Goal: Task Accomplishment & Management: Complete application form

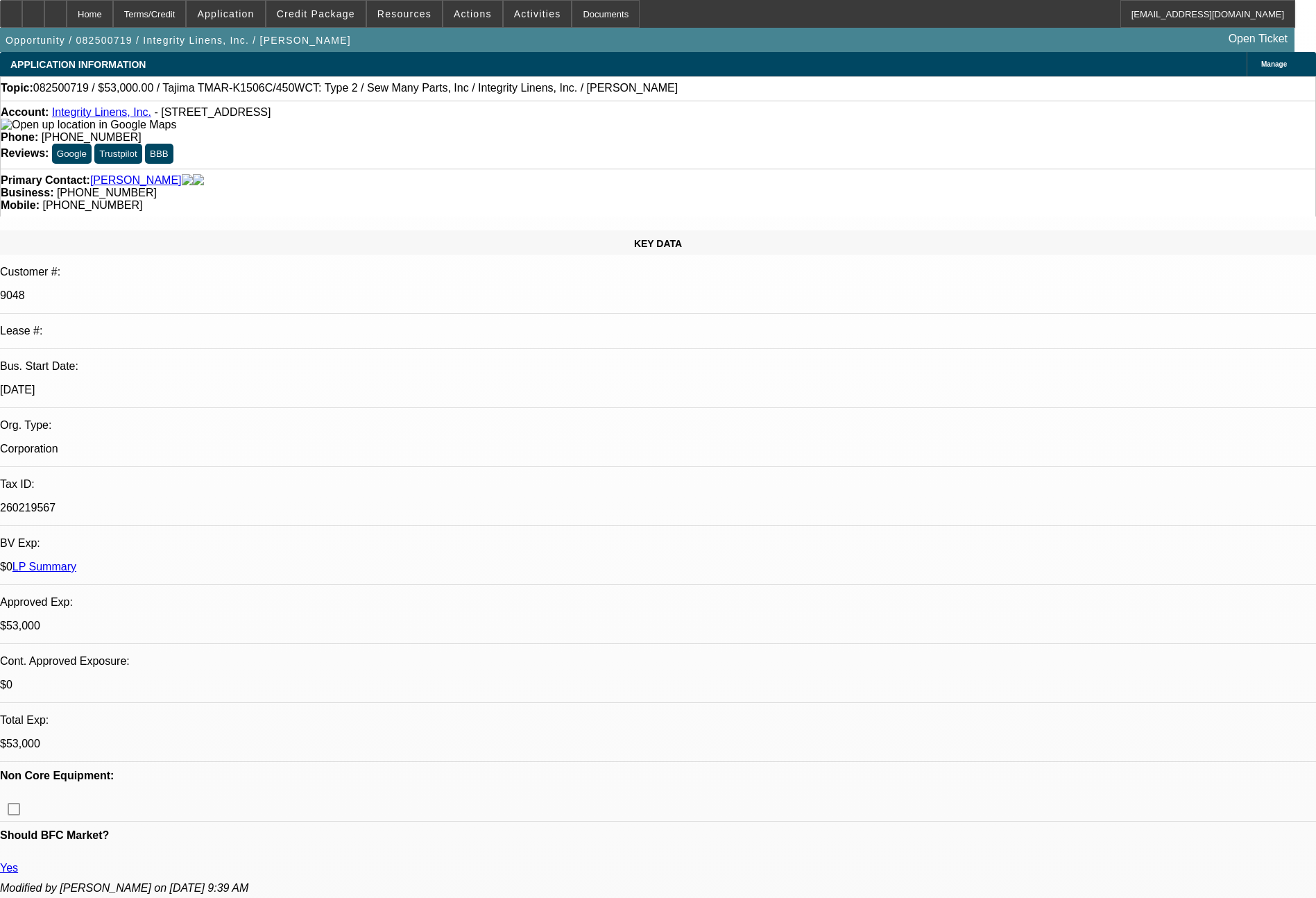
select select "0"
select select "2"
select select "0"
select select "2"
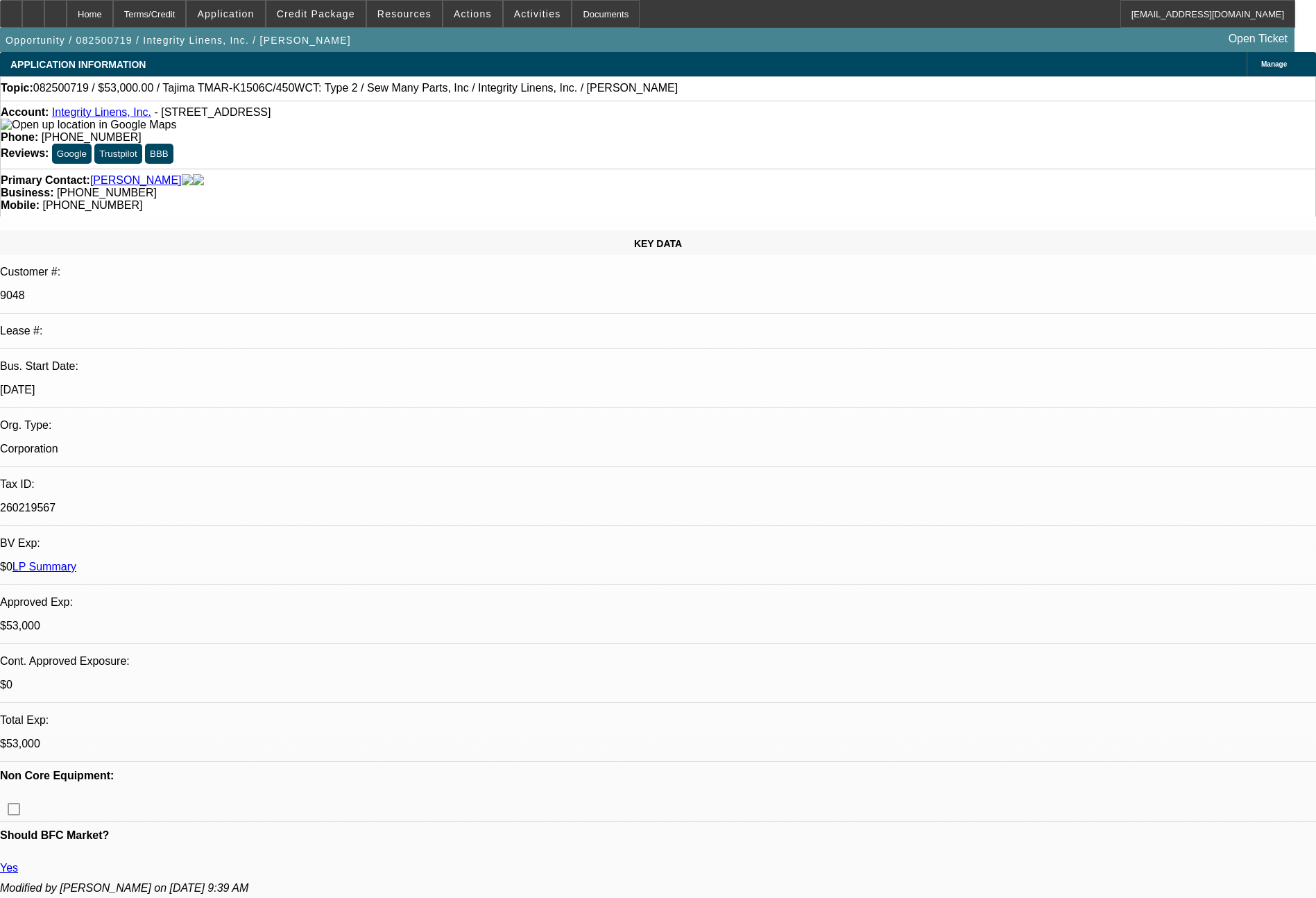
select select "0"
select select "2"
select select "0"
select select "2"
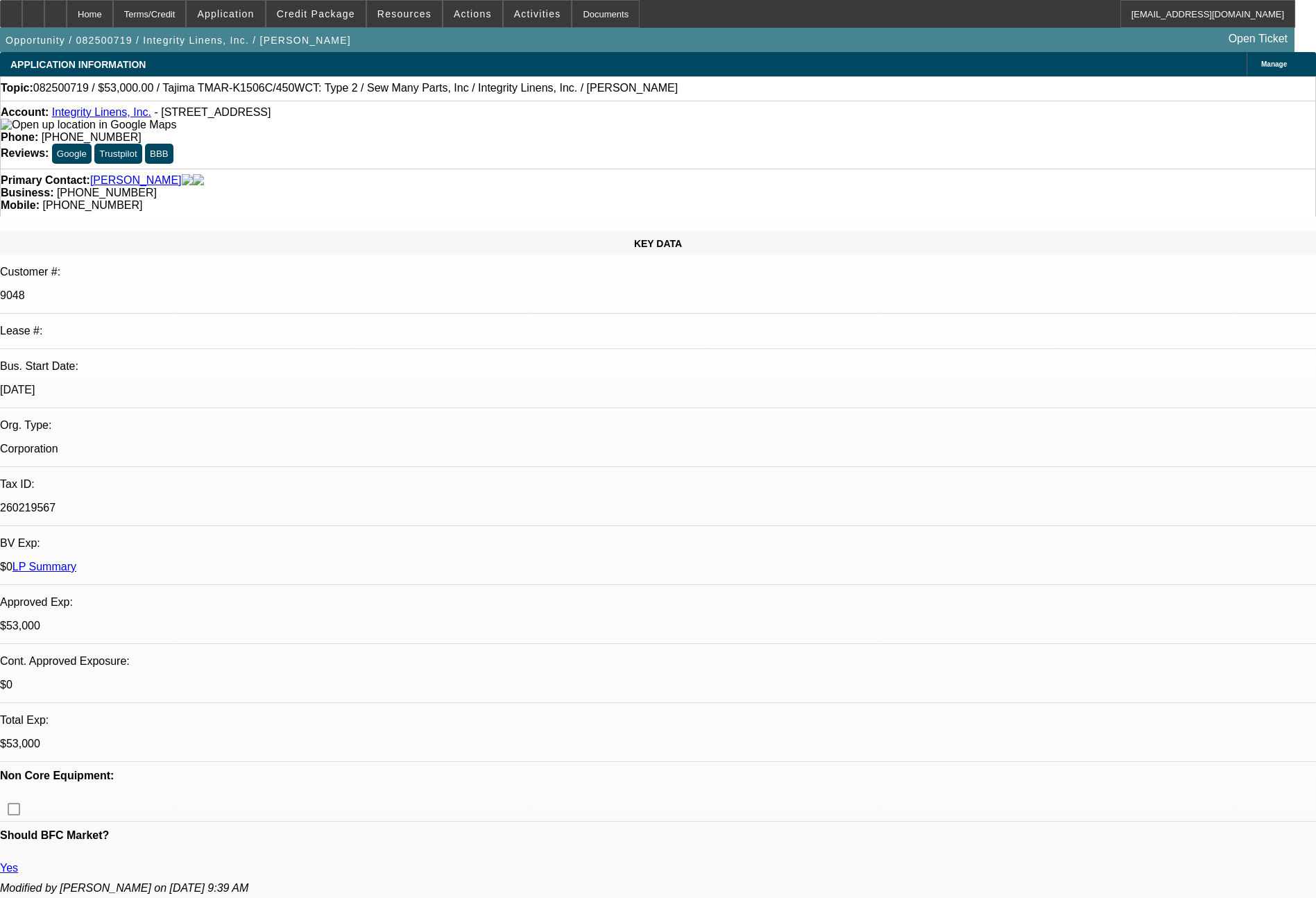
select select "0"
select select "2"
select select "0"
select select "2"
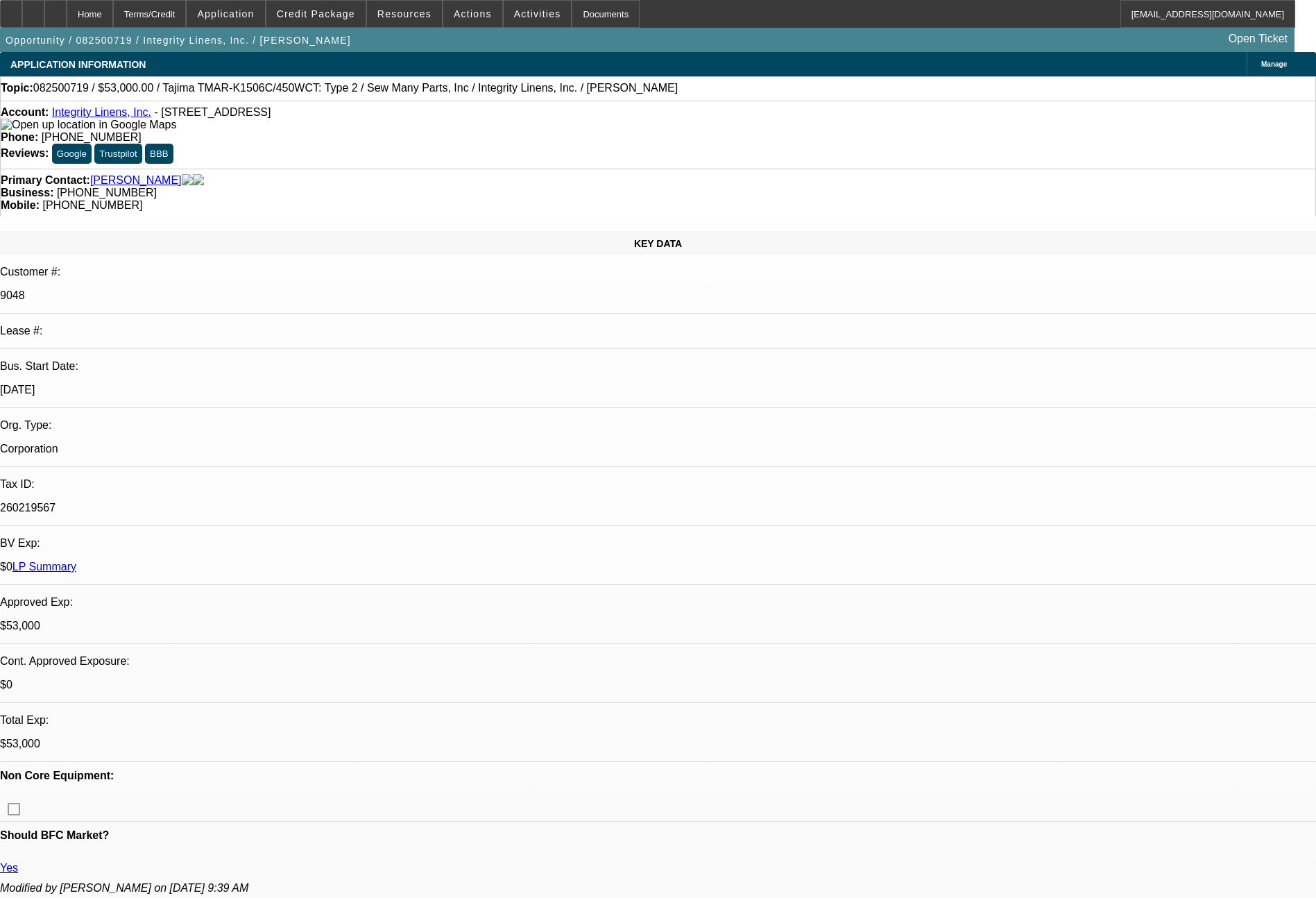
select select "0"
select select "2"
select select "0"
select select "2"
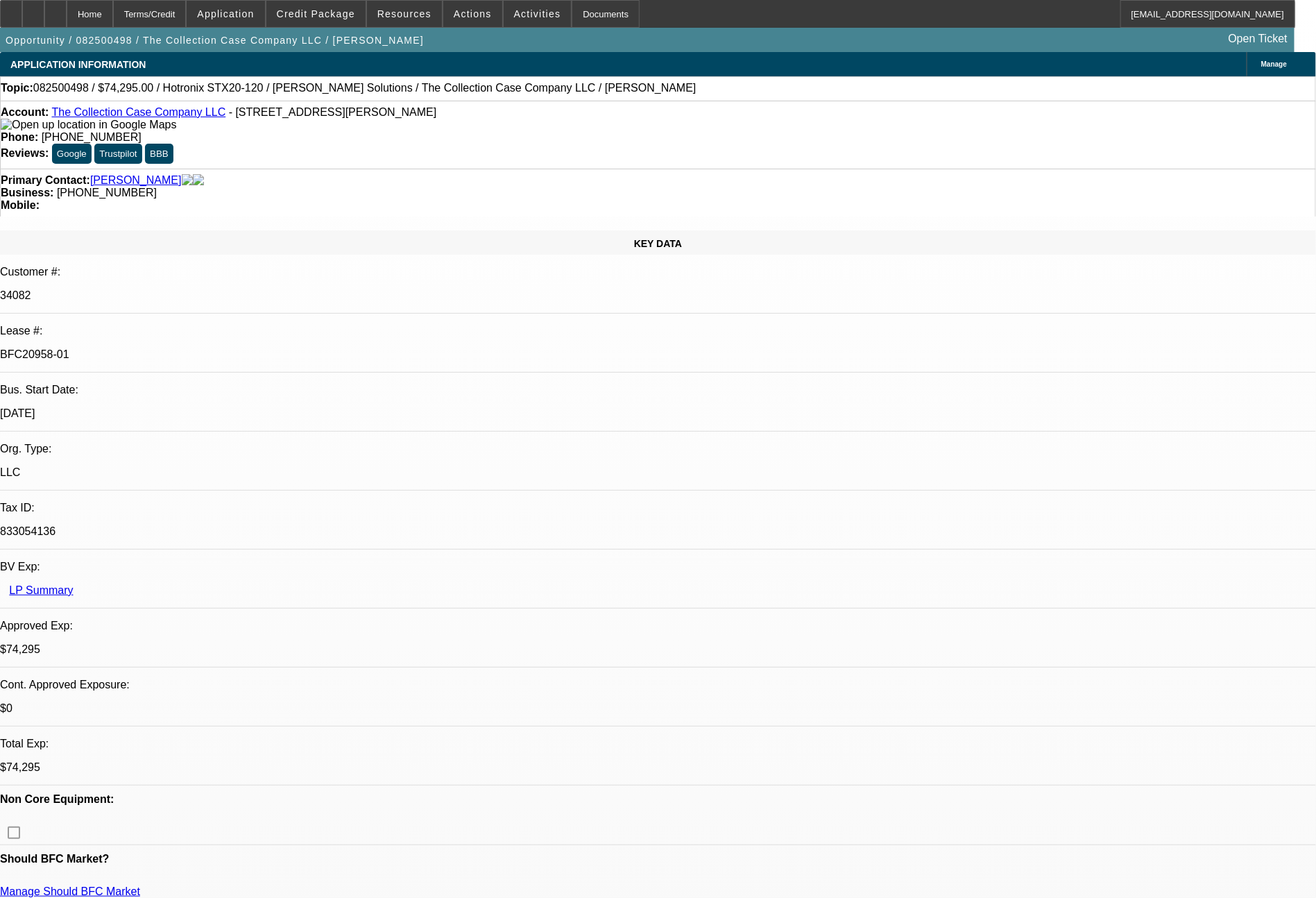
select select "0"
select select "2"
select select "0"
select select "6"
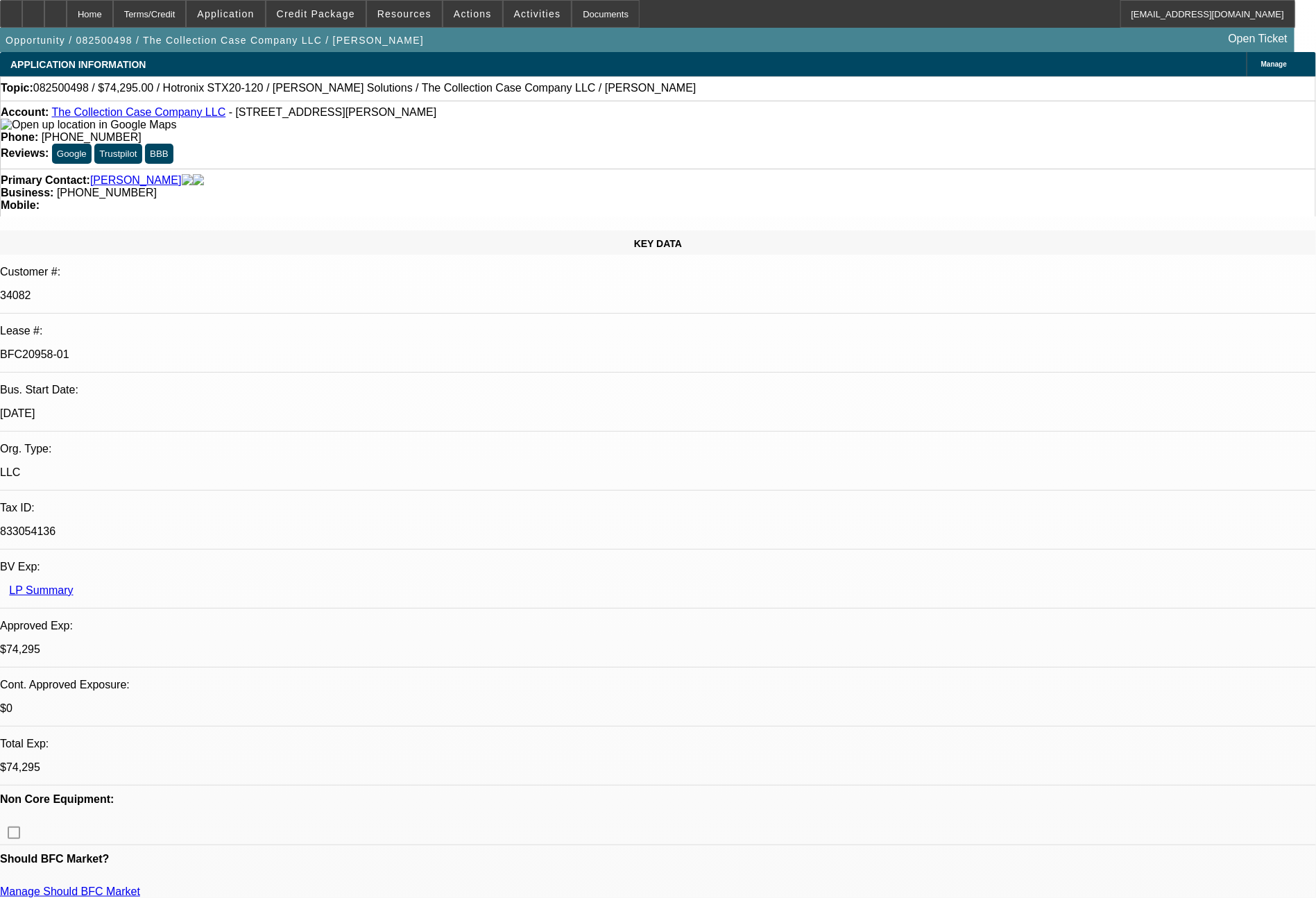
select select "0"
select select "2"
select select "0"
select select "6"
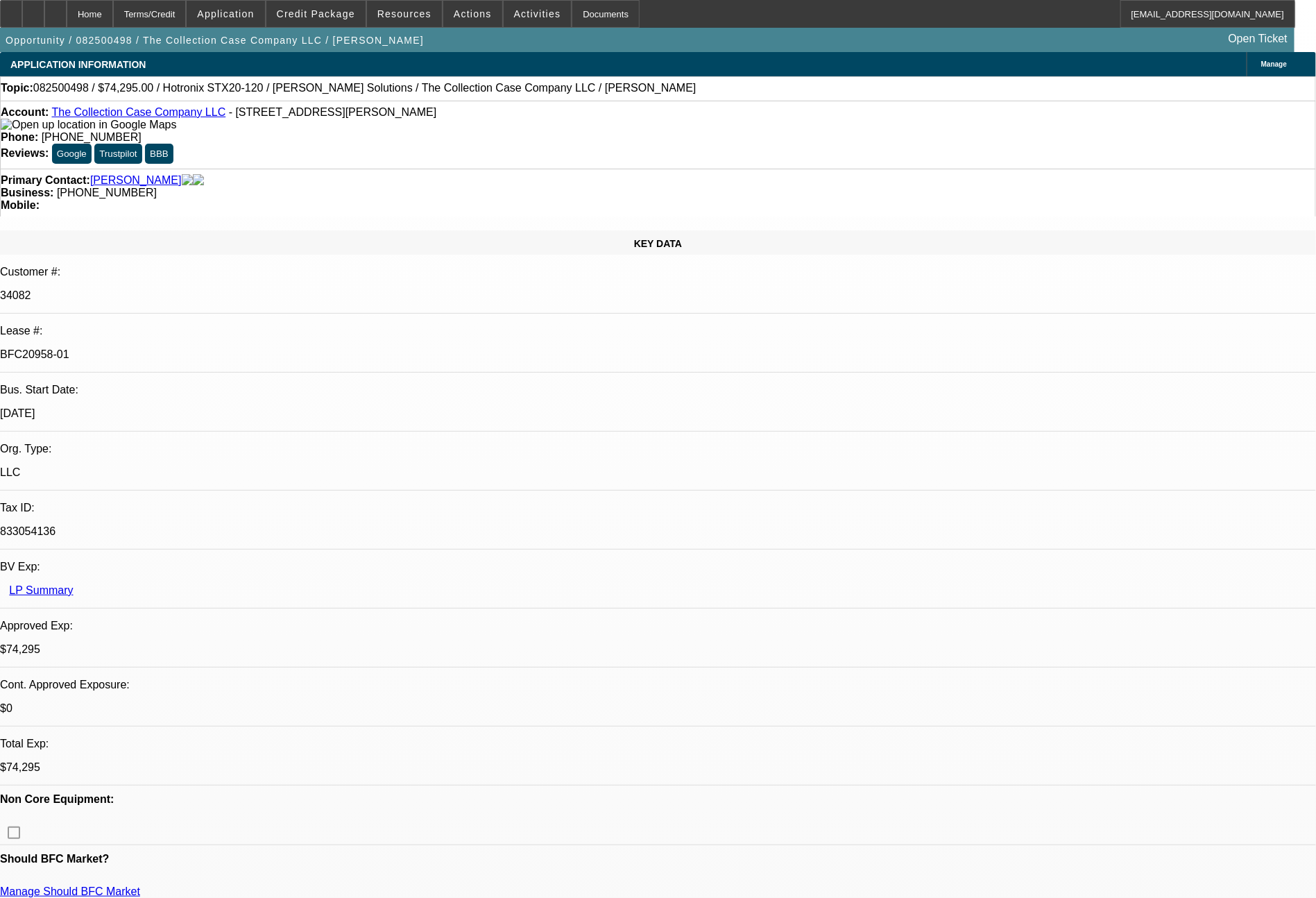
select select "0"
select select "2"
select select "0"
select select "6"
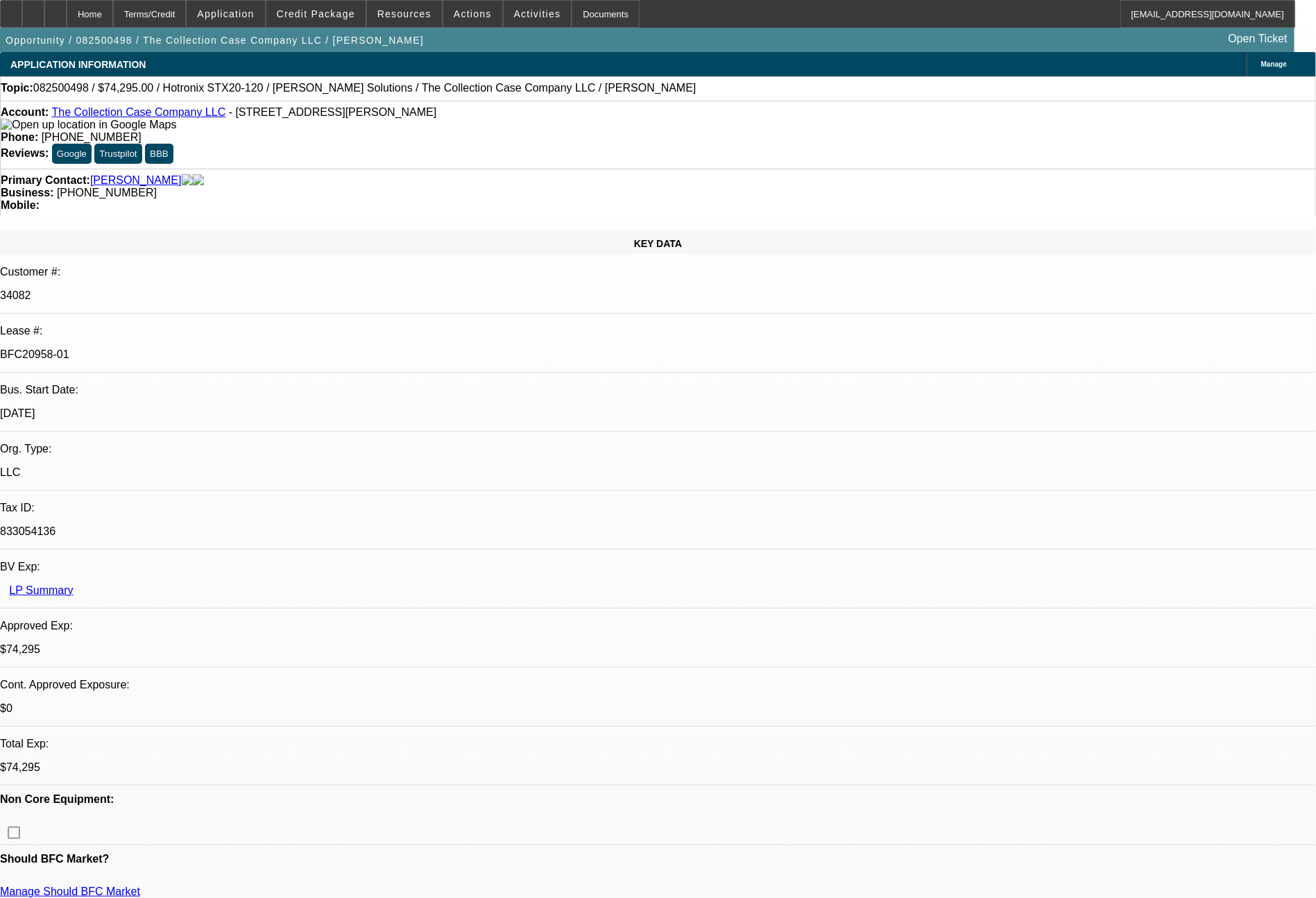
select select "0"
select select "2"
select select "0"
select select "6"
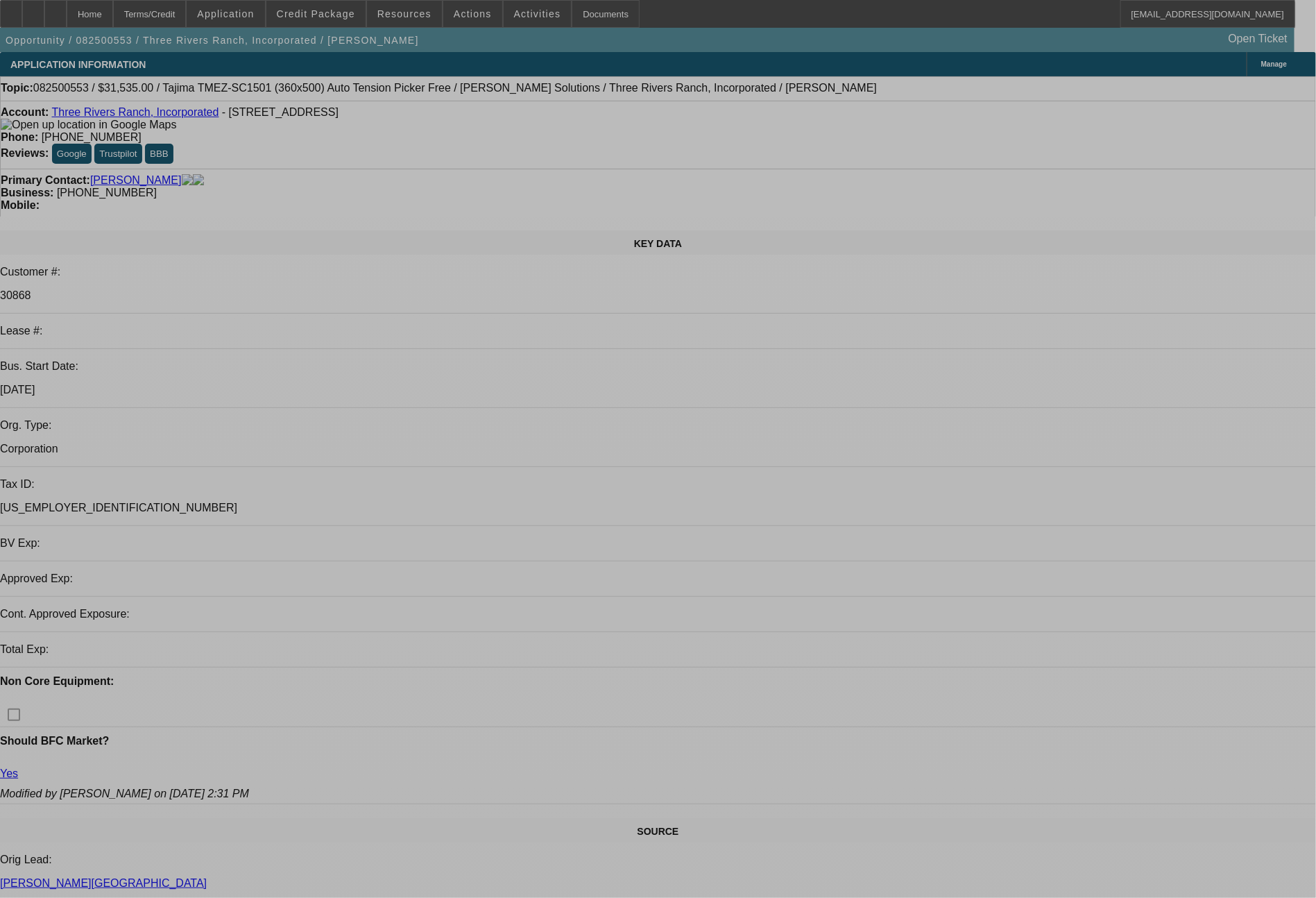
select select "0"
select select "2"
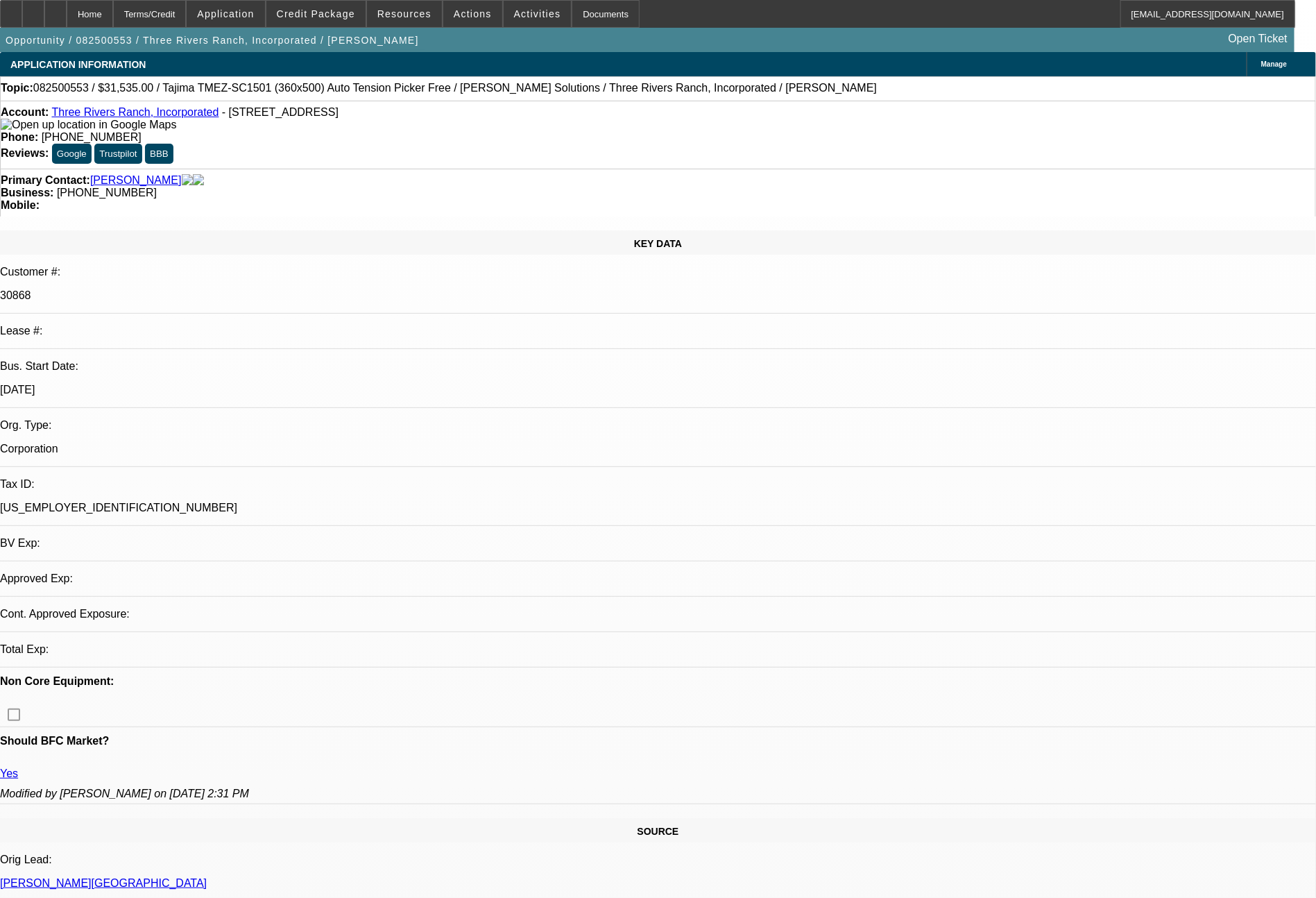
select select "2"
select select "0.1"
select select "4"
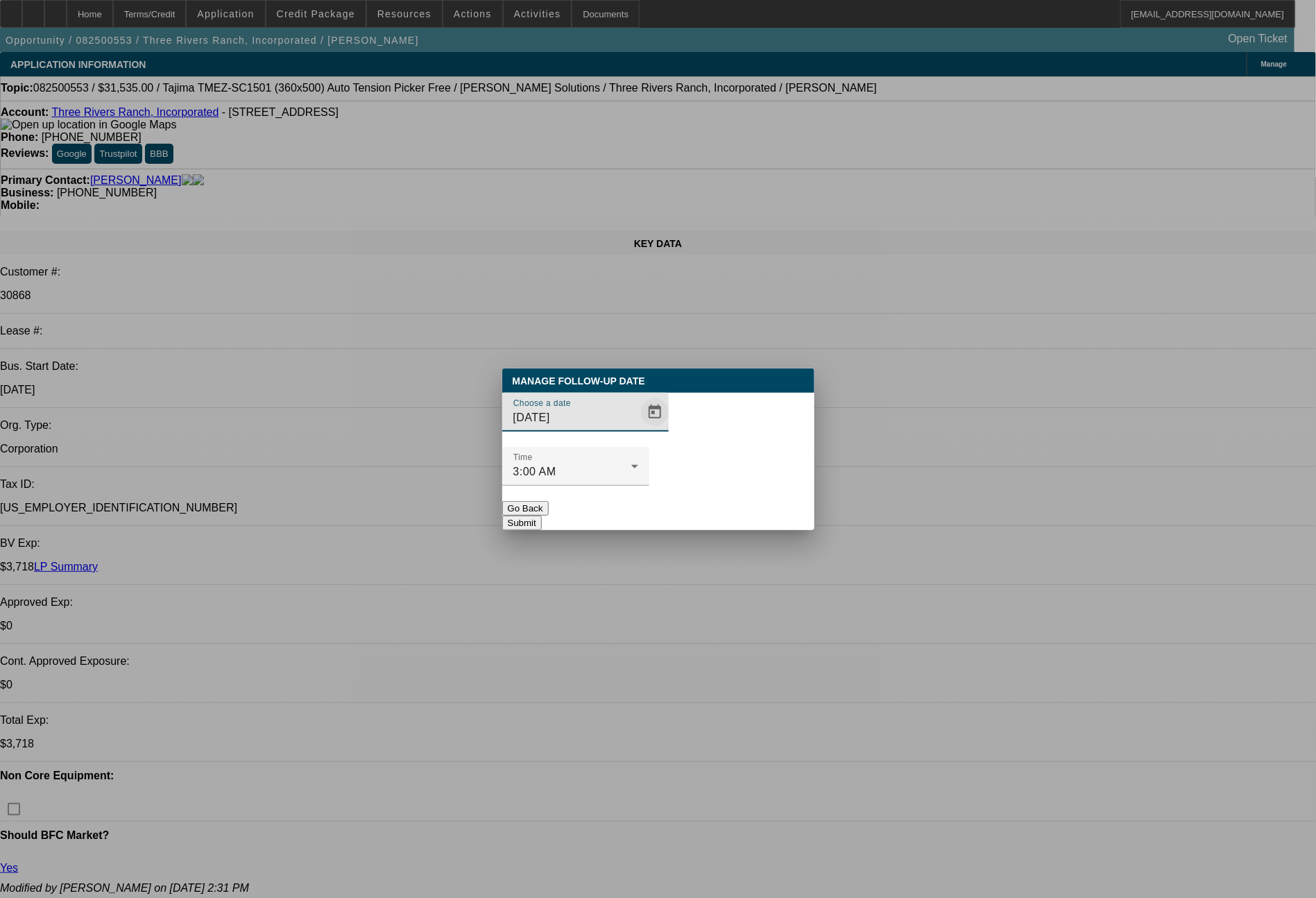
click at [638, 428] on span "Open calendar" at bounding box center [655, 412] width 33 height 33
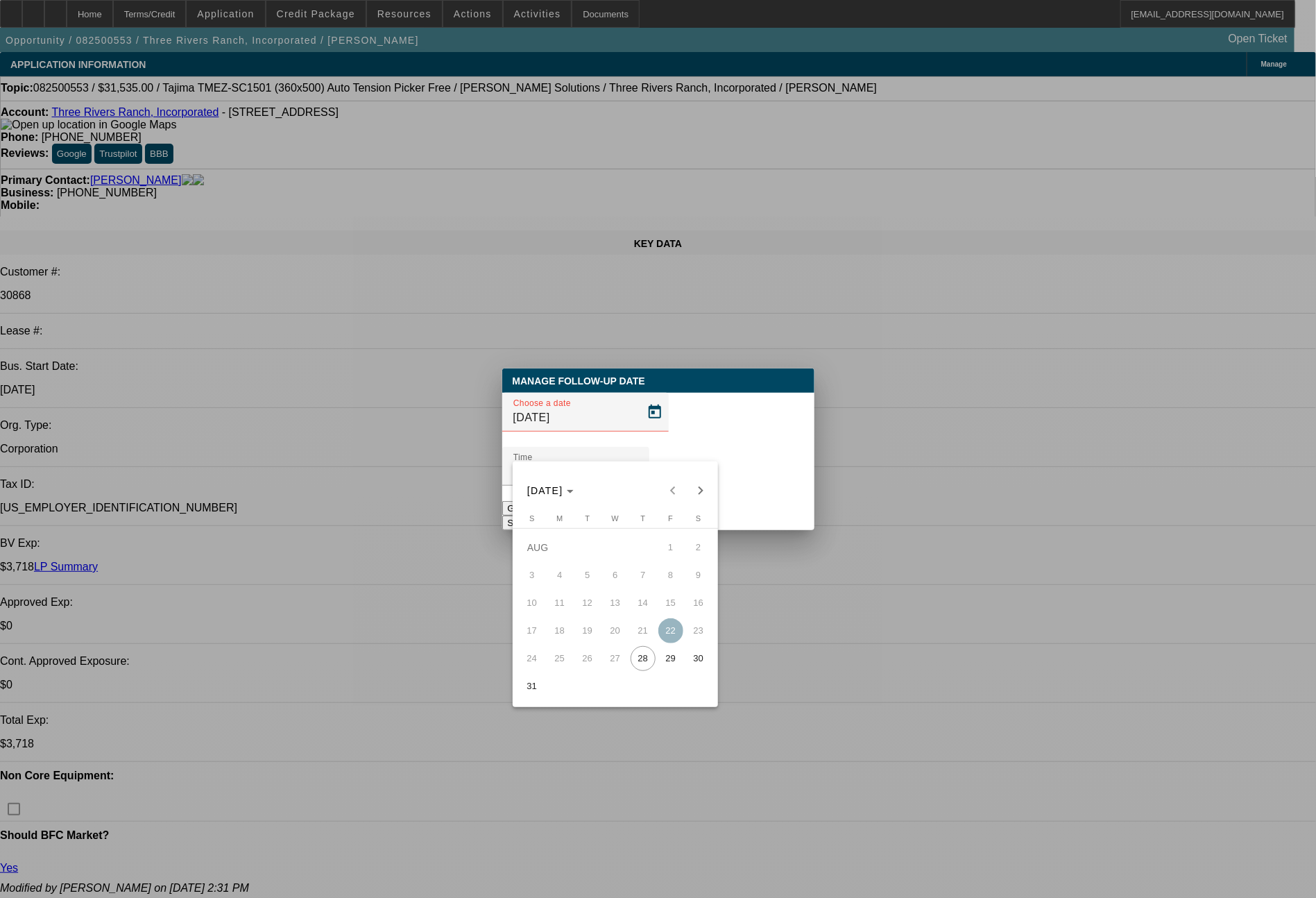
click at [666, 668] on span "29" at bounding box center [671, 658] width 25 height 25
type input "8/29/2025"
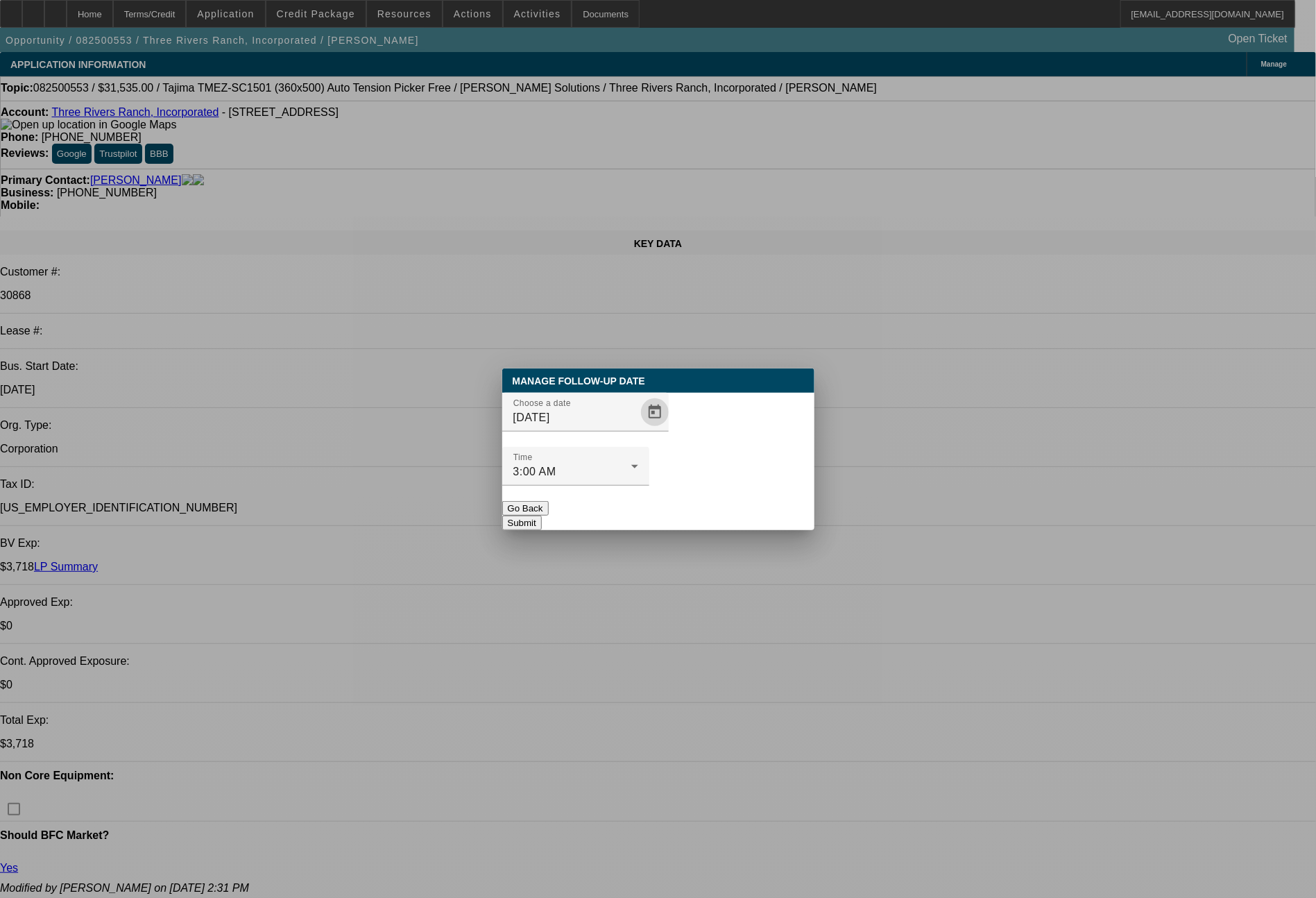
click at [542, 515] on button "Submit" at bounding box center [521, 522] width 39 height 15
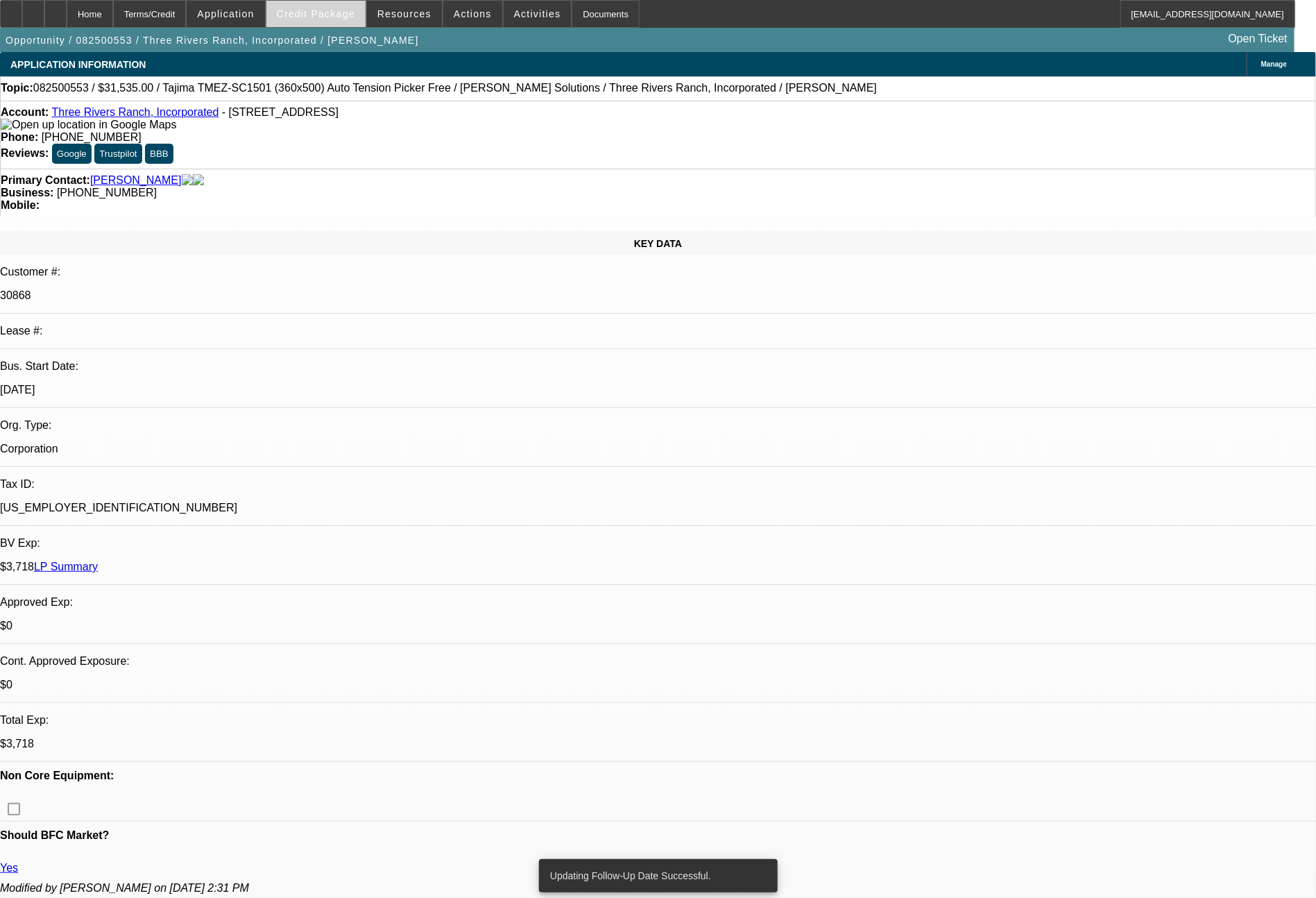
click at [355, 17] on span "Credit Package" at bounding box center [317, 14] width 79 height 11
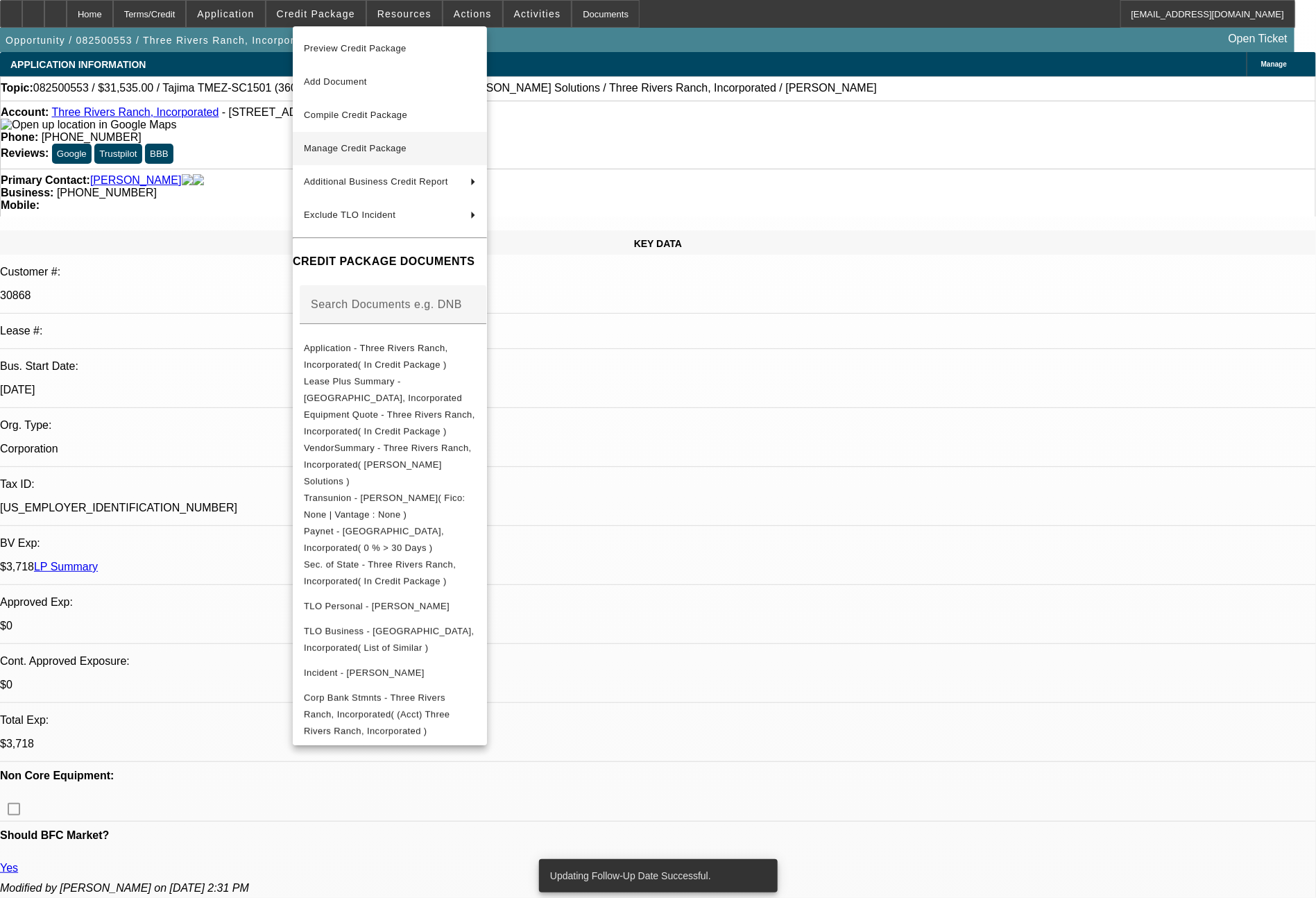
click at [377, 146] on span "Manage Credit Package" at bounding box center [354, 148] width 102 height 10
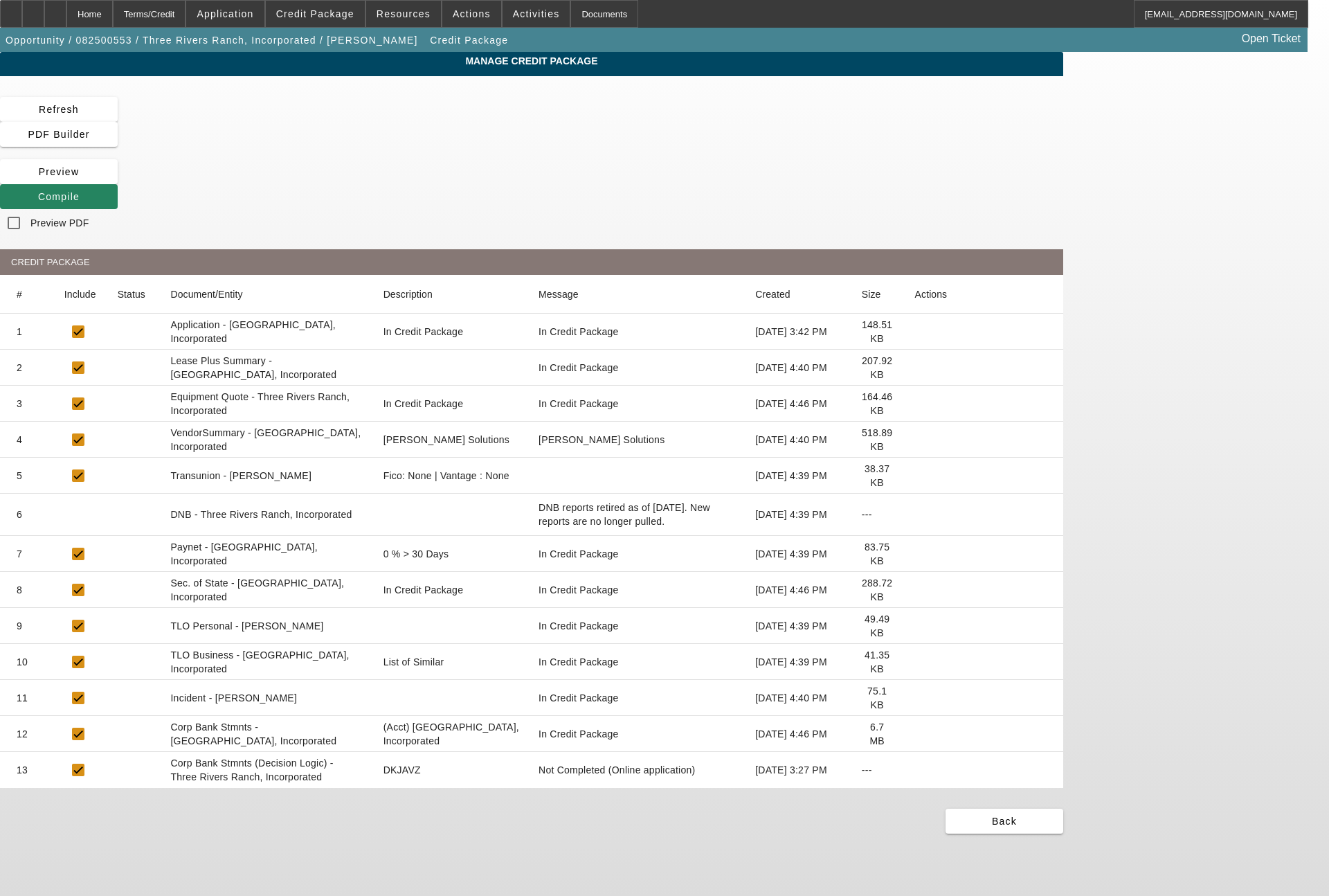
click at [915, 475] on icon at bounding box center [915, 475] width 0 height 0
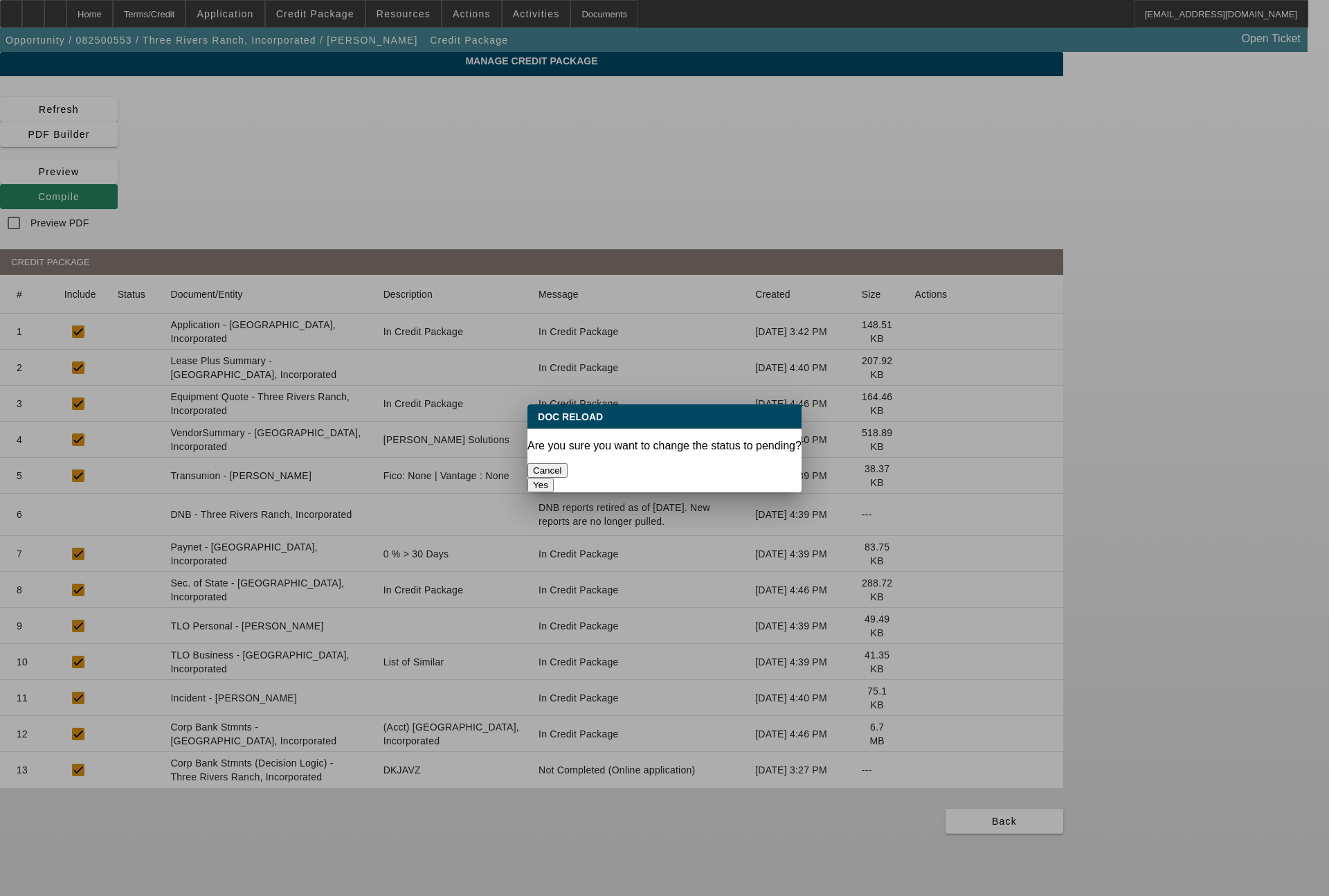
click at [554, 477] on button "Yes" at bounding box center [540, 484] width 26 height 15
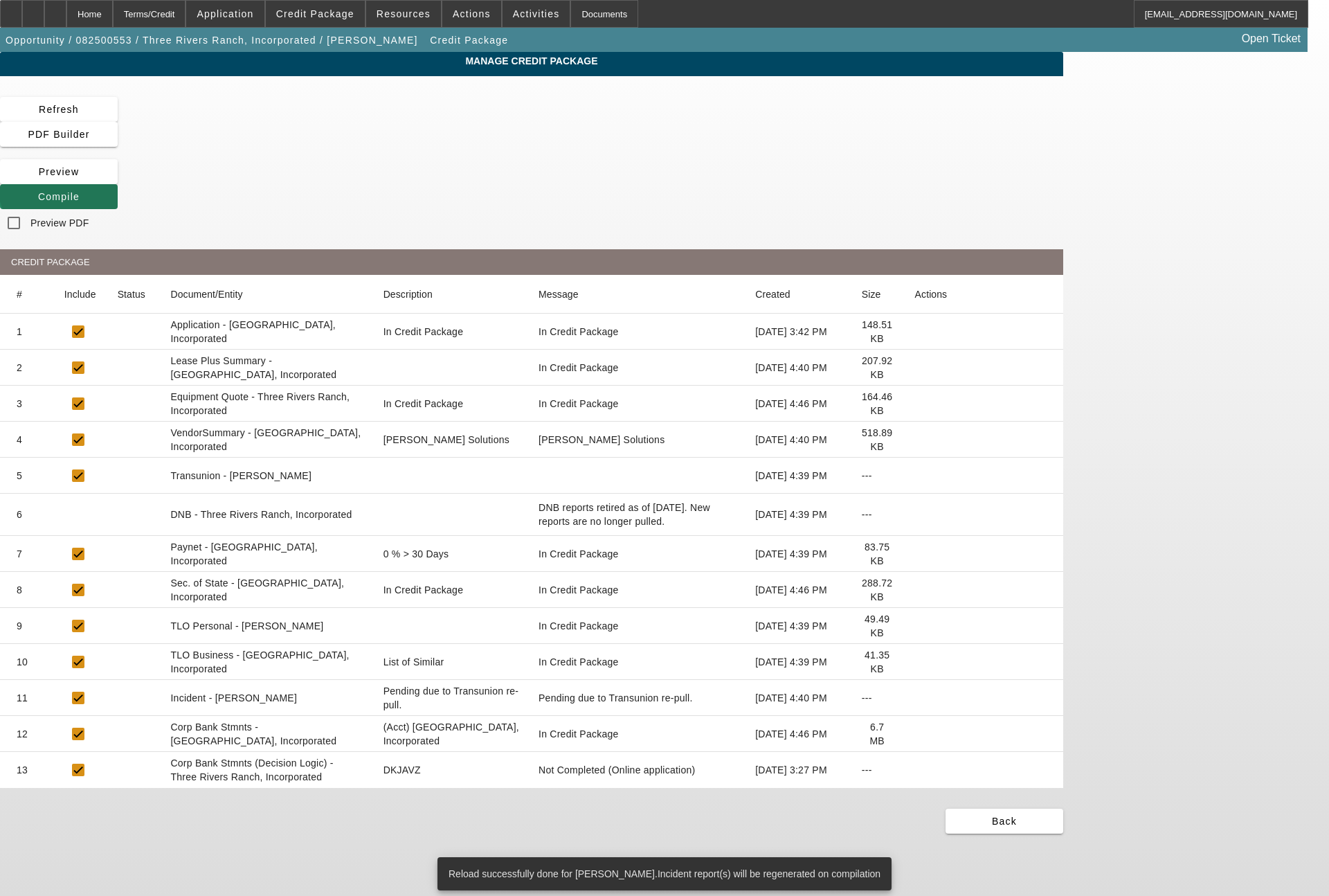
click at [118, 180] on span at bounding box center [58, 196] width 118 height 33
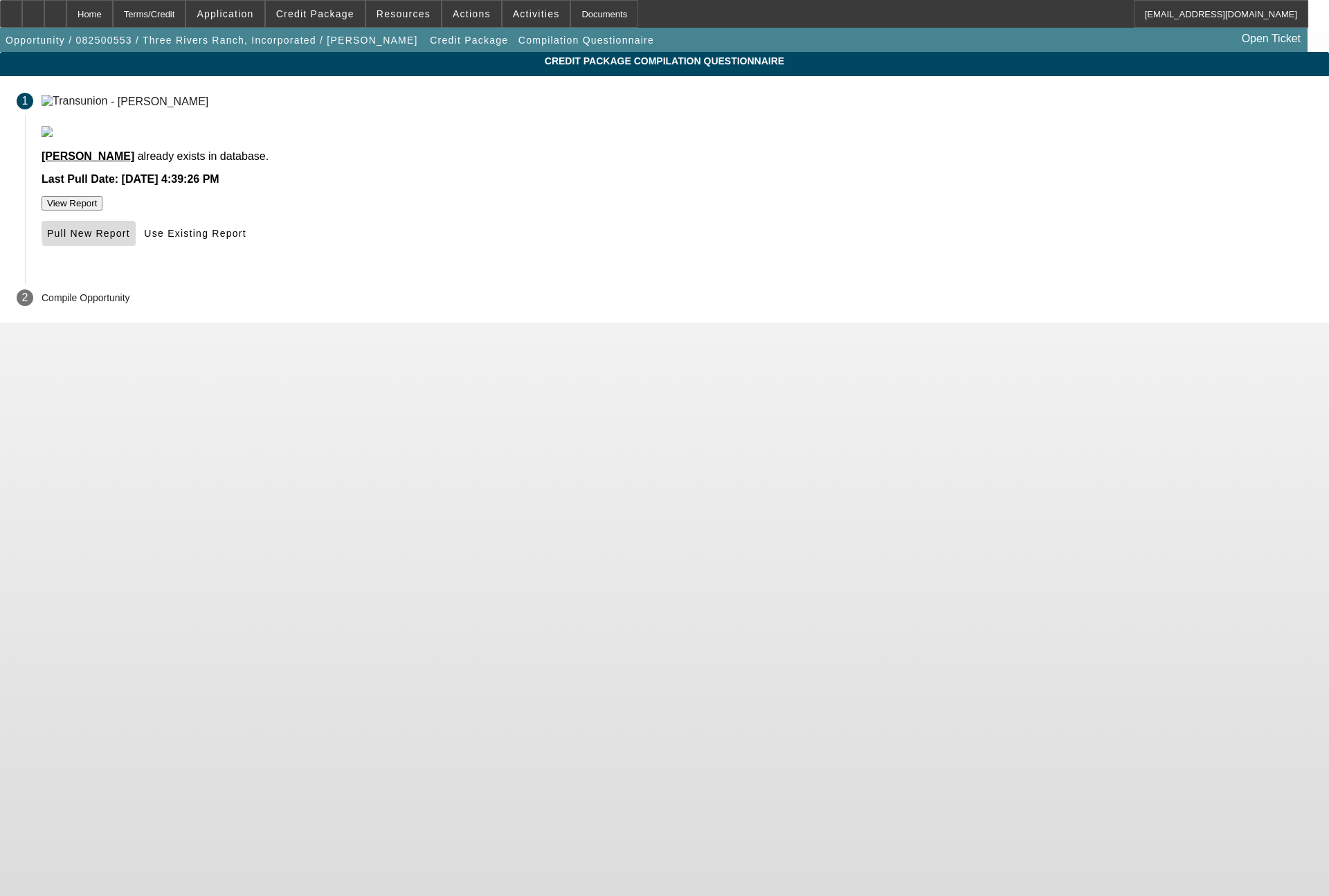
click at [130, 239] on span "Pull New Report" at bounding box center [88, 233] width 83 height 11
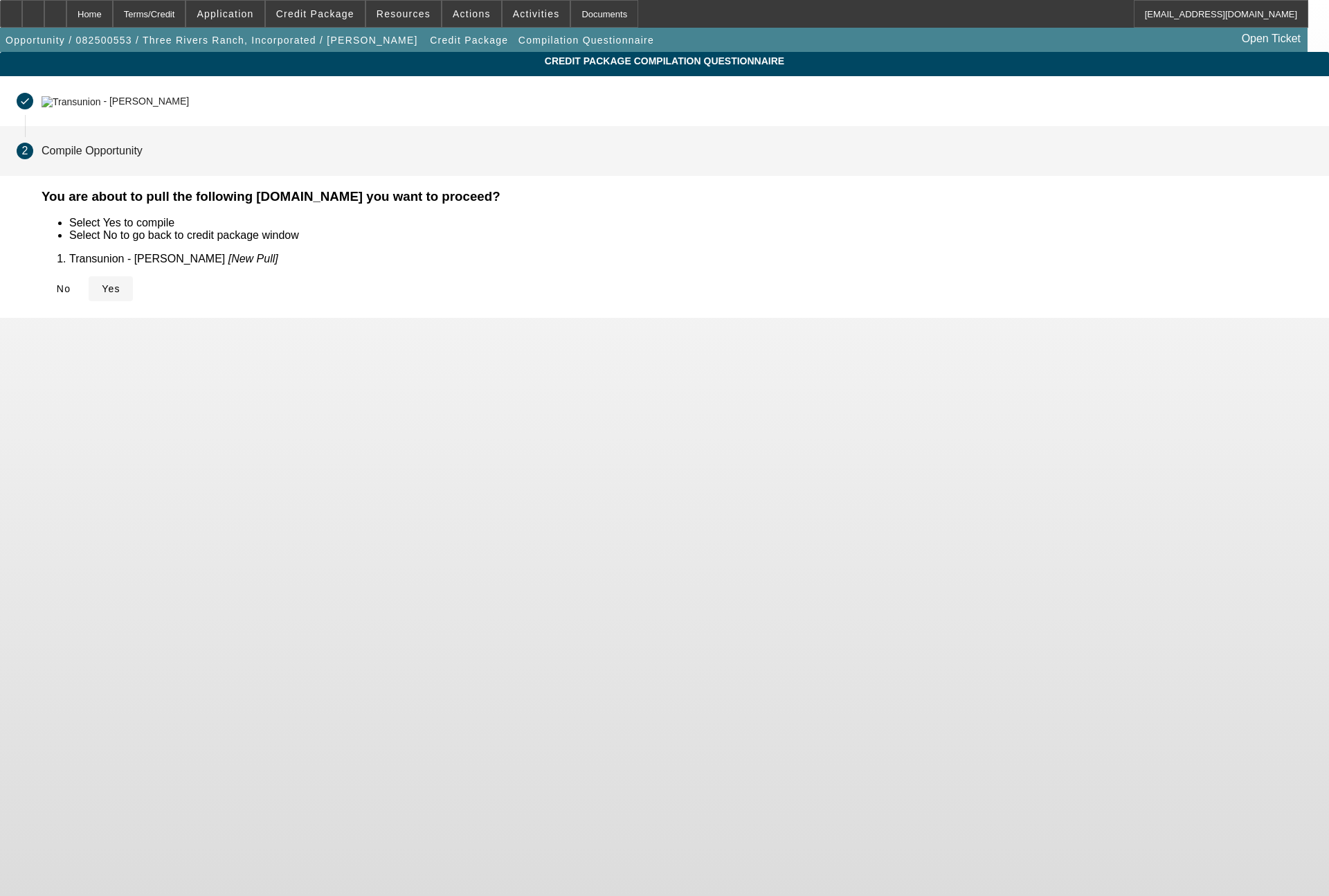
click at [133, 283] on span at bounding box center [111, 289] width 45 height 33
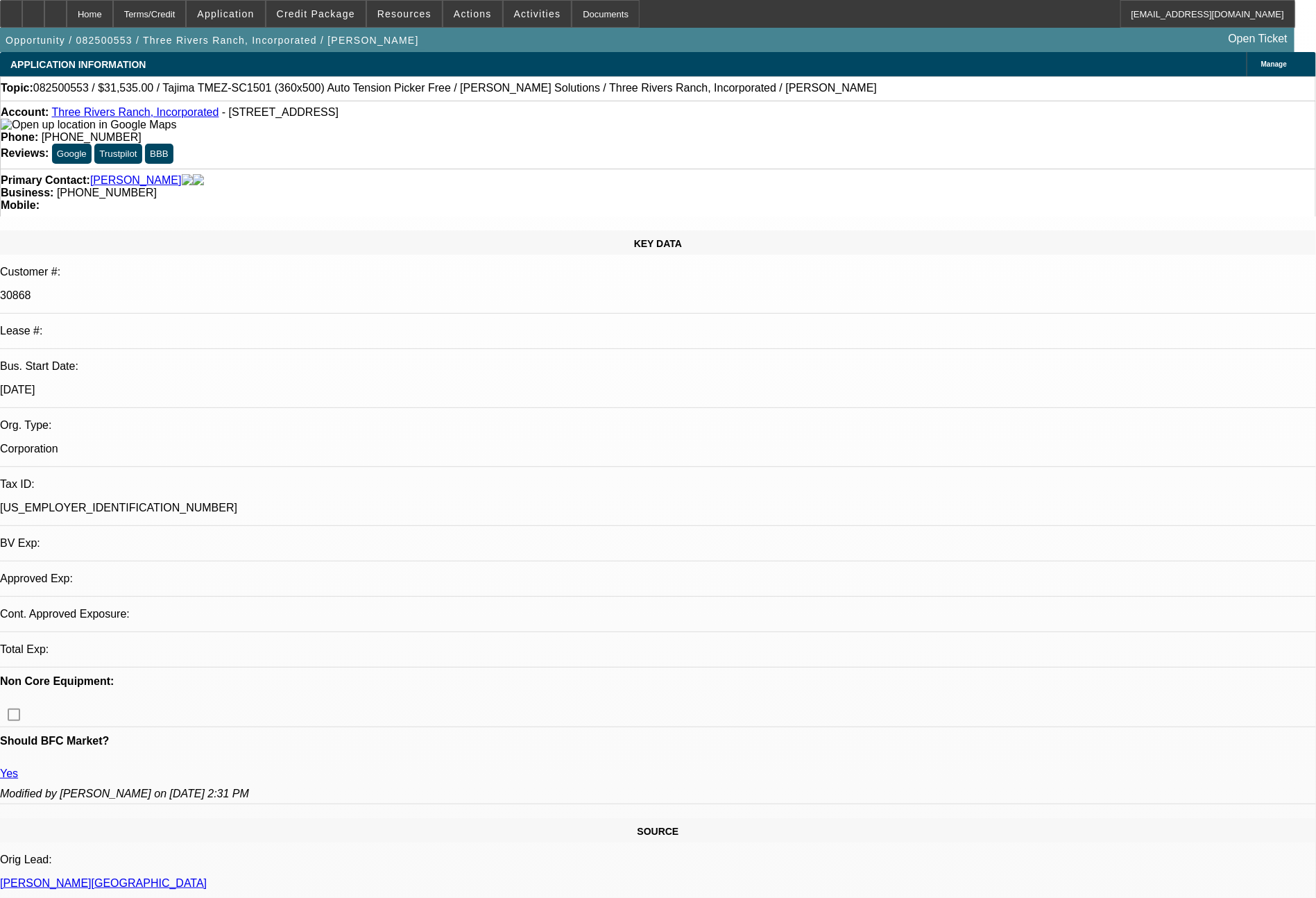
select select "0"
select select "2"
select select "0.1"
select select "4"
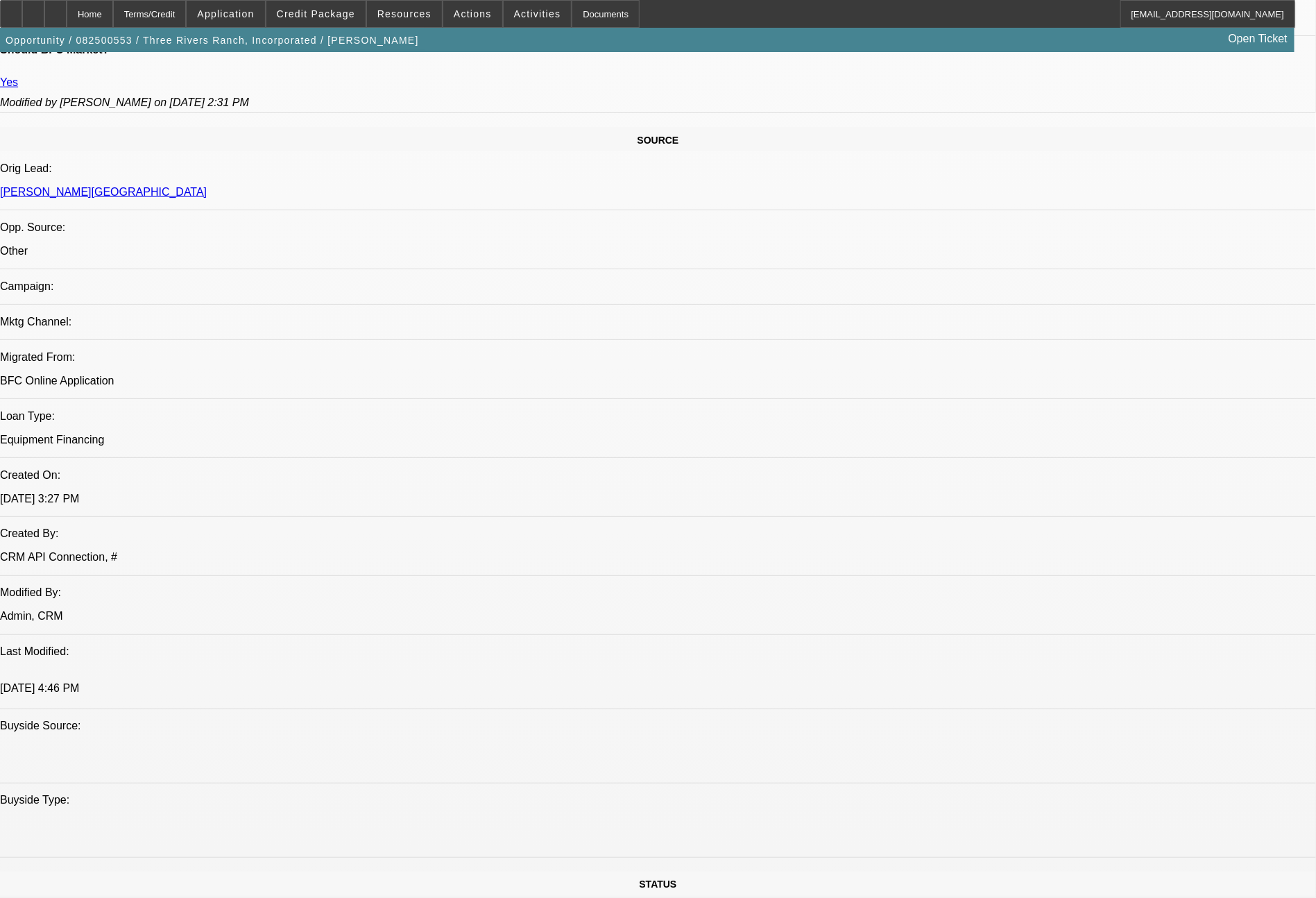
scroll to position [1571, 0]
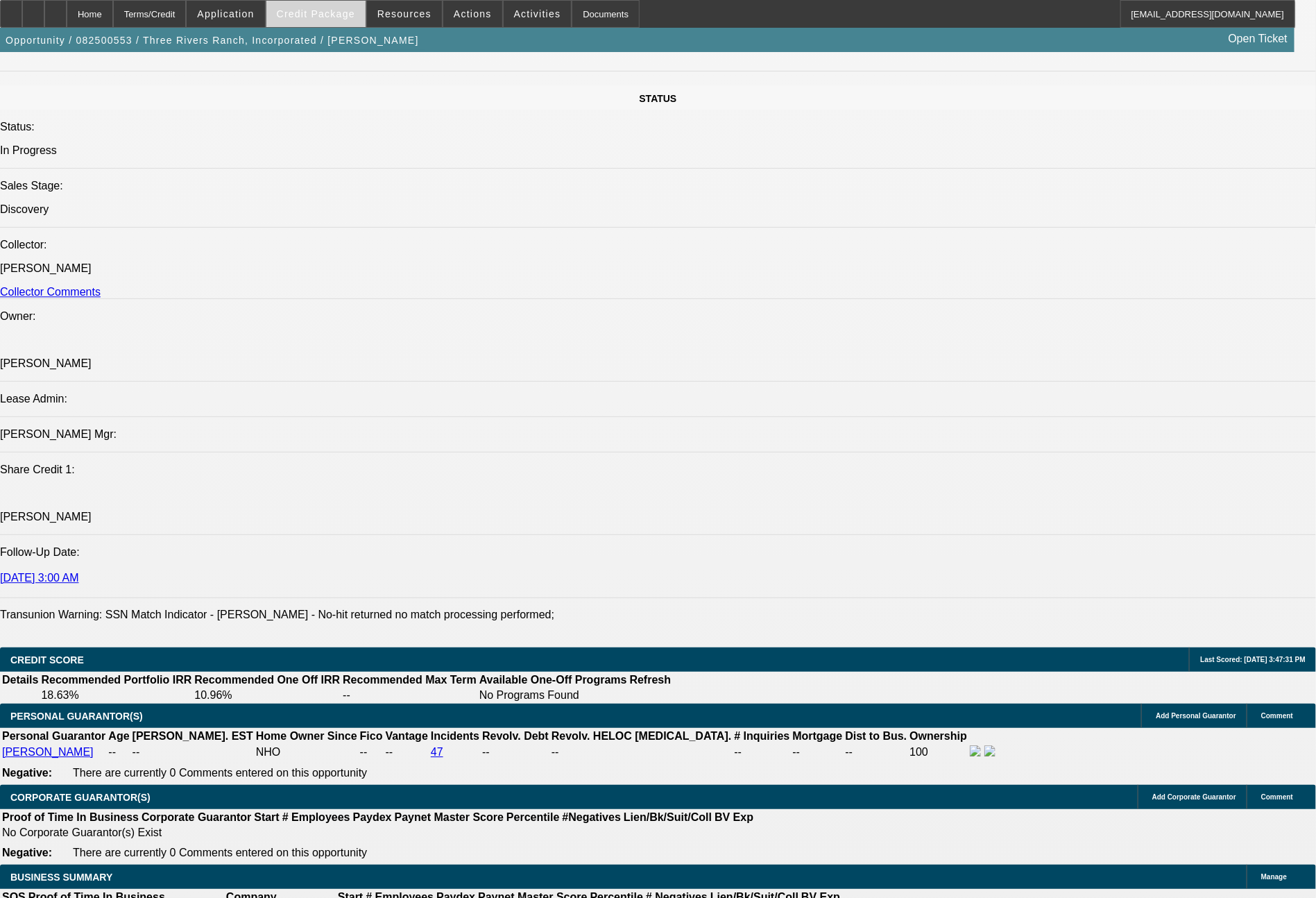
click at [333, 12] on span "Credit Package" at bounding box center [317, 14] width 79 height 11
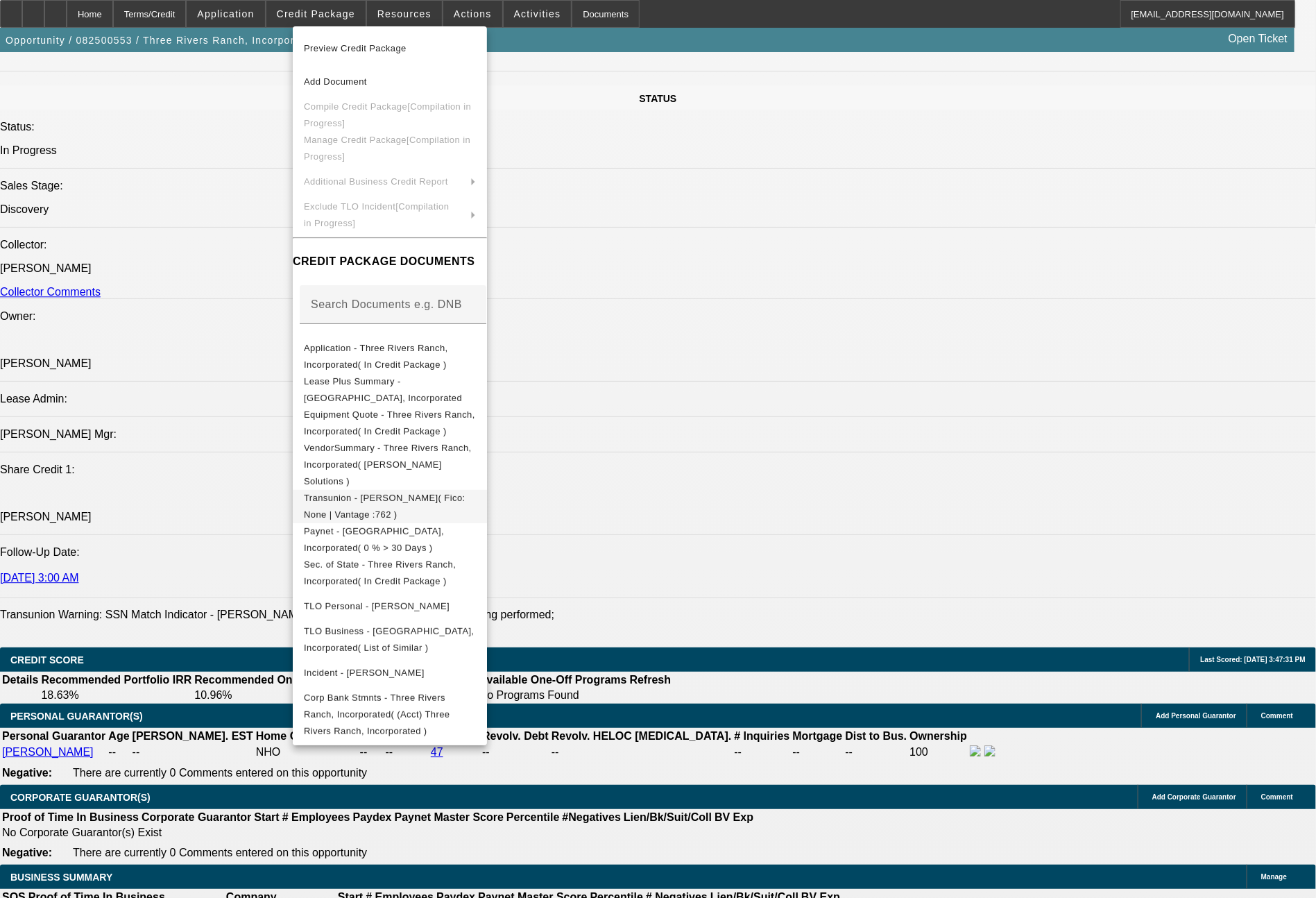
scroll to position [1598, 0]
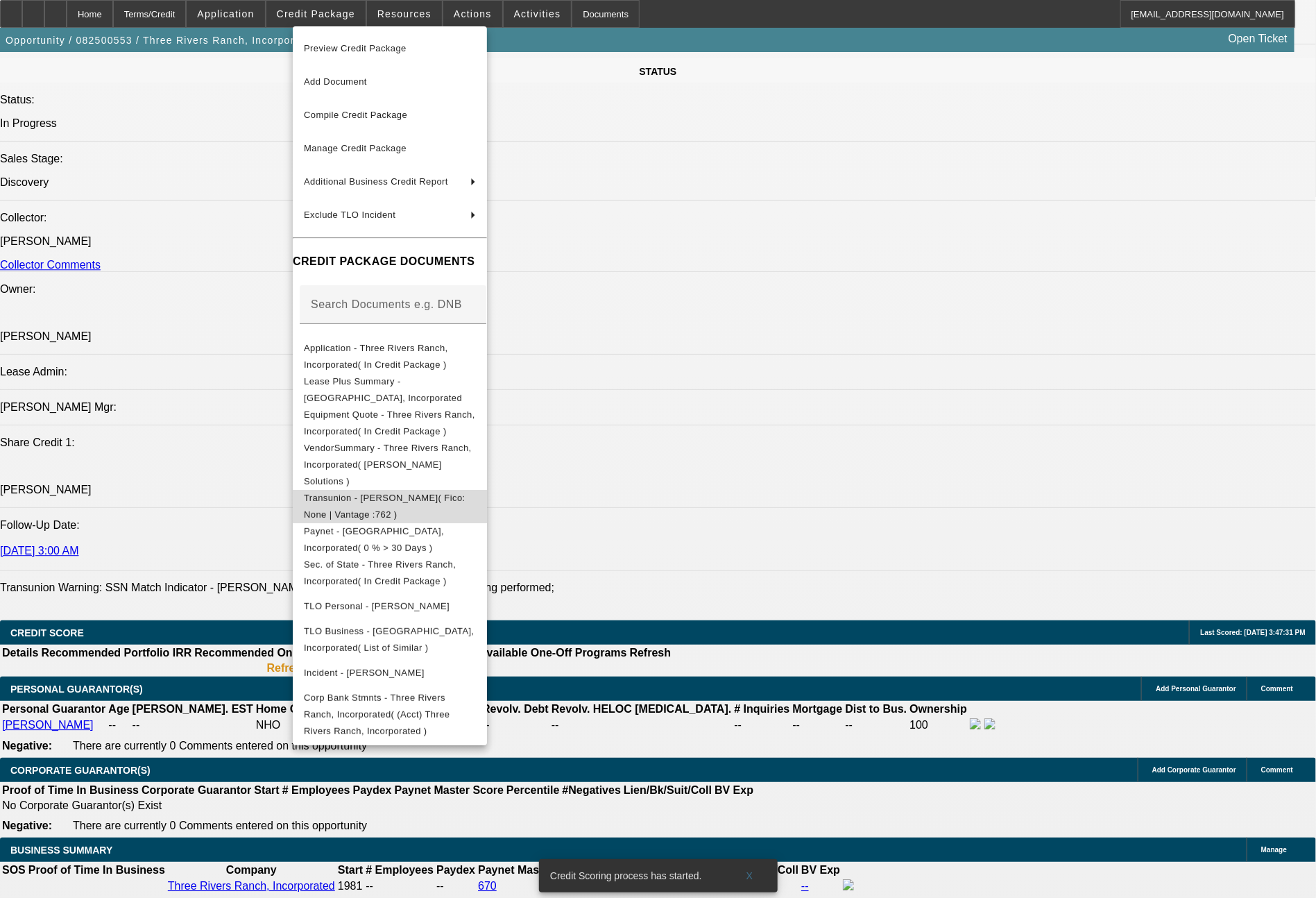
click at [465, 492] on span "Transunion - Allen, Lonnie( Fico: None | Vantage :762 )" at bounding box center [384, 505] width 162 height 27
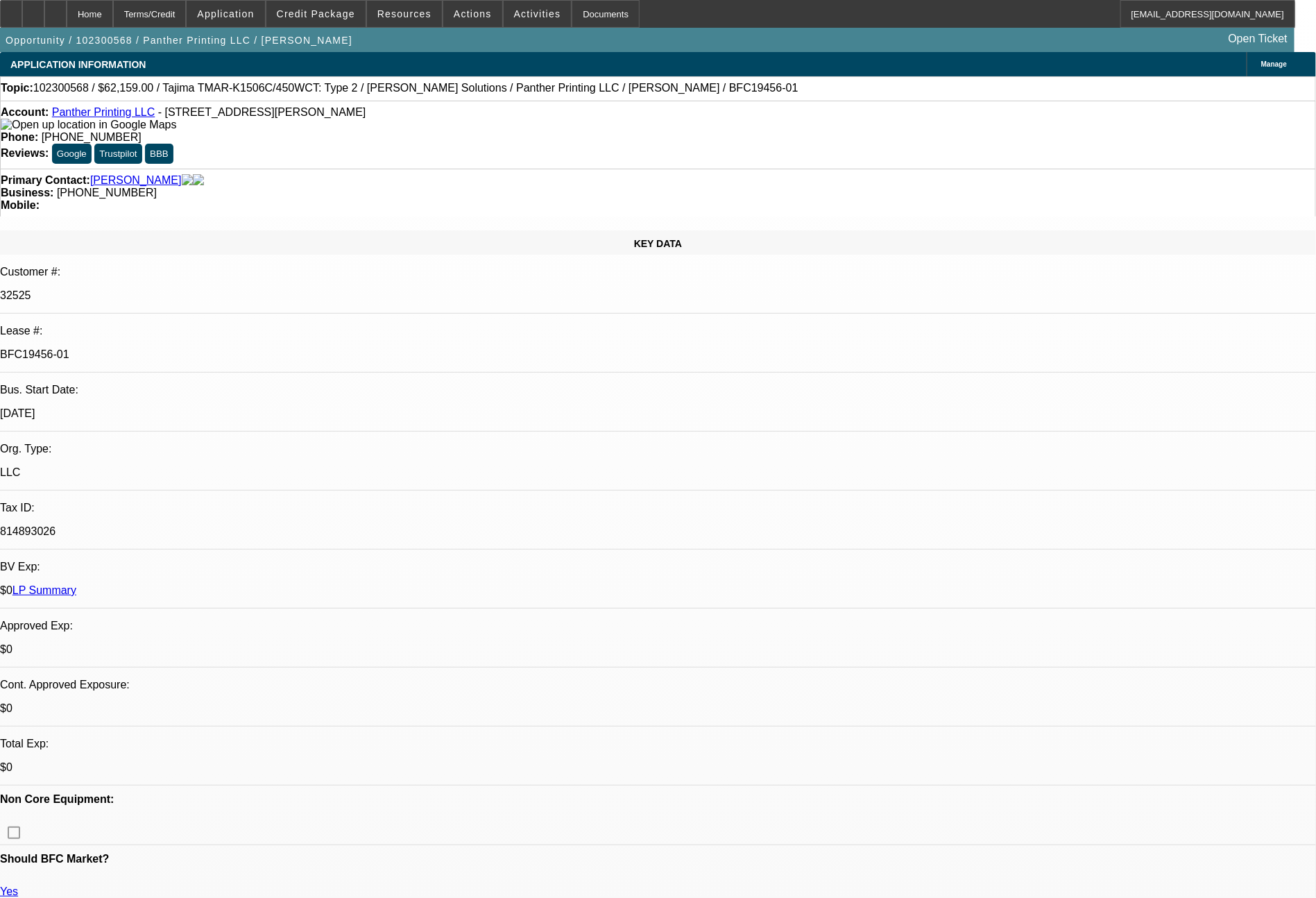
select select "0"
select select "6"
select select "0"
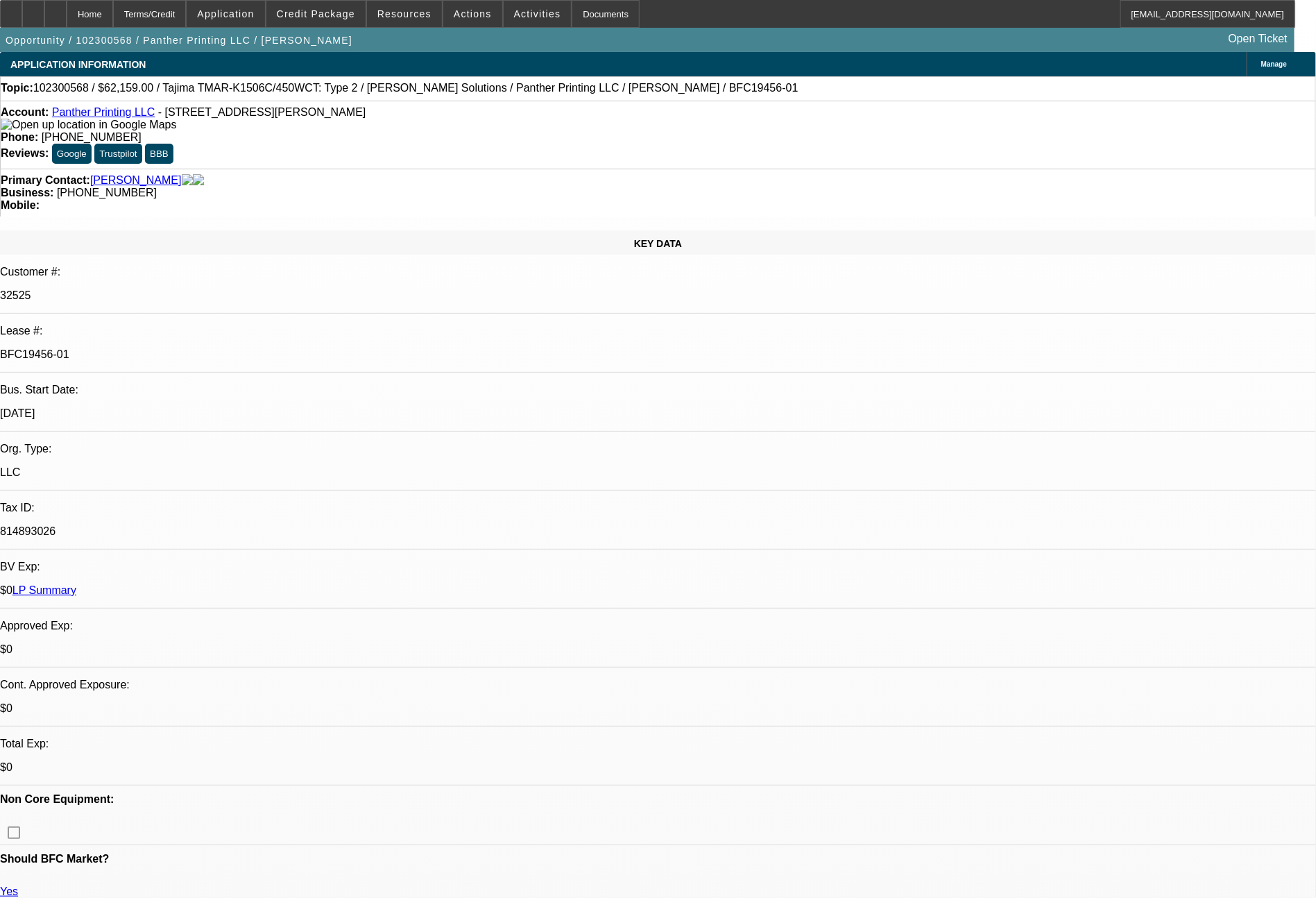
select select "0"
select select "6"
select select "0"
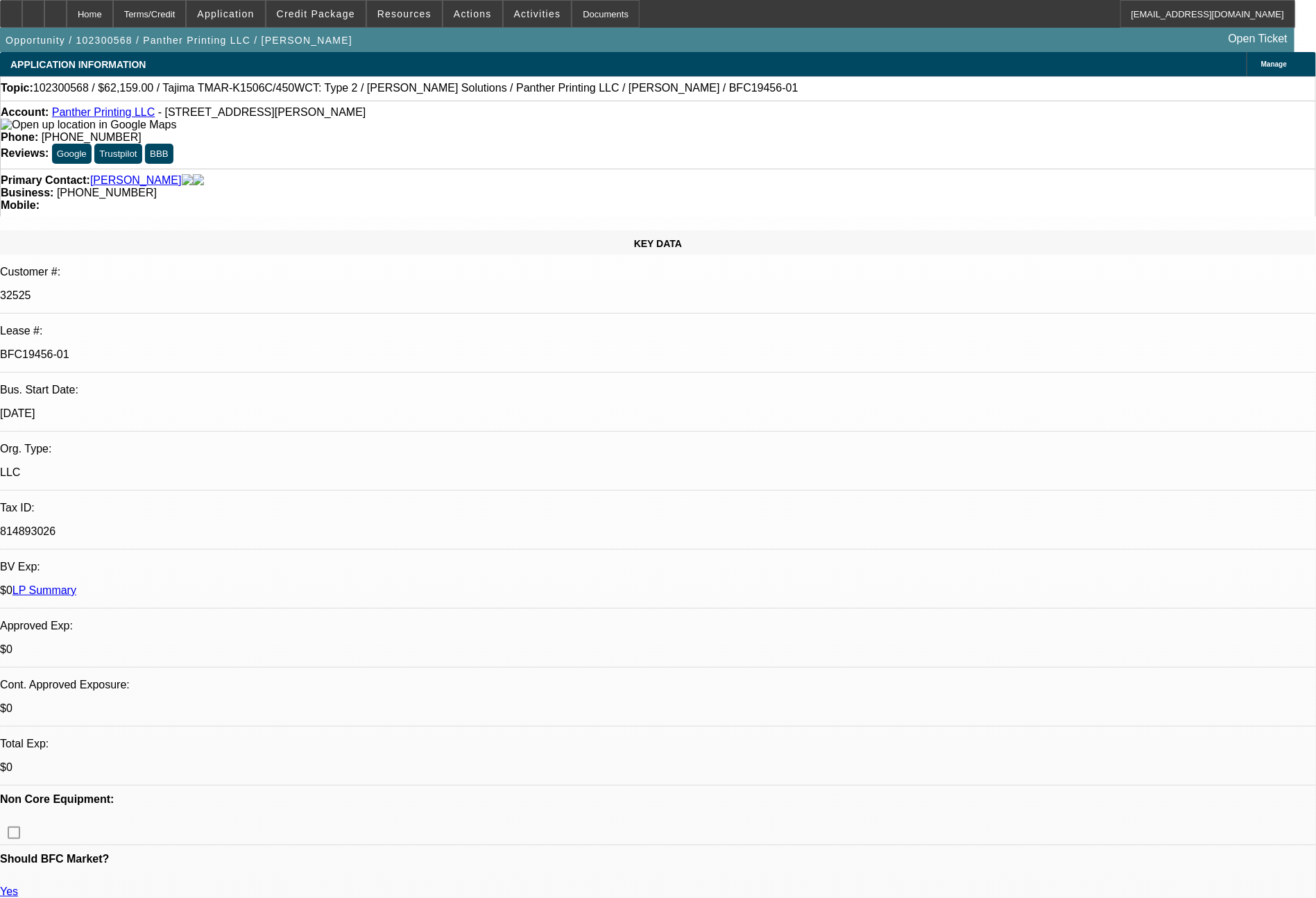
select select "0"
select select "6"
select select "0"
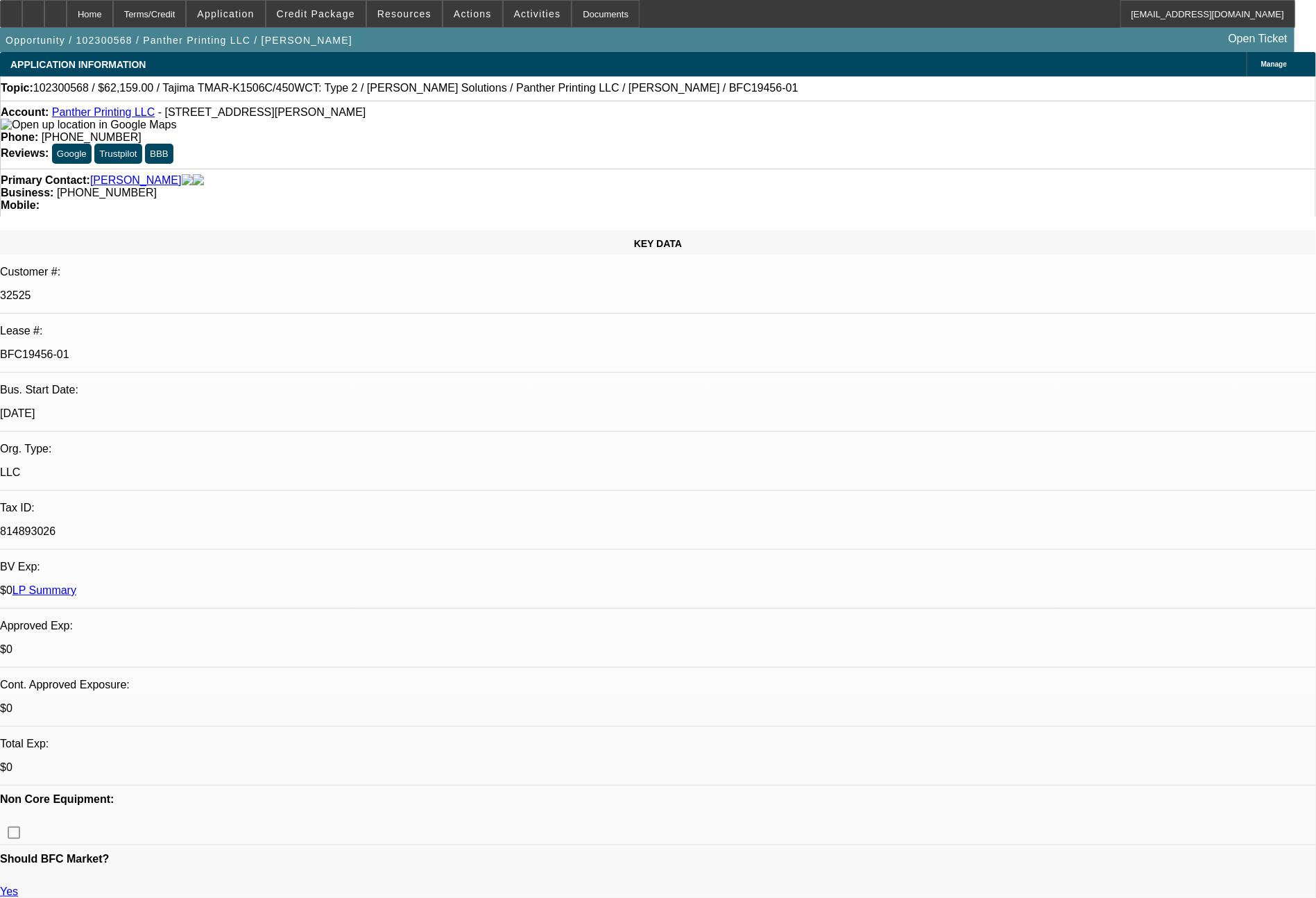
select select "6"
click at [76, 584] on link "LP Summary" at bounding box center [44, 589] width 64 height 11
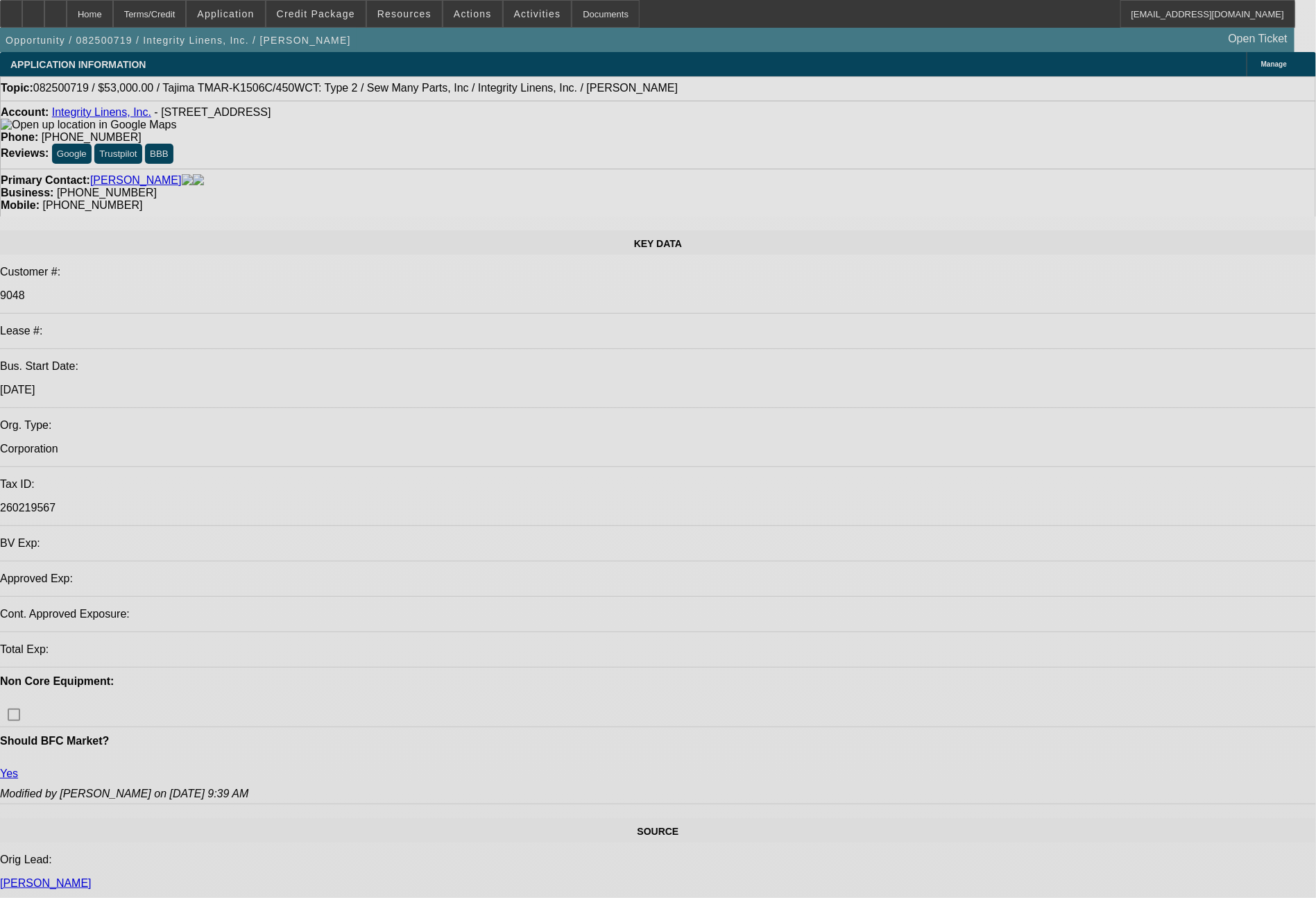
select select "0"
select select "2"
select select "0"
select select "2"
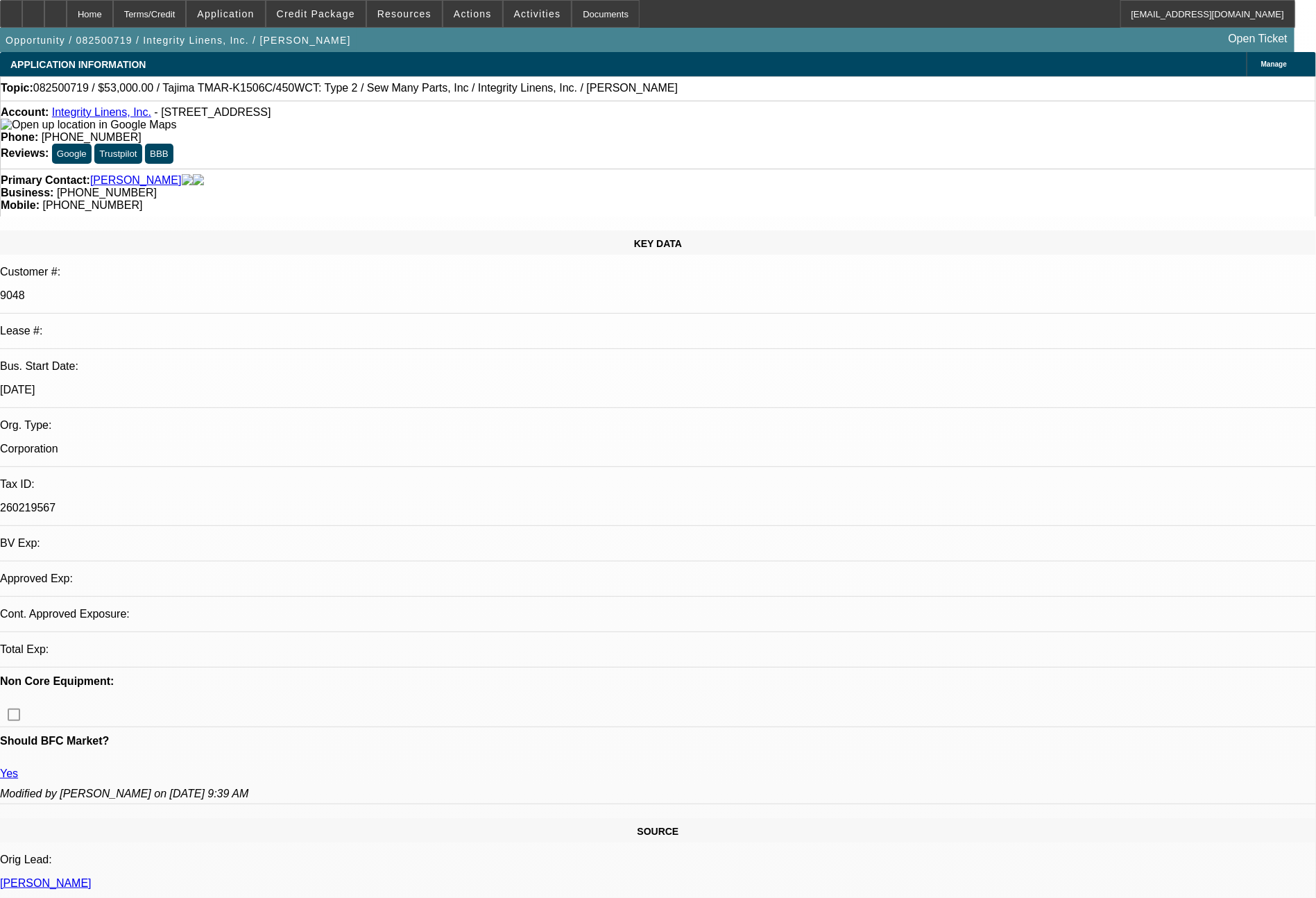
select select "0"
select select "2"
select select "0"
select select "2"
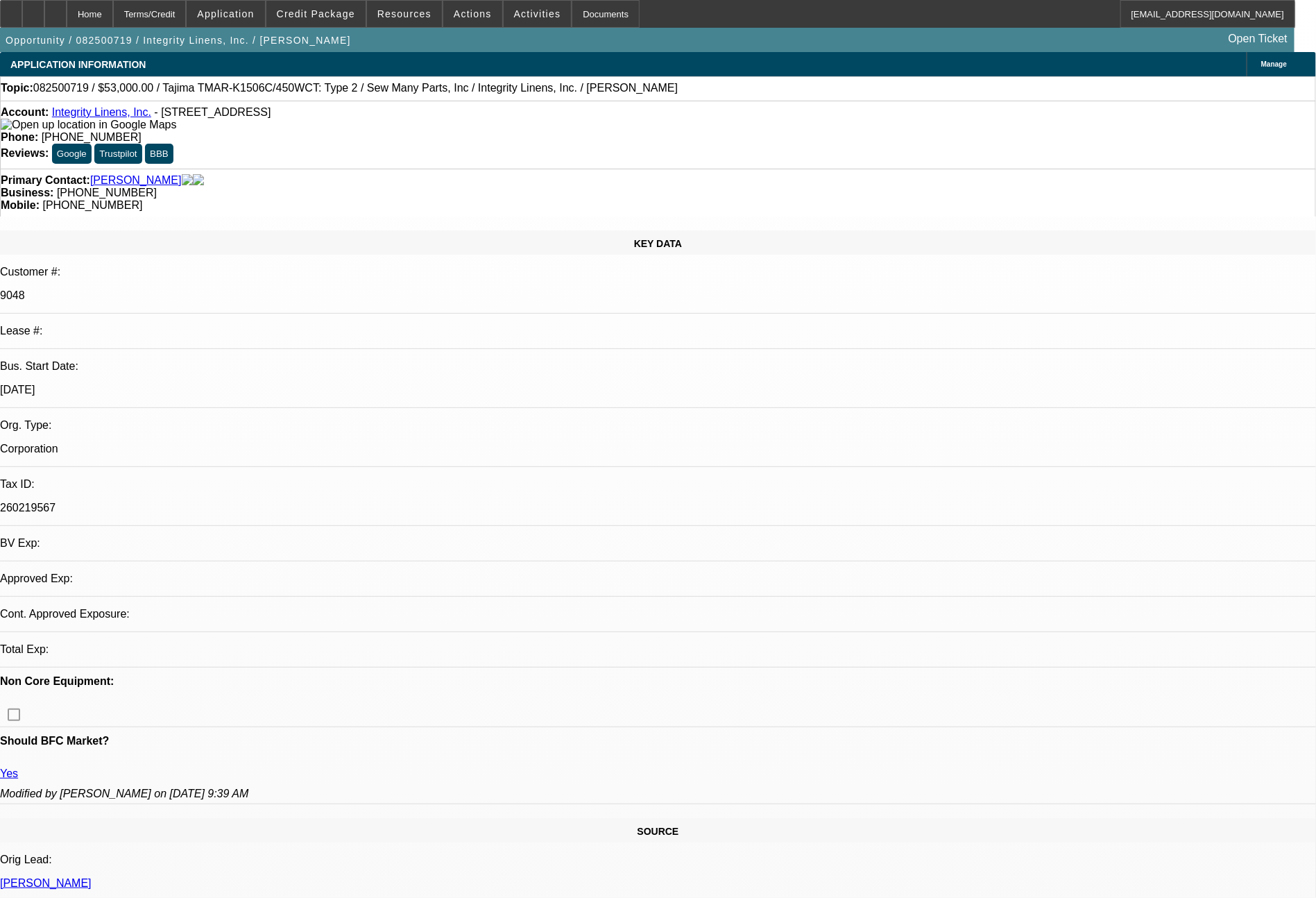
select select "0"
select select "2"
select select "0"
select select "2"
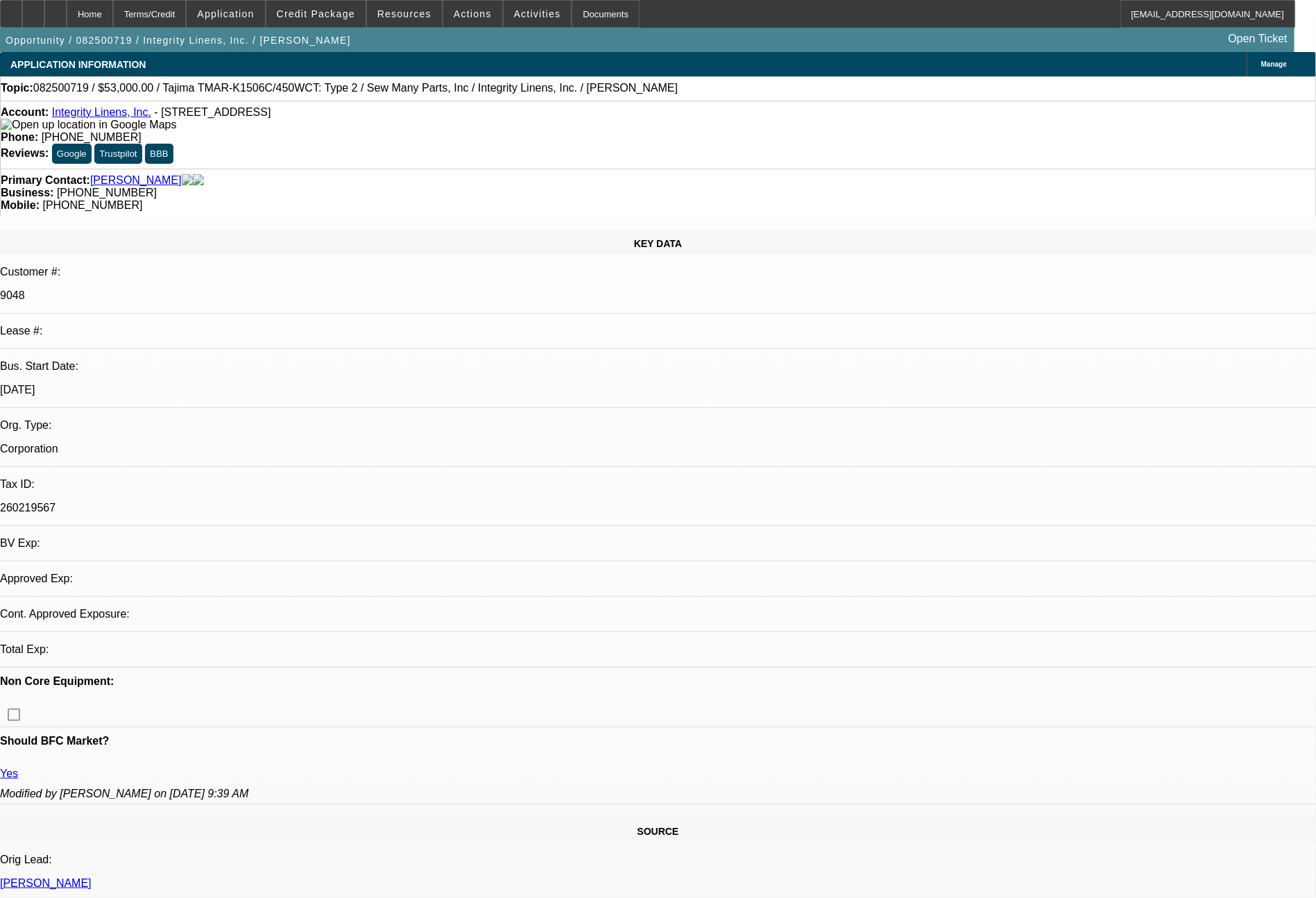
select select "0"
select select "2"
select select "0"
select select "2"
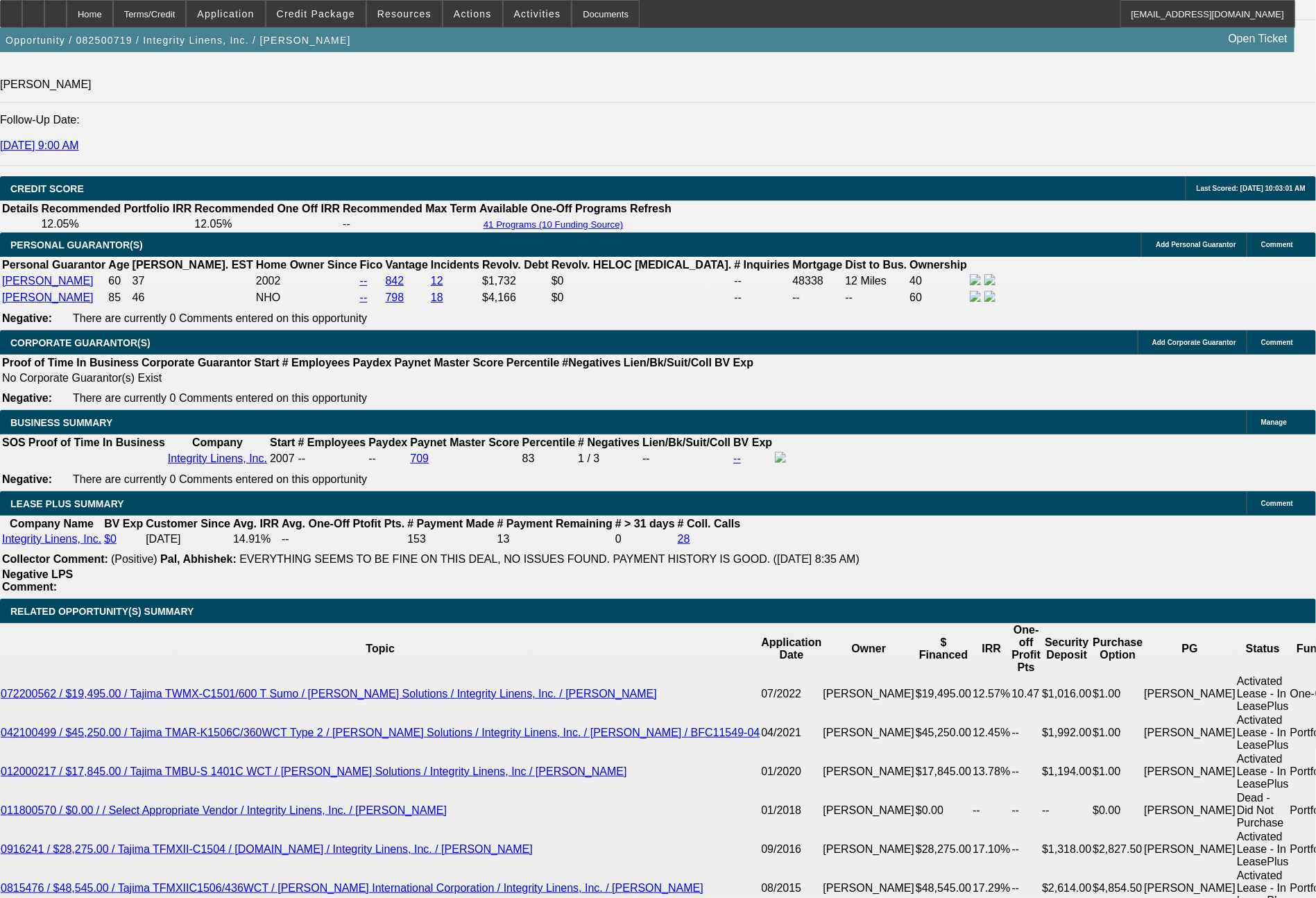
scroll to position [2008, 0]
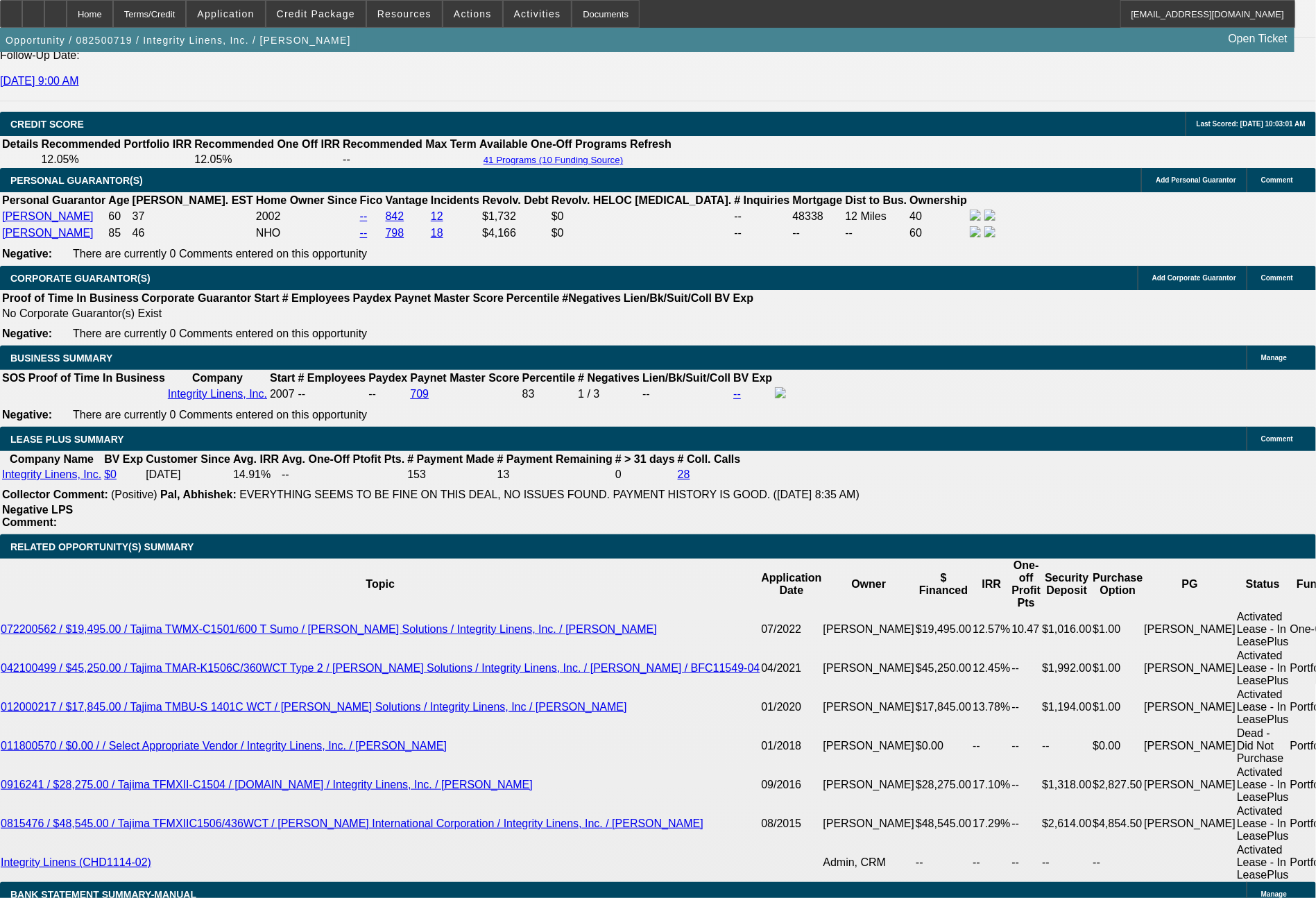
drag, startPoint x: 427, startPoint y: 454, endPoint x: 491, endPoint y: 454, distance: 64.0
type input "$10,000.00"
type input "UNKNOWN"
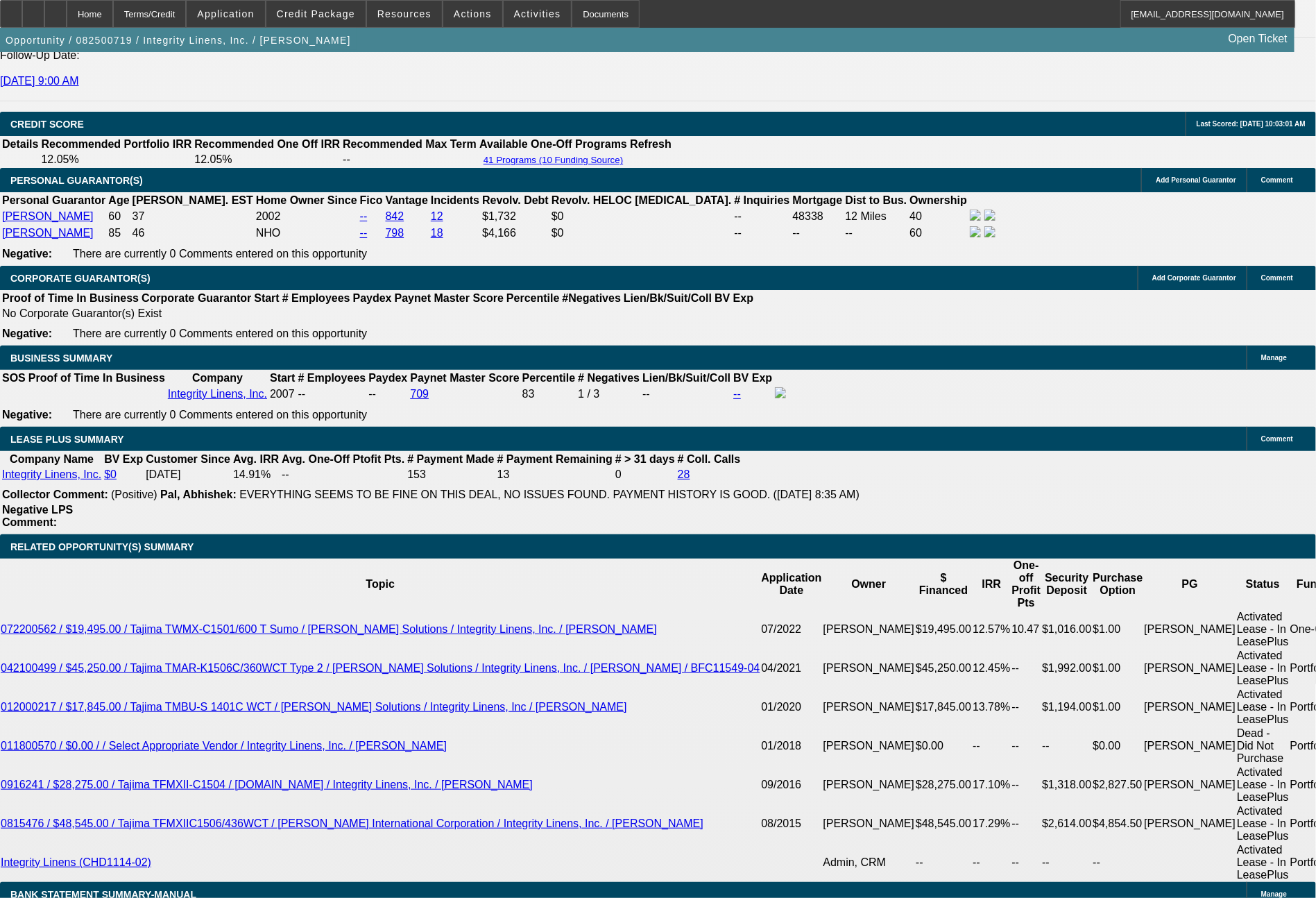
type input "$2,229.86"
type input "$1,114.93"
drag, startPoint x: 413, startPoint y: 455, endPoint x: 498, endPoint y: 455, distance: 85.0
type input "$13,000.00"
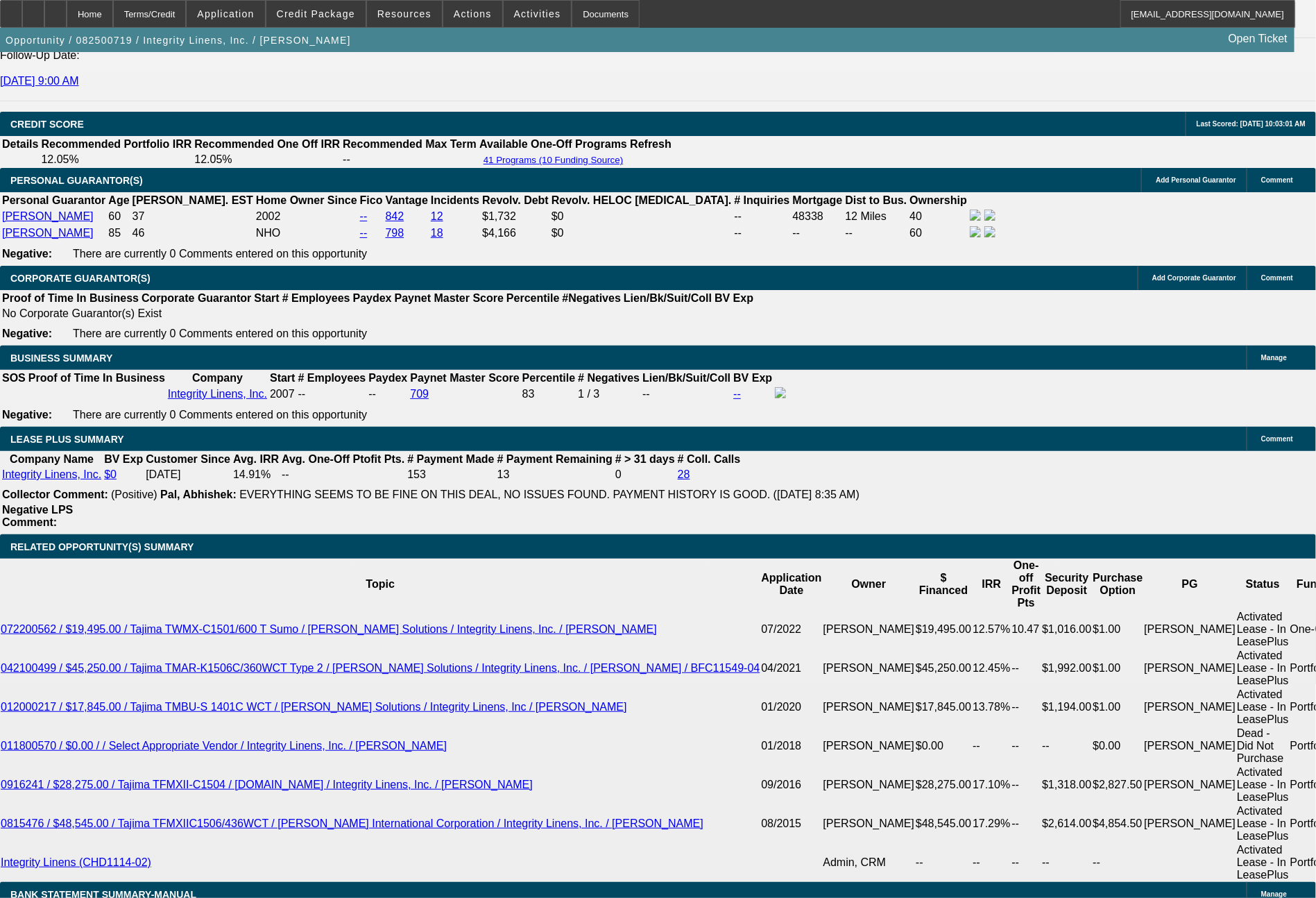
type input "$2,074.30"
type input "$1,037.15"
drag, startPoint x: 419, startPoint y: 452, endPoint x: 490, endPoint y: 456, distance: 71.1
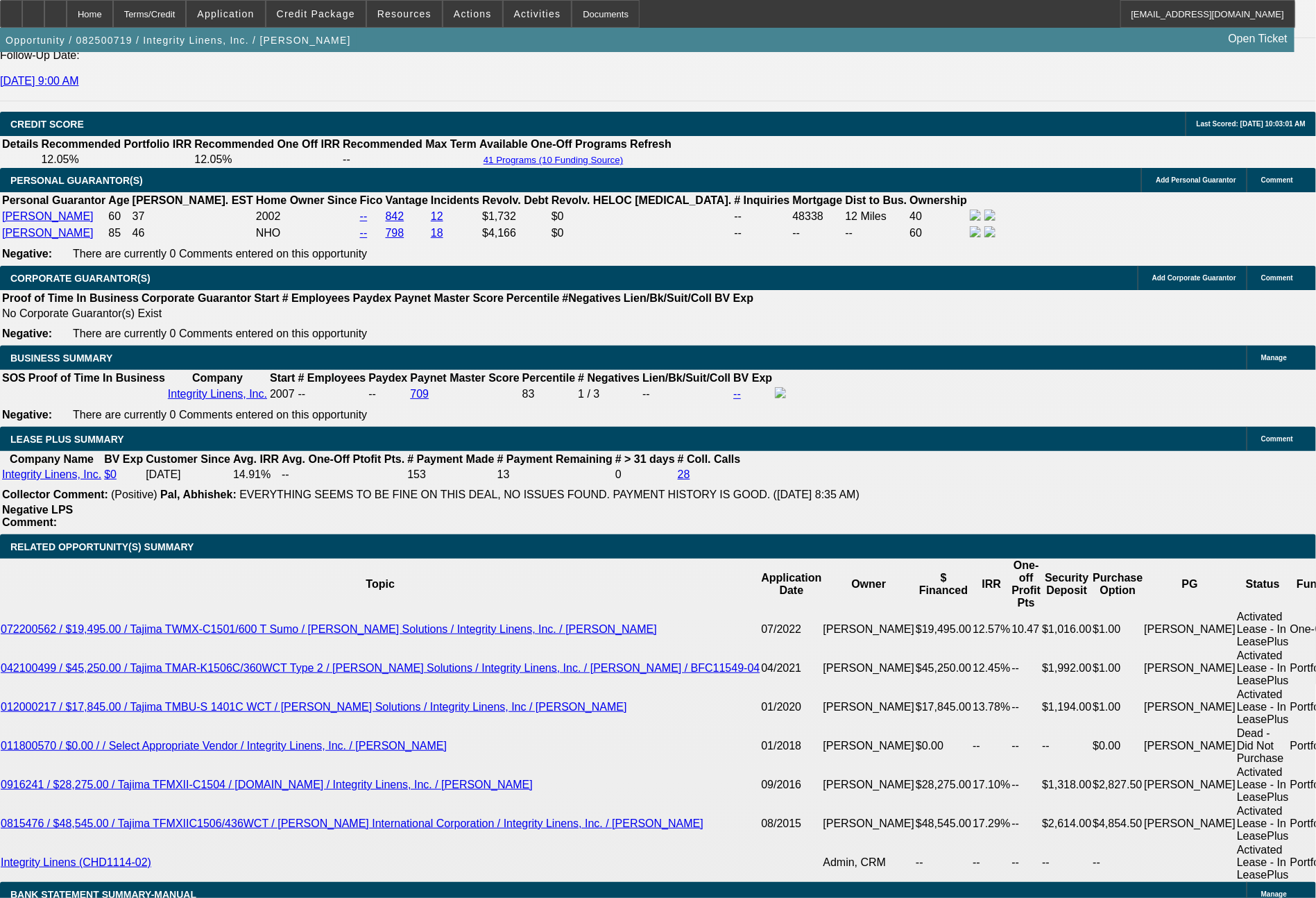
type input "$14,000.00"
type input "$2,022.44"
type input "$1,011.22"
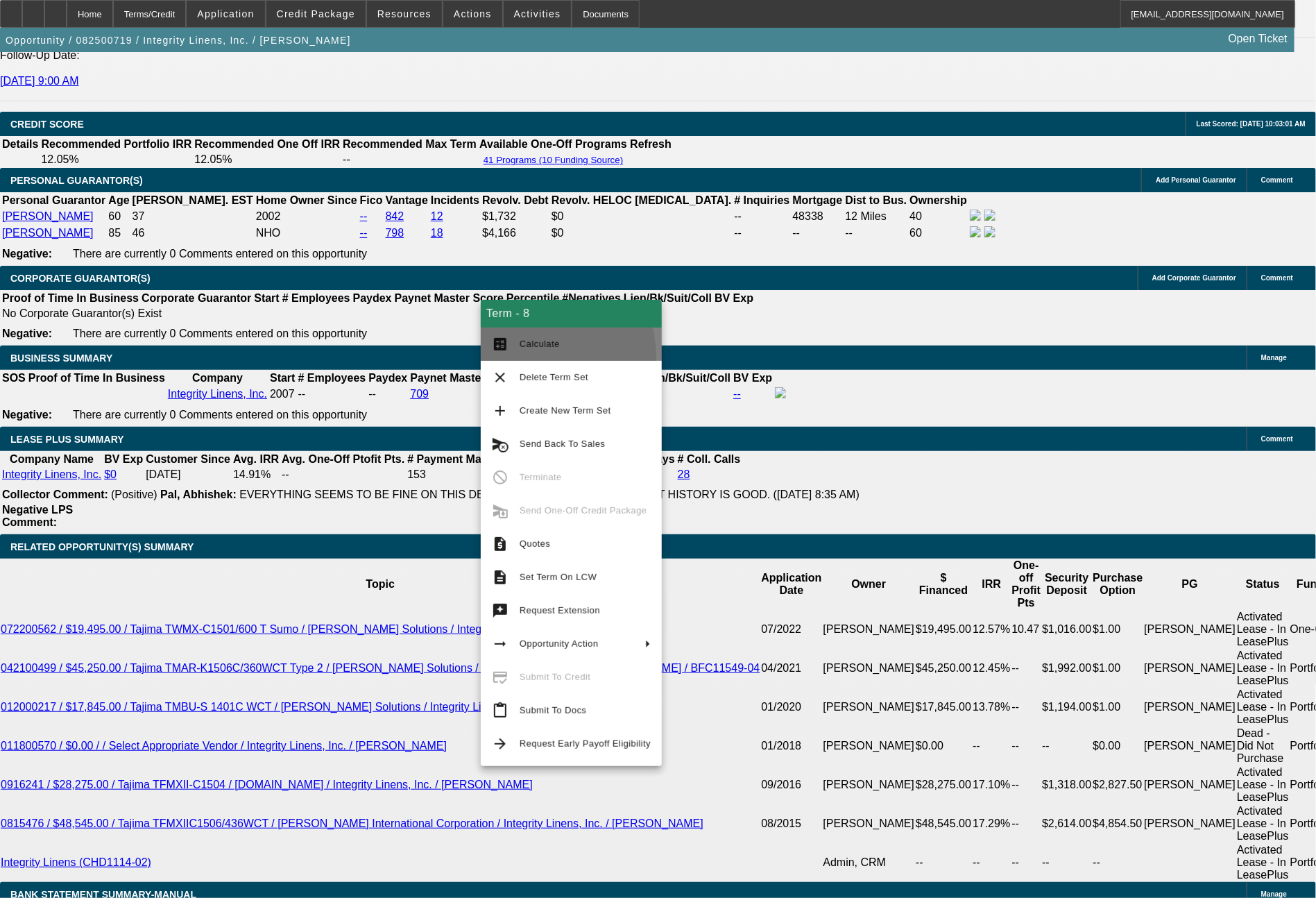
click at [531, 357] on button "calculate Calculate" at bounding box center [571, 344] width 181 height 33
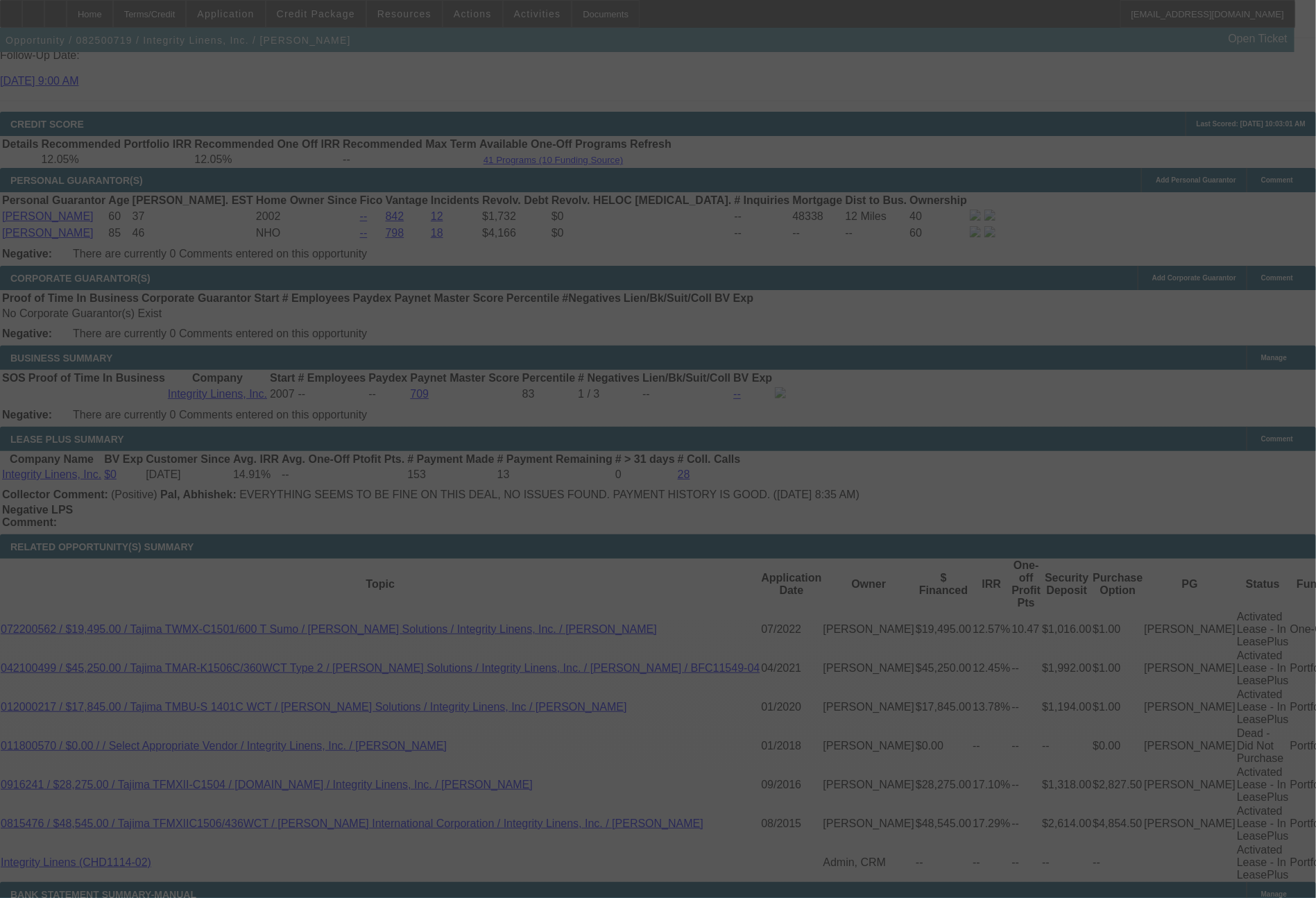
select select "0"
select select "2"
select select "0"
select select "2"
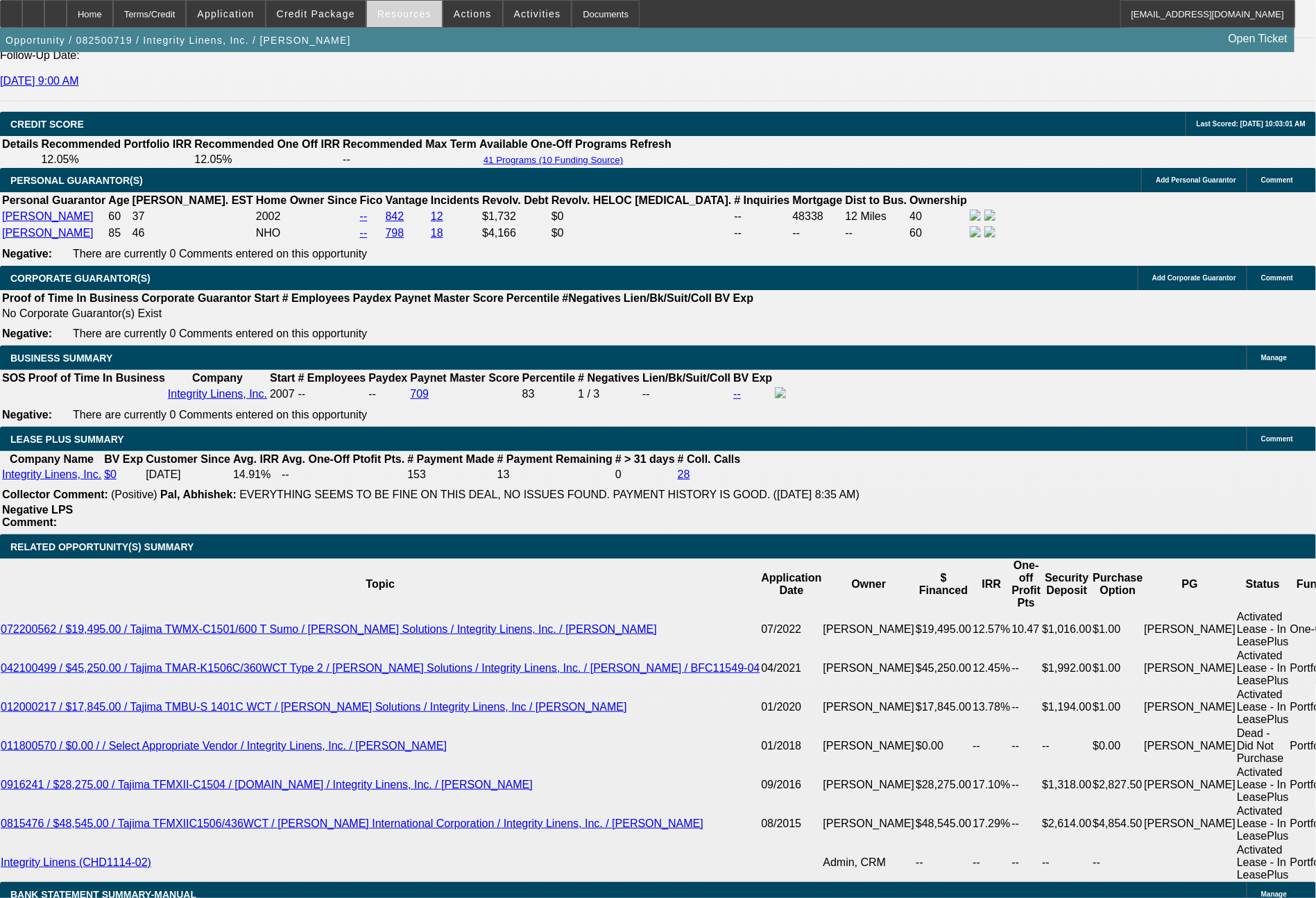
click at [387, 17] on span "Resources" at bounding box center [405, 14] width 54 height 11
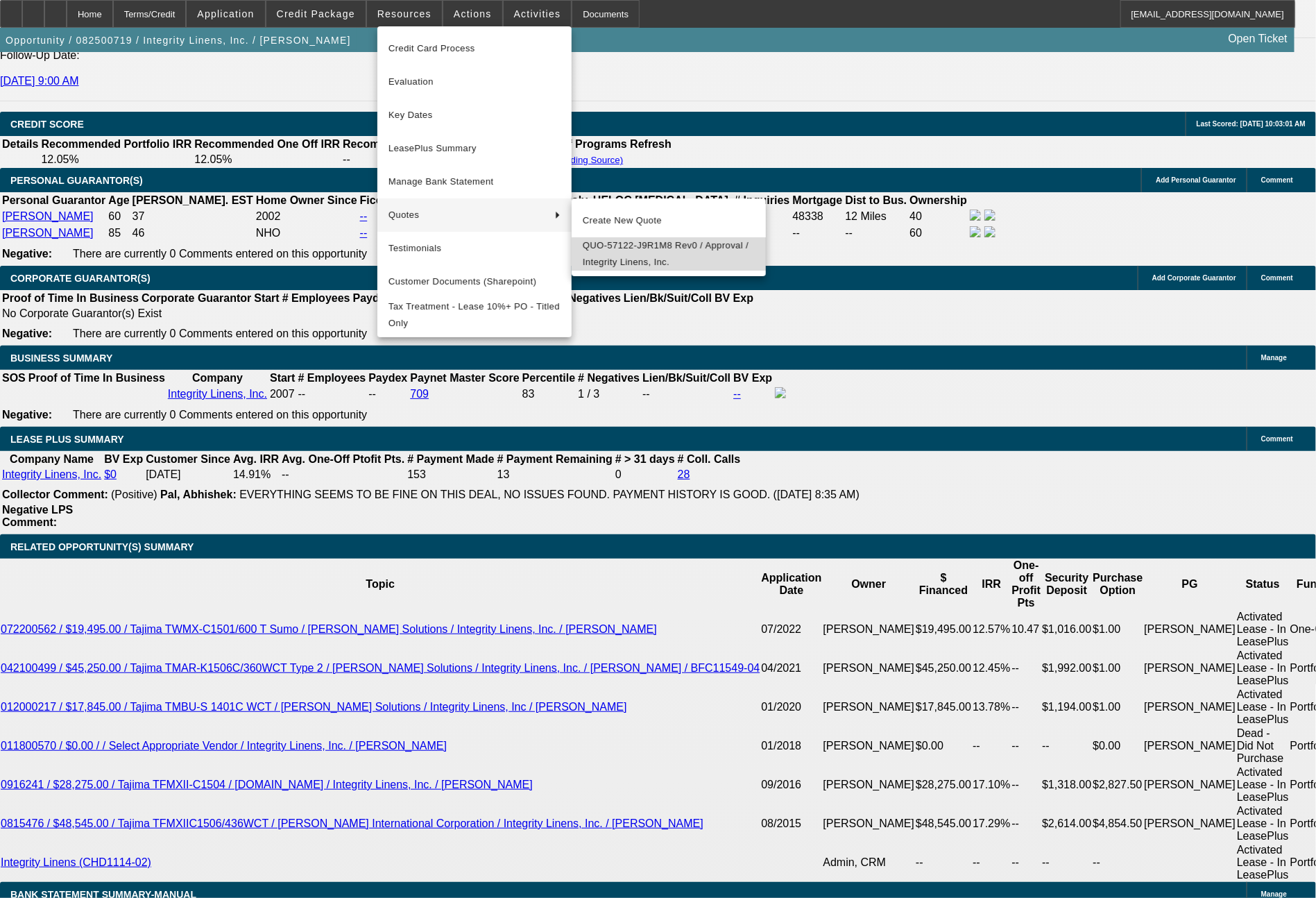
click at [612, 253] on span "QUO-57122-J9R1M8 Rev0 / Approval / Integrity Linens, Inc." at bounding box center [668, 254] width 172 height 33
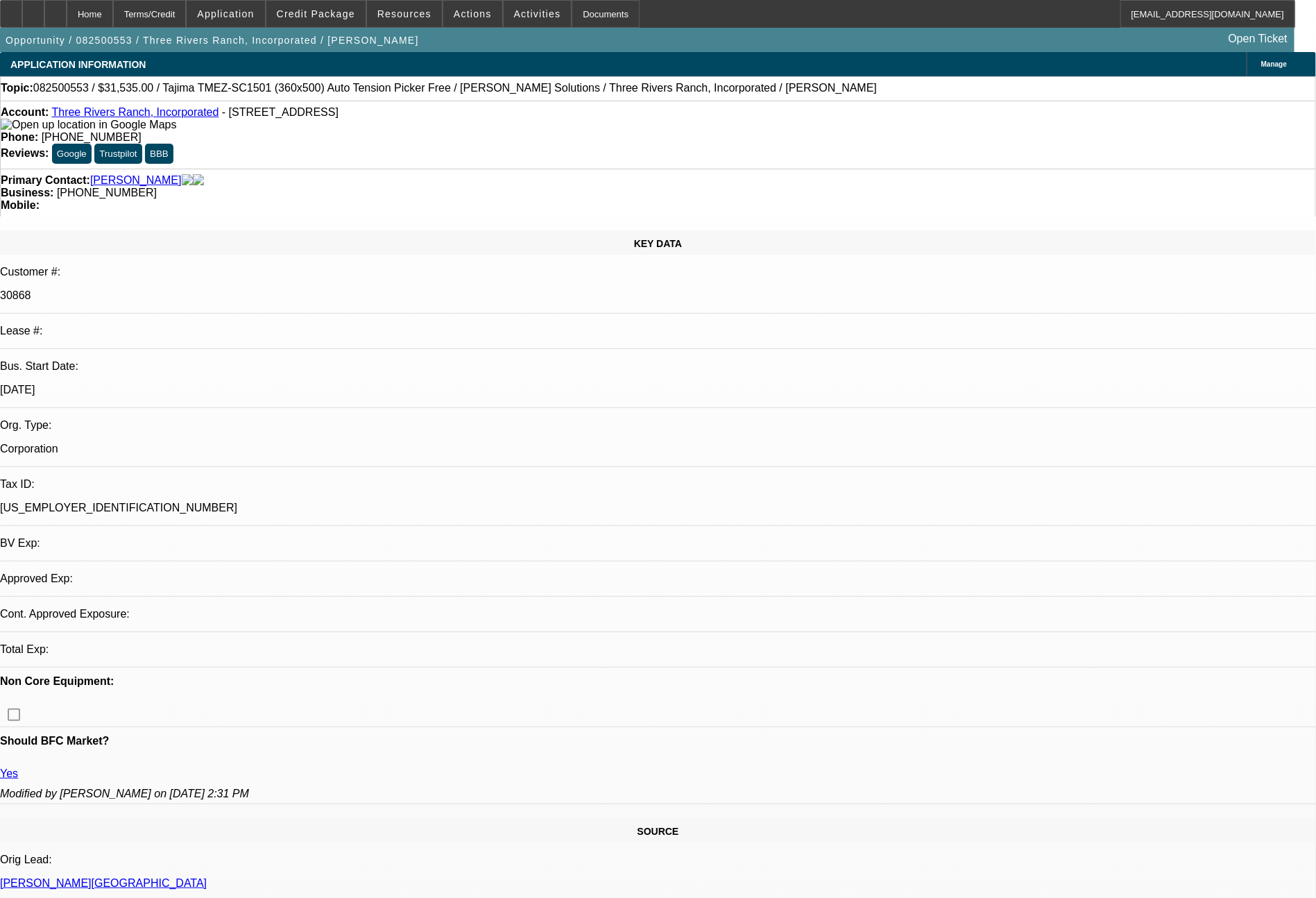
select select "0"
select select "2"
select select "0.1"
select select "4"
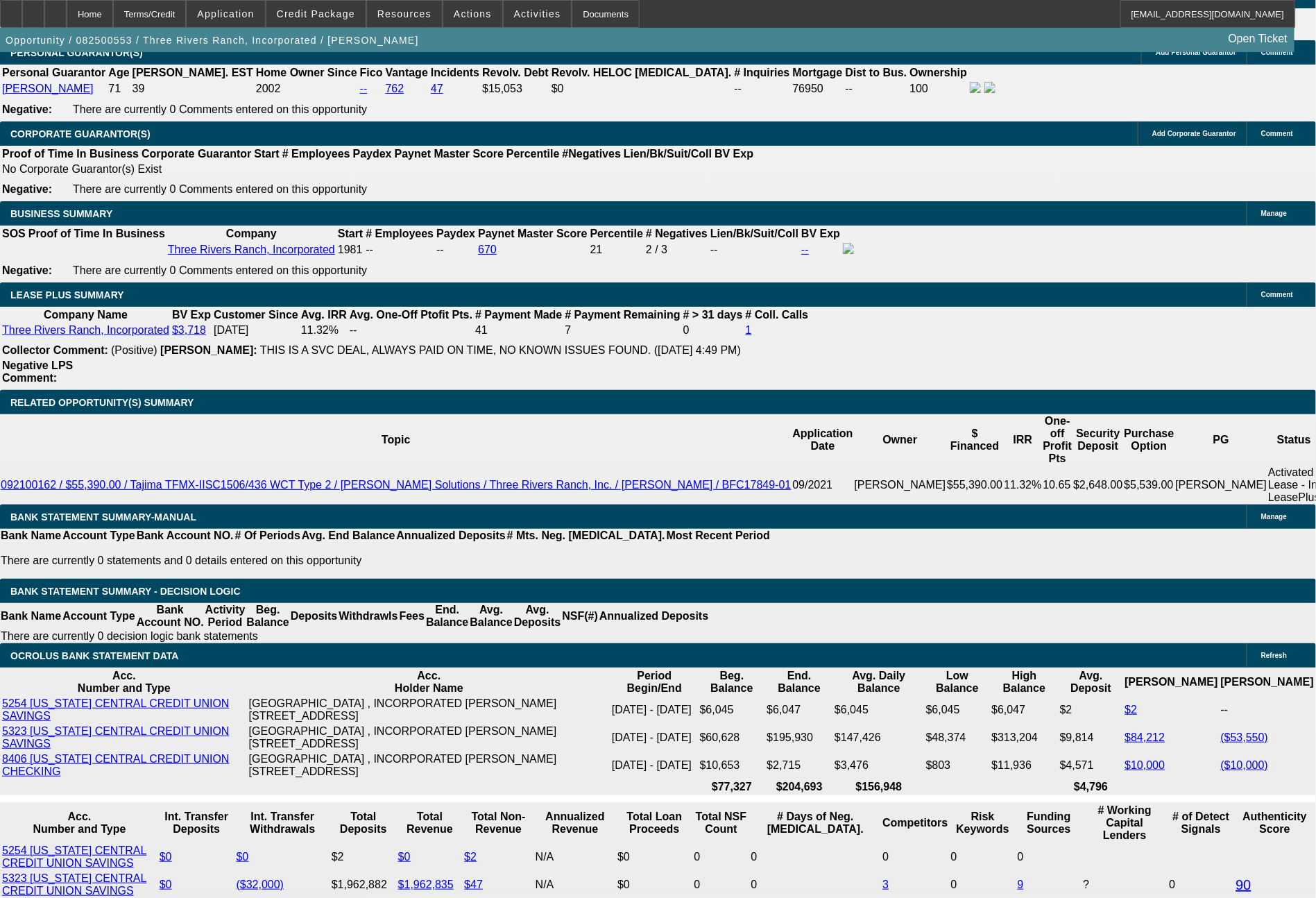
scroll to position [2225, 0]
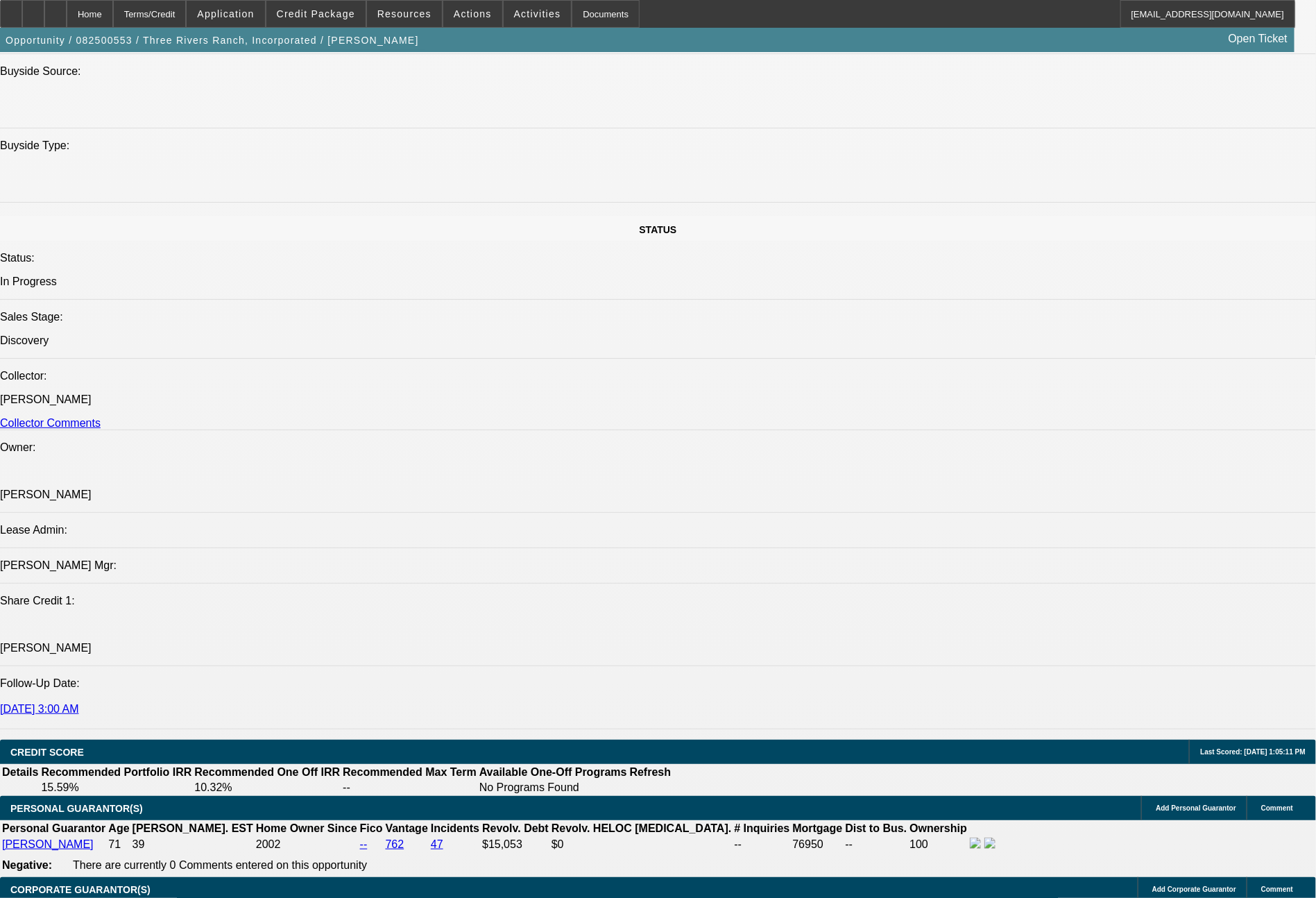
scroll to position [654, 0]
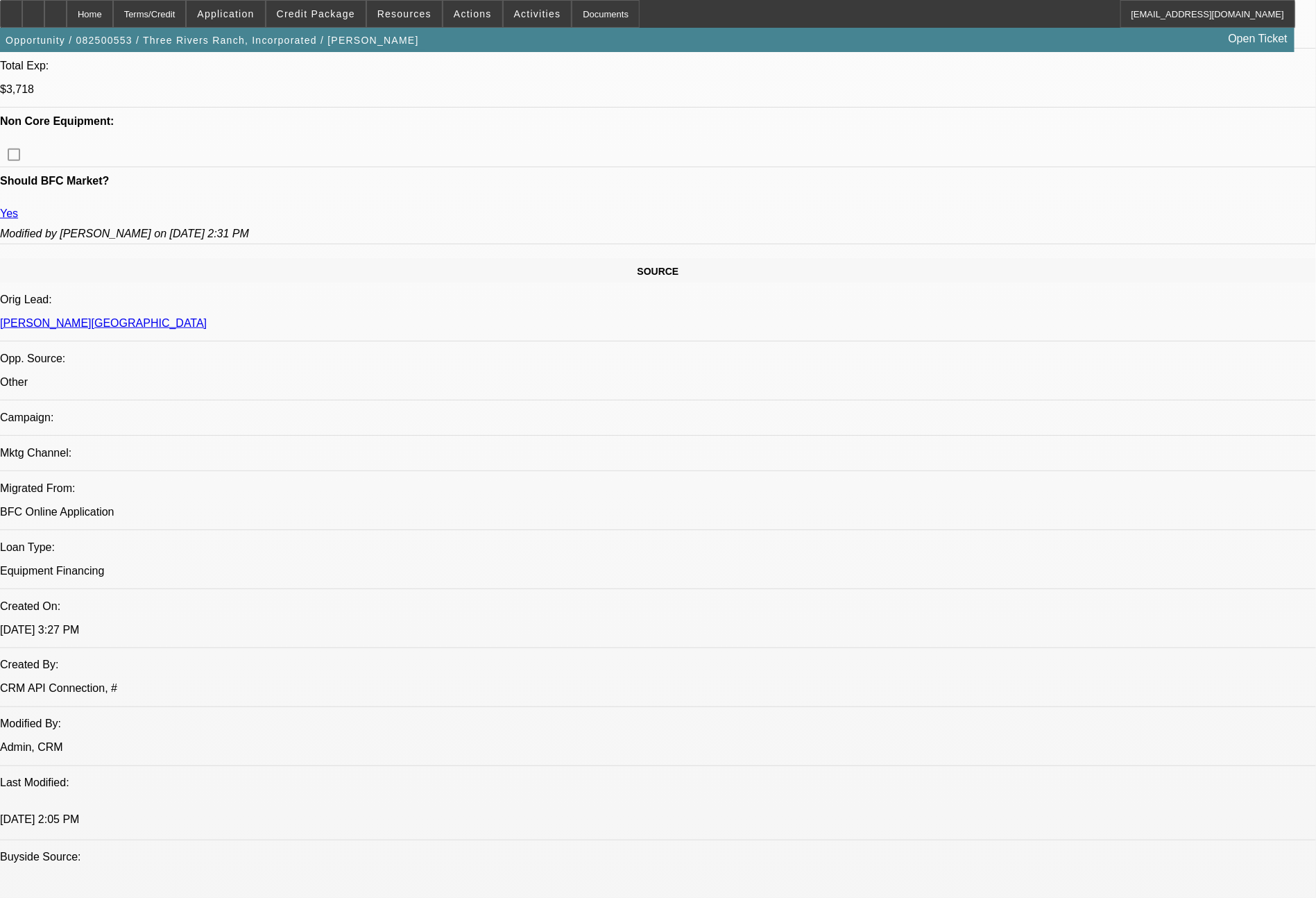
type input "$0.00"
type input "UNKNOWN"
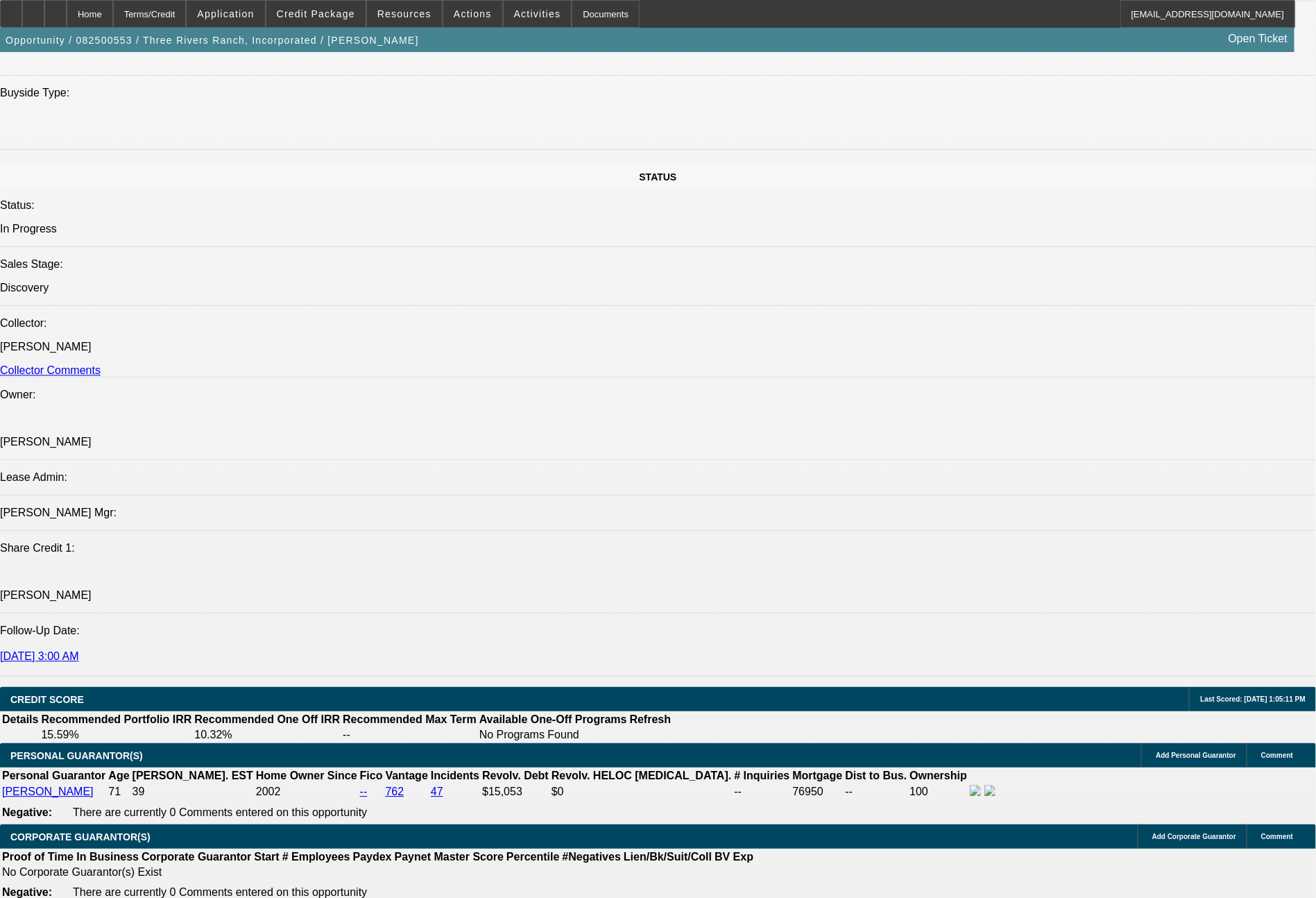
scroll to position [2225, 0]
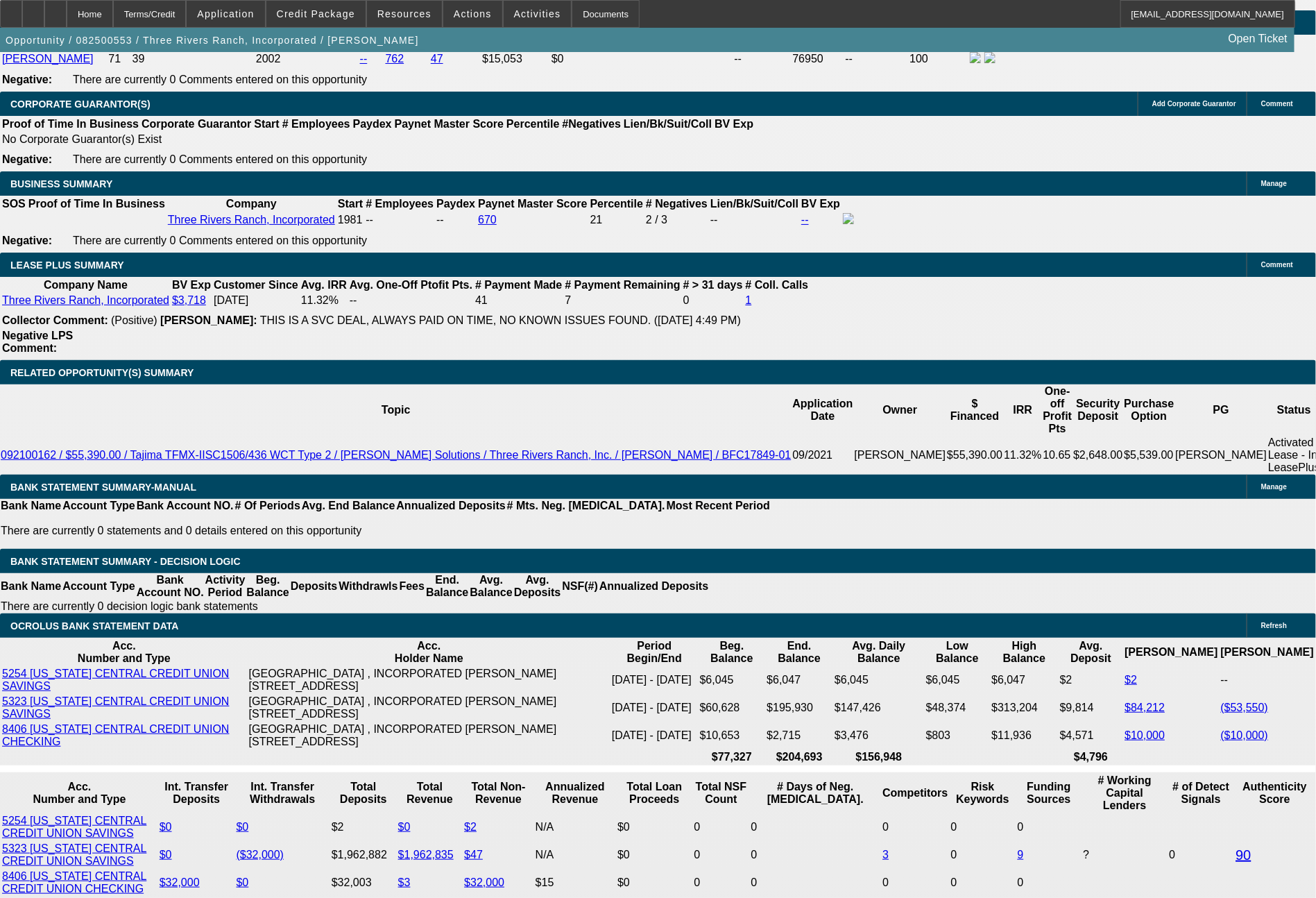
type input "60"
type input "597"
type input "$1,194.00"
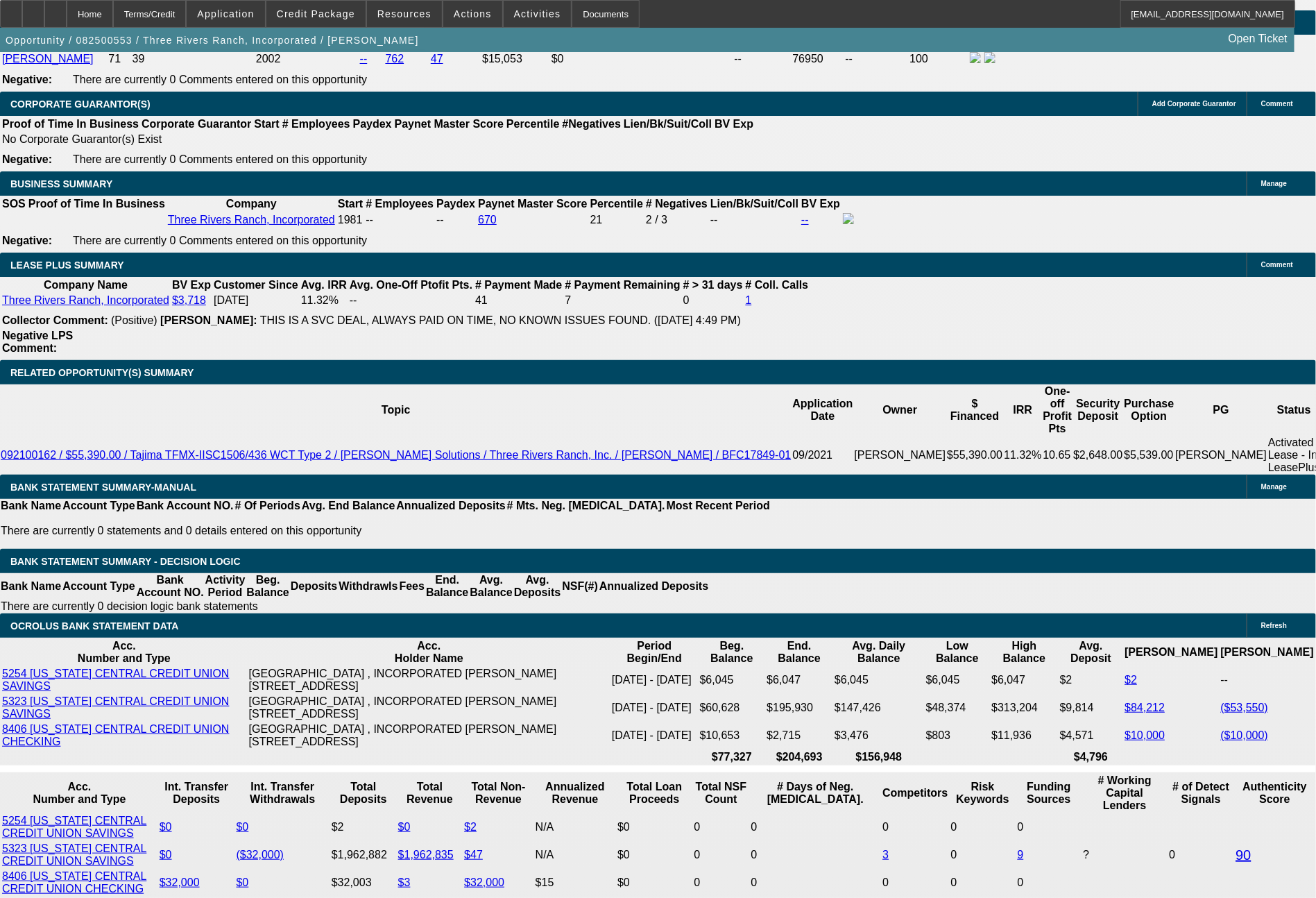
type input "5.1"
type input "5"
type input "$10.00"
type input "633"
type input "$1,266.00"
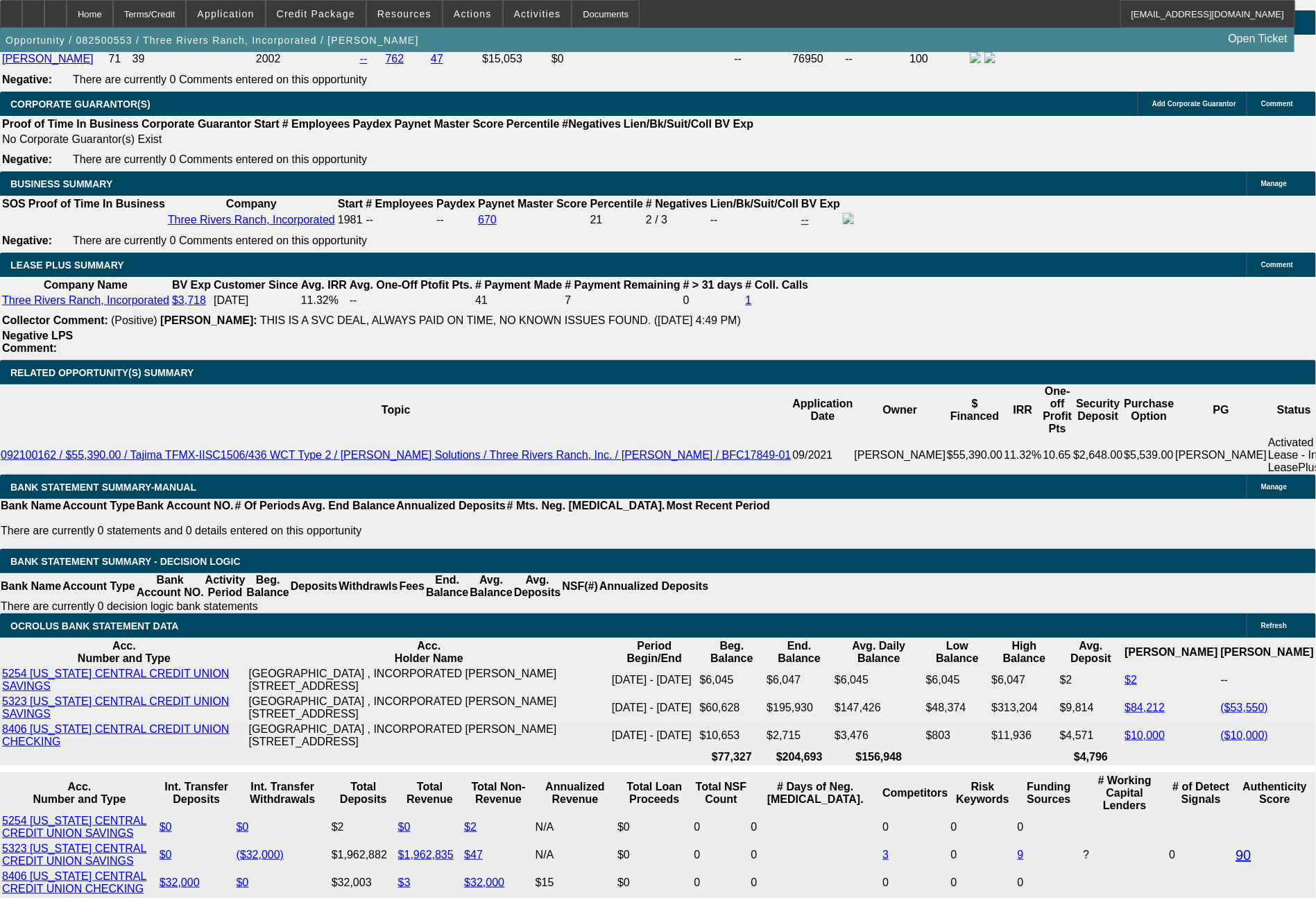
type input "7.6"
type input "$633.00"
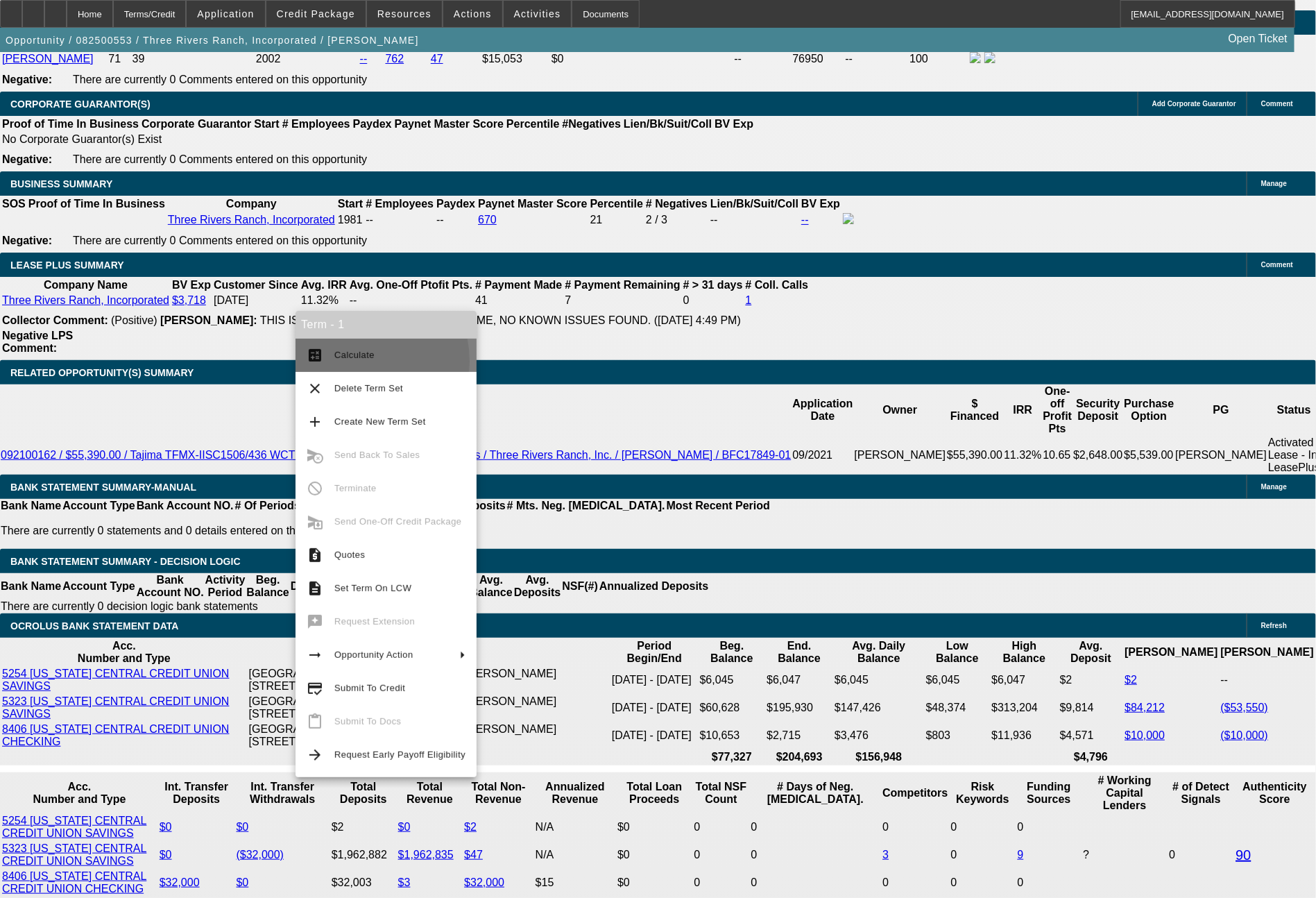
click at [344, 362] on span "Calculate" at bounding box center [400, 355] width 131 height 17
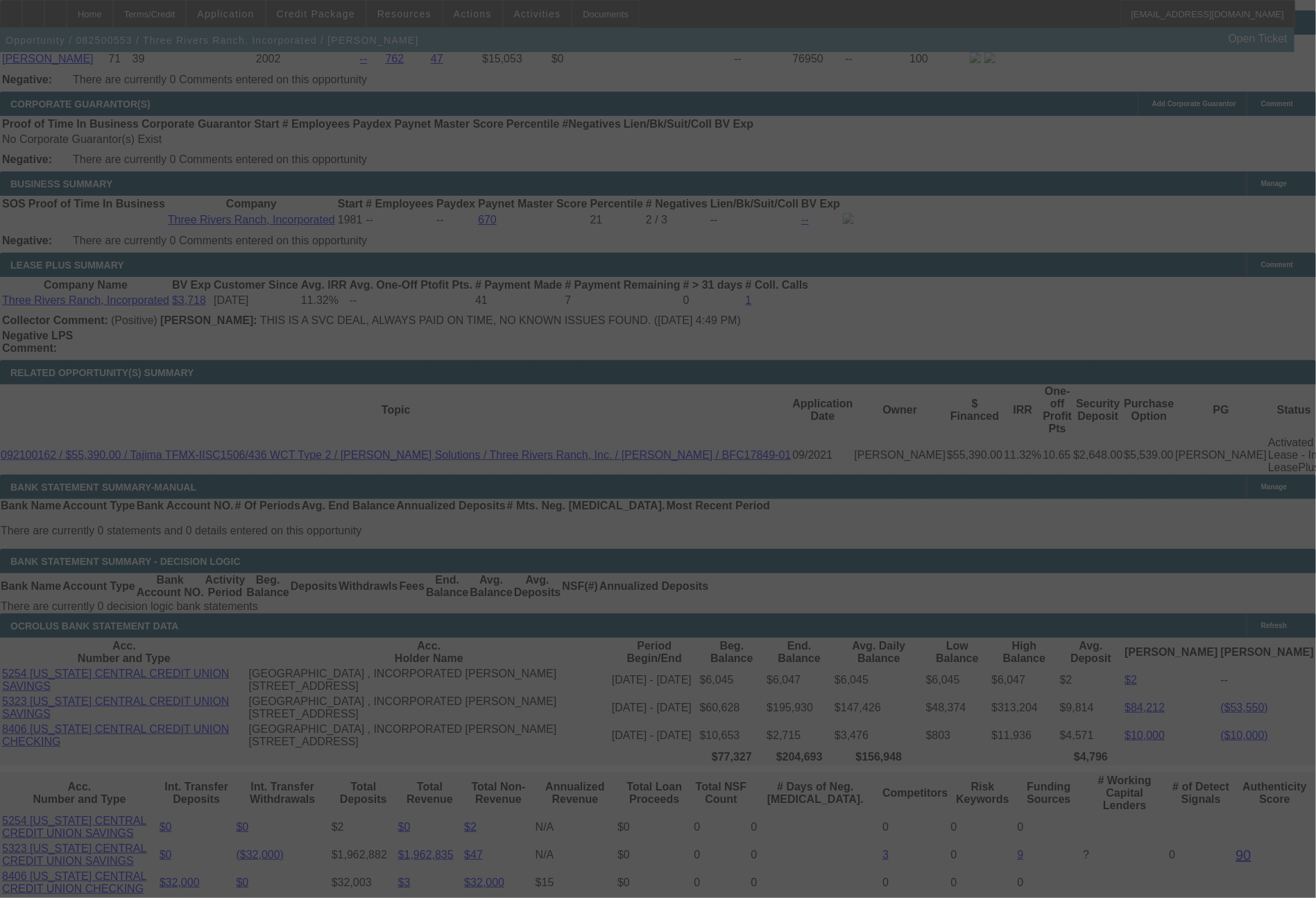
select select "0"
select select "2"
select select "0.1"
select select "4"
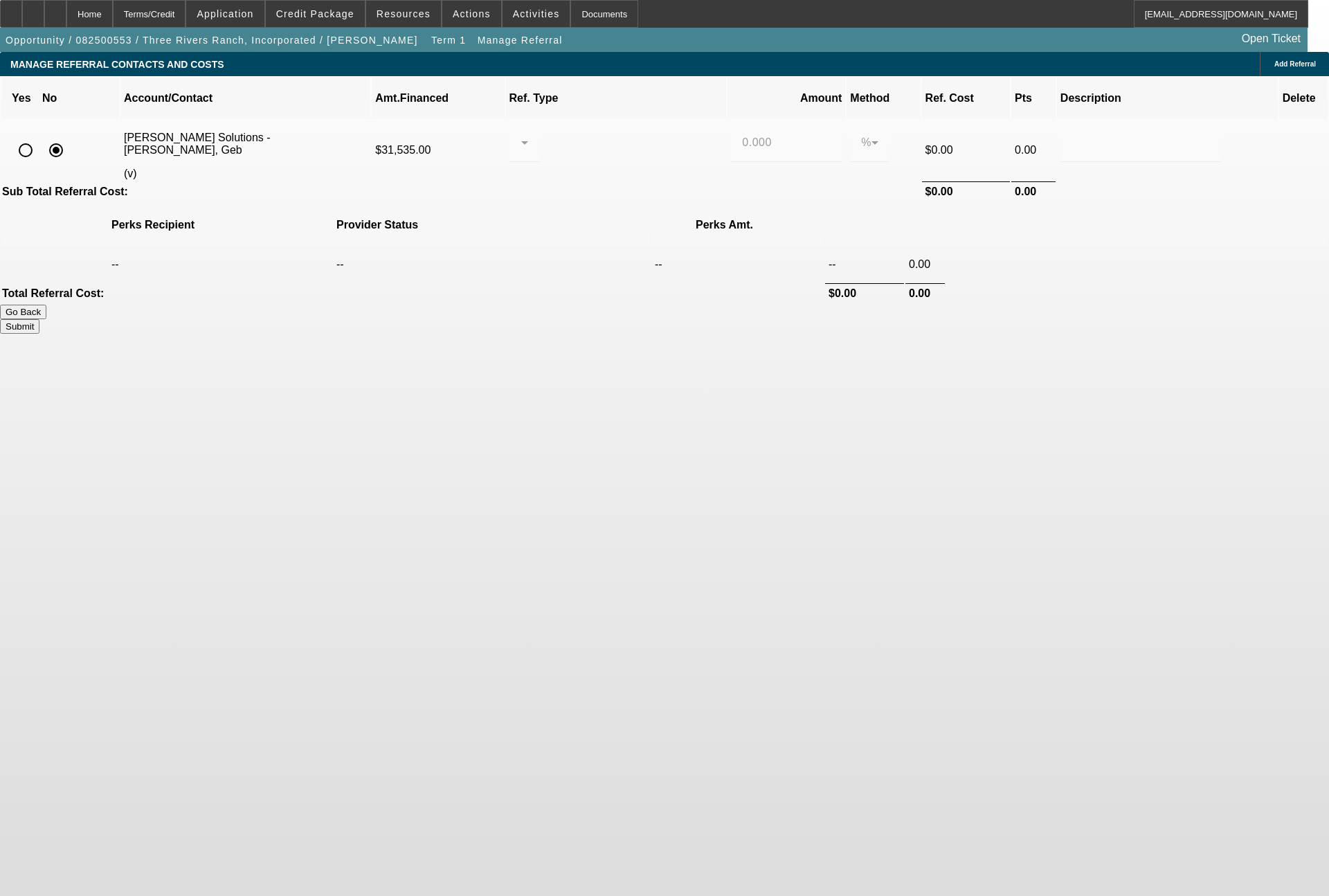
click at [39, 136] on input "radio" at bounding box center [25, 150] width 28 height 28
radio input "true"
click at [528, 133] on div at bounding box center [524, 142] width 8 height 38
click at [629, 162] on span "Pay vendor SALES PERSON" at bounding box center [631, 163] width 113 height 33
click at [742, 134] on input "0.000" at bounding box center [786, 142] width 89 height 17
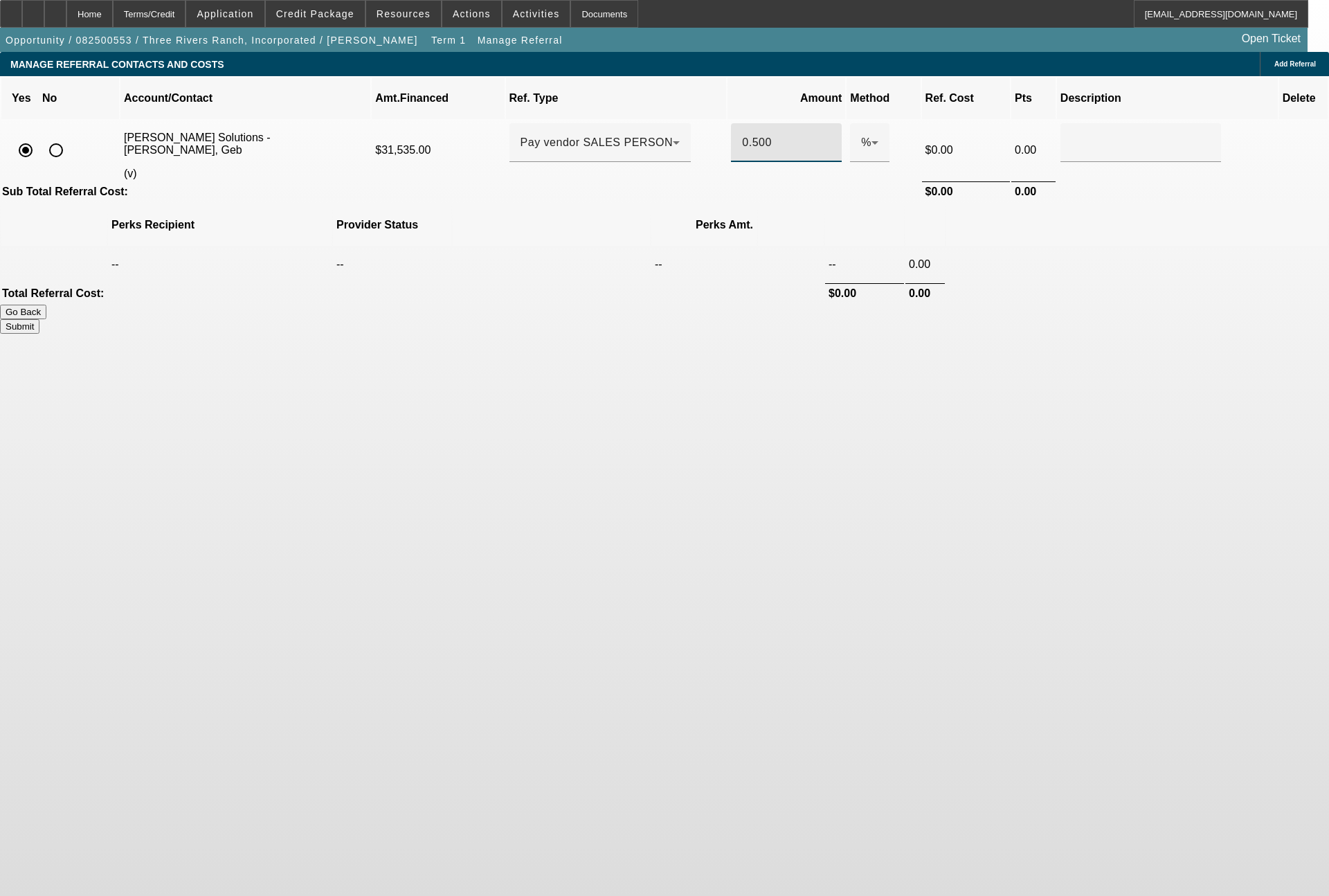
click at [39, 319] on button "Submit" at bounding box center [19, 326] width 39 height 15
type input "0.500"
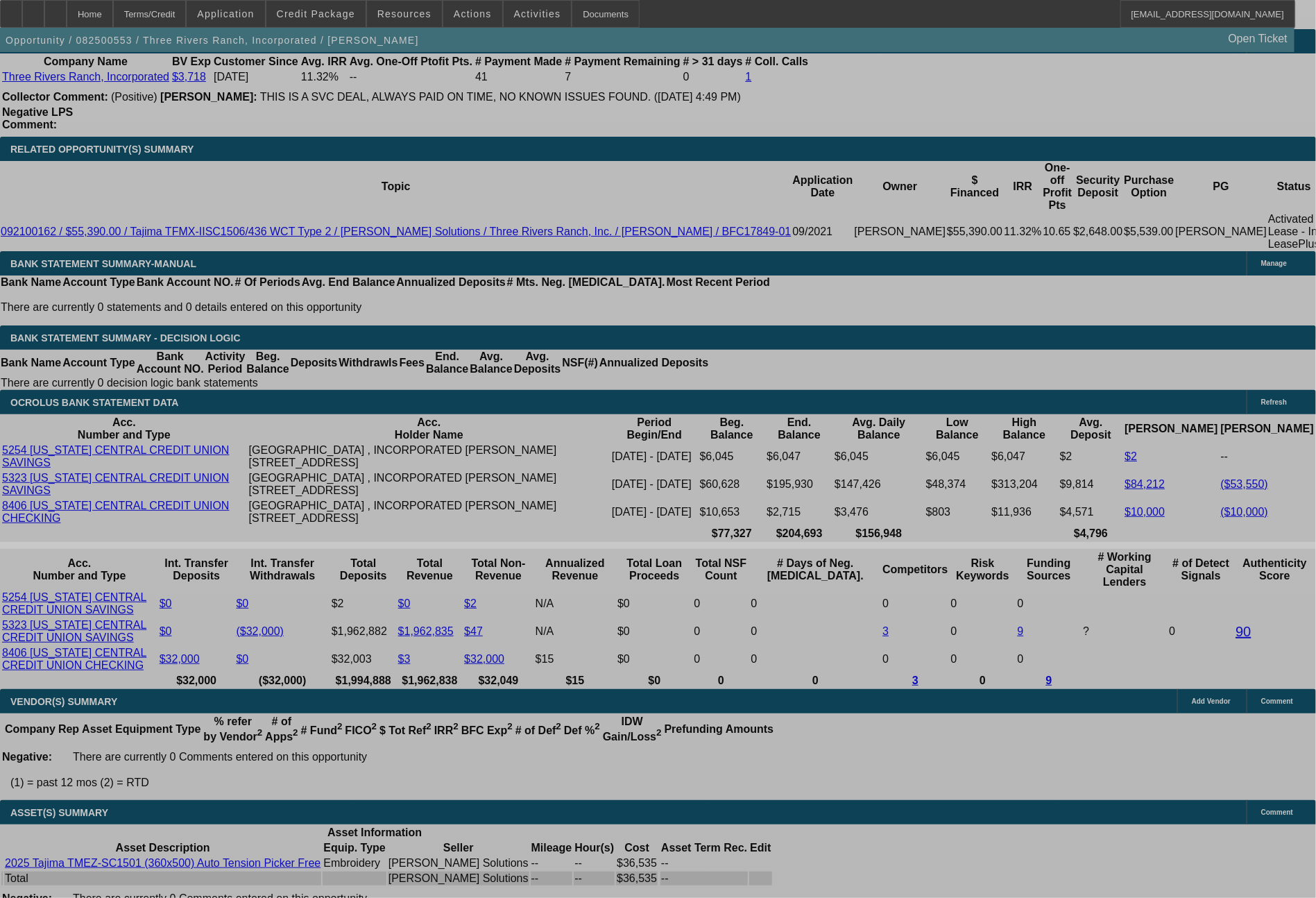
select select "0"
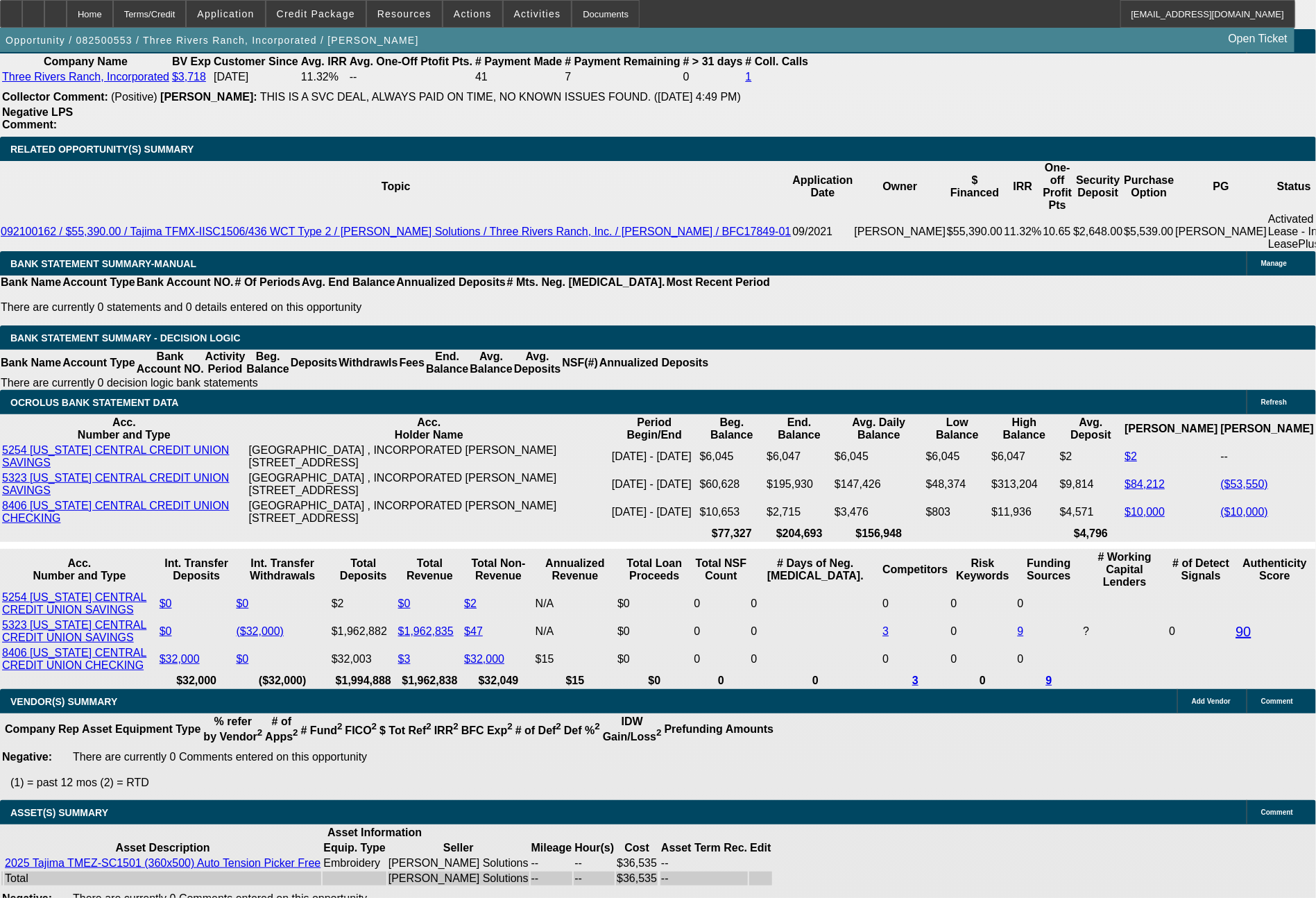
select select "2"
select select "0.1"
select select "4"
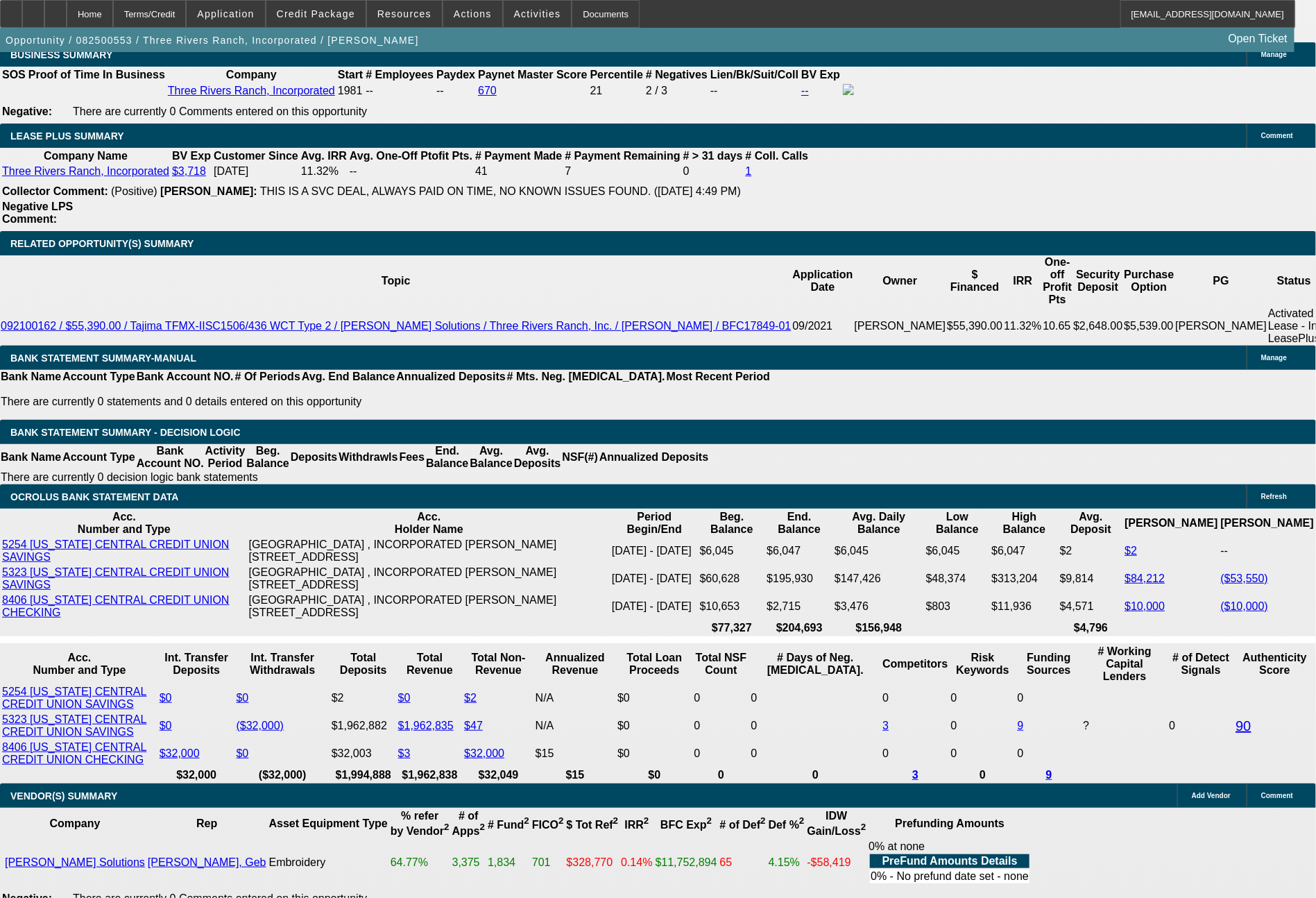
scroll to position [2349, 0]
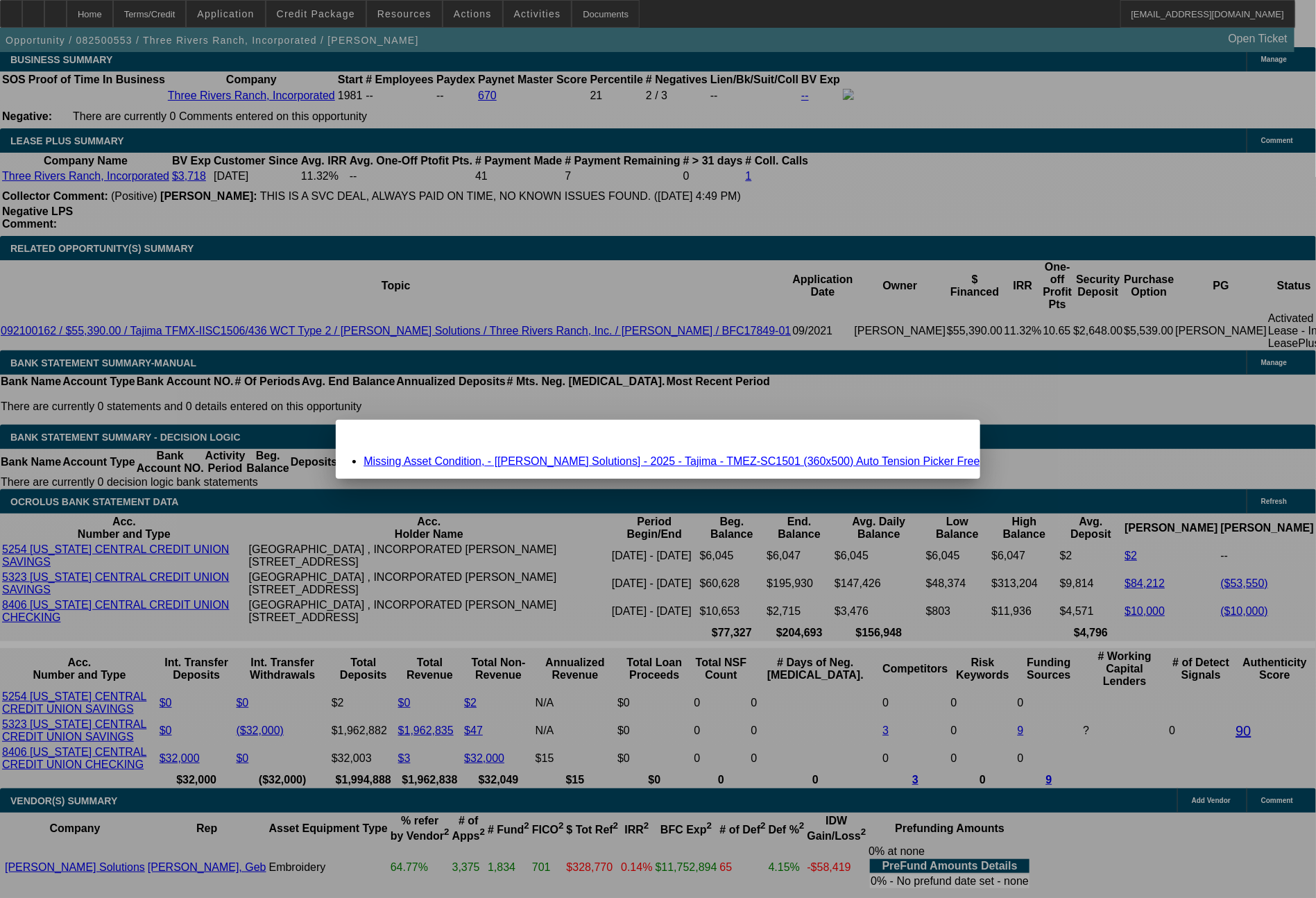
click at [952, 435] on span "Close" at bounding box center [961, 431] width 18 height 8
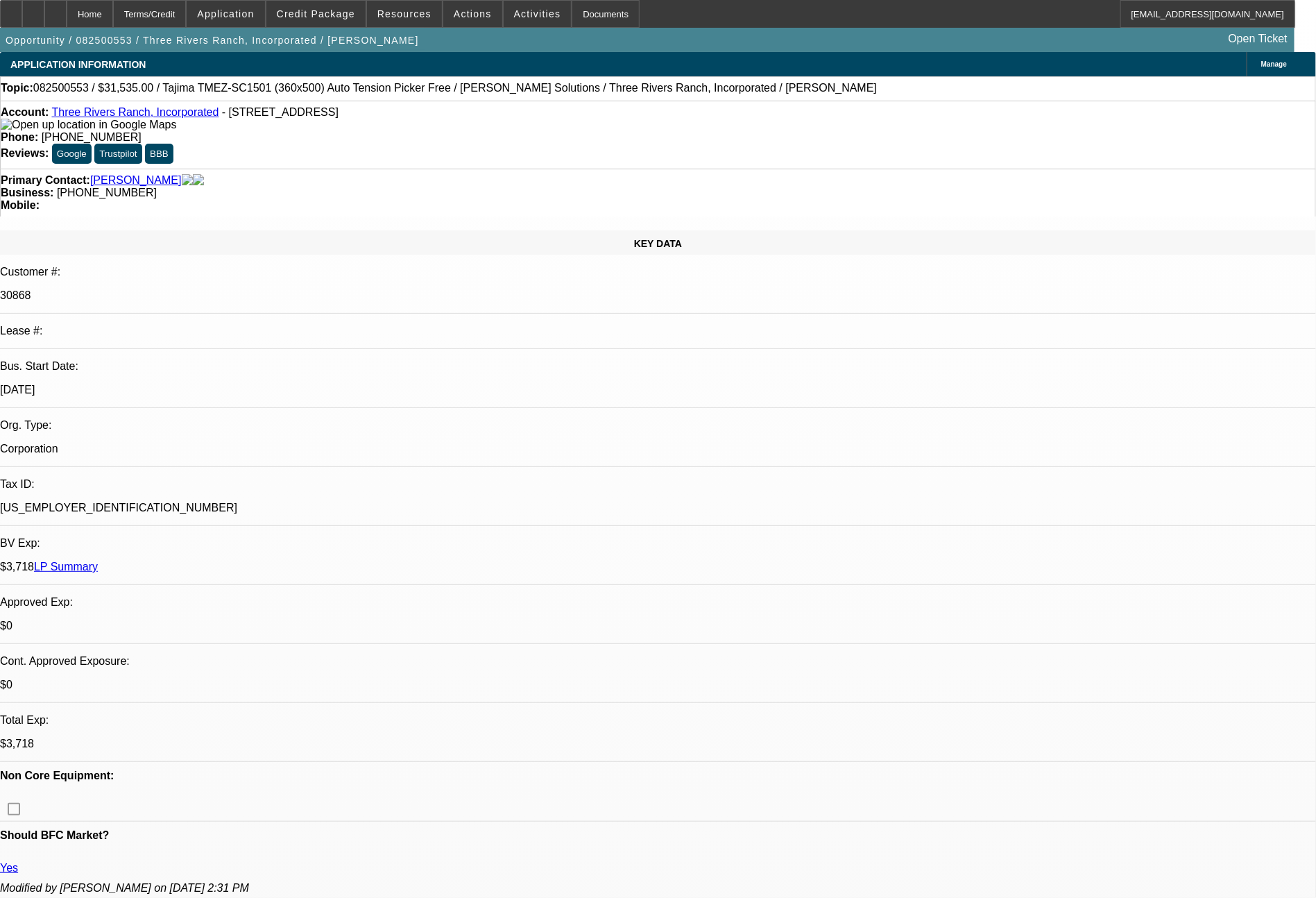
scroll to position [2349, 0]
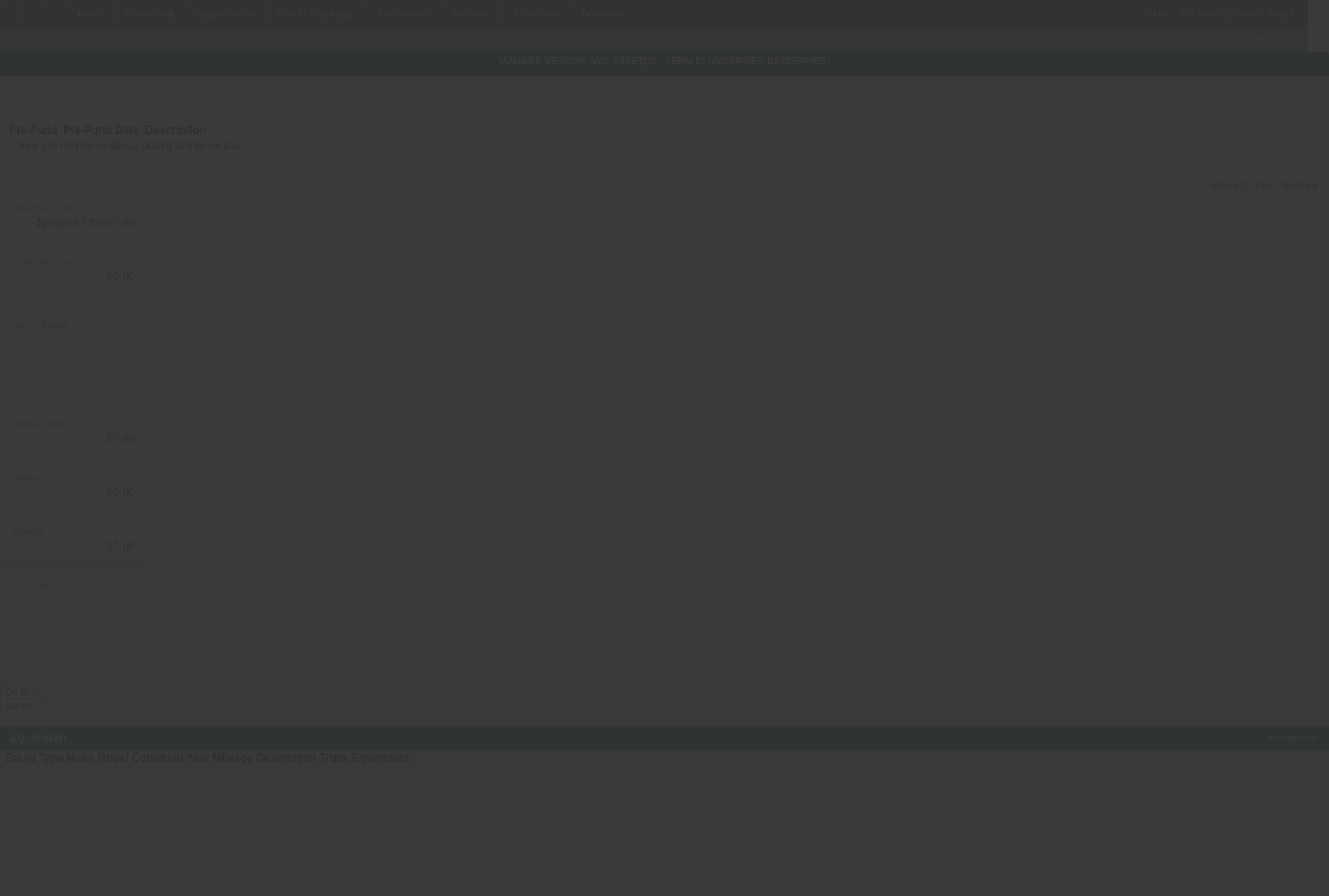
type input "$36,535.00"
type input "$5,000.00"
type input "$31,535.00"
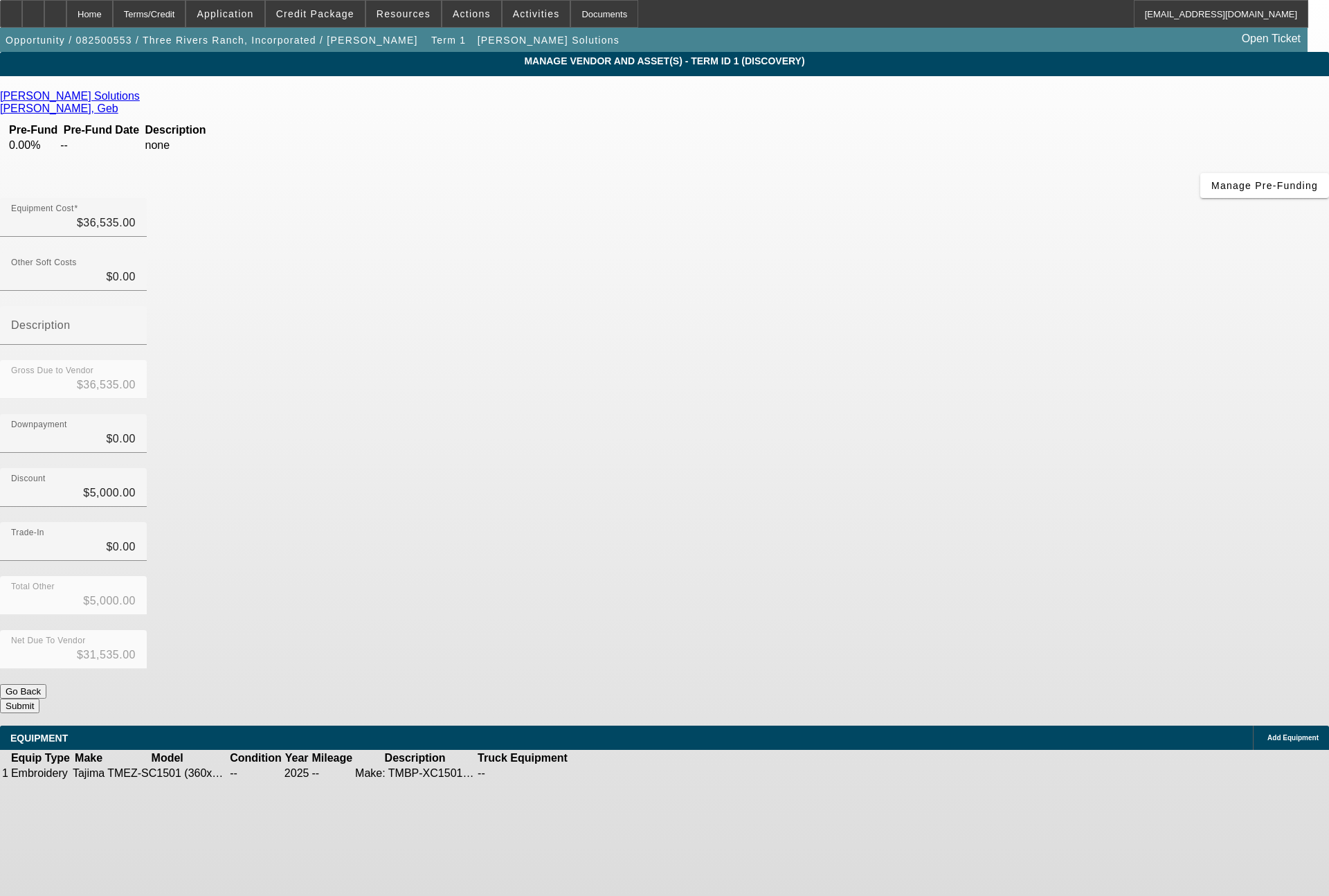
click at [611, 773] on icon at bounding box center [611, 773] width 0 height 0
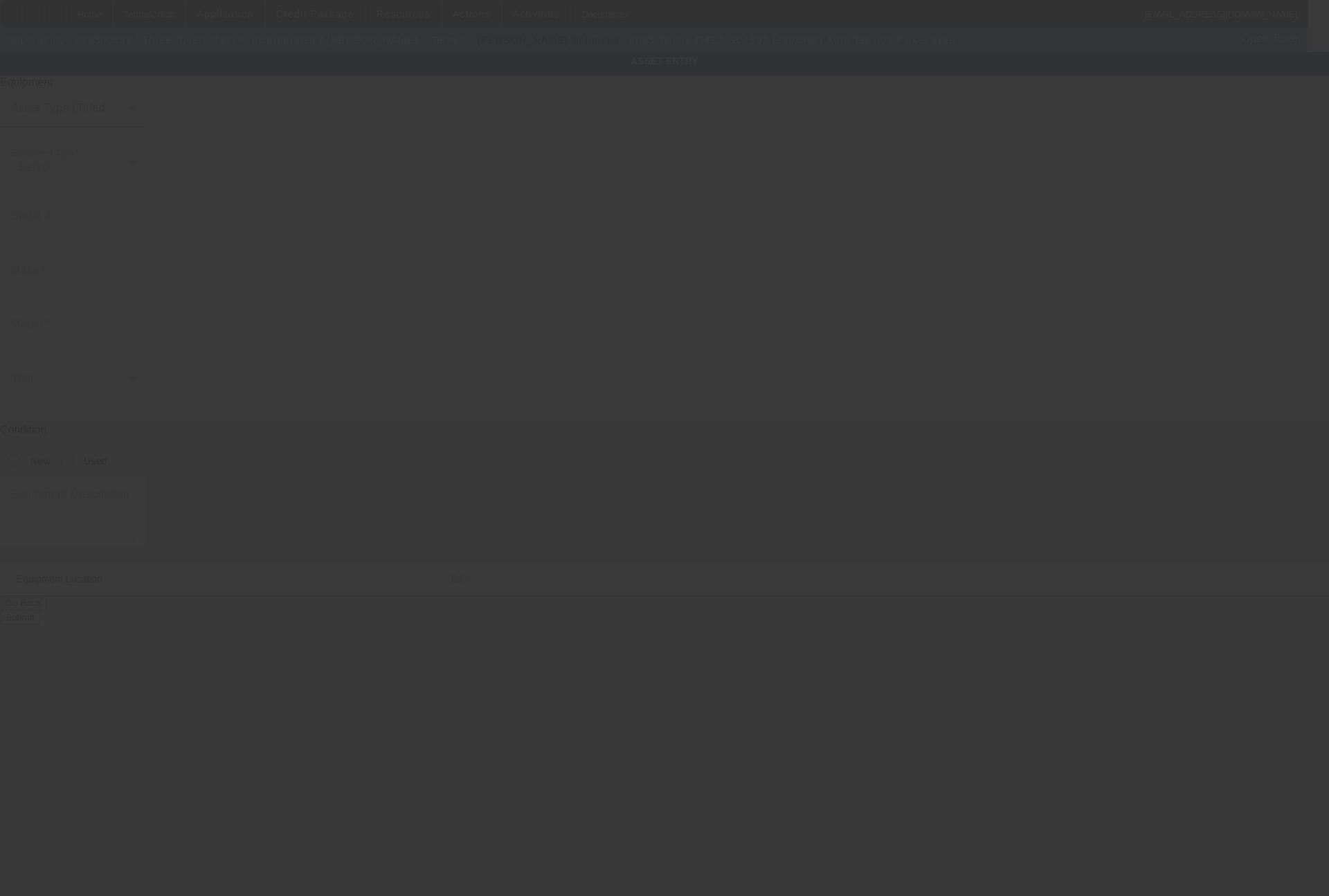
type input "Tajima"
type input "TMEZ-SC1501 (360x500) Auto Tension Picker Free"
type textarea "Make: TMBP-XC1501; Model: Tajima New 15 needle, 1 head COMPACT machine"
type input "PO BOX 856"
type input "Ashton"
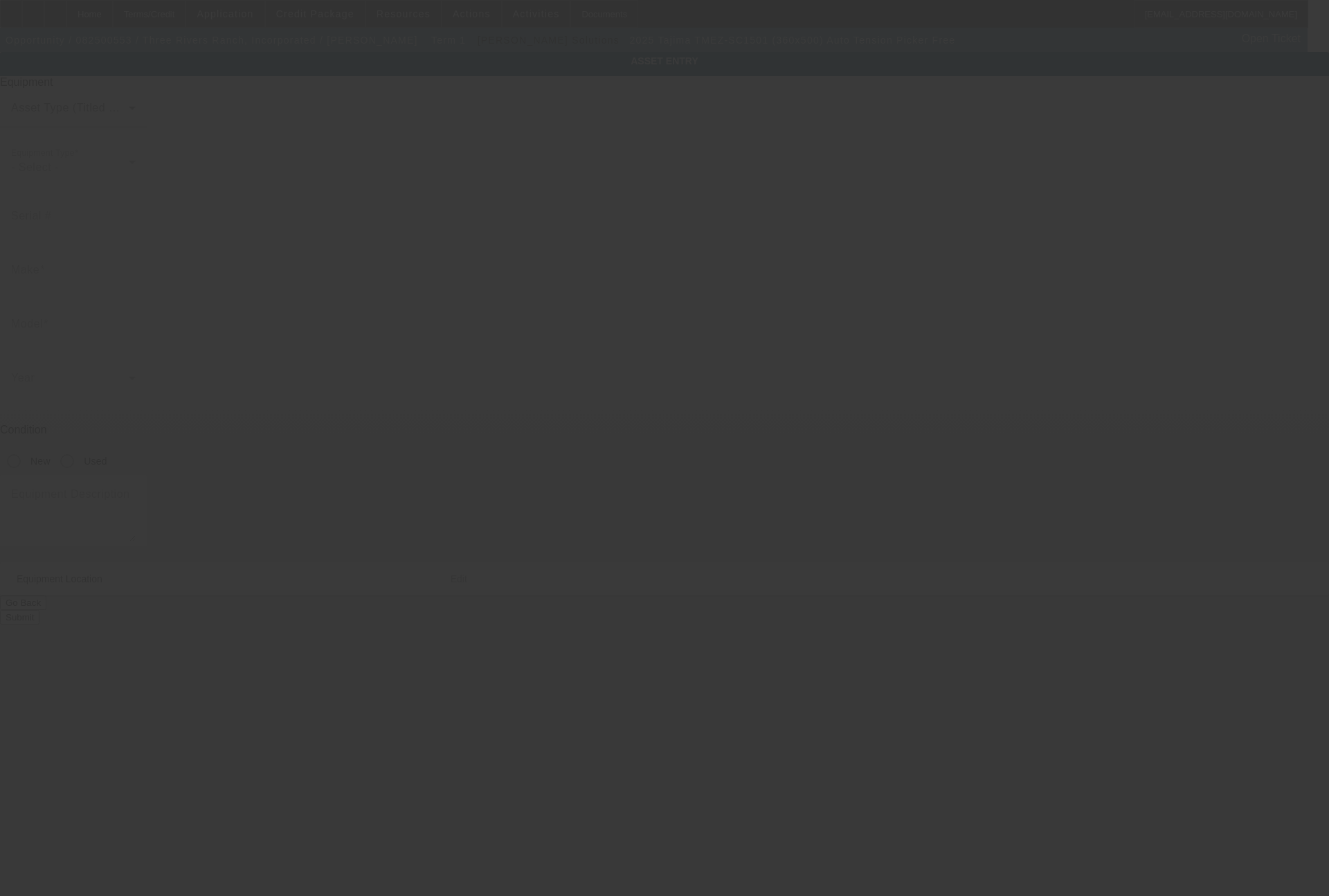
type input "83420"
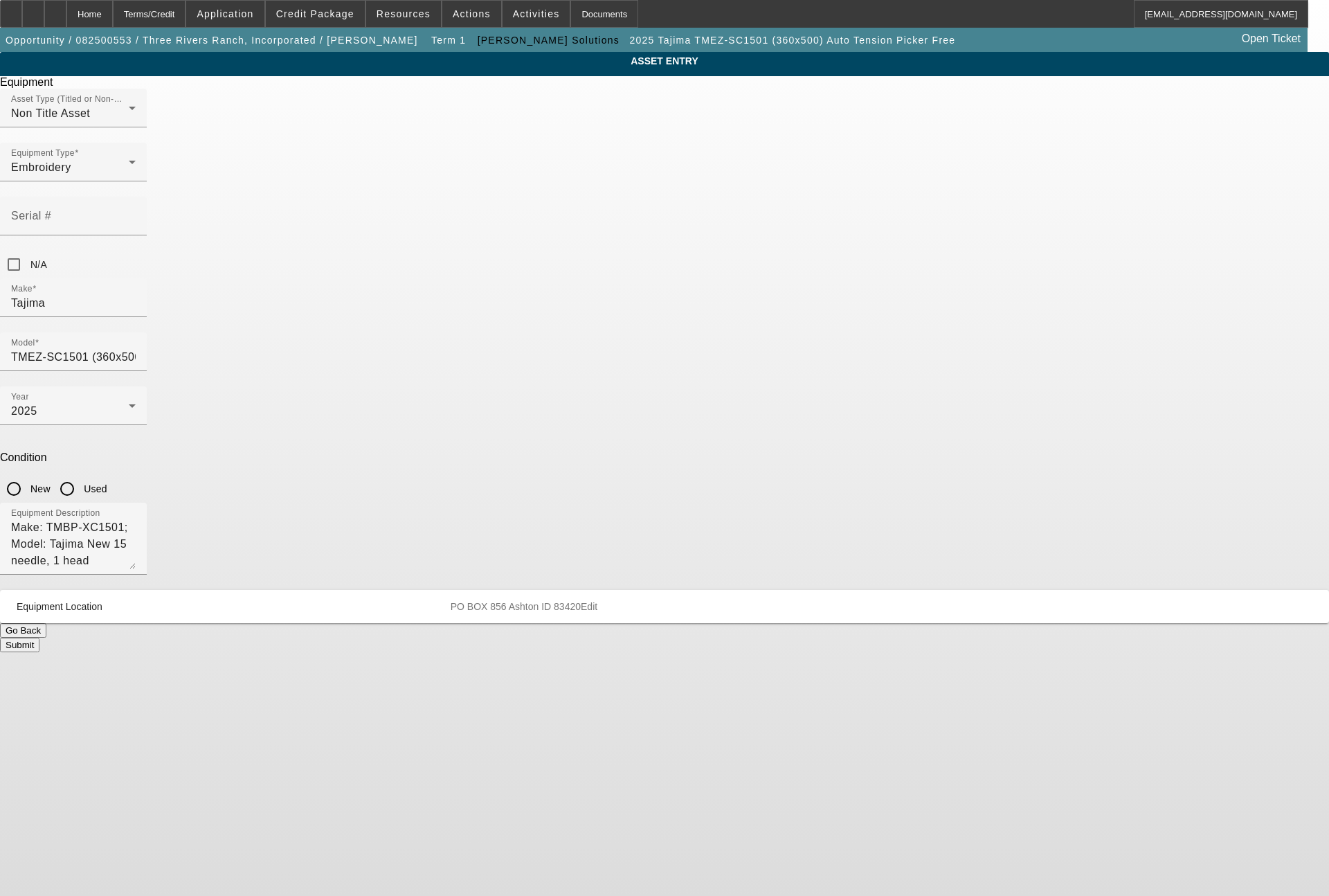
click at [28, 475] on input "New" at bounding box center [14, 489] width 28 height 28
radio input "true"
drag, startPoint x: 831, startPoint y: 366, endPoint x: 462, endPoint y: 372, distance: 369.0
click at [462, 372] on div "ASSET ENTRY Delete asset Equipment Asset Type (Titled or Non-Titled) Non Title …" at bounding box center [664, 352] width 1329 height 600
type textarea "single head machine"
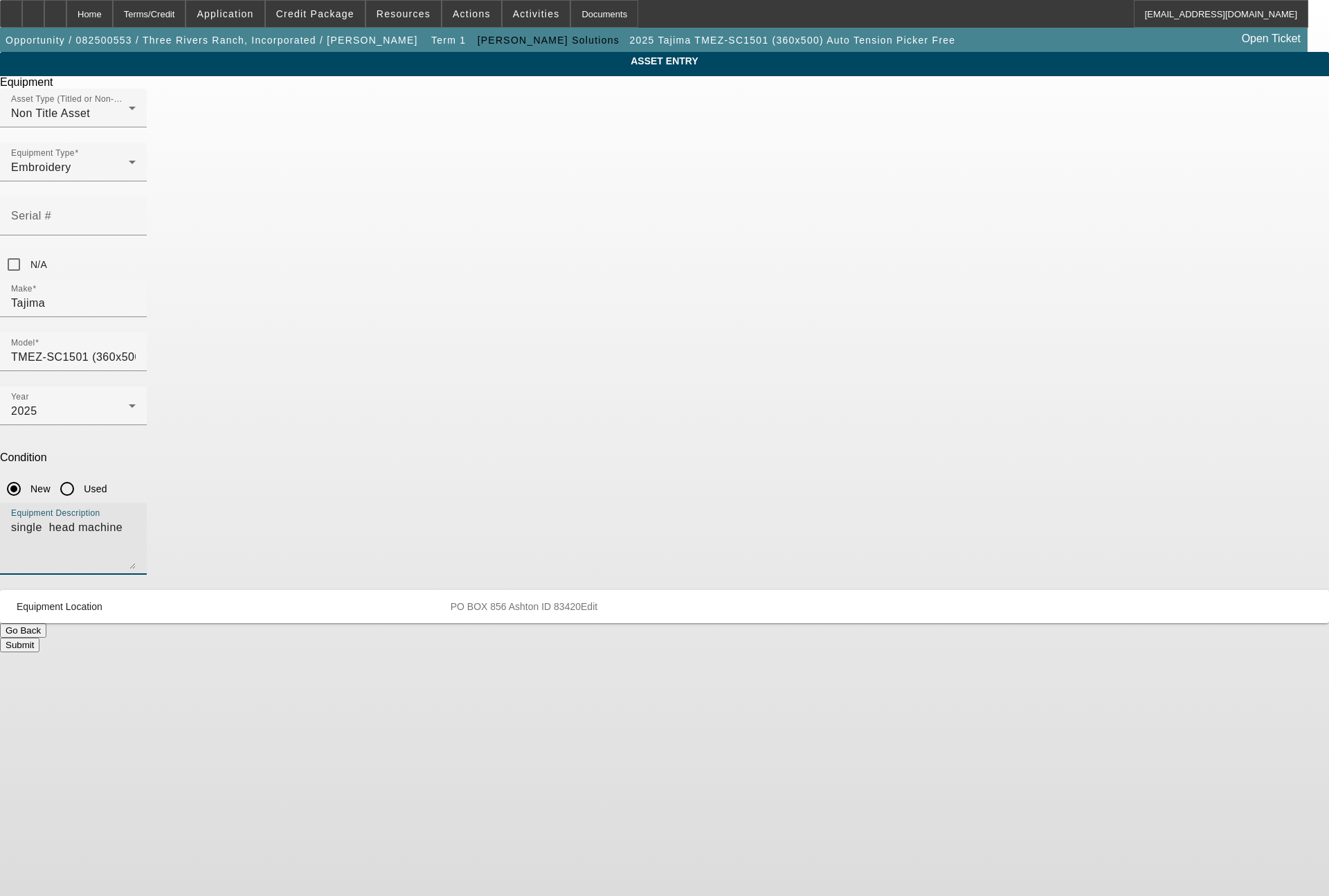
click at [39, 638] on button "Submit" at bounding box center [19, 645] width 39 height 15
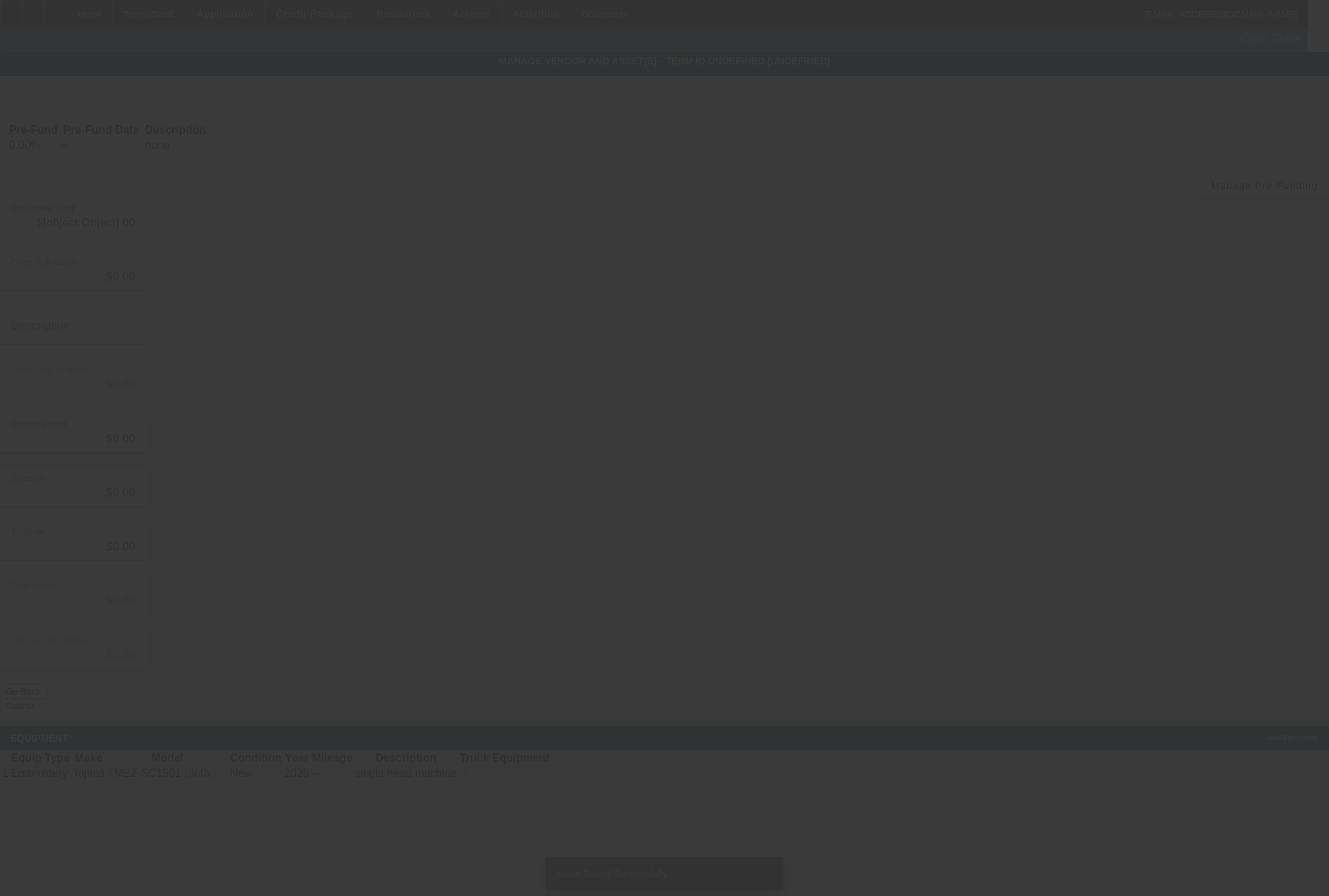
type input "$36,535.00"
type input "$5,000.00"
type input "$31,535.00"
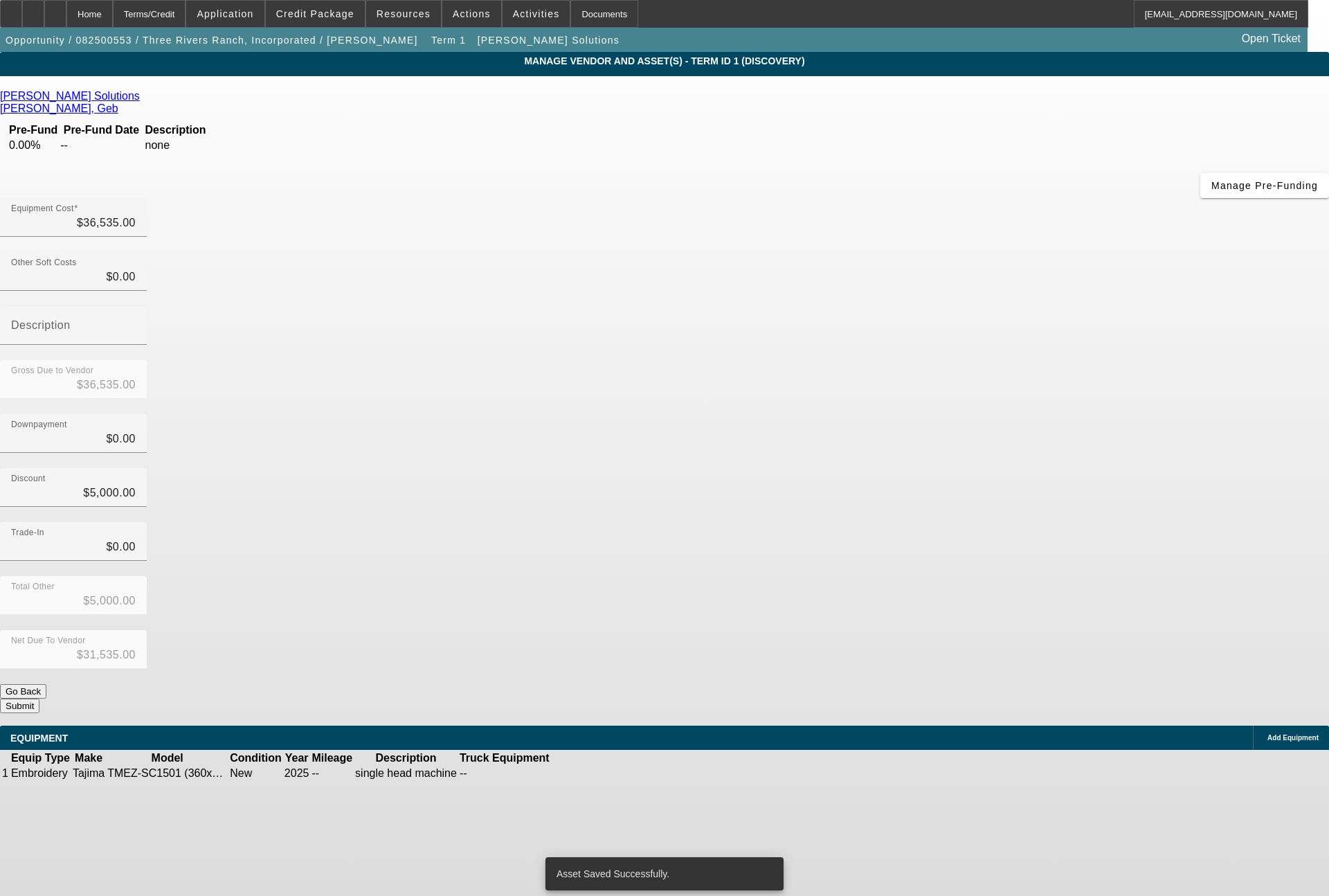
click at [39, 698] on button "Submit" at bounding box center [19, 705] width 39 height 15
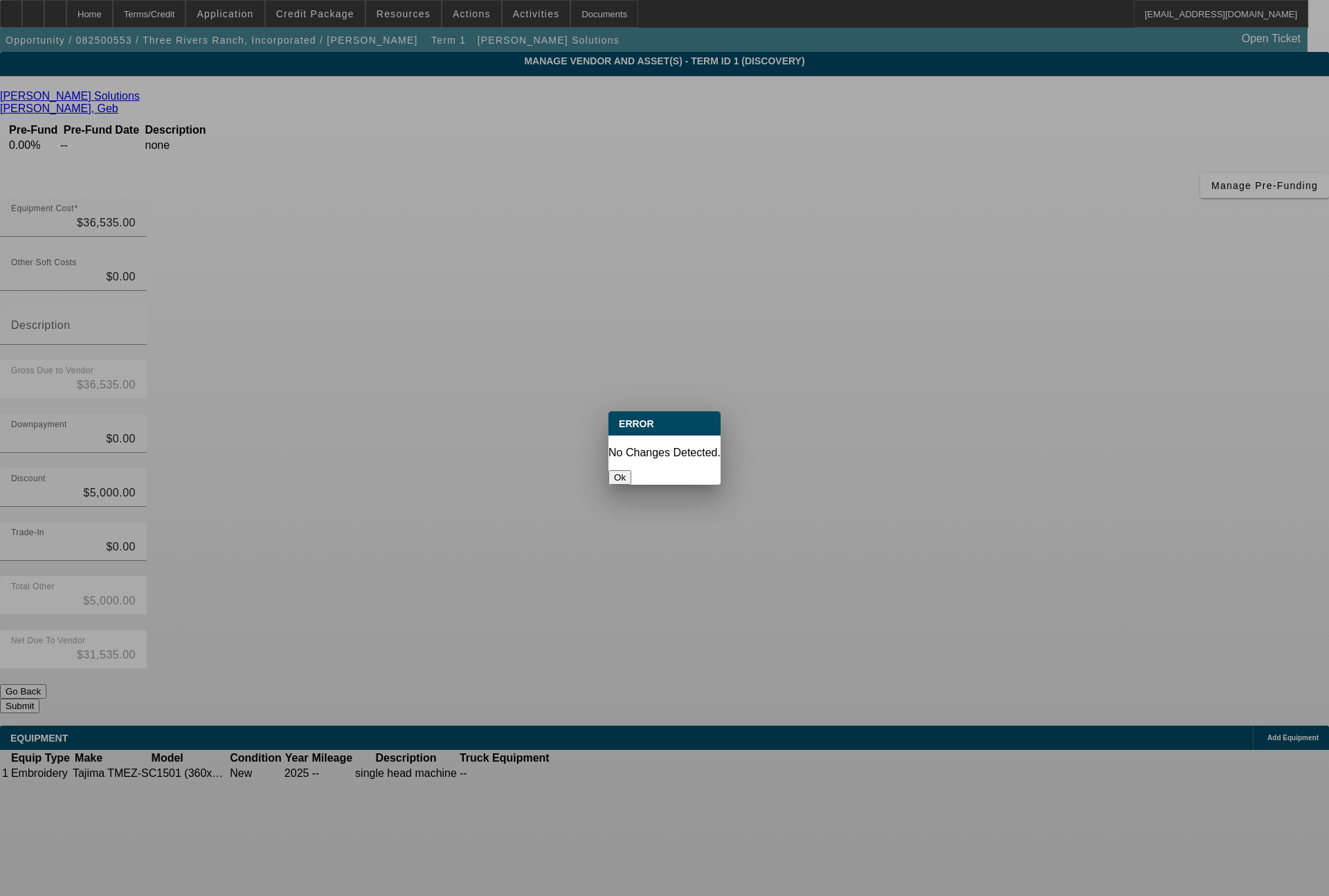
click at [916, 401] on div at bounding box center [664, 448] width 1329 height 896
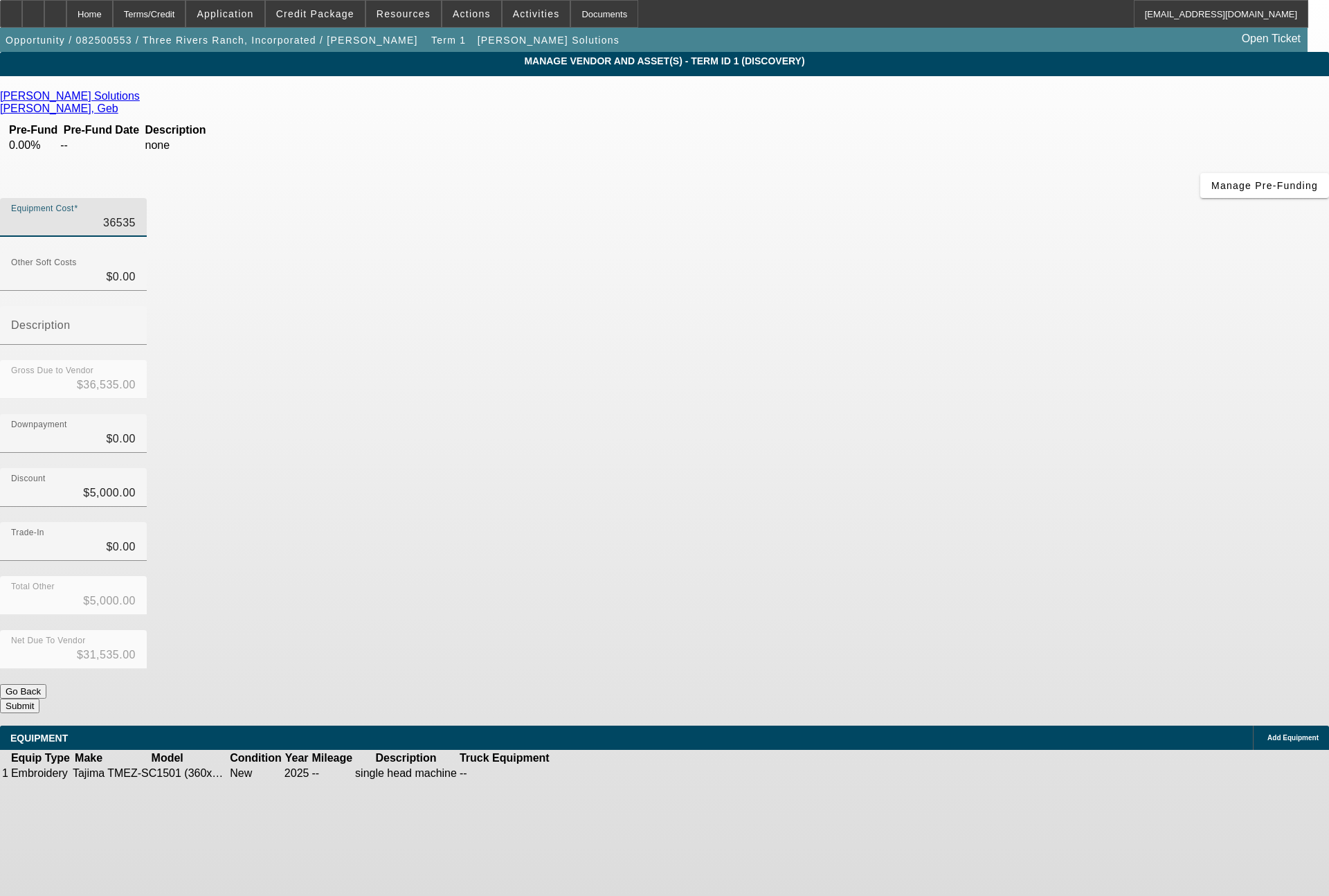
drag, startPoint x: 794, startPoint y: 122, endPoint x: 866, endPoint y: 121, distance: 72.0
click at [866, 198] on div "Equipment Cost 36535" at bounding box center [664, 225] width 1329 height 54
type input "3"
type input "$3.00"
type input "$-4,997.00"
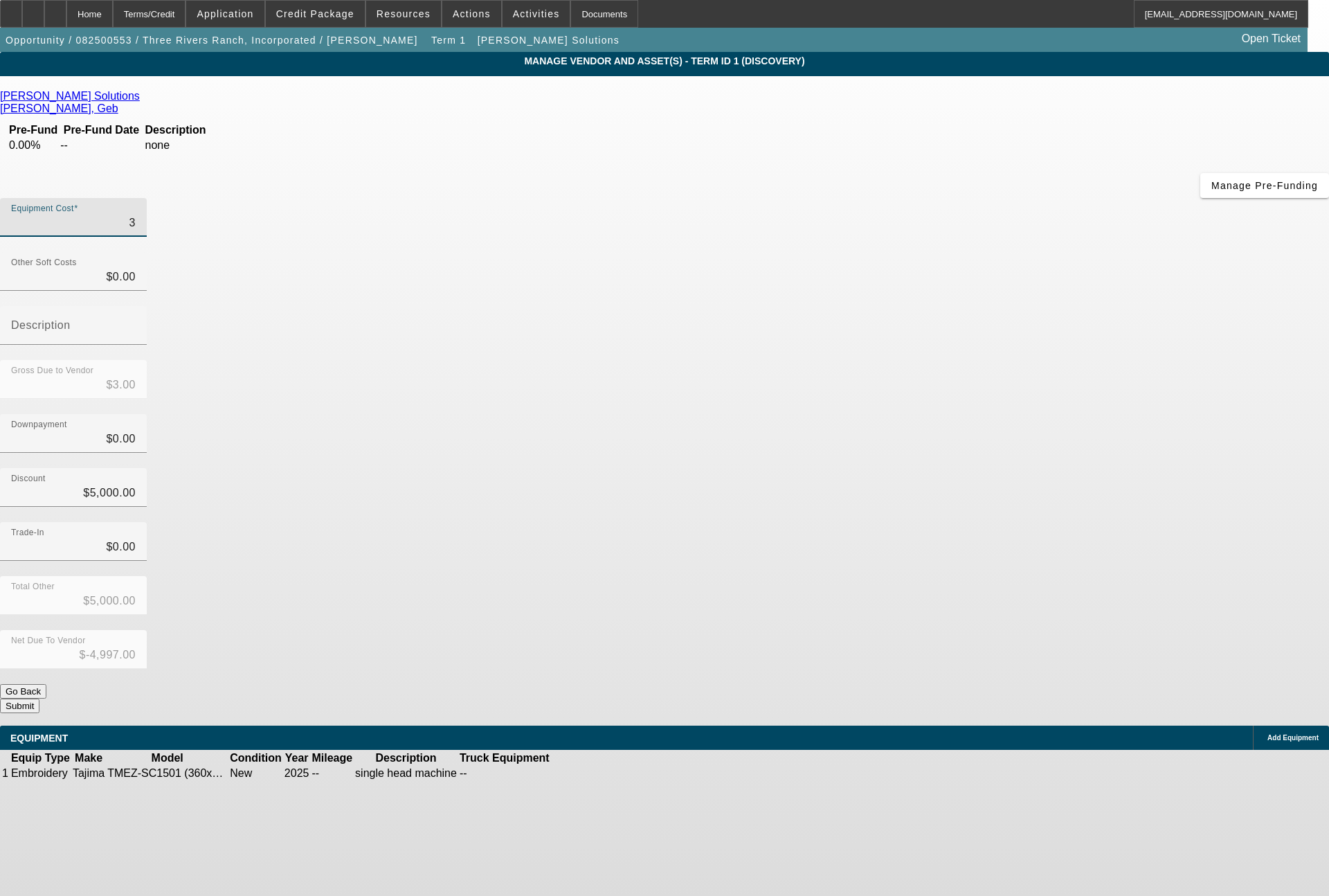
type input "31"
type input "$31.00"
type input "$-4,969.00"
type input "313"
type input "$313.00"
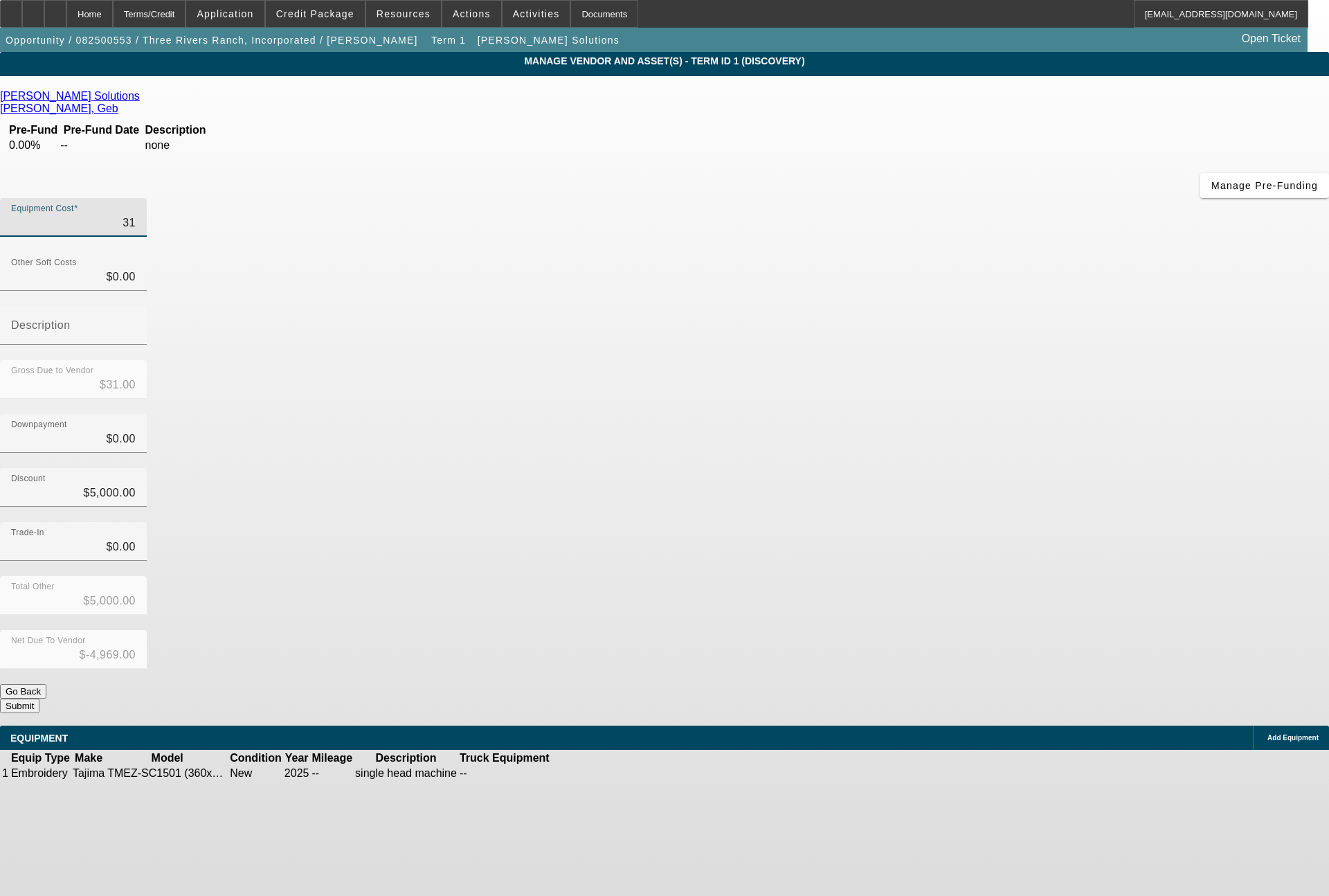
type input "$-4,687.00"
type input "31"
type input "$31.00"
type input "$-4,969.00"
type input "315"
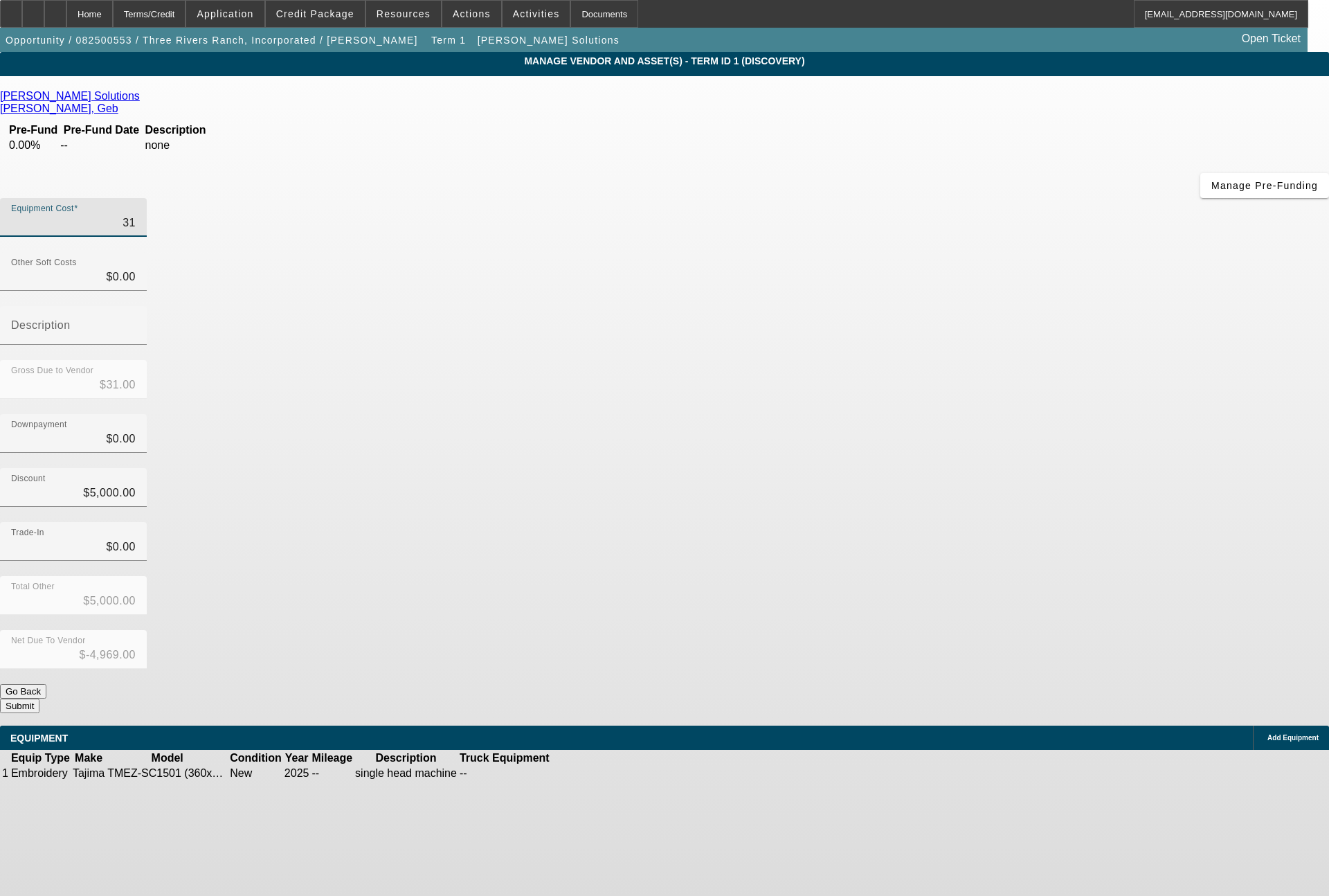
type input "$315.00"
type input "$-4,685.00"
type input "3153"
type input "$3,153.00"
type input "$-1,847.00"
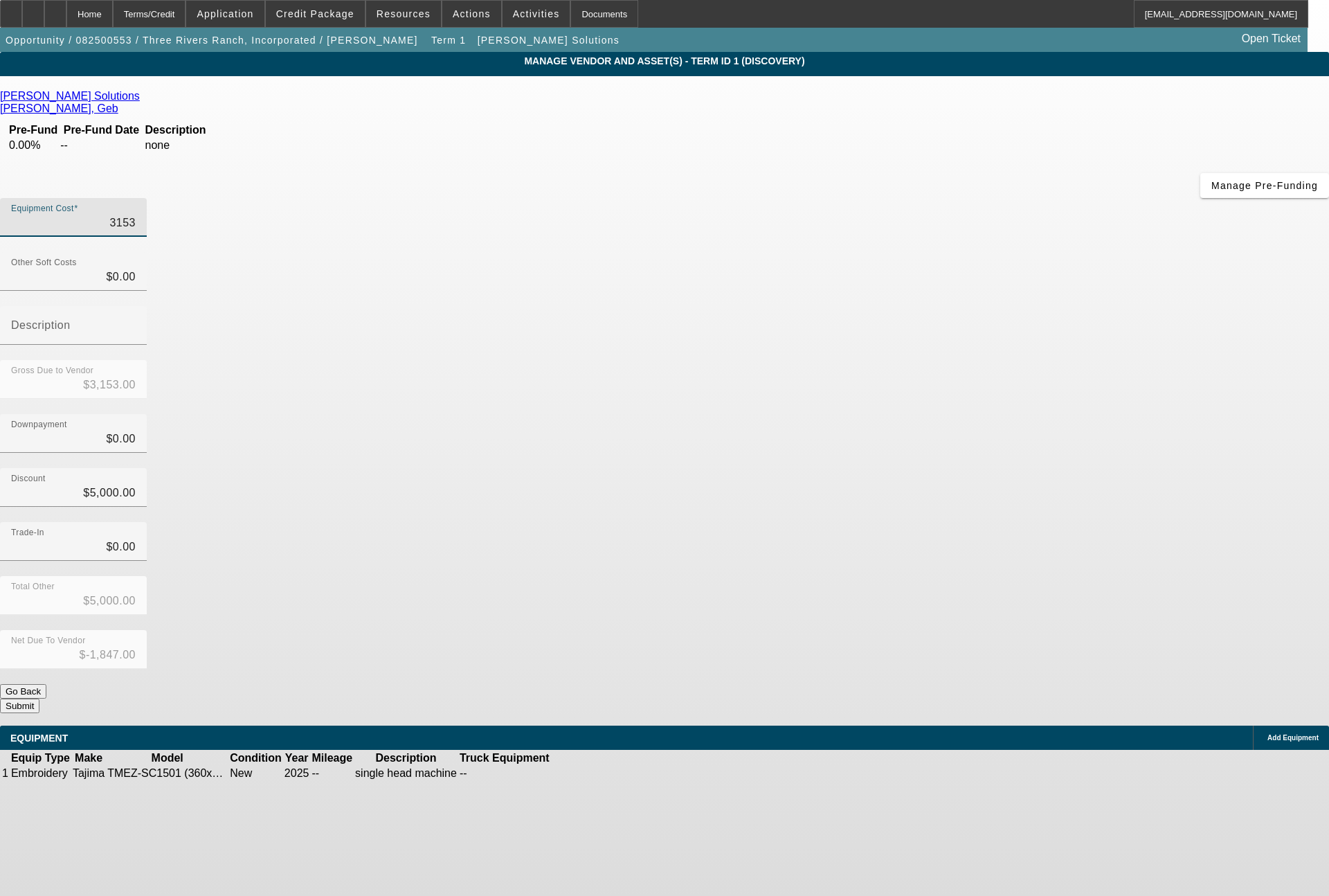
type input "31535"
type input "$31,535.00"
type input "$26,535.00"
type input "$31,535.00"
click at [39, 698] on button "Submit" at bounding box center [19, 705] width 39 height 15
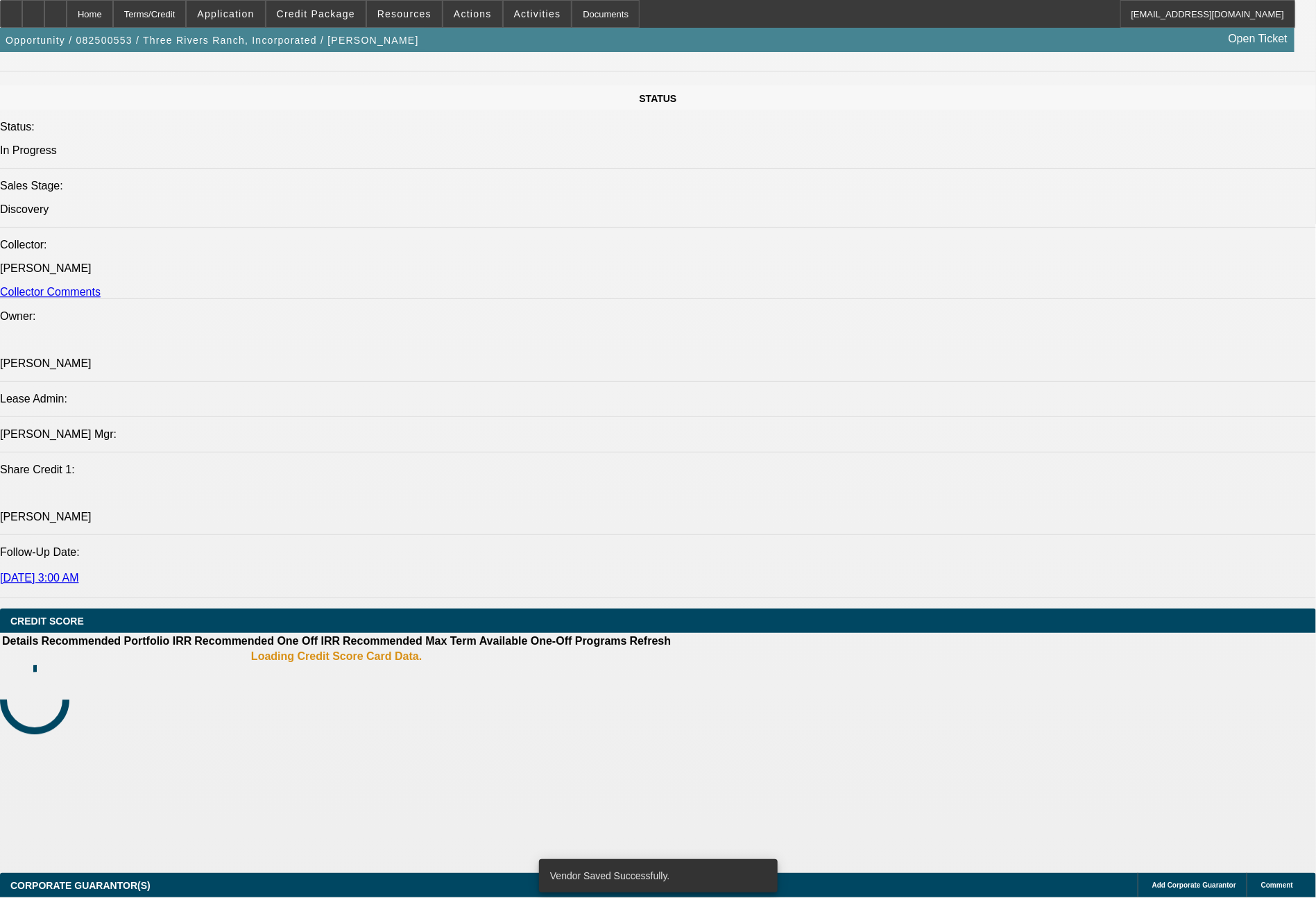
select select "0"
select select "2"
select select "0.1"
select select "4"
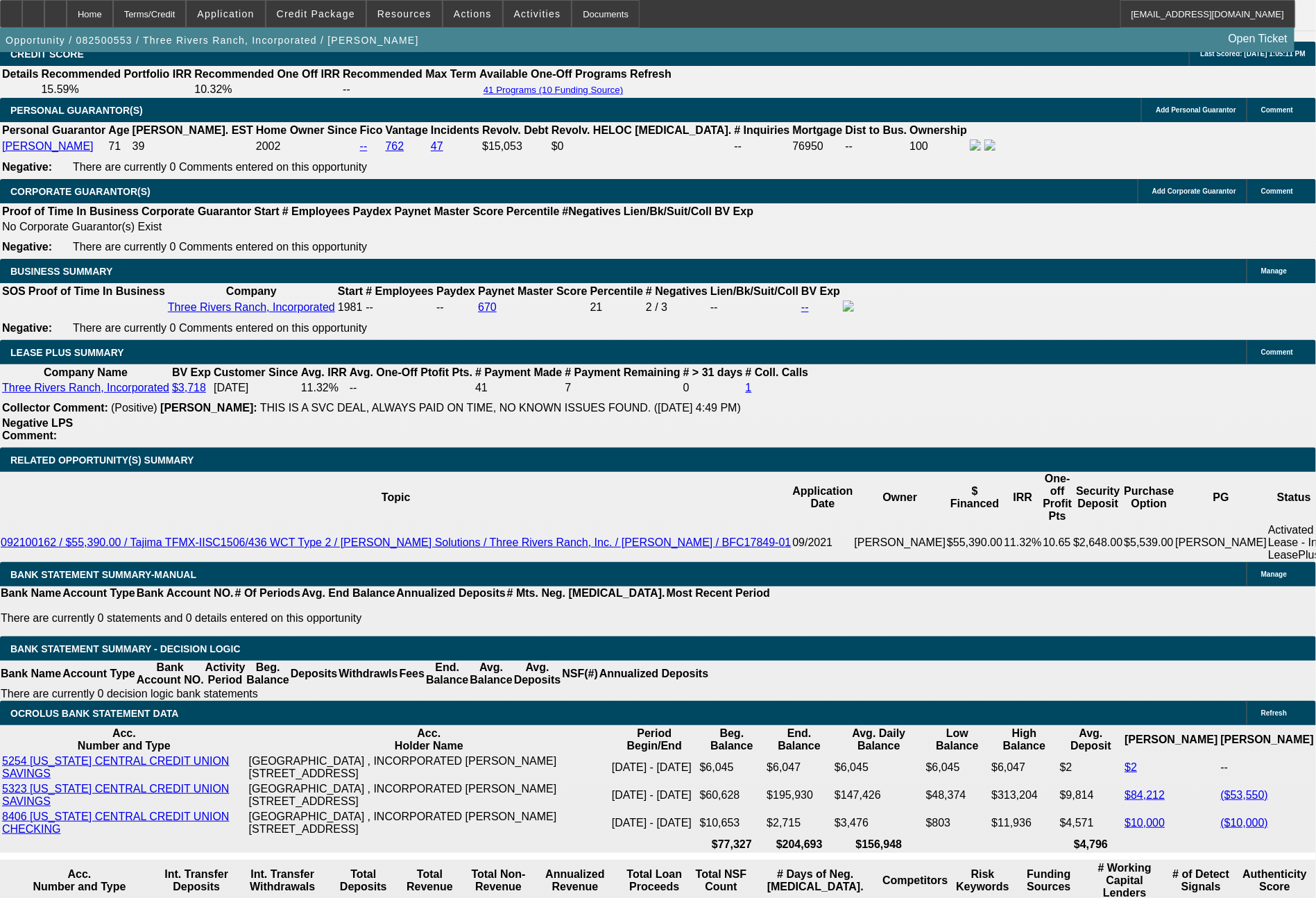
scroll to position [2175, 0]
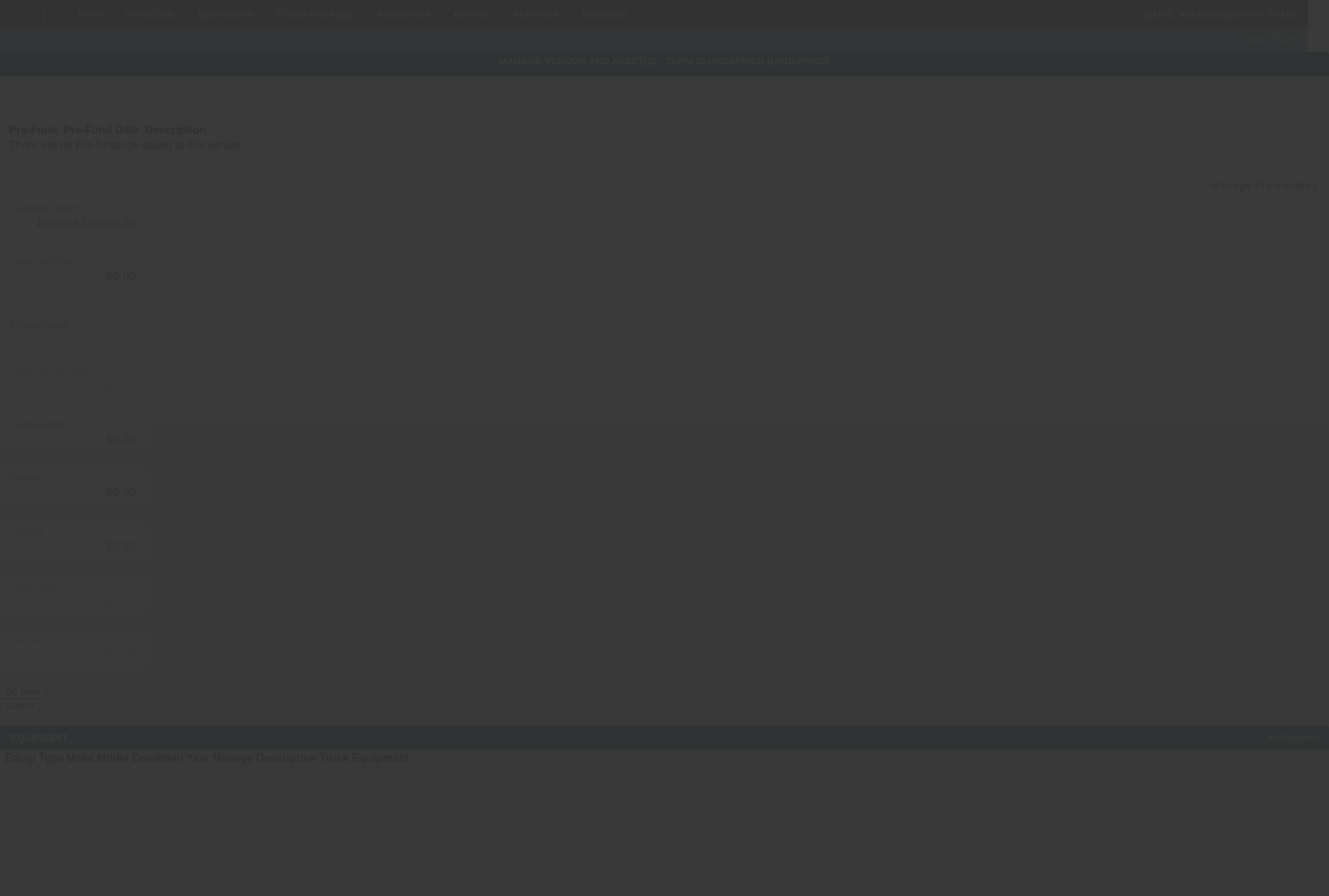
type input "$31,535.00"
type input "$5,000.00"
type input "$26,535.00"
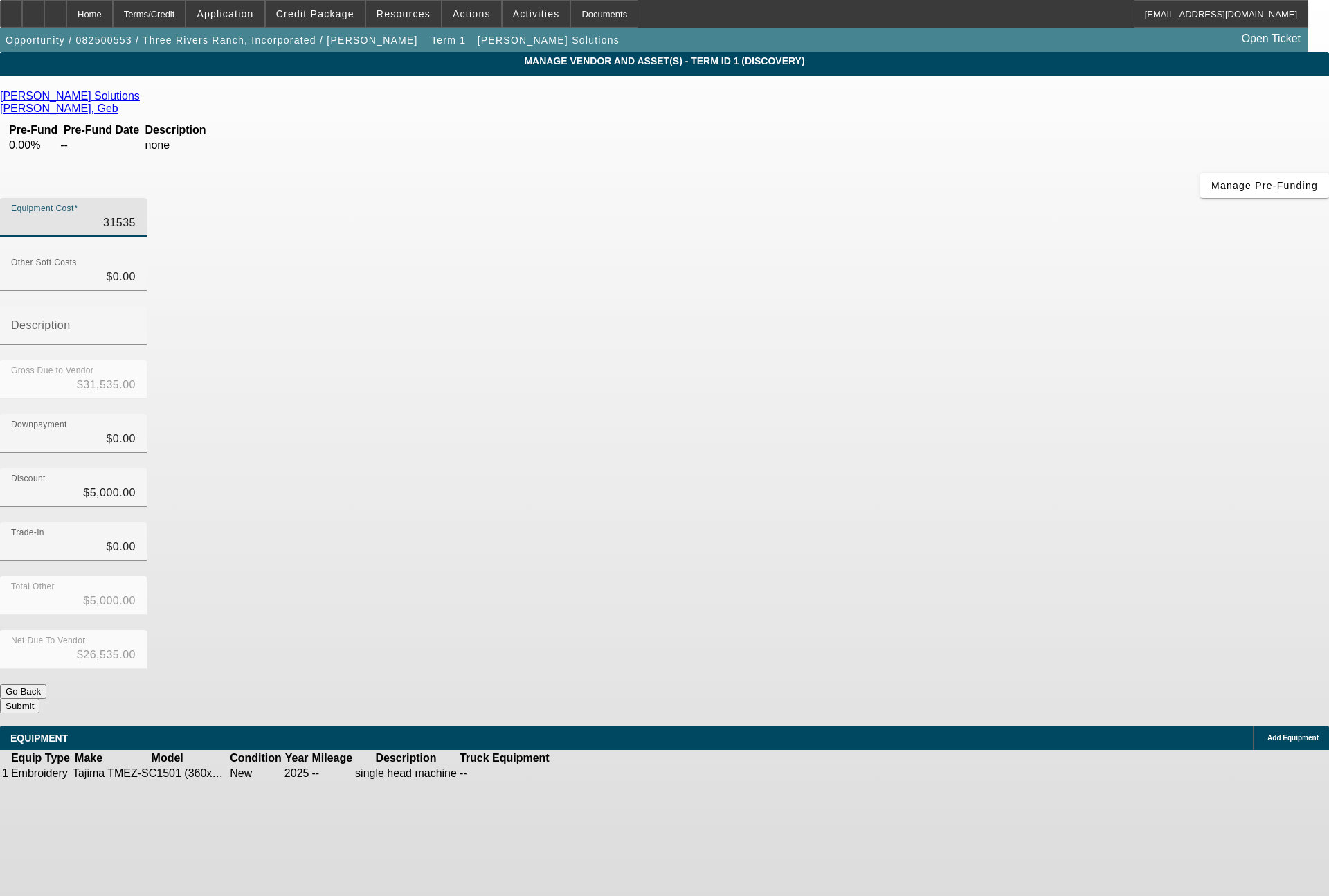
drag, startPoint x: 789, startPoint y: 119, endPoint x: 904, endPoint y: 126, distance: 115.2
click at [904, 198] on div "Equipment Cost 31535" at bounding box center [664, 225] width 1329 height 54
type input "3"
type input "$3.00"
type input "$-4,997.00"
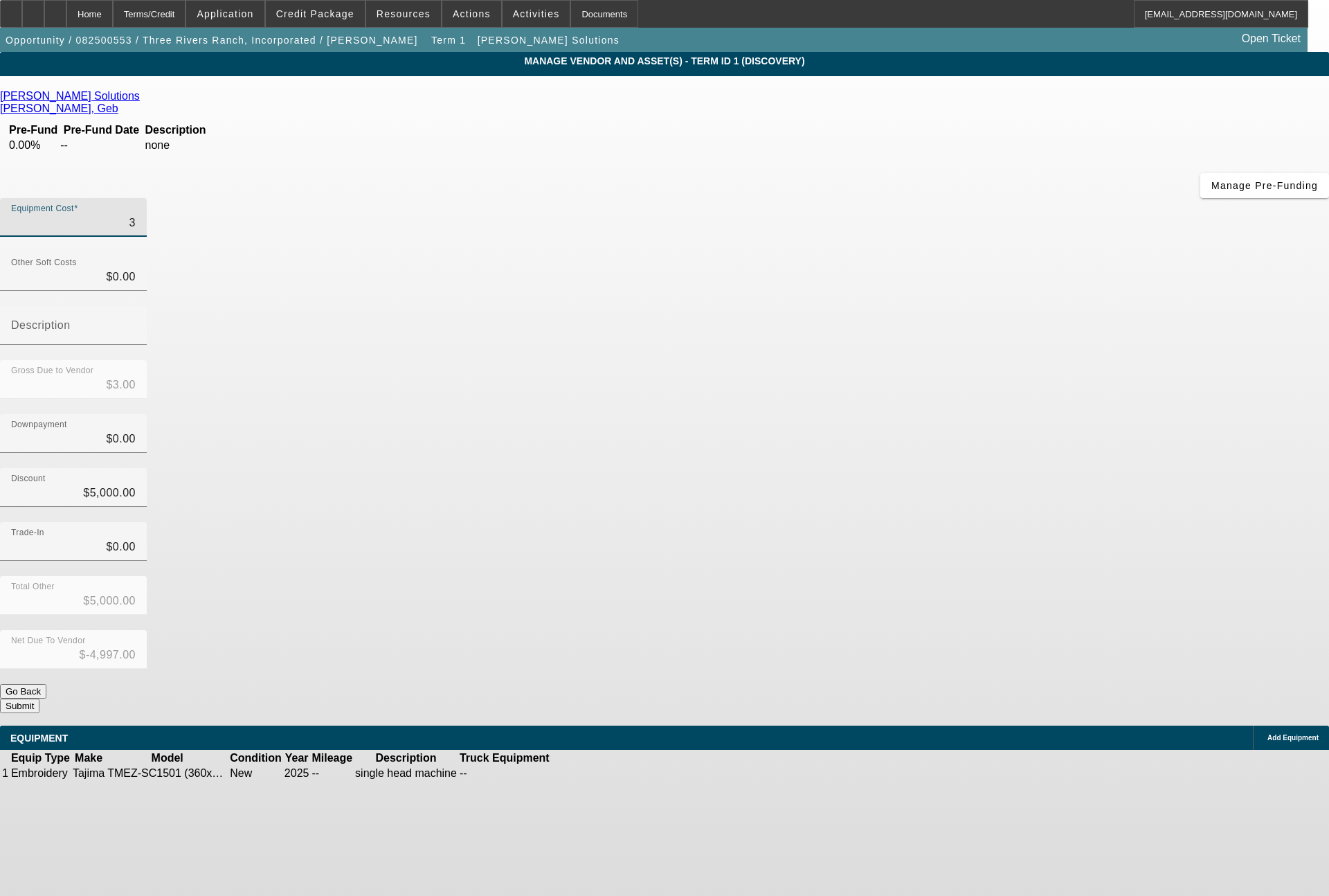
type input "36"
type input "$36.00"
type input "$-4,964.00"
type input "365"
type input "$365.00"
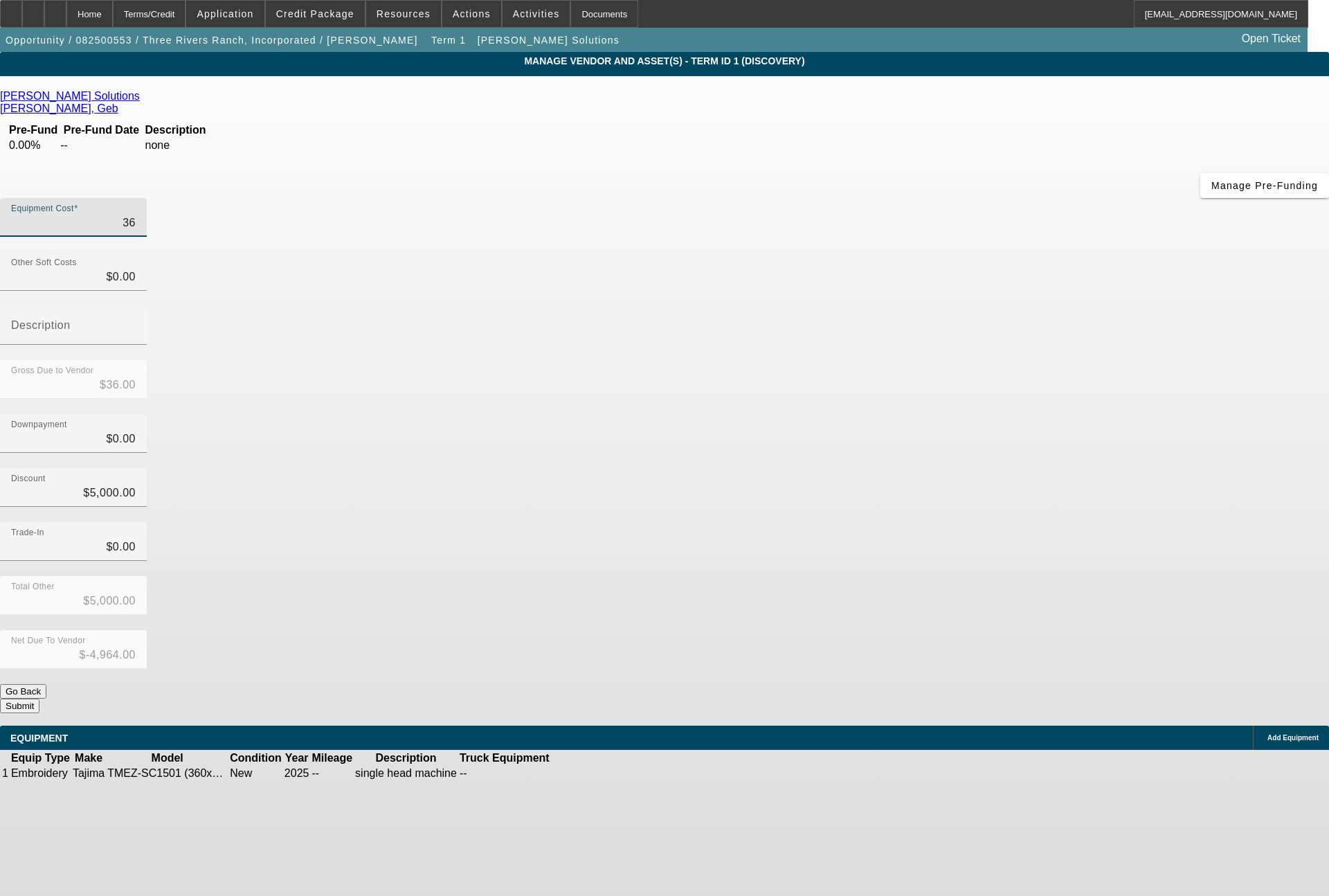
type input "$-4,635.00"
type input "3653"
type input "$3,653.00"
type input "$-1,347.00"
type input "36535"
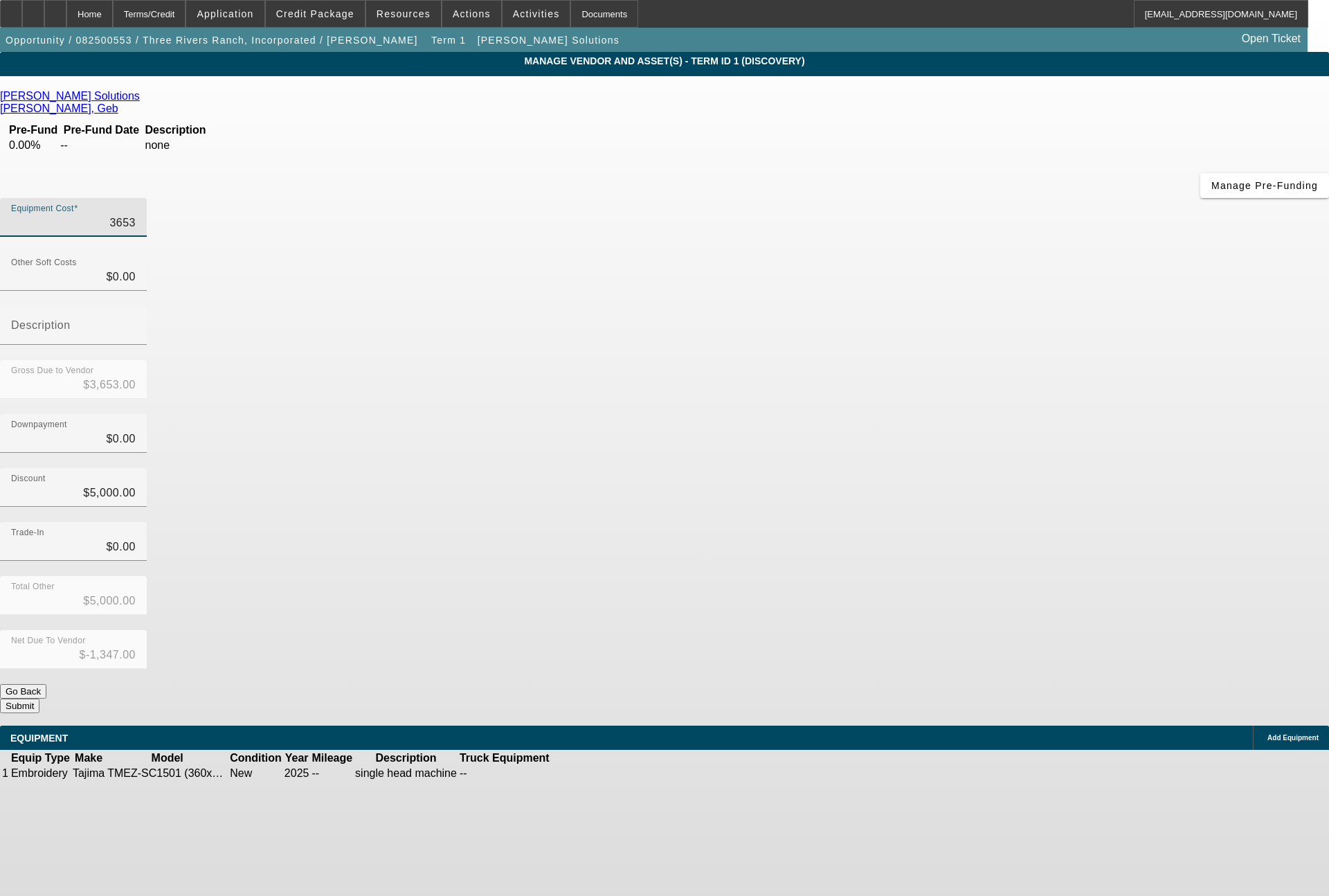
type input "$36,535.00"
type input "$31,535.00"
type input "$36,535.00"
click at [39, 698] on button "Submit" at bounding box center [19, 705] width 39 height 15
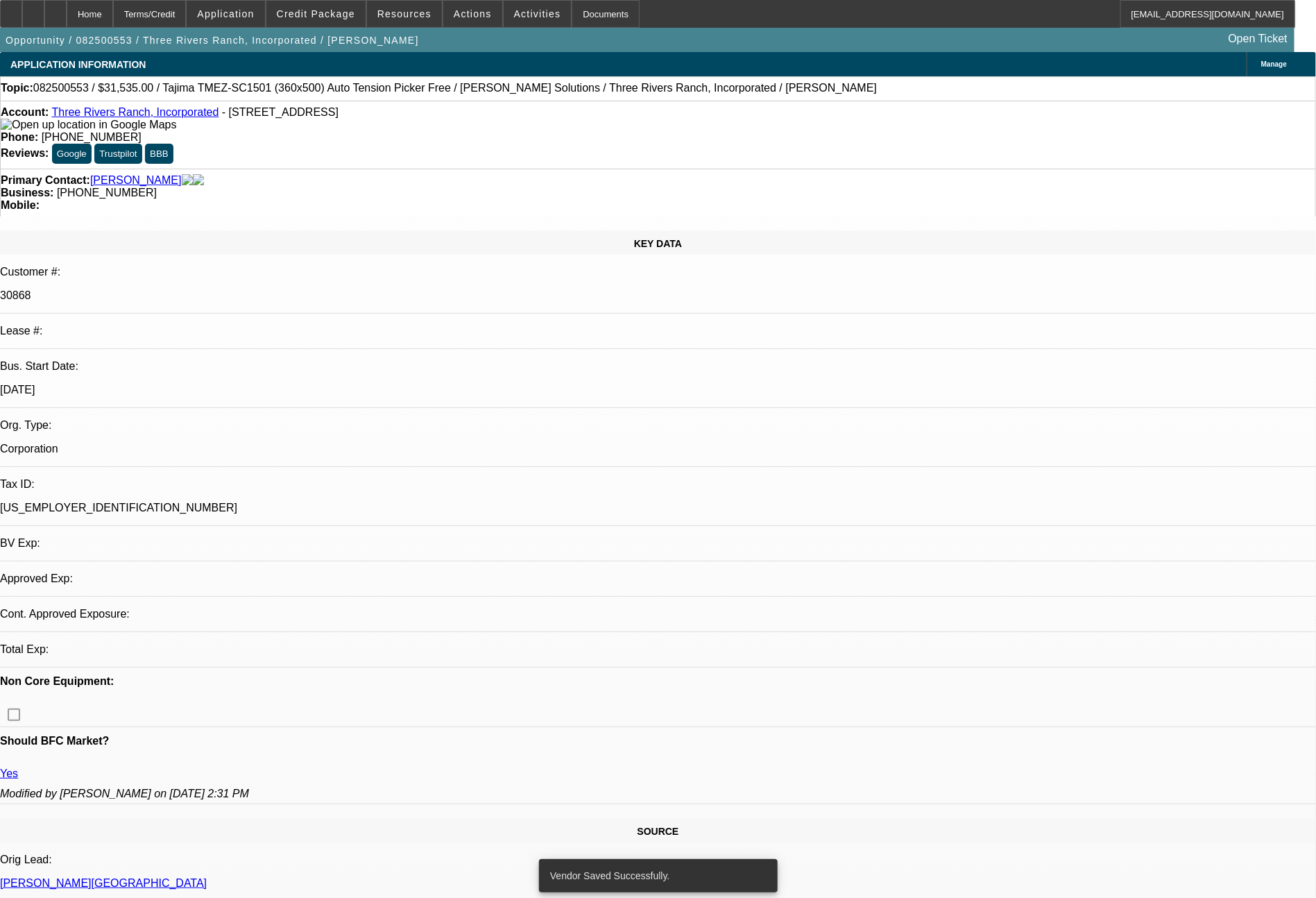
select select "0"
select select "2"
select select "0.1"
select select "4"
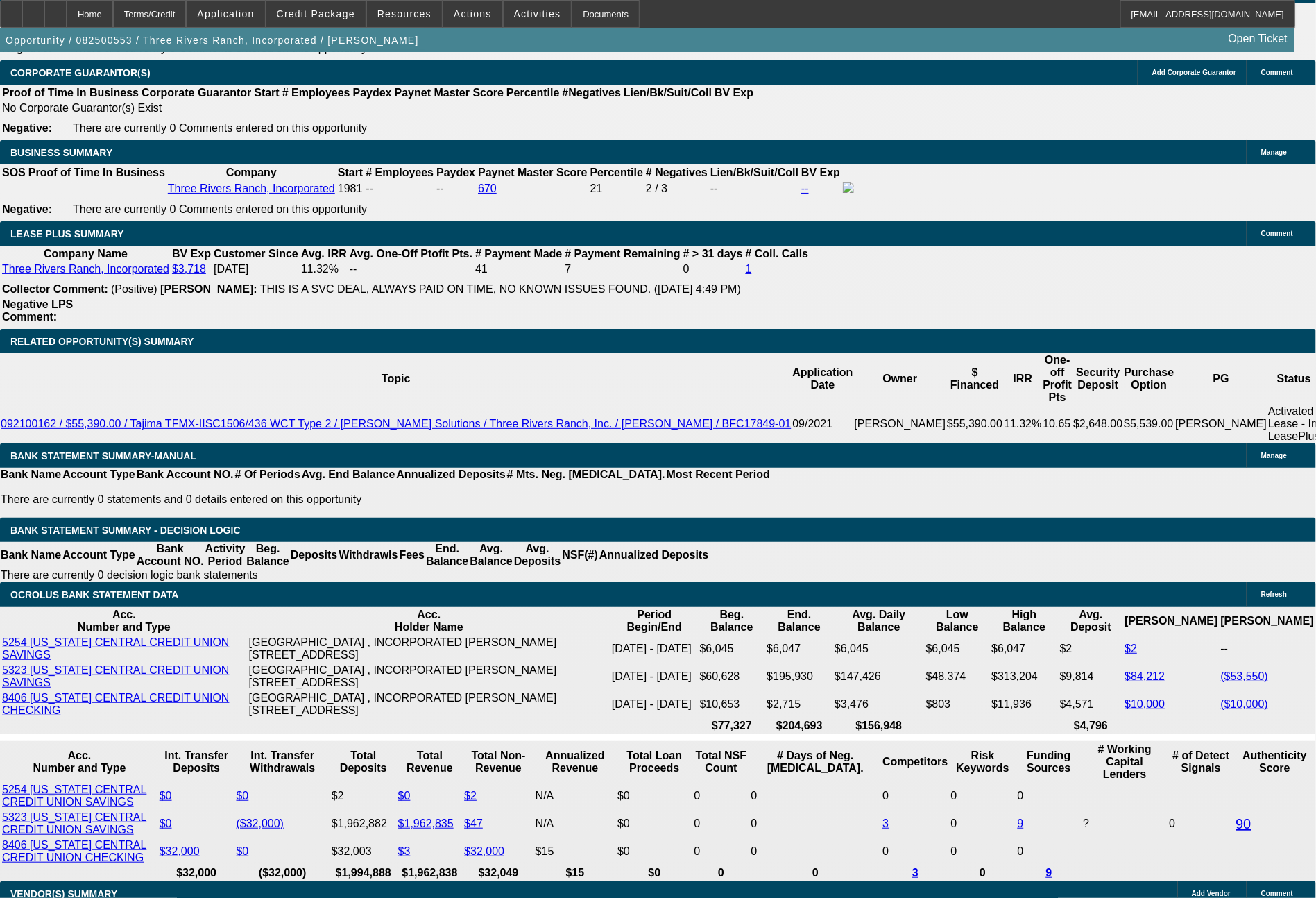
scroll to position [2270, 0]
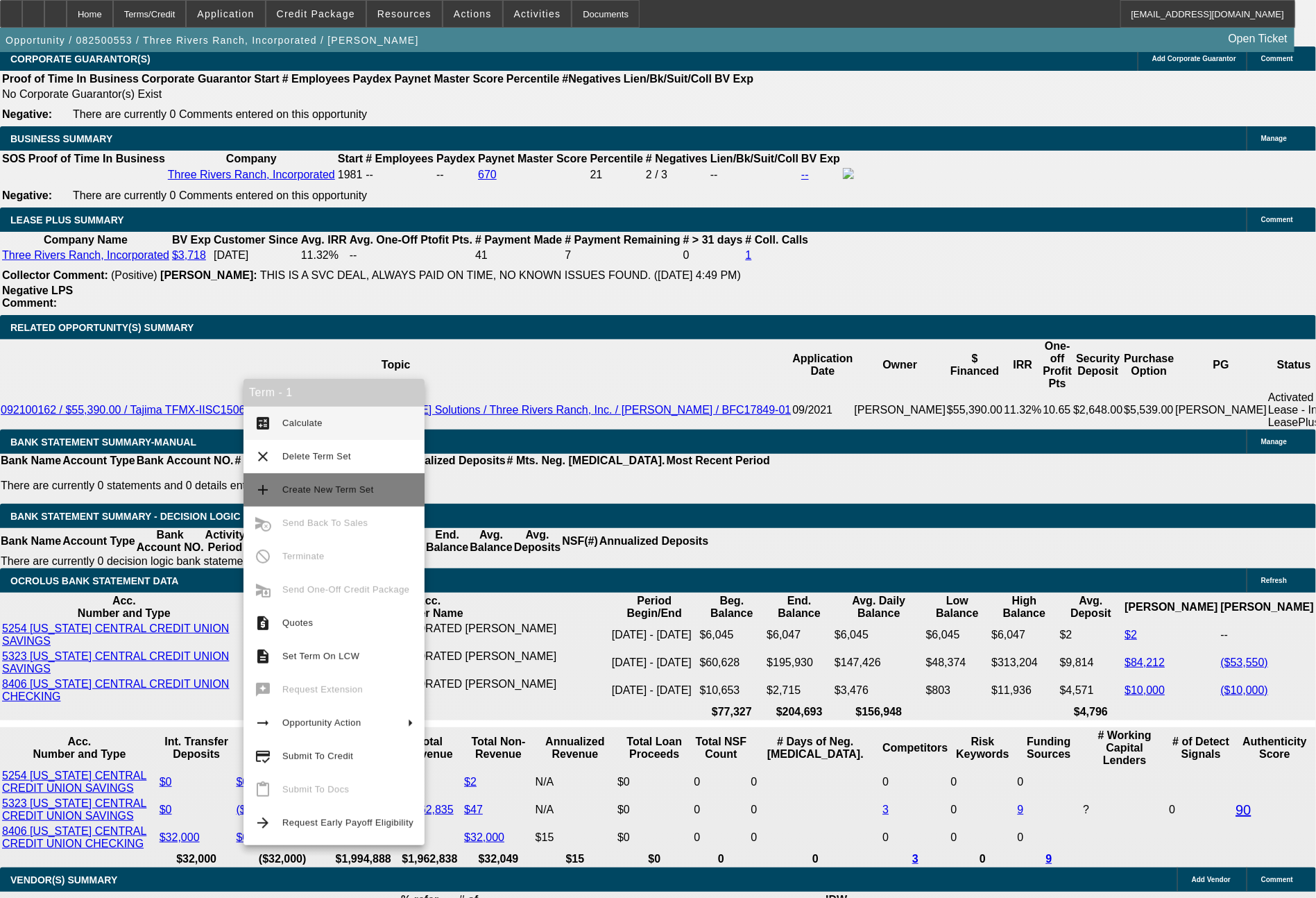
click at [327, 488] on span "Create New Term Set" at bounding box center [328, 490] width 92 height 10
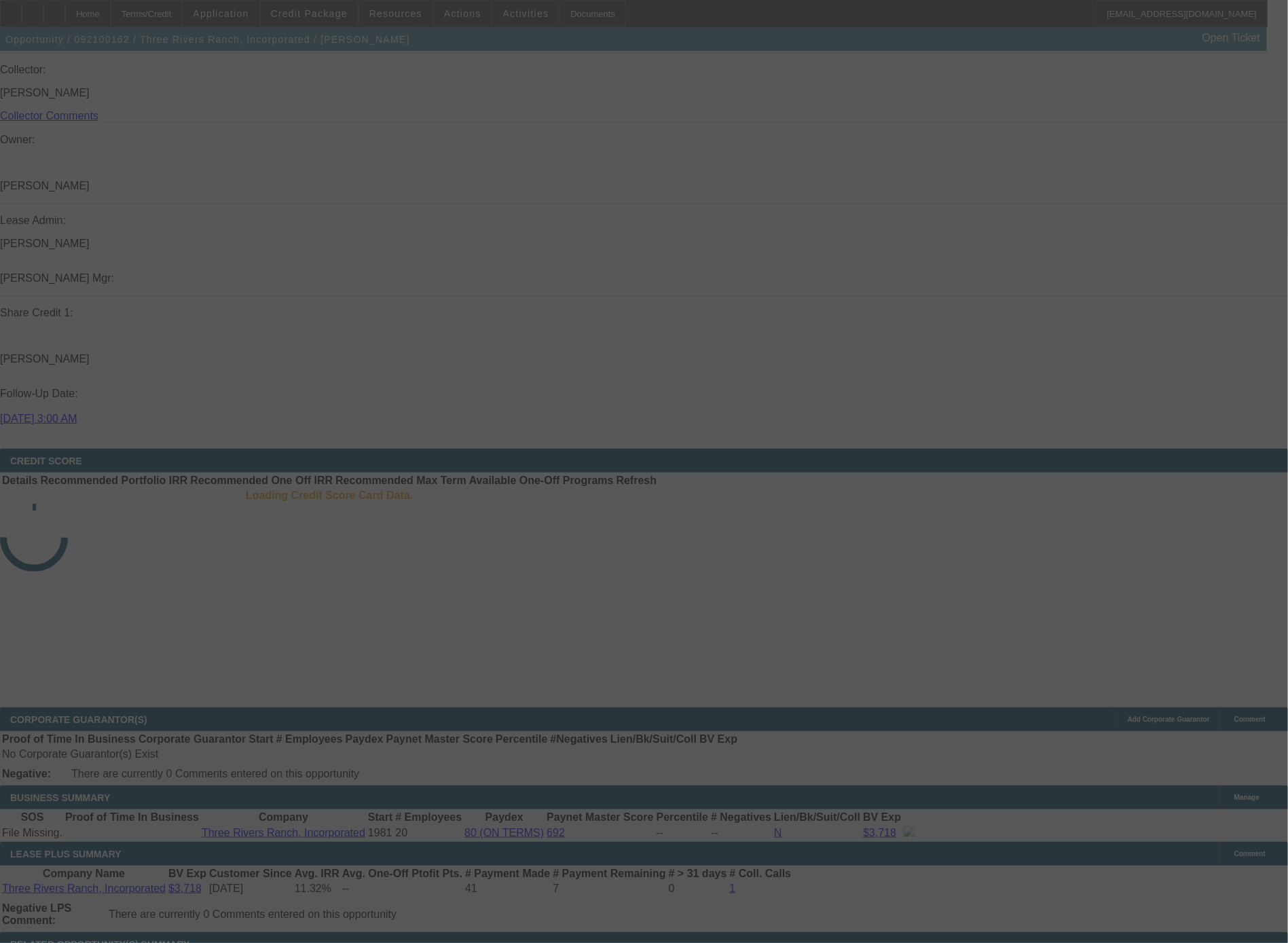
scroll to position [1753, 0]
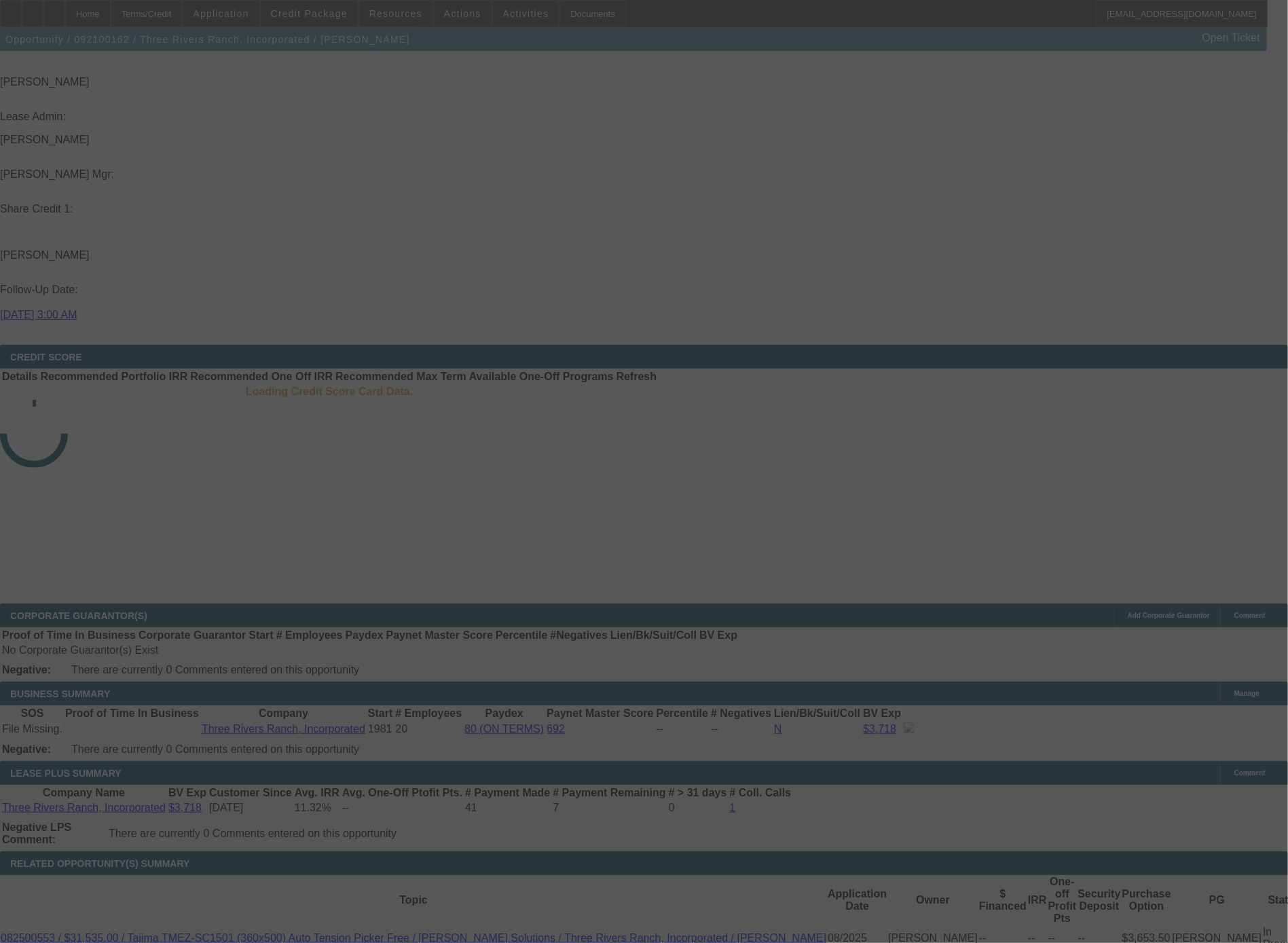
select select "0"
select select "2"
select select "0.1"
select select "4"
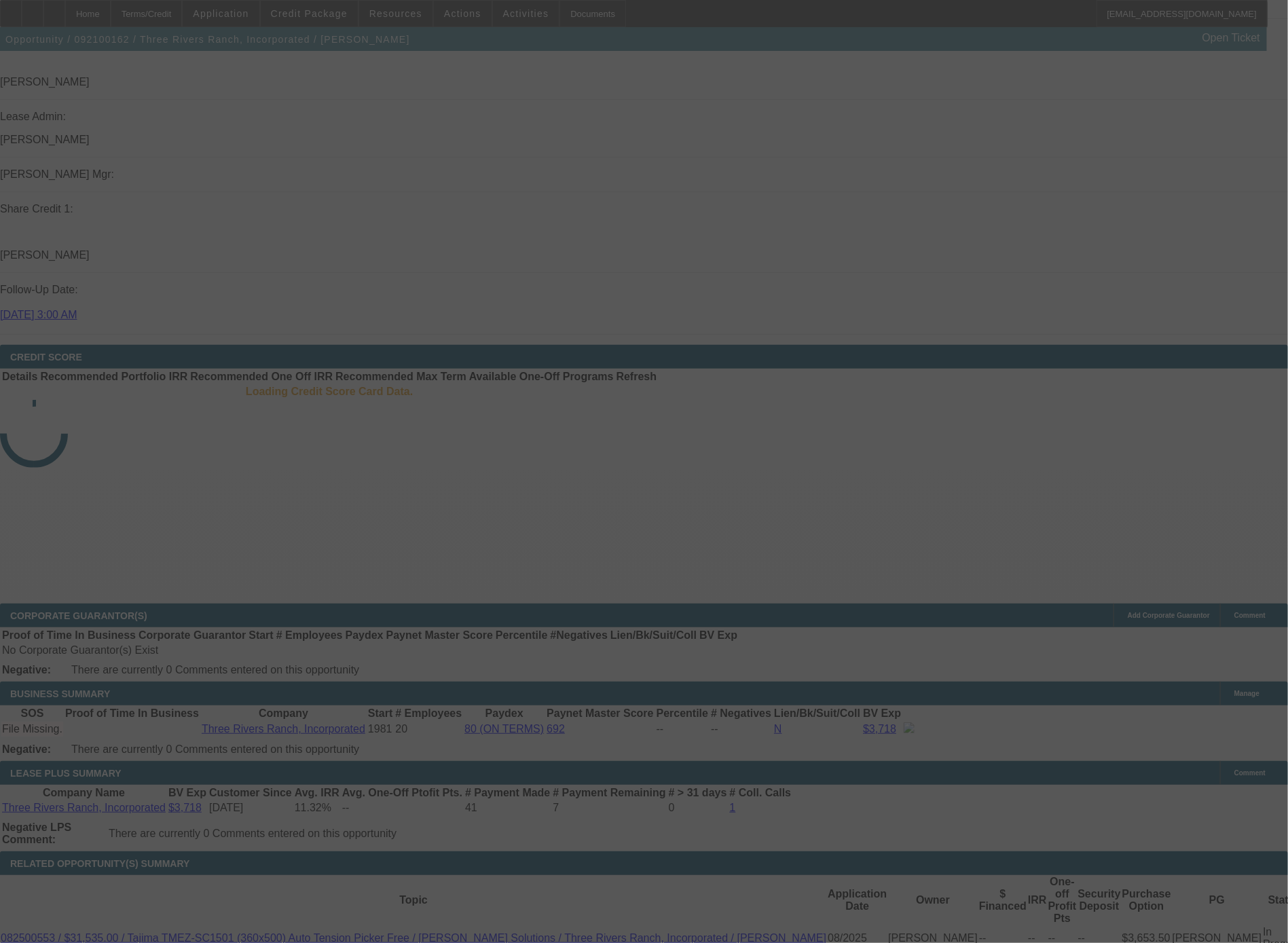
select select "0"
select select "2"
select select "0"
select select "6"
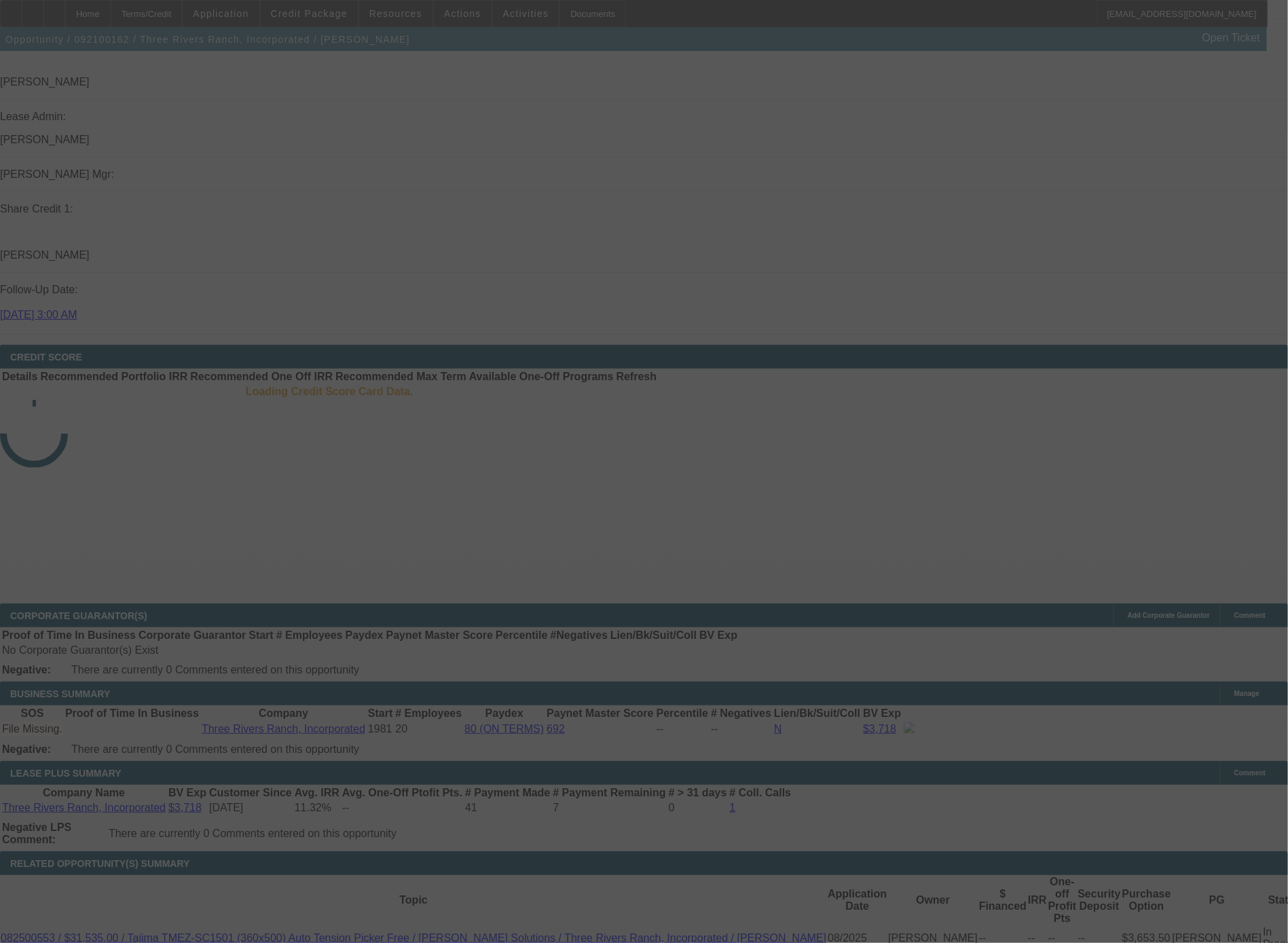
select select "0"
select select "2"
select select "0.1"
select select "4"
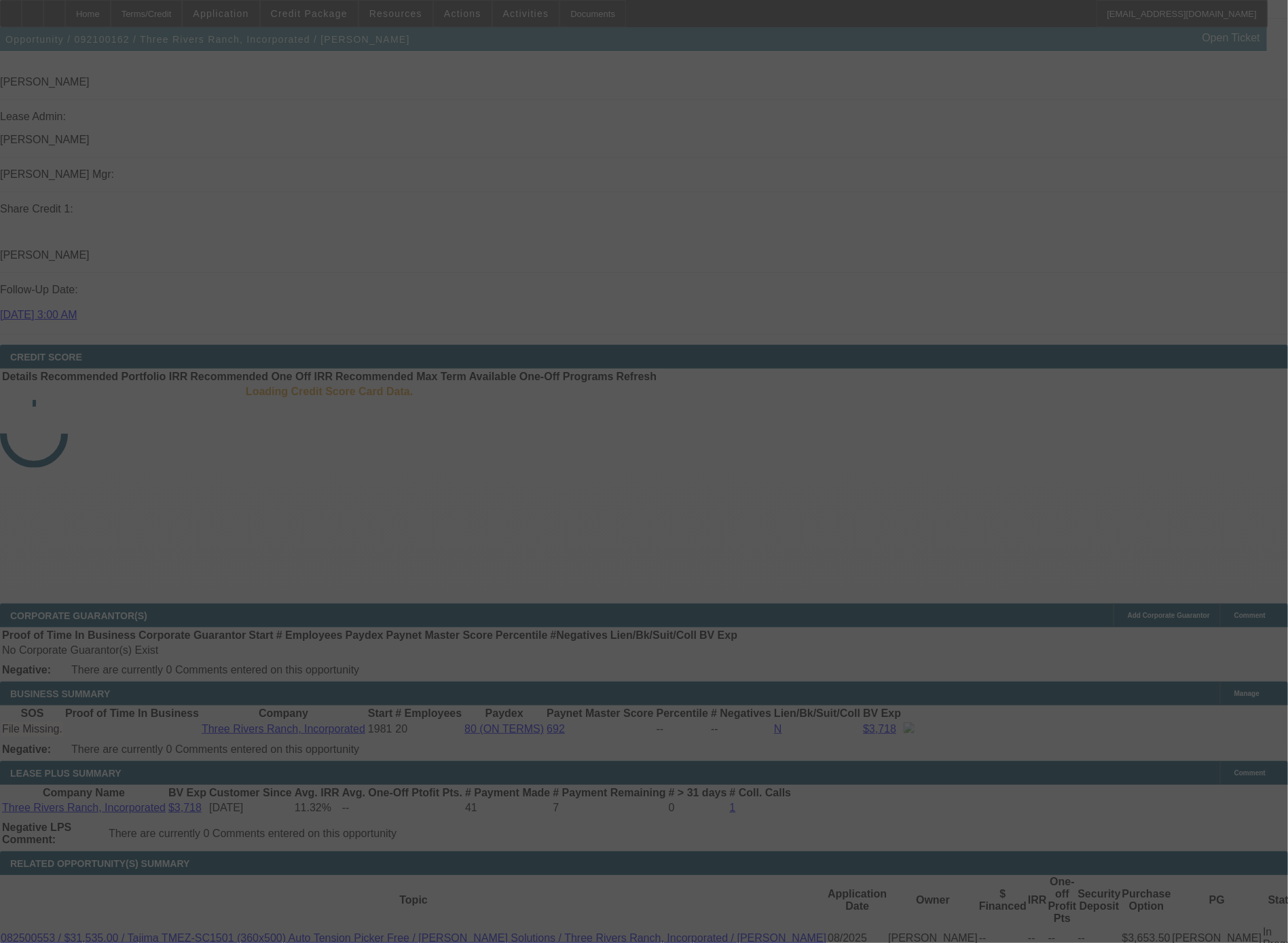
select select "0"
select select "0.1"
select select "4"
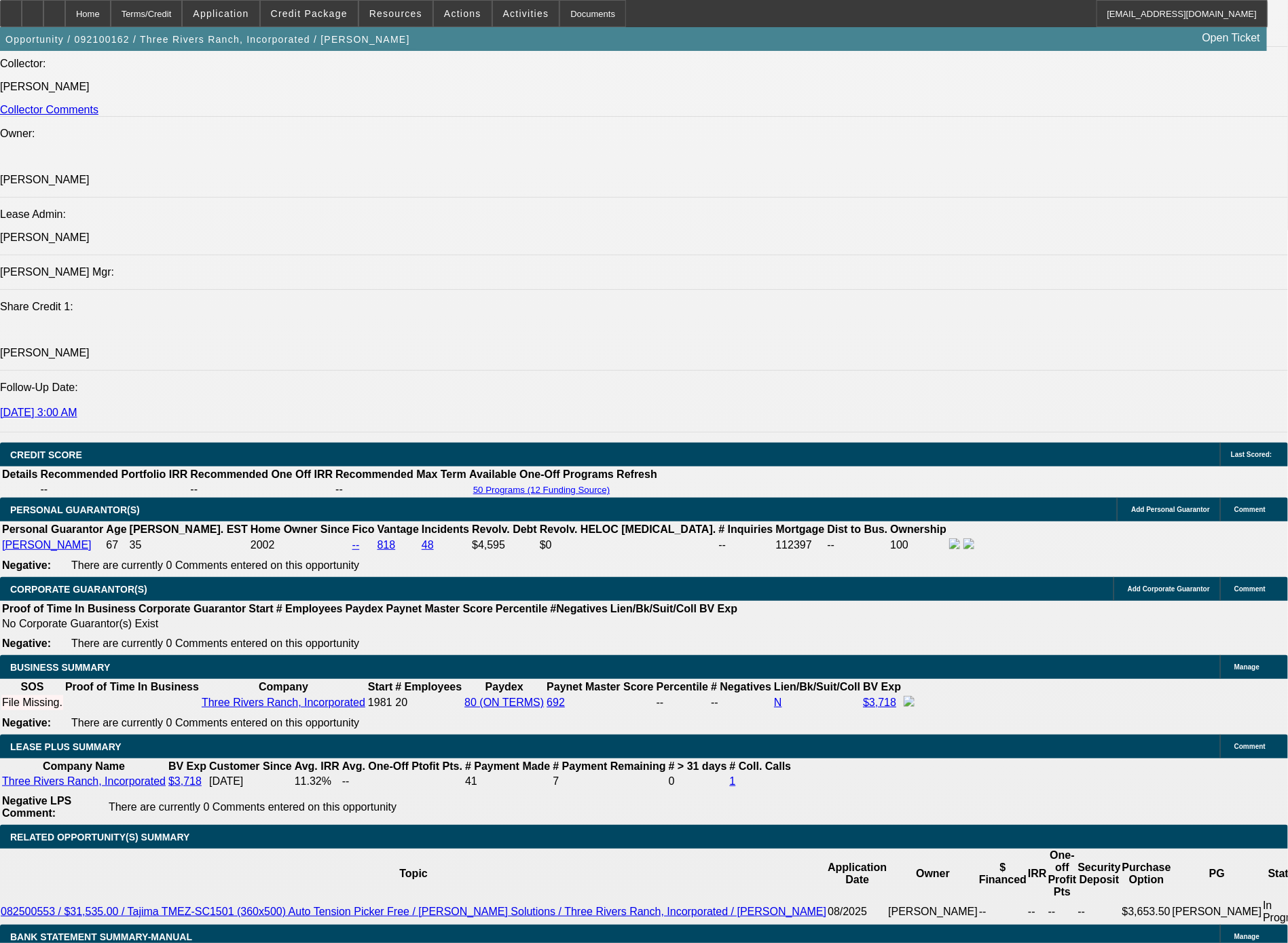
scroll to position [1650, 0]
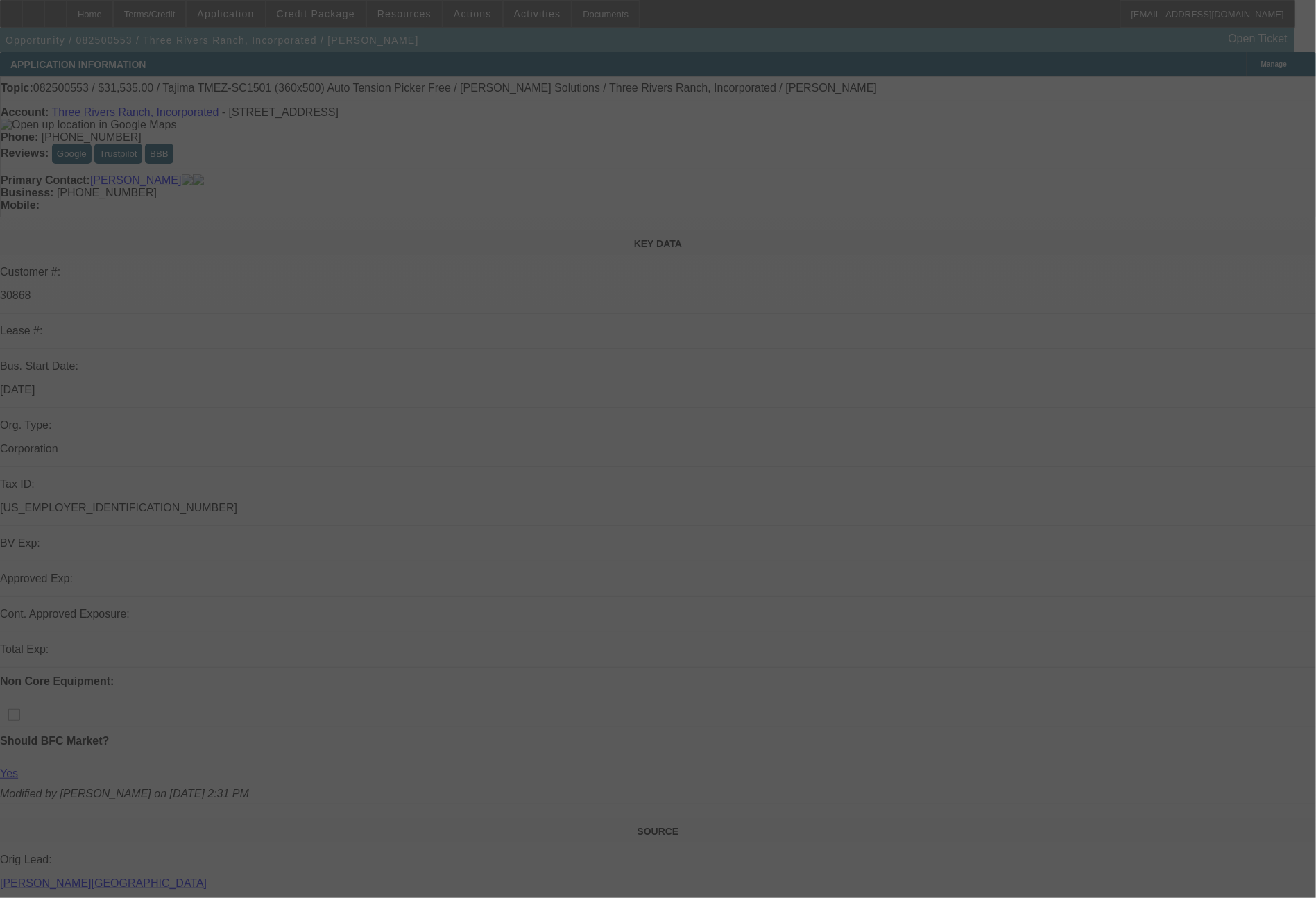
select select "0"
select select "2"
select select "0.1"
select select "4"
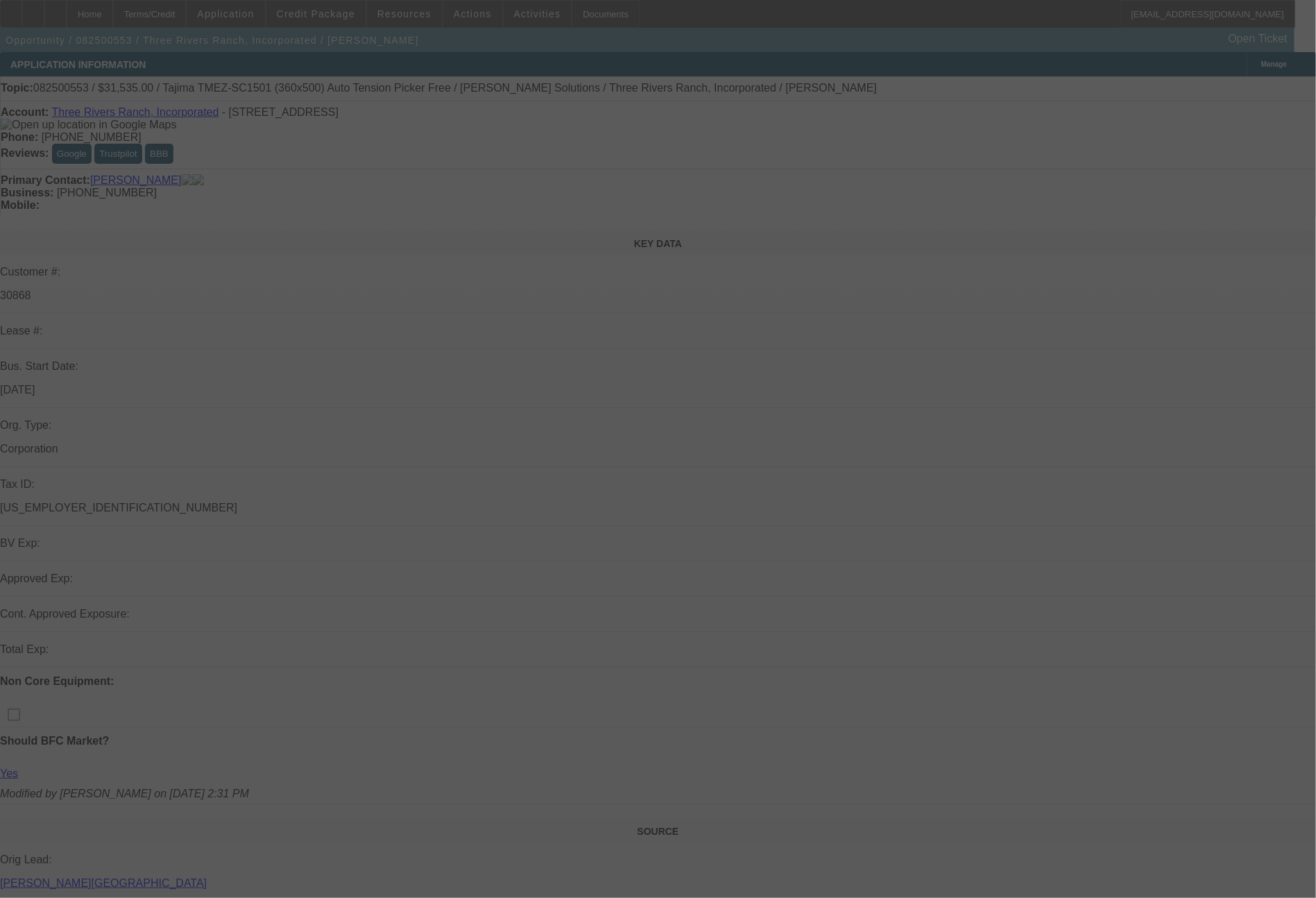
select select "0"
select select "2"
select select "0.1"
select select "4"
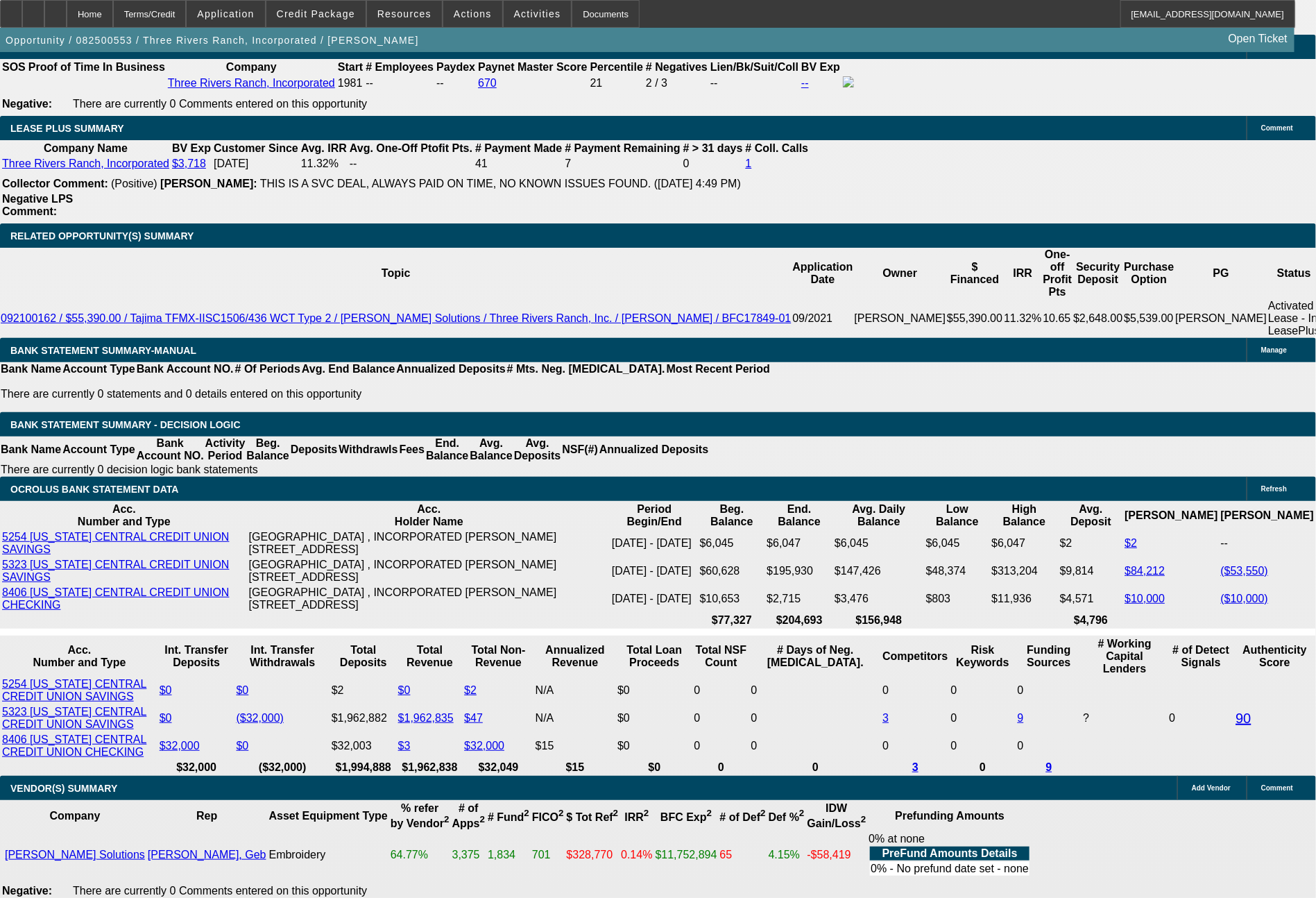
scroll to position [2390, 0]
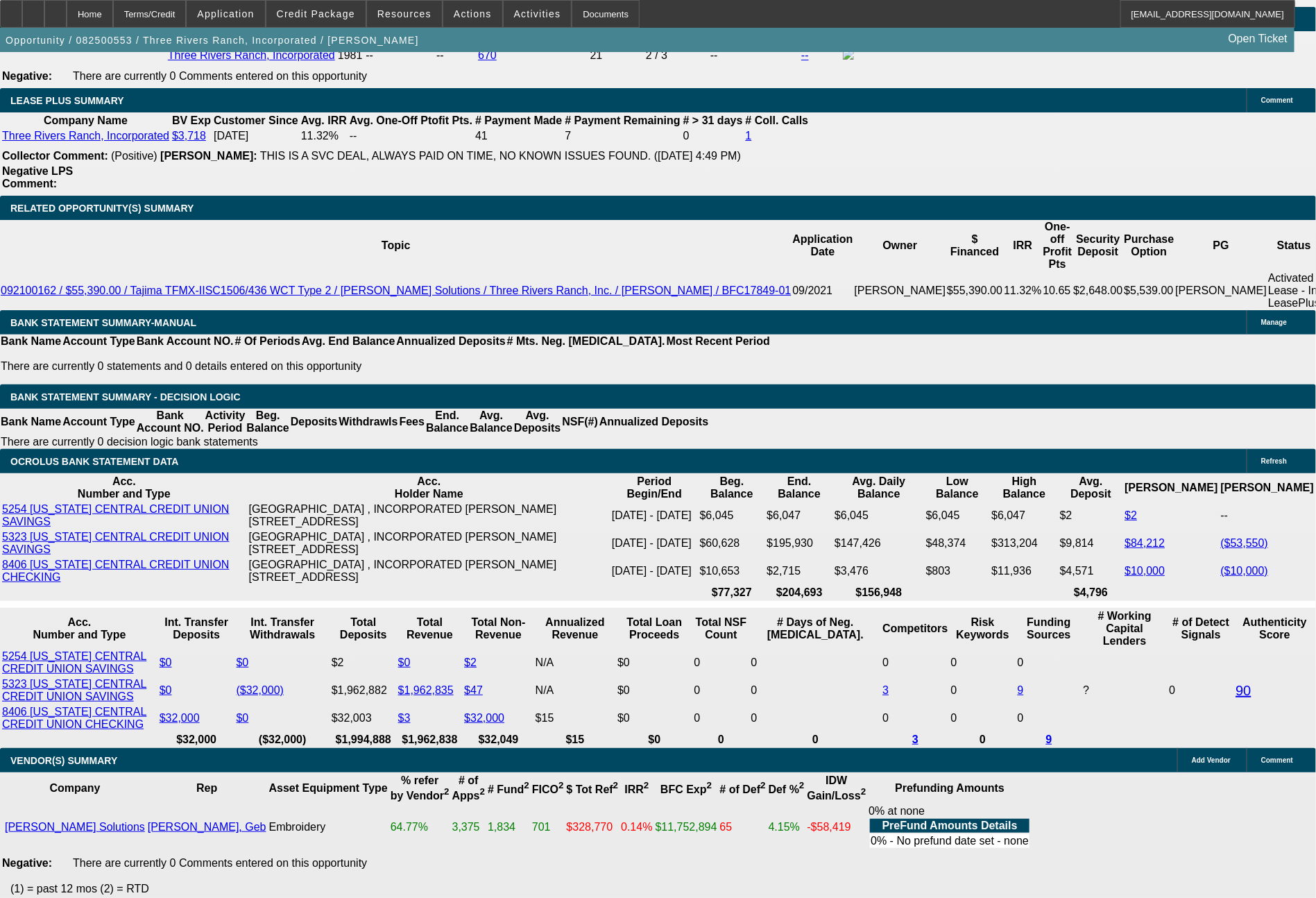
drag, startPoint x: 378, startPoint y: 417, endPoint x: 437, endPoint y: 418, distance: 59.0
type input "63"
type input "$126.00"
type input "UNKNOWN"
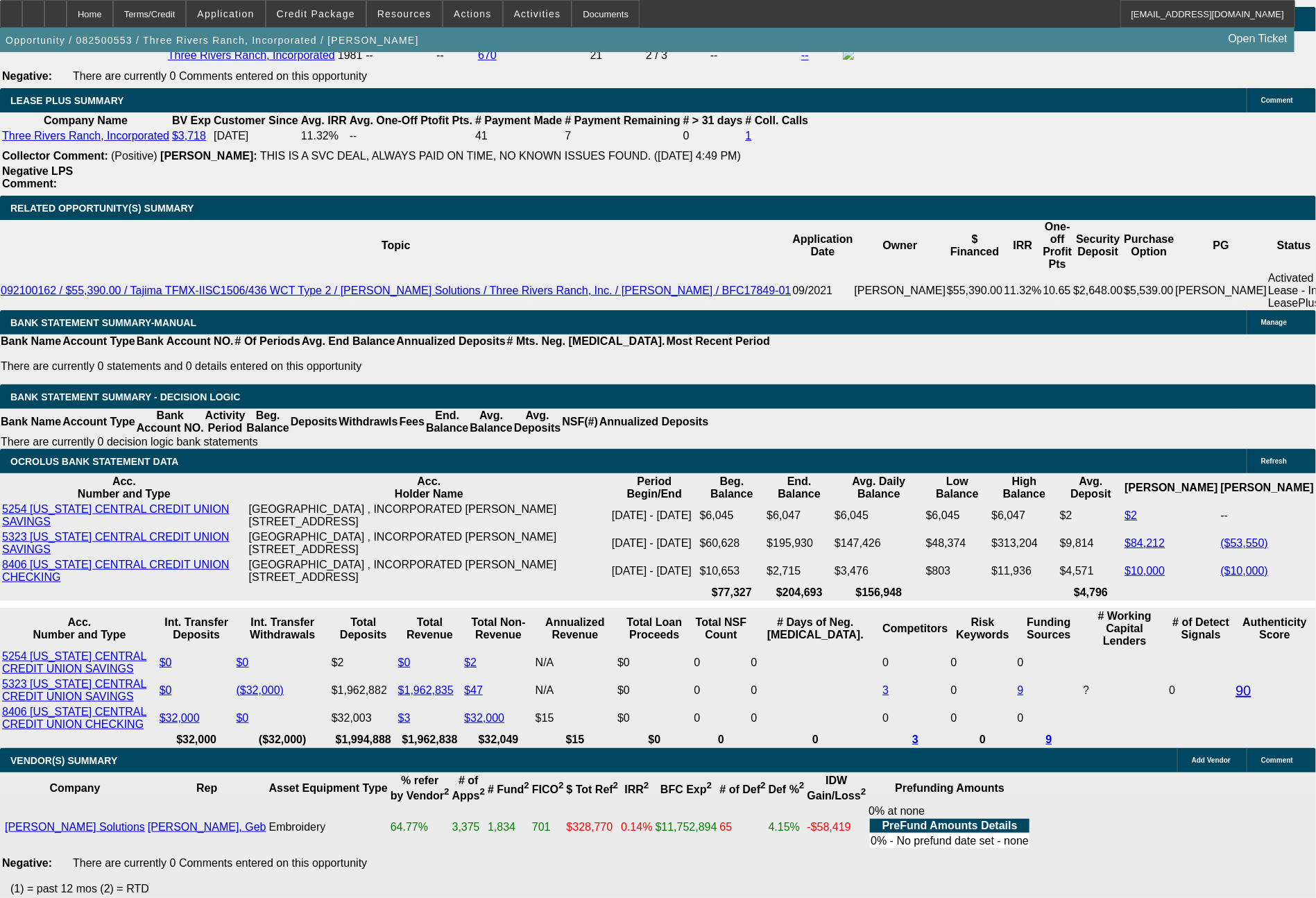
type input "633"
type input "$1,266.00"
type input "7.6"
type input "$633.00"
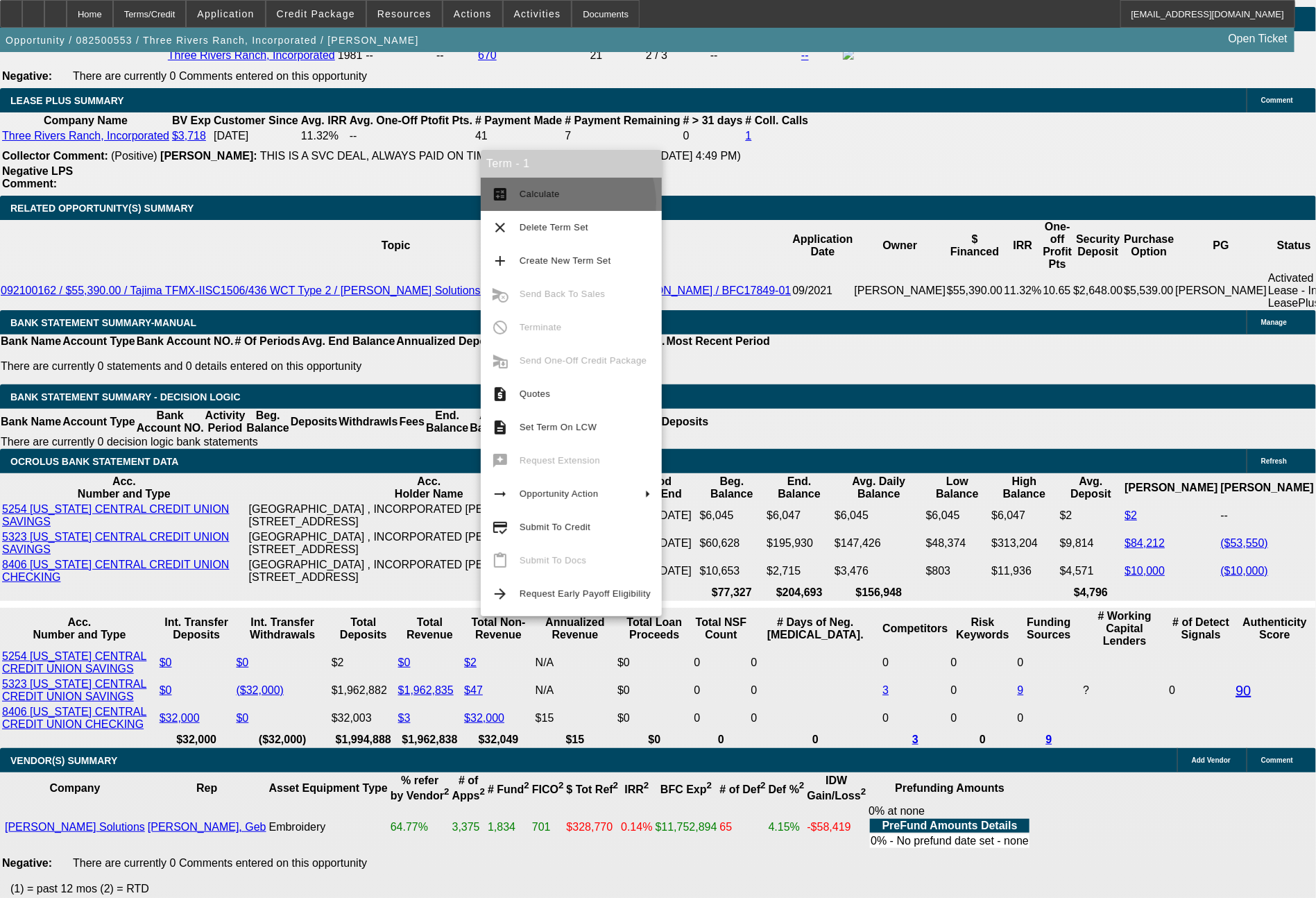
click at [560, 203] on button "calculate Calculate" at bounding box center [571, 194] width 181 height 33
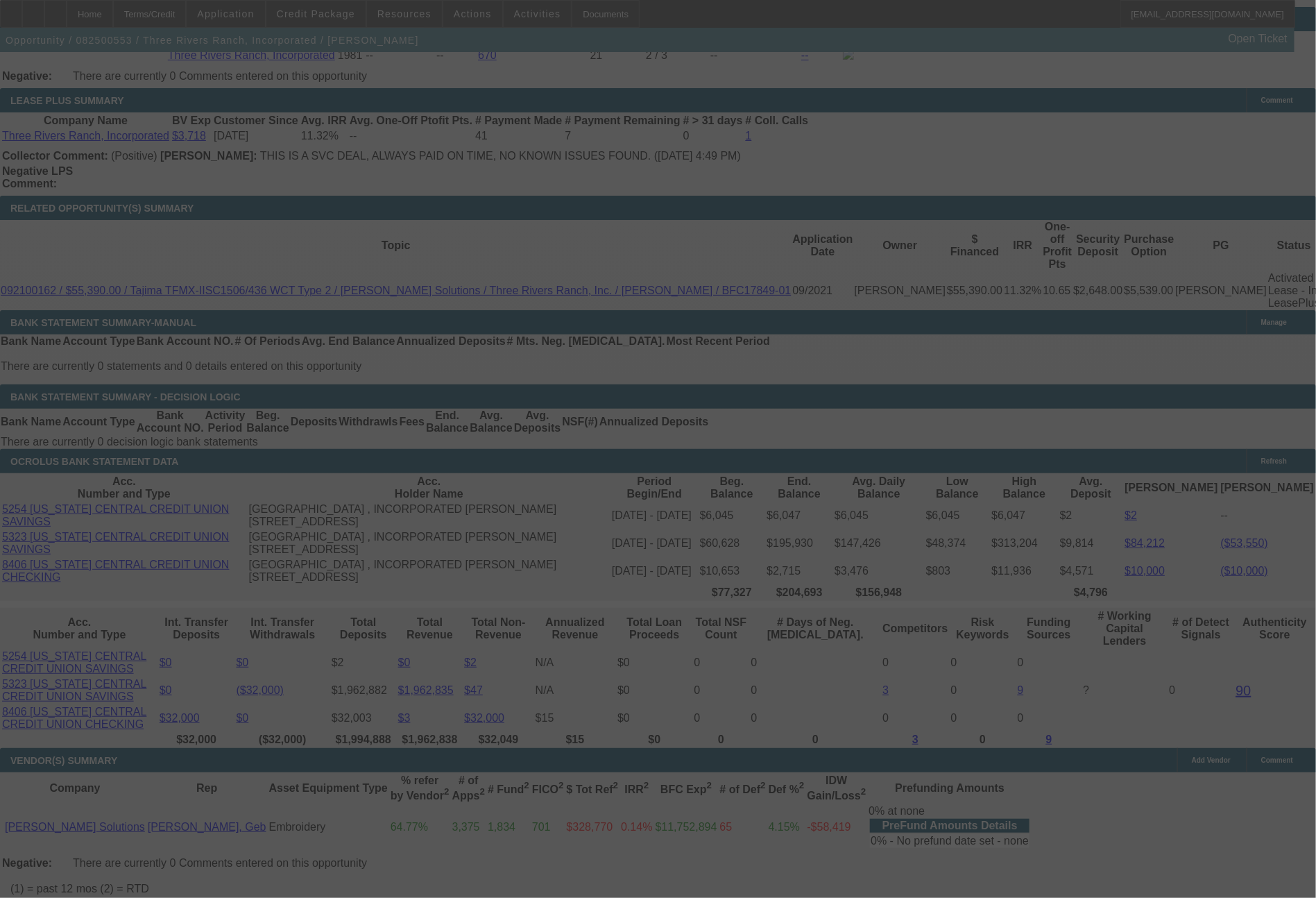
select select "0"
select select "2"
select select "0.1"
select select "4"
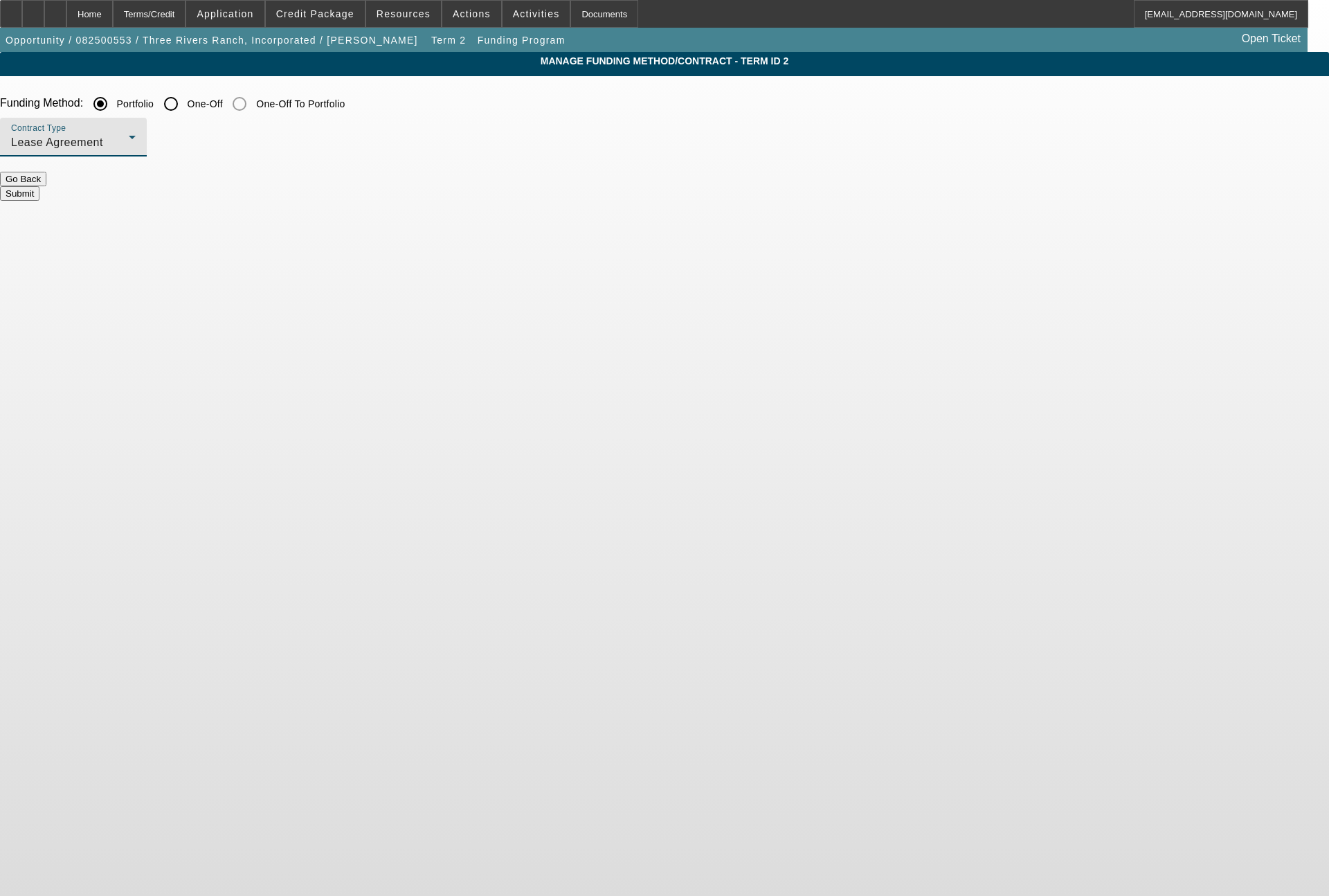
click at [103, 144] on span "Lease Agreement" at bounding box center [58, 141] width 92 height 11
click at [310, 226] on span "Equipment Finance Agreement" at bounding box center [362, 214] width 159 height 33
click at [39, 197] on button "Submit" at bounding box center [19, 193] width 39 height 15
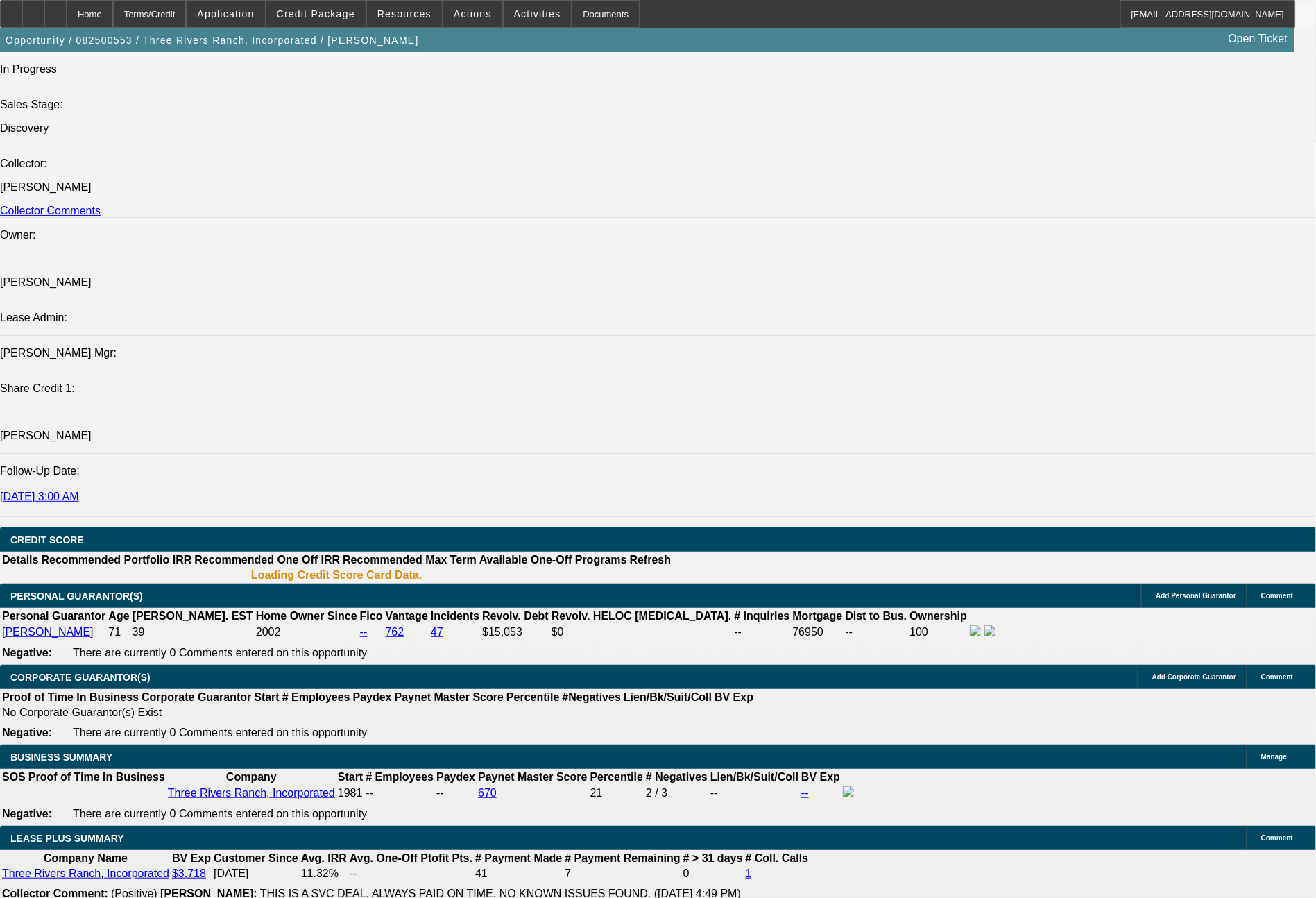
scroll to position [1646, 0]
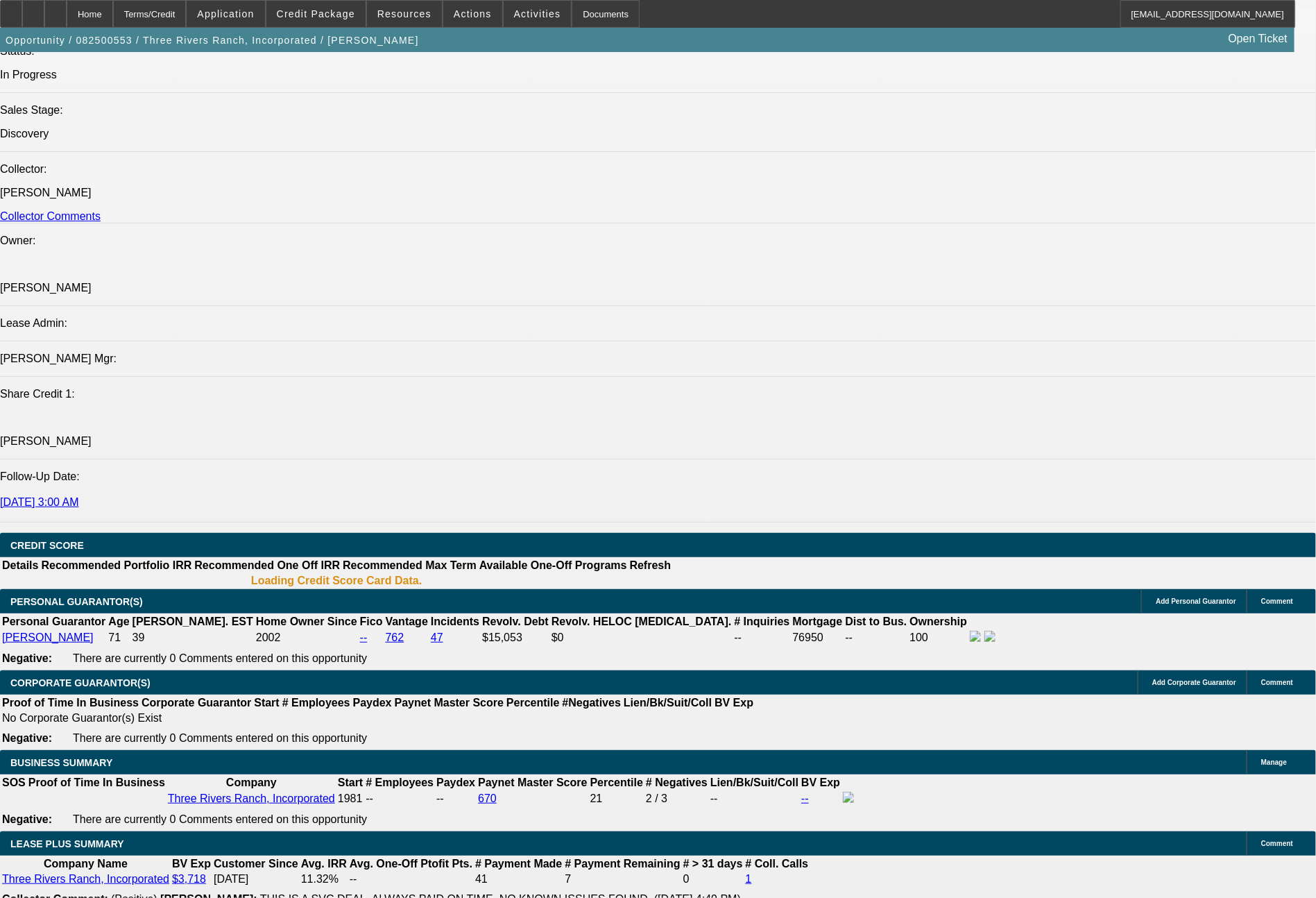
select select "0"
select select "2"
select select "0"
select select "6"
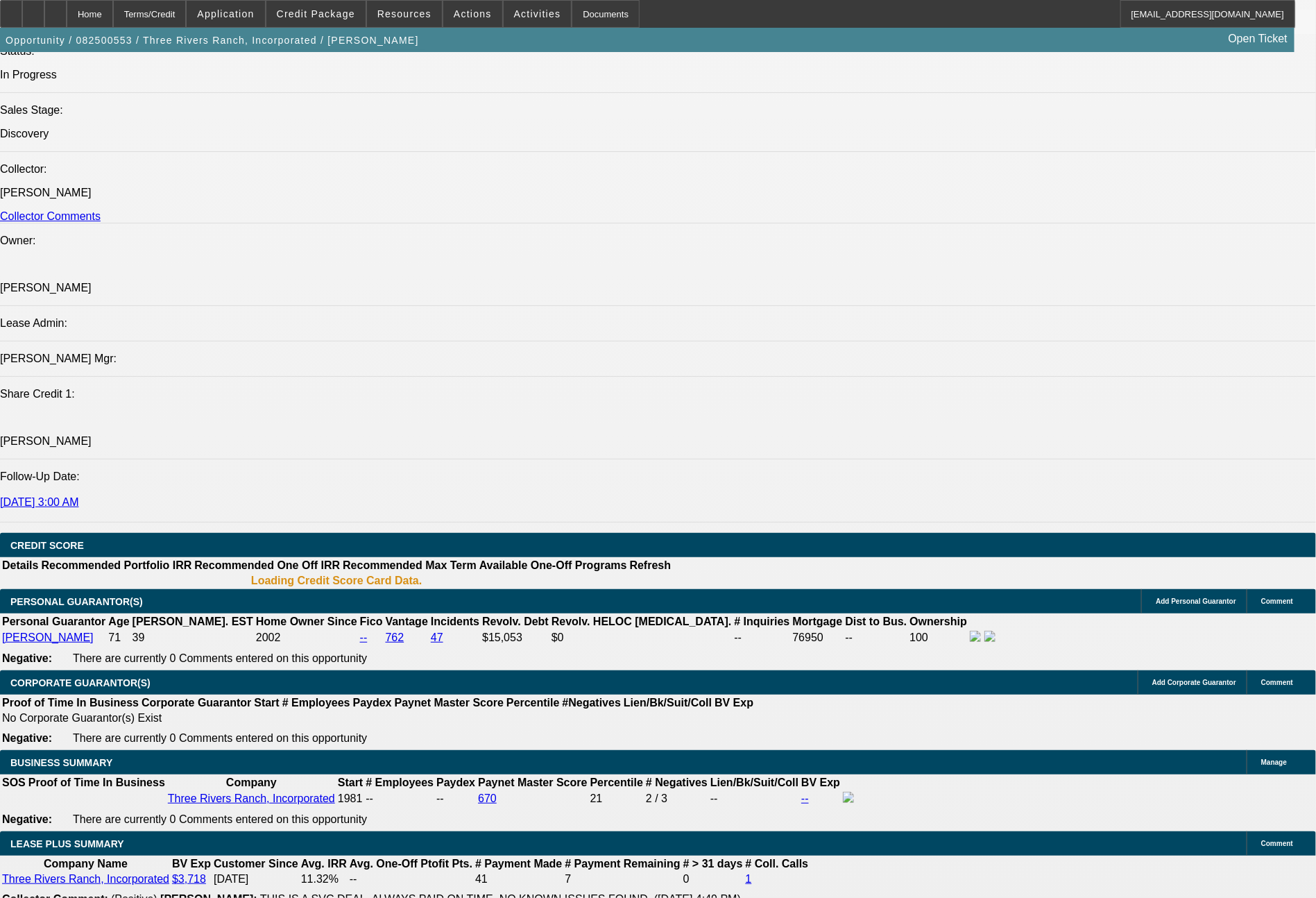
select select "0"
select select "2"
select select "0.1"
select select "4"
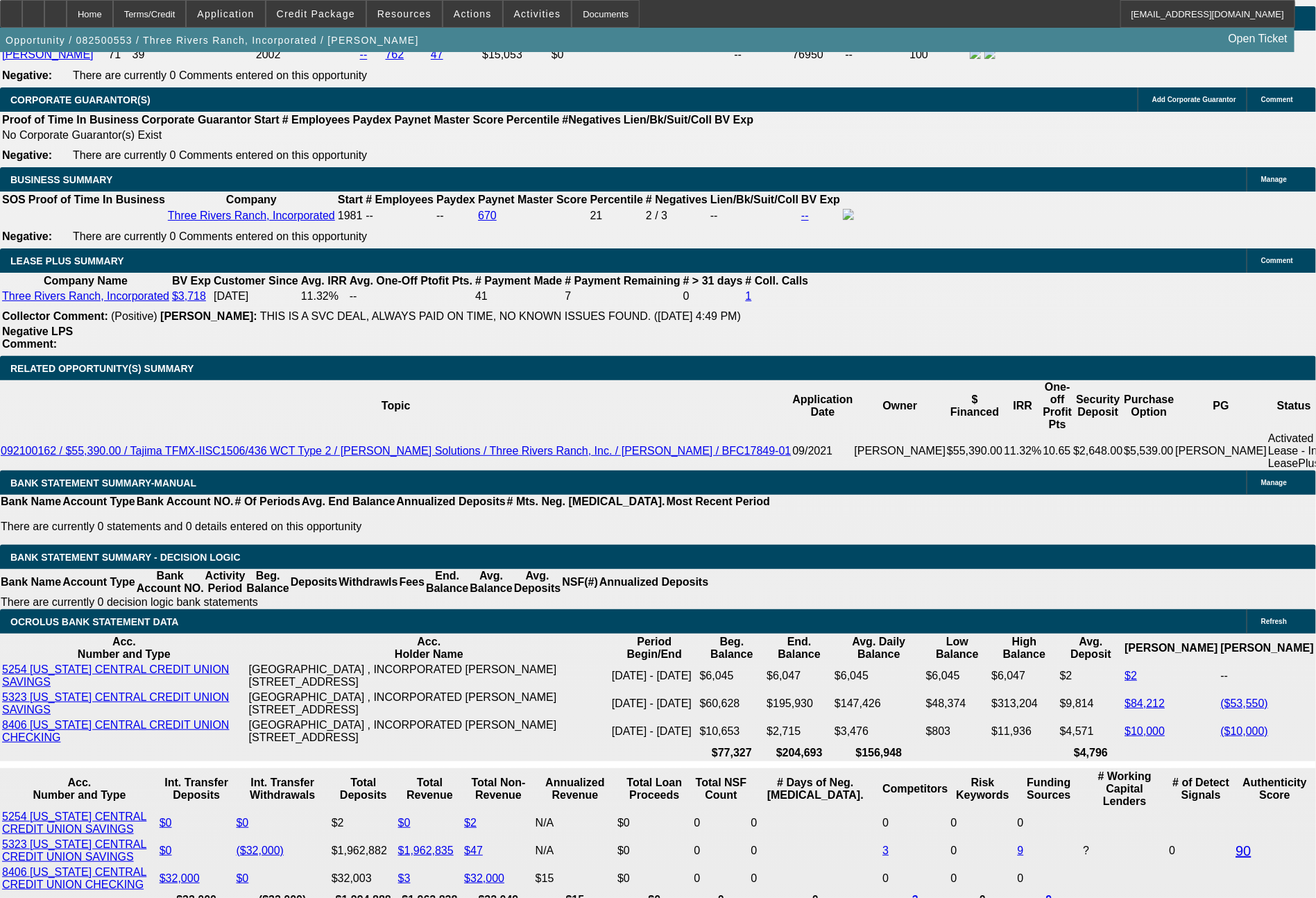
scroll to position [2258, 0]
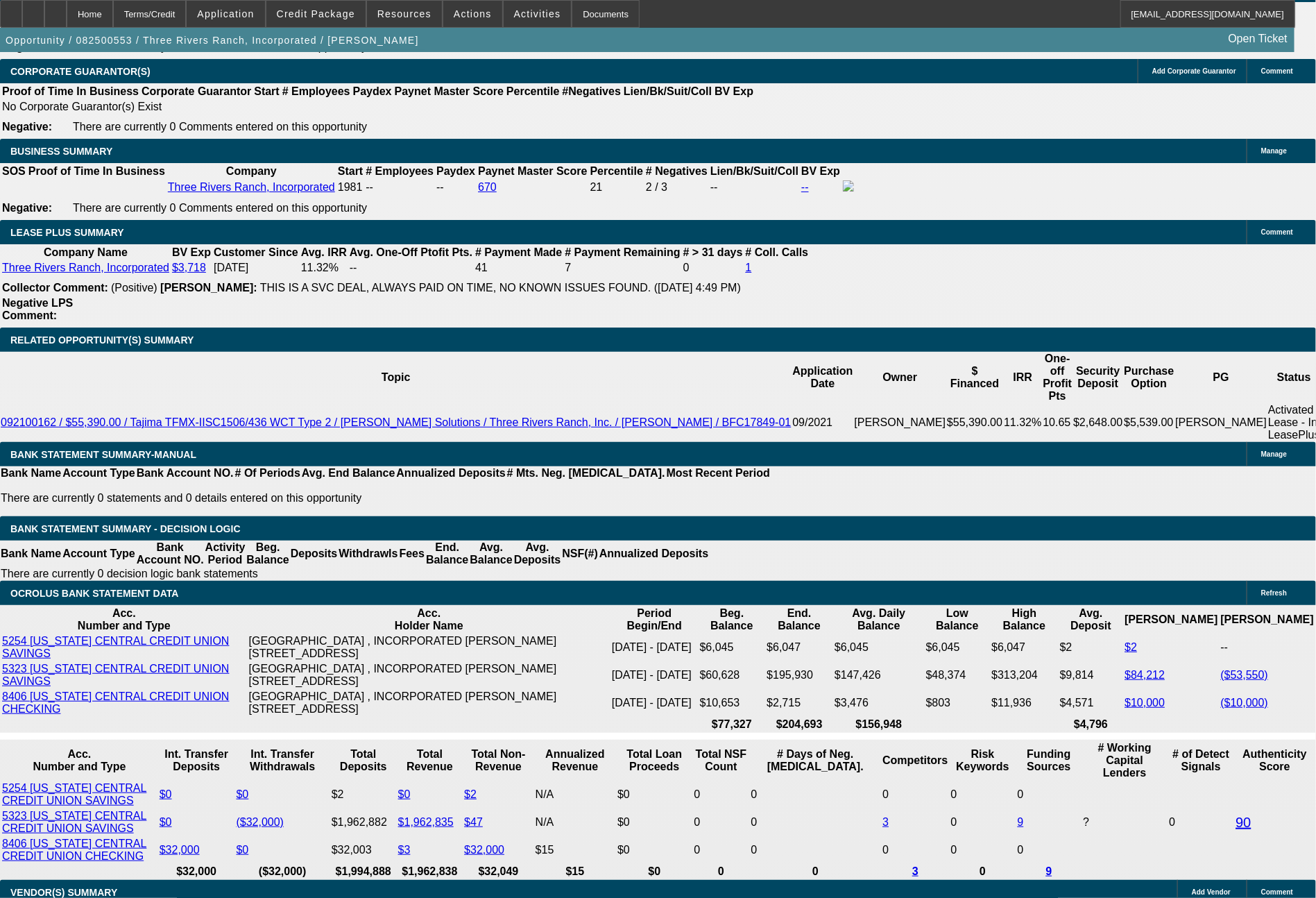
drag, startPoint x: 215, startPoint y: 544, endPoint x: 317, endPoint y: 548, distance: 102.1
type input "664"
type input "$1,328.00"
type input "UNKNOWN"
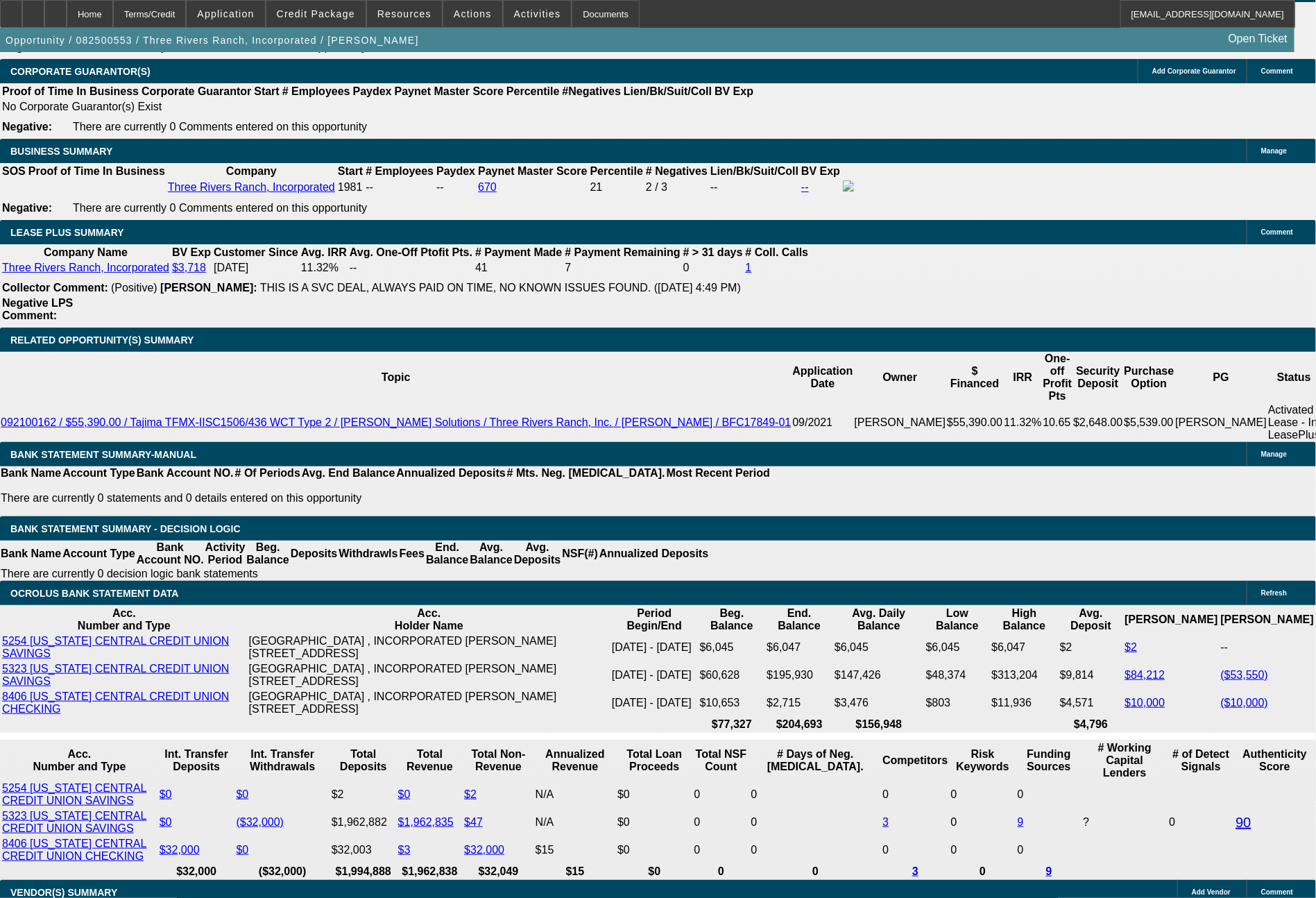
type input "9.6"
type input "665"
type input "9.7"
type input "$1,330.00"
type input "66"
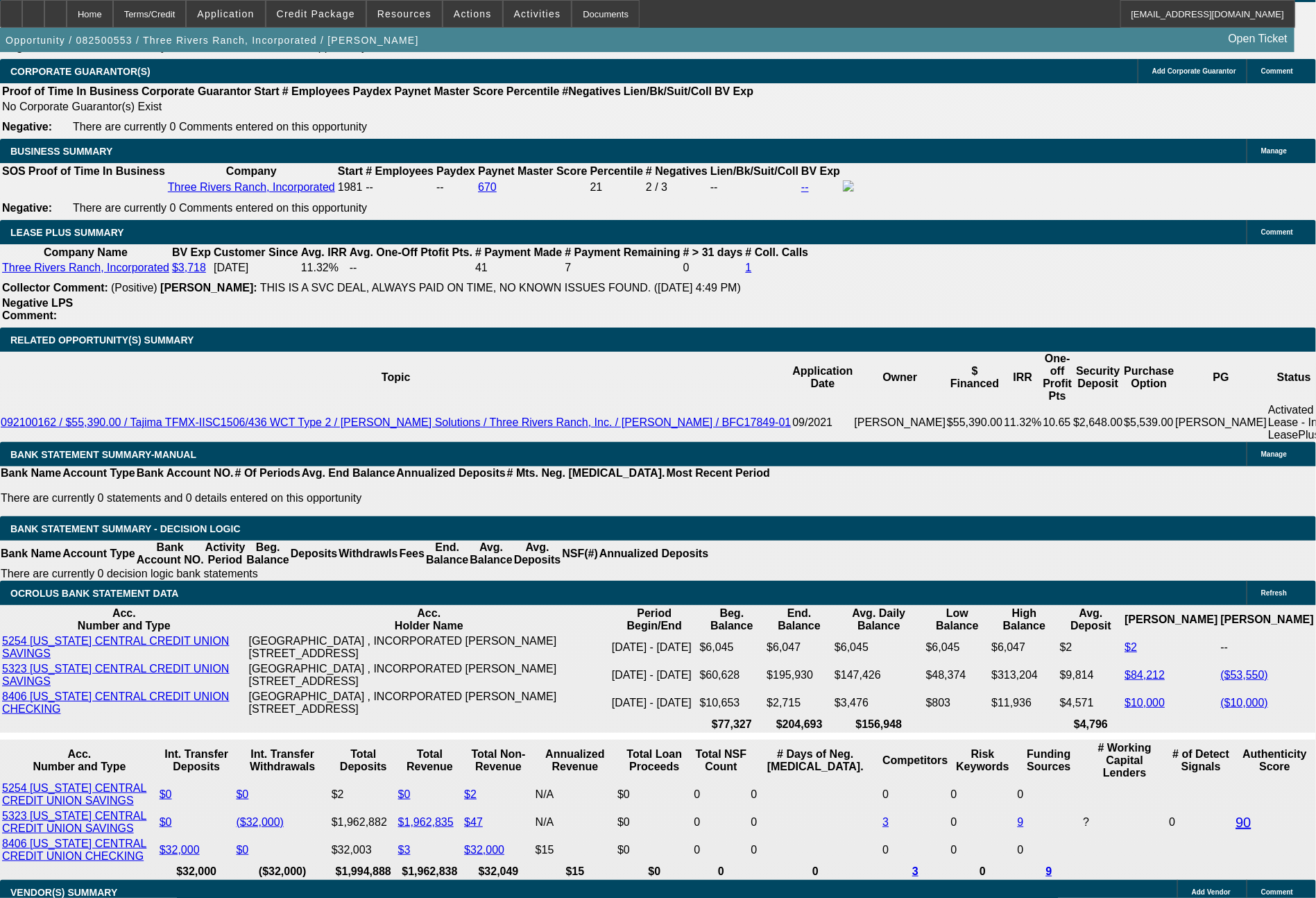
type input "$132.00"
type input "671"
type input "10.1"
type input "$1,342.00"
type input "67"
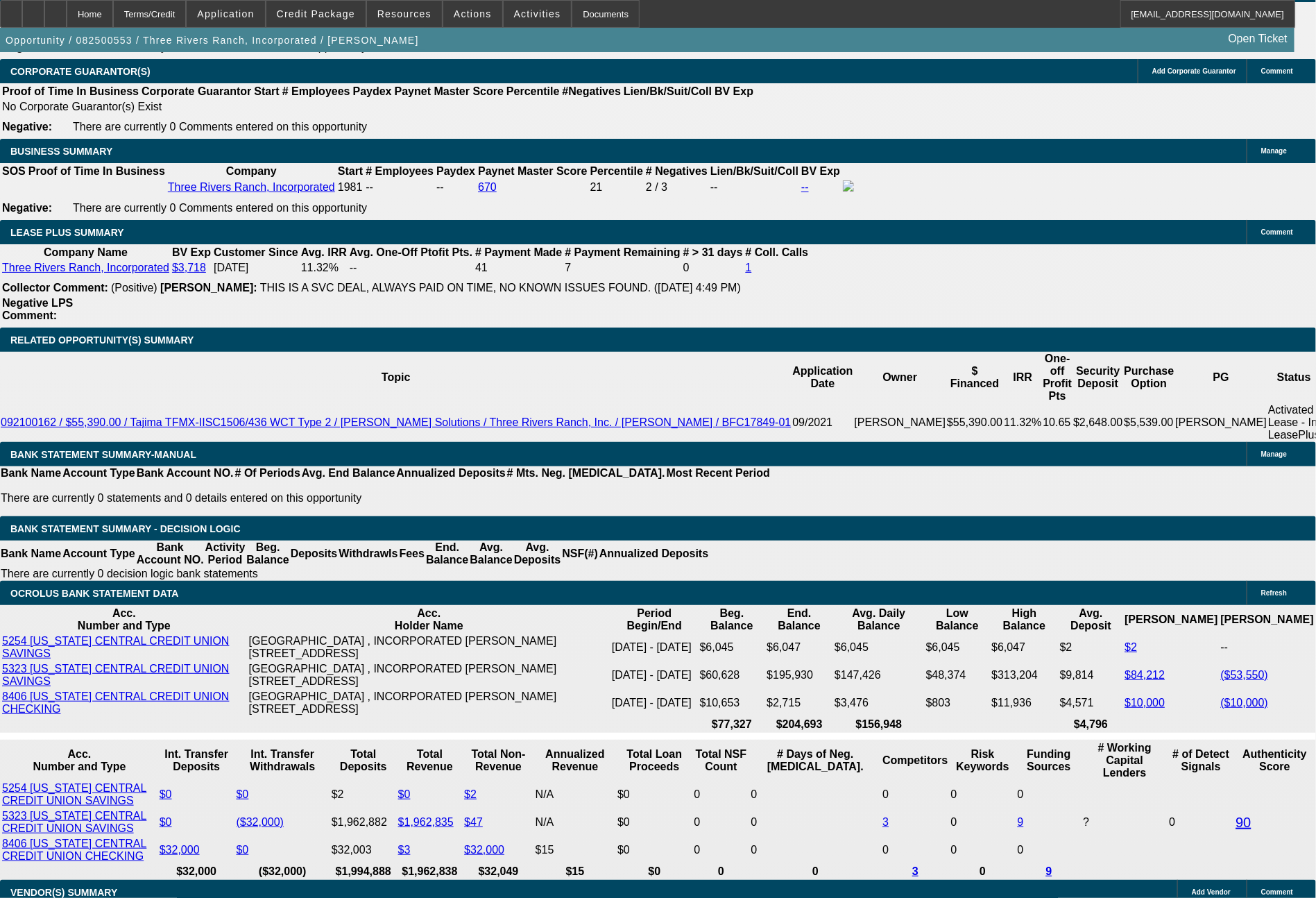
type input "$134.00"
type input "674"
type input "10.3"
type input "$1,348.00"
type input "$674.00"
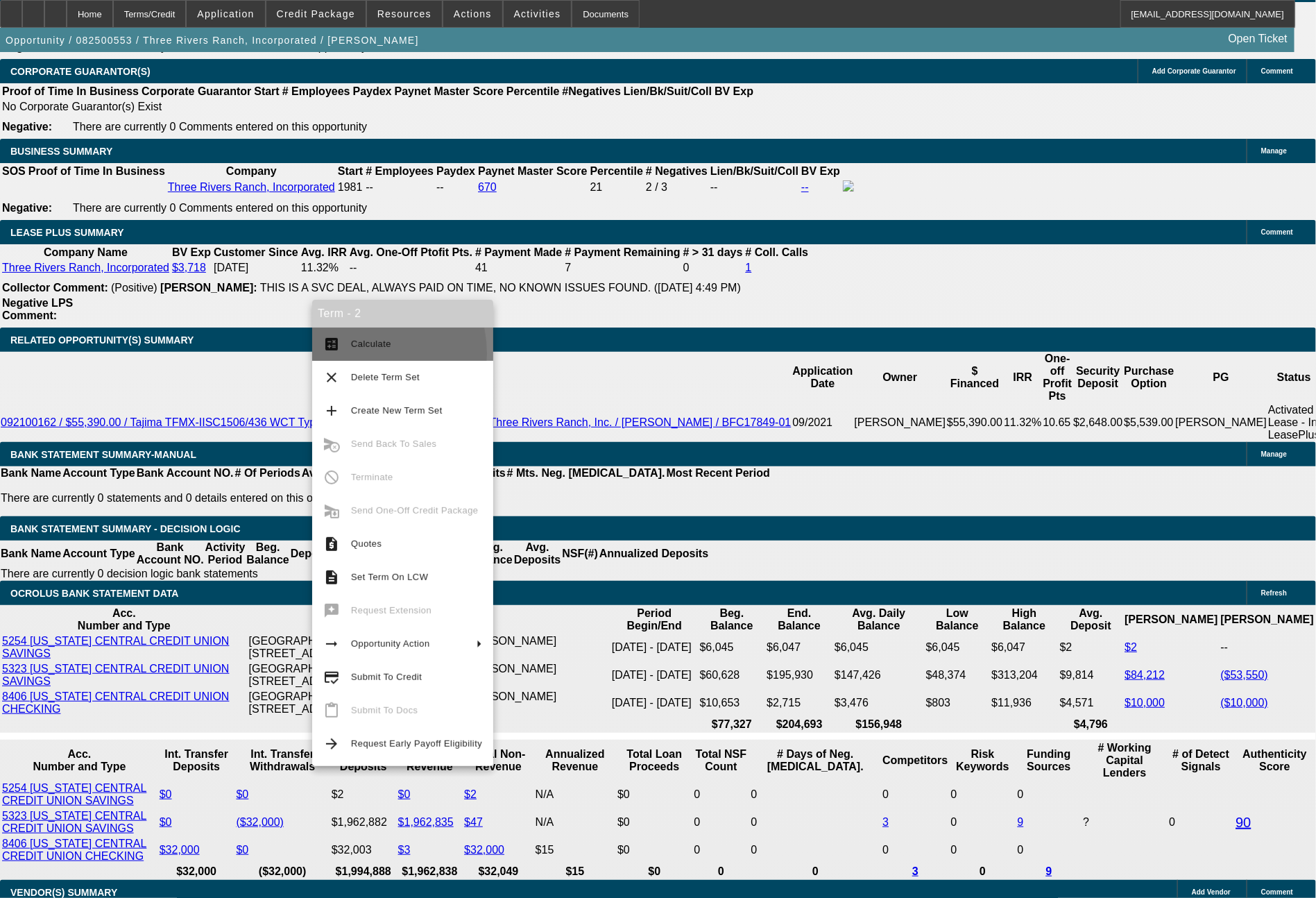
click at [358, 354] on button "calculate Calculate" at bounding box center [402, 344] width 181 height 33
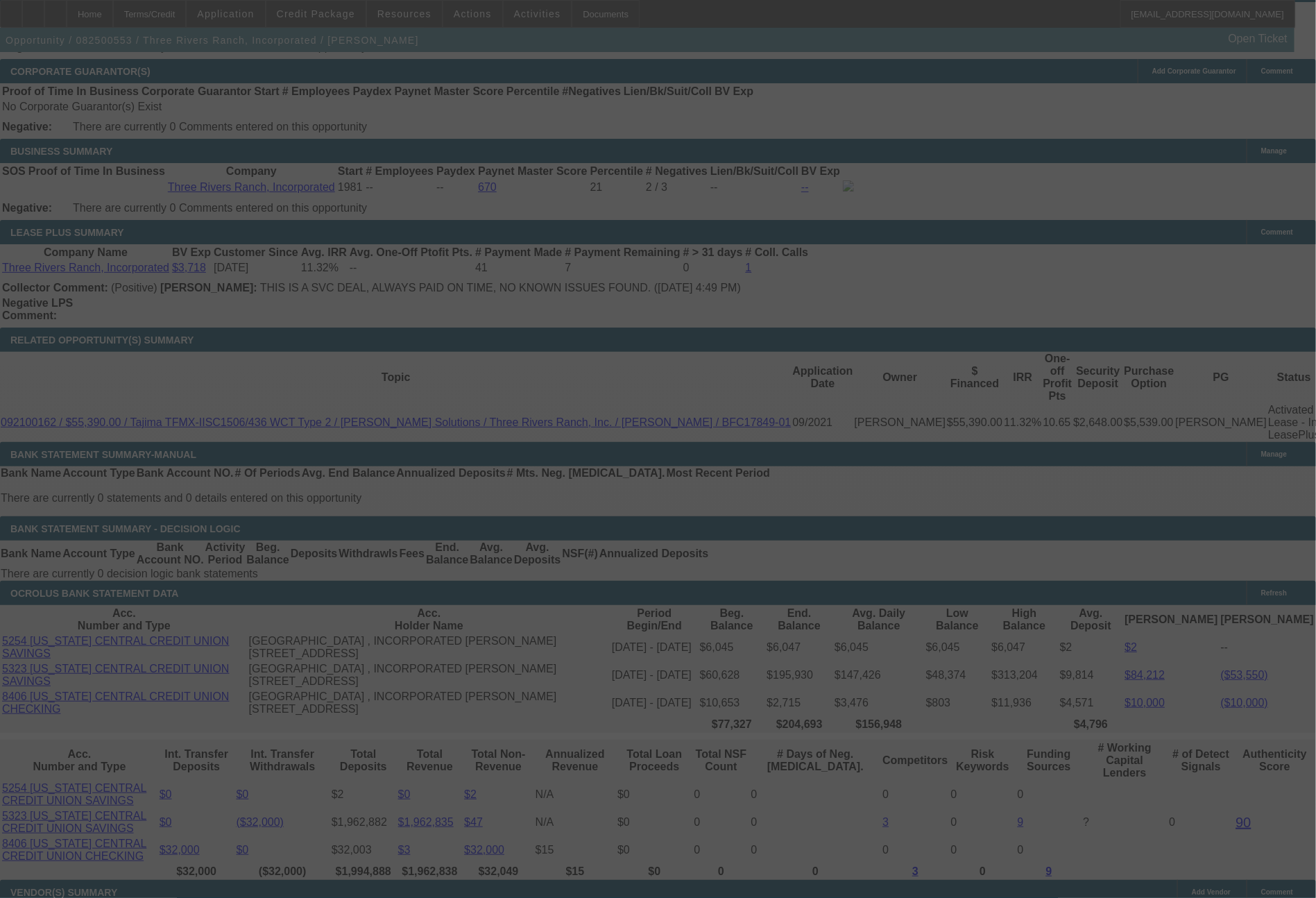
select select "0"
select select "2"
select select "0"
select select "6"
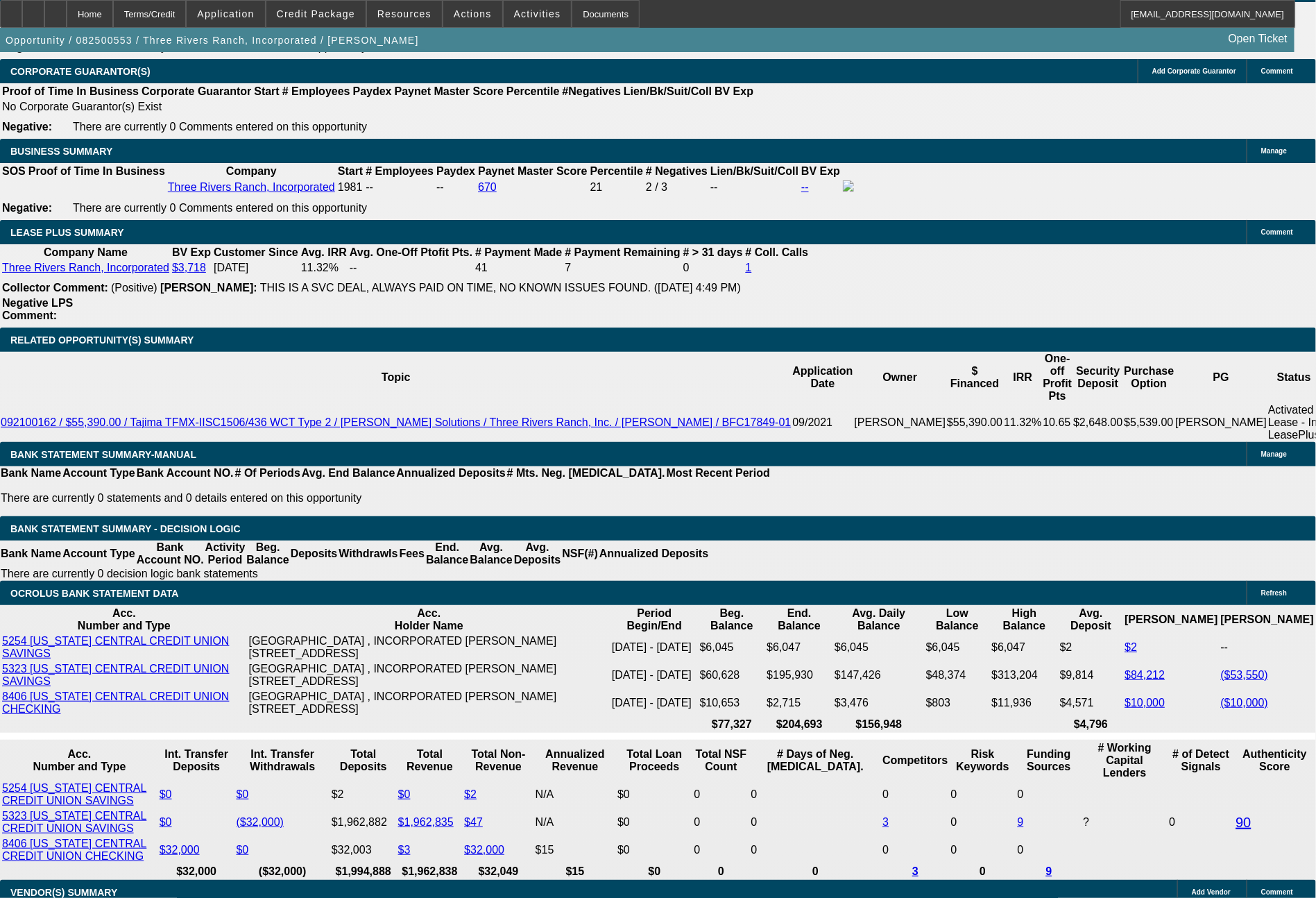
drag, startPoint x: 198, startPoint y: 553, endPoint x: 281, endPoint y: 562, distance: 83.5
type input "6"
type input "$12.00"
type input "UNKNOWN"
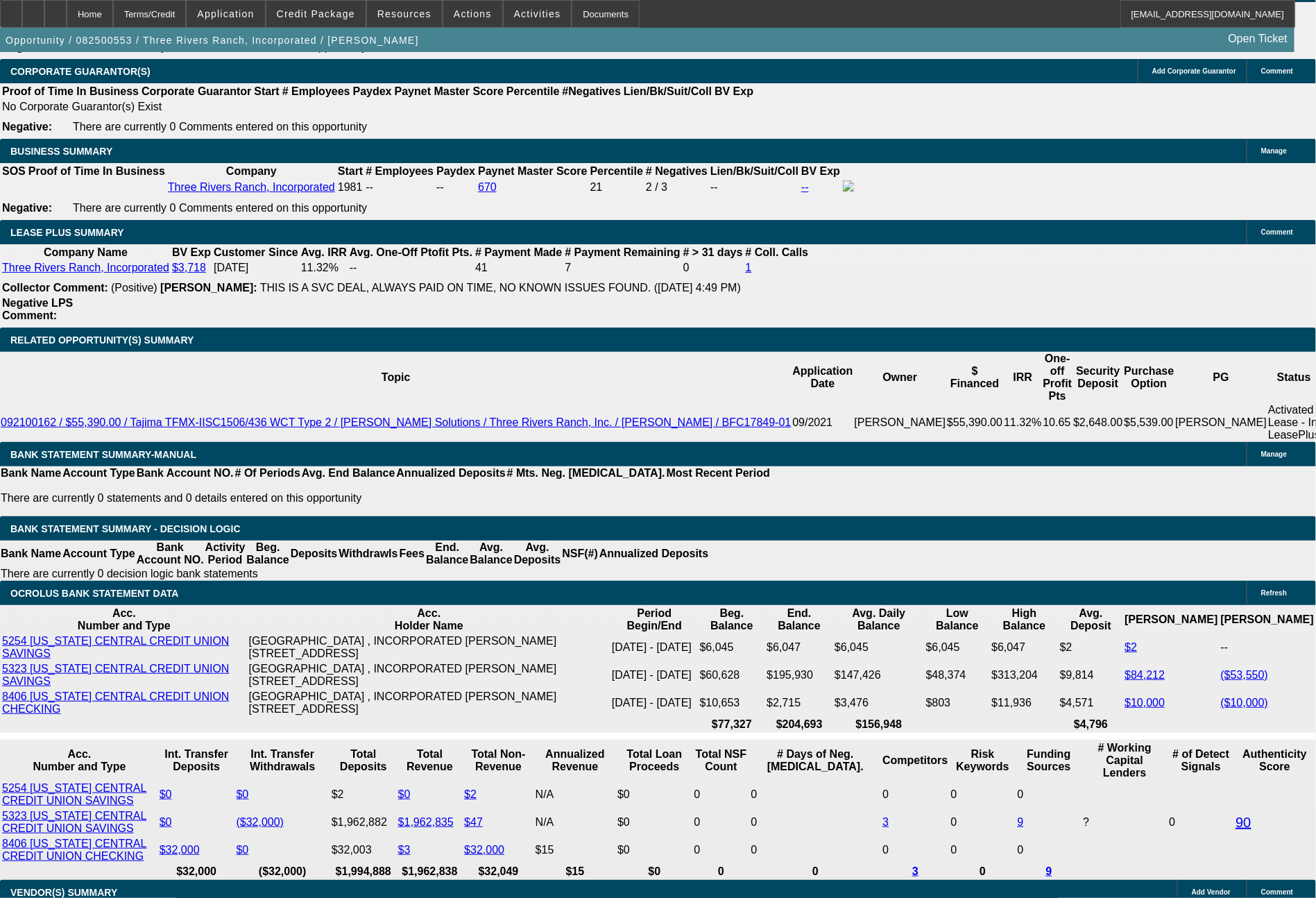
type input "678"
type input "$1,356.00"
type input "10.5"
type input "$678.00"
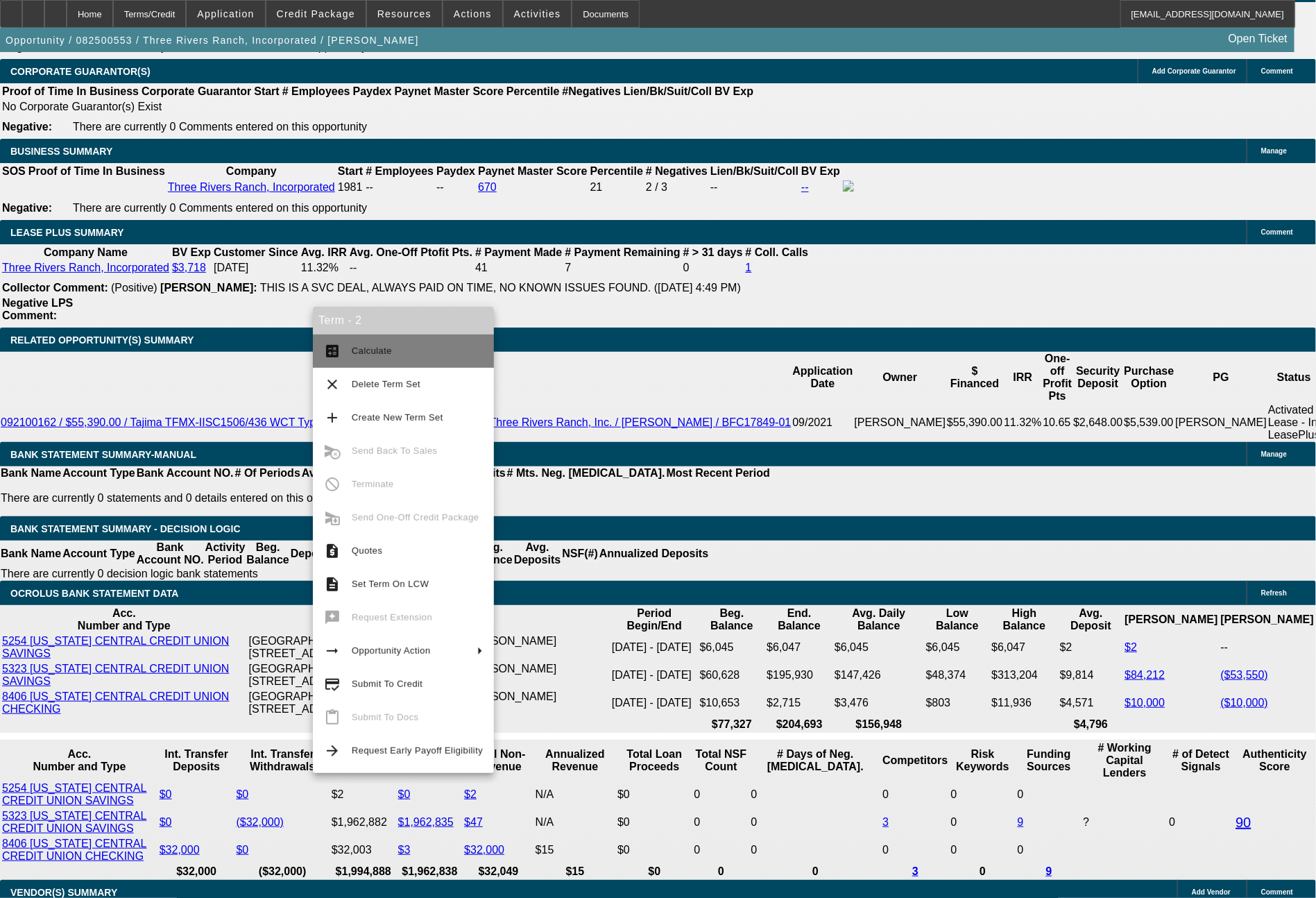
click at [374, 350] on span "Calculate" at bounding box center [372, 351] width 40 height 10
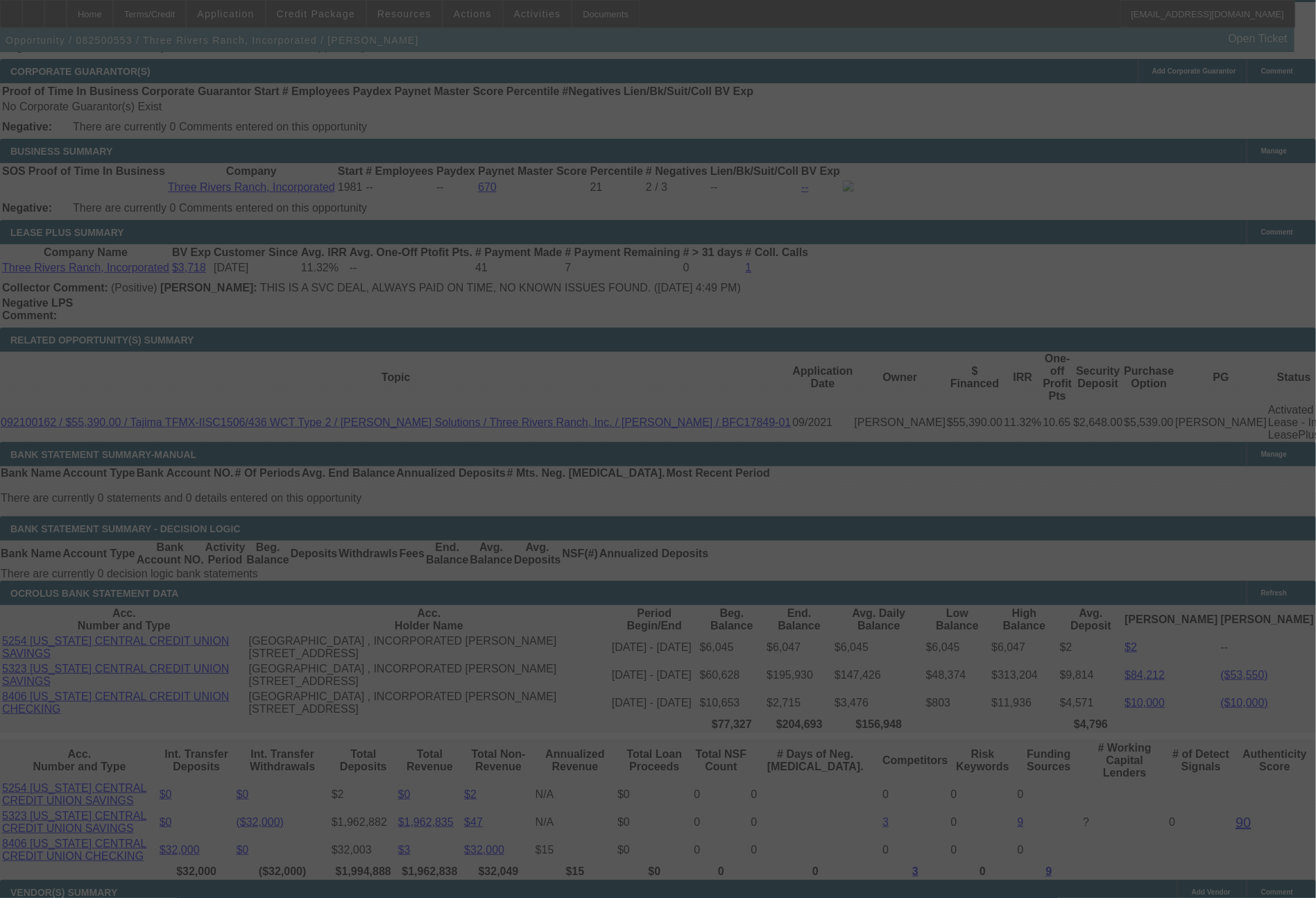
select select "0"
select select "2"
select select "0"
select select "6"
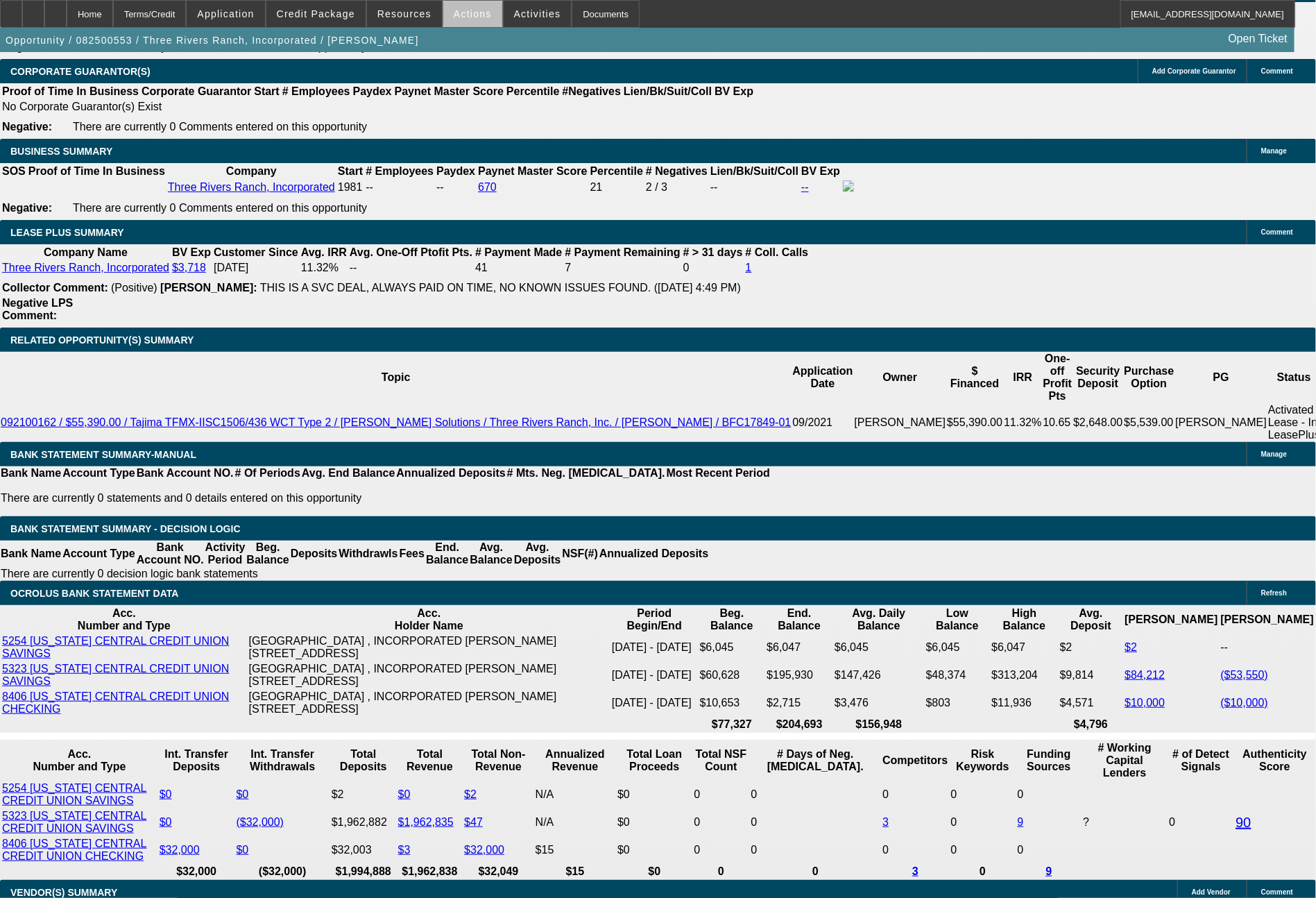
click at [475, 25] on span at bounding box center [472, 14] width 59 height 33
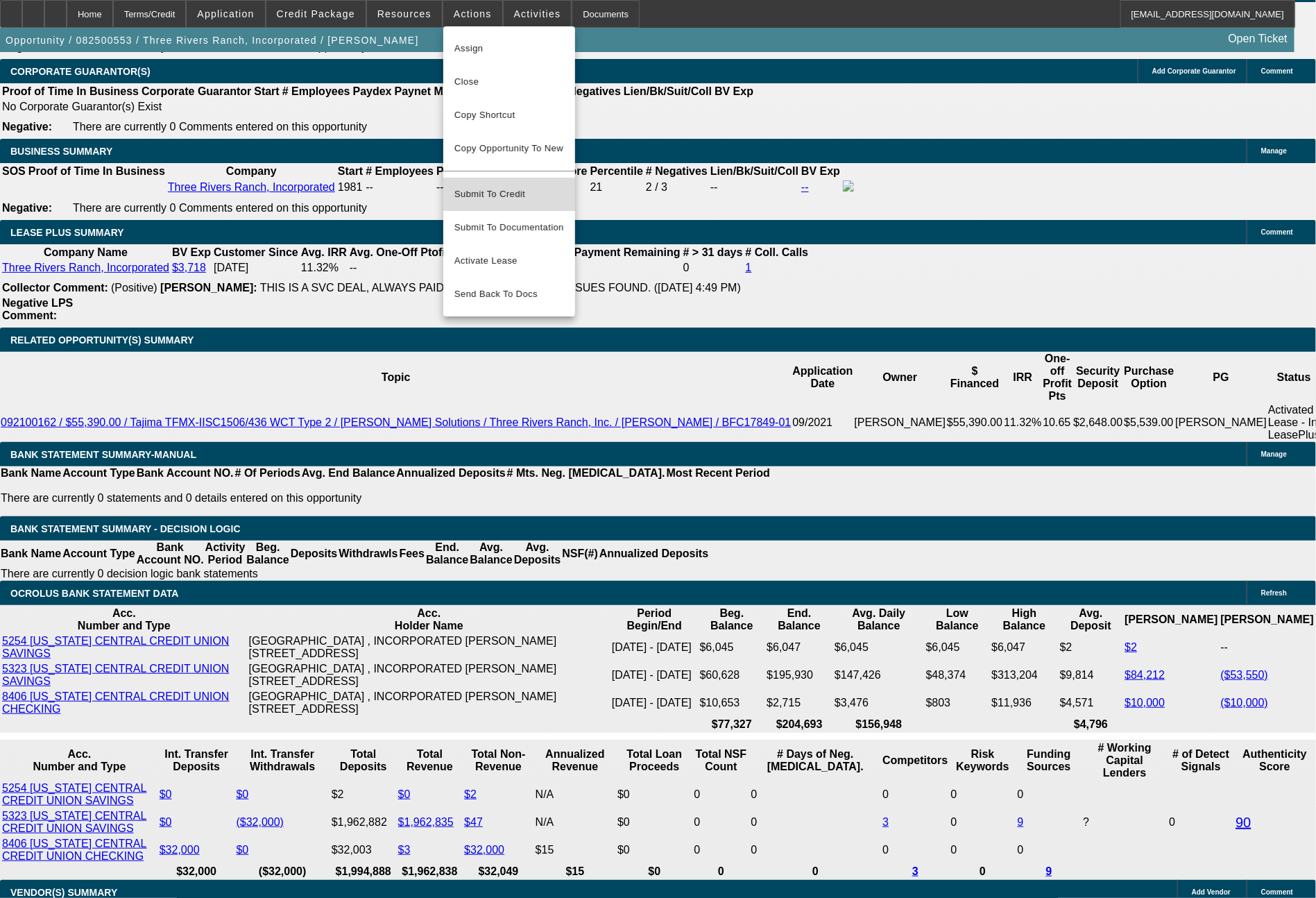
click at [514, 186] on span "Submit To Credit" at bounding box center [509, 194] width 109 height 17
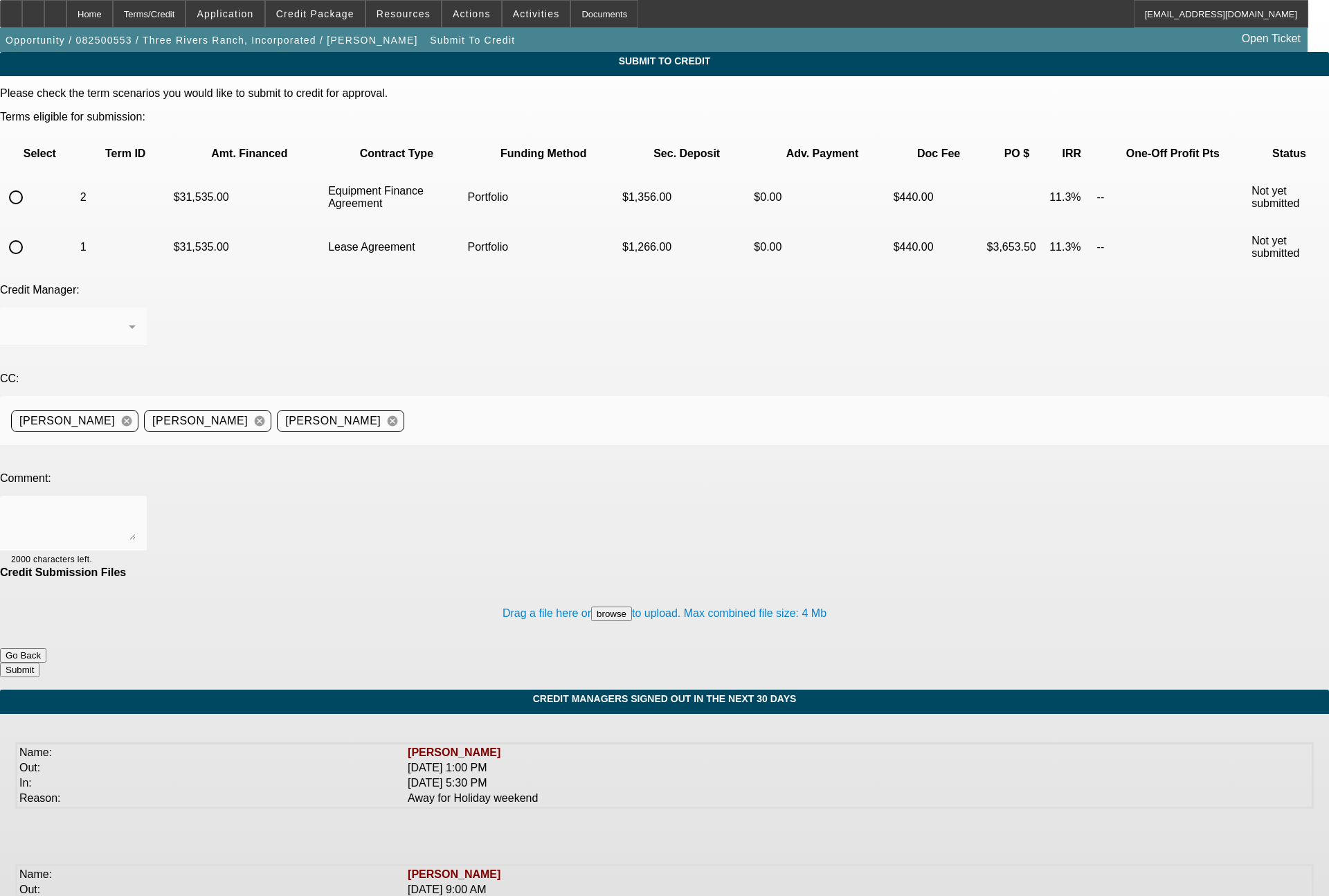
click at [30, 233] on input "radio" at bounding box center [16, 247] width 28 height 28
radio input "true"
click at [129, 318] on div "Arida, Michael" at bounding box center [70, 326] width 118 height 17
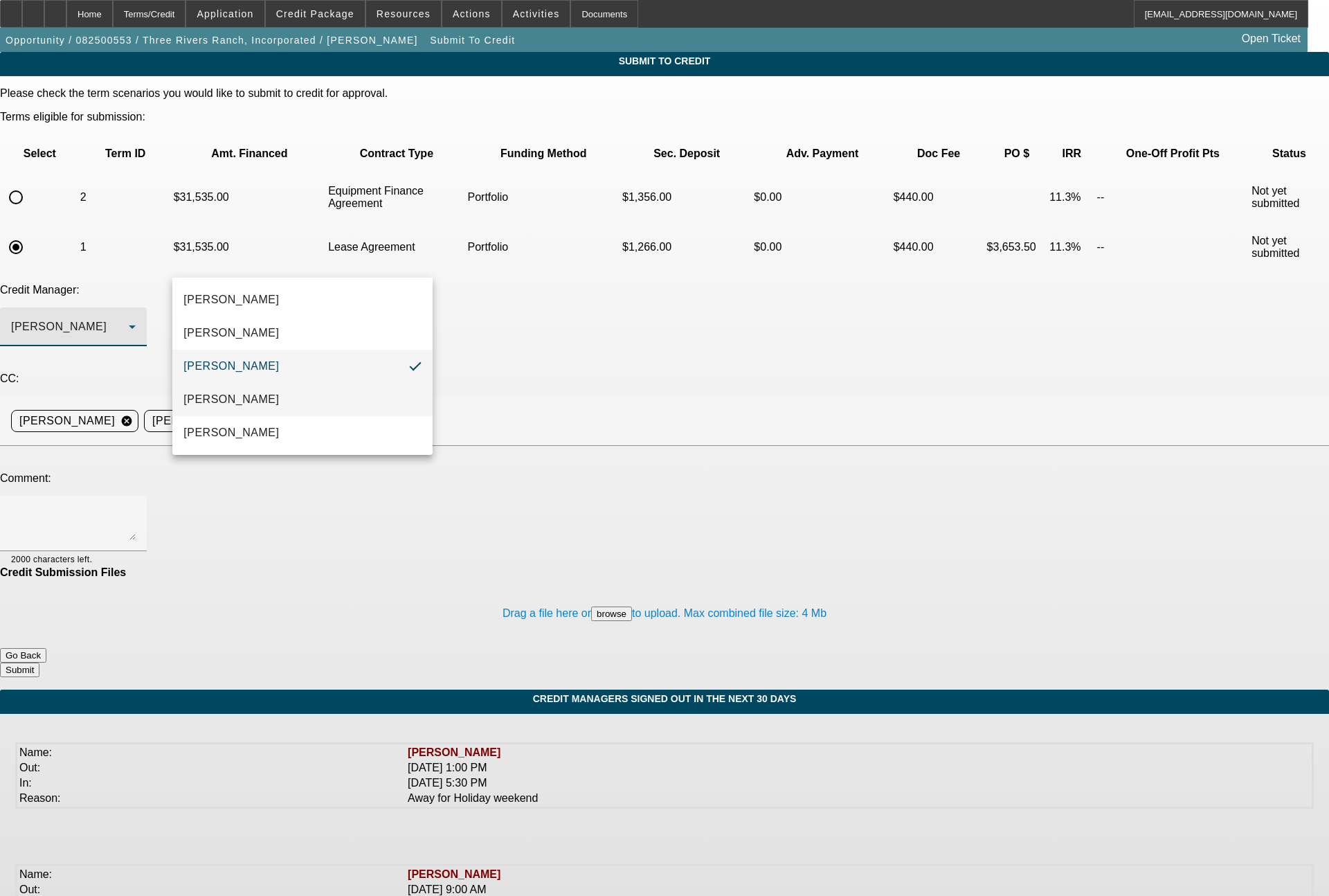
click at [258, 401] on mat-option "[PERSON_NAME]" at bounding box center [303, 400] width 260 height 33
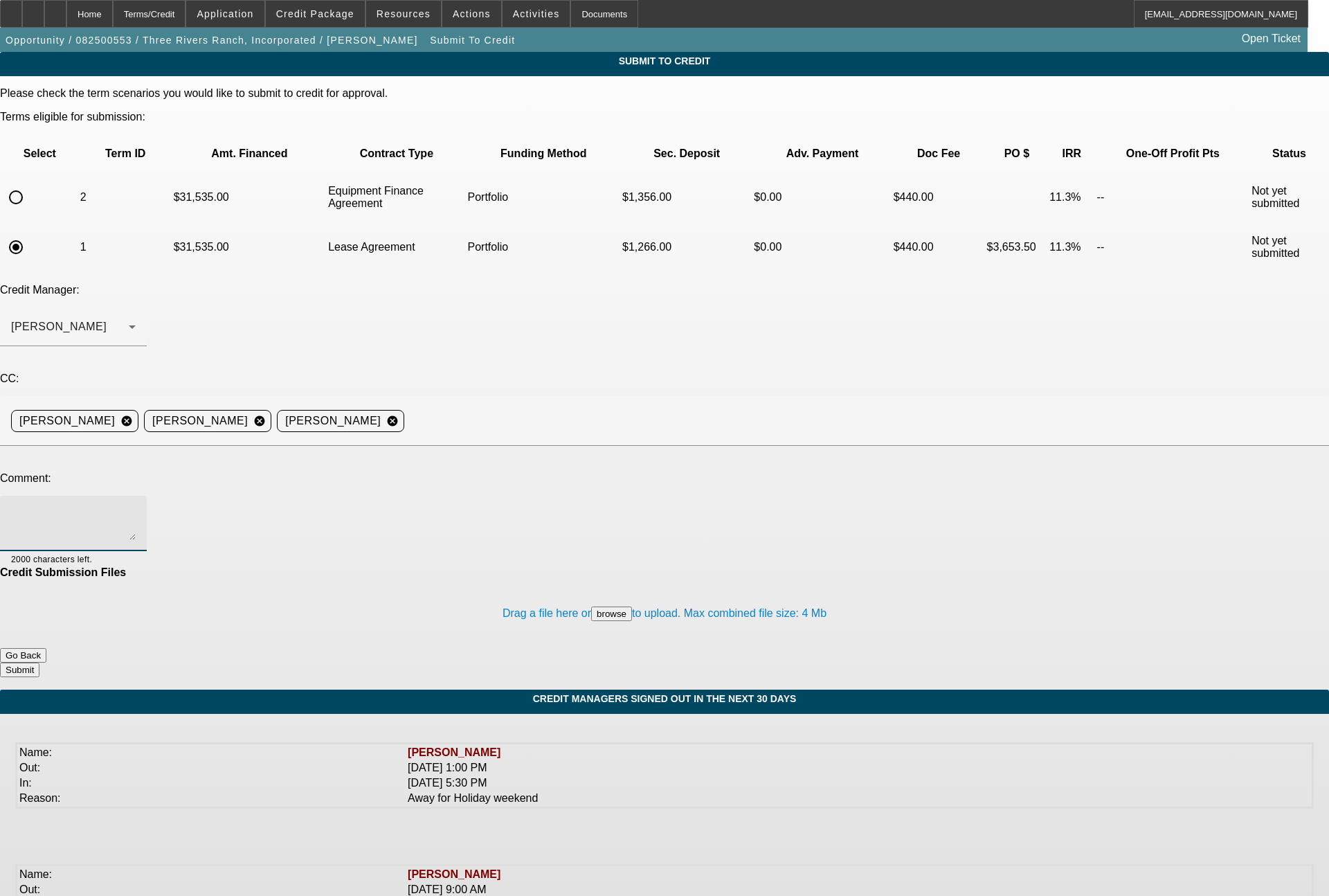
click at [135, 507] on textarea at bounding box center [73, 523] width 125 height 33
type textarea "Bill - current customer in good standing, looking to add this new single head m…"
click at [39, 662] on button "Submit" at bounding box center [19, 669] width 39 height 15
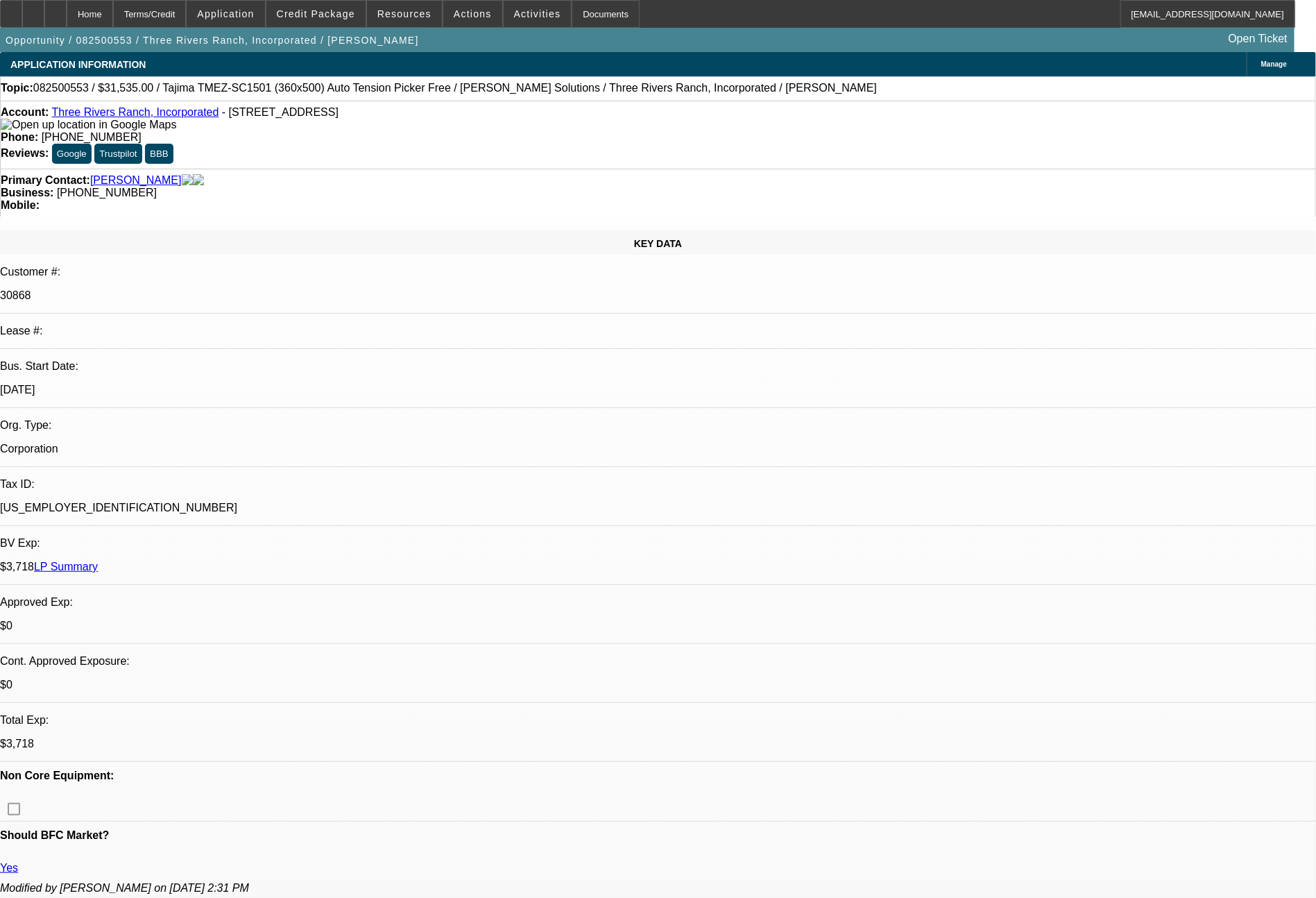
select select "0"
select select "2"
select select "0"
select select "6"
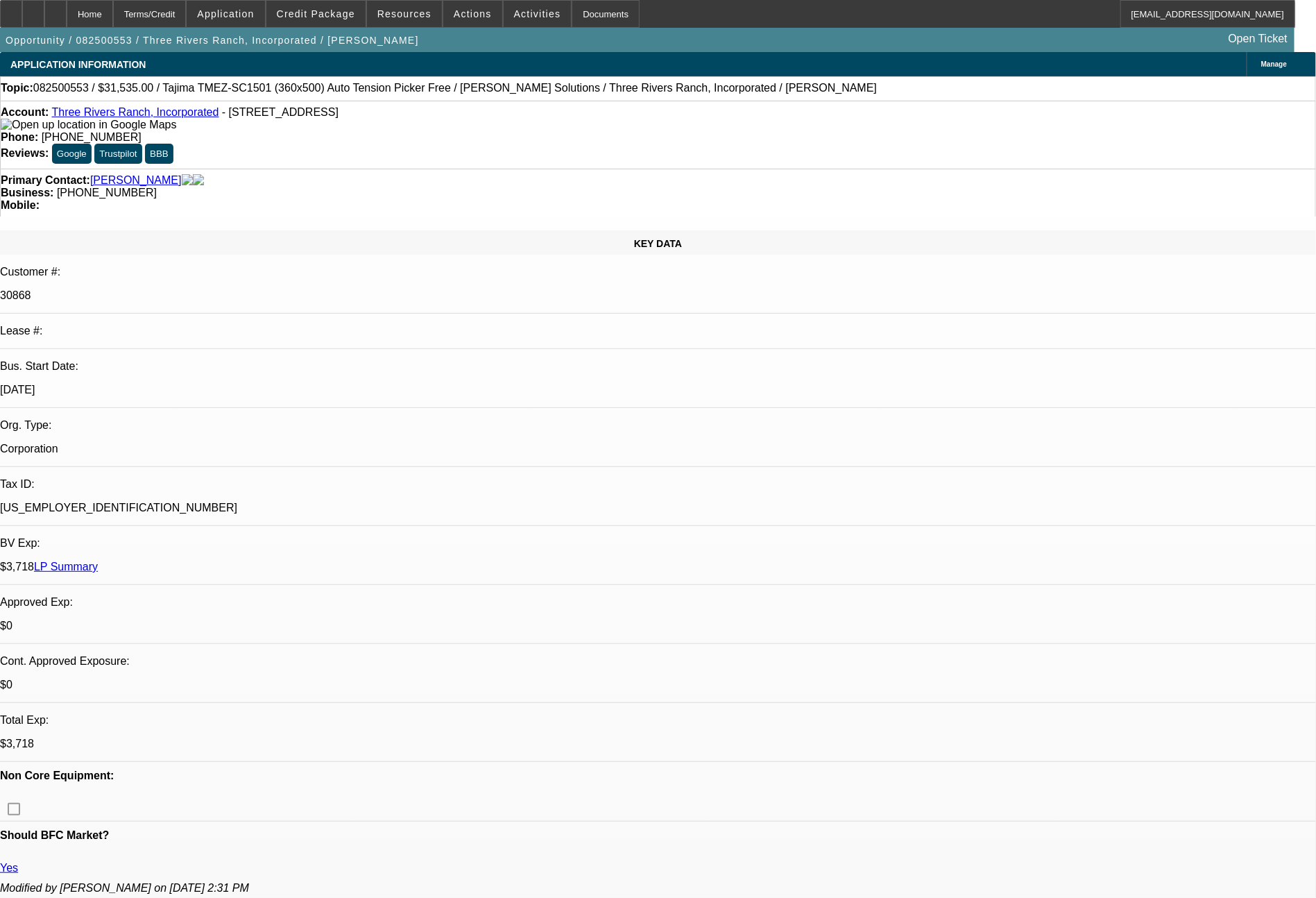
select select "0"
select select "2"
select select "0.1"
select select "4"
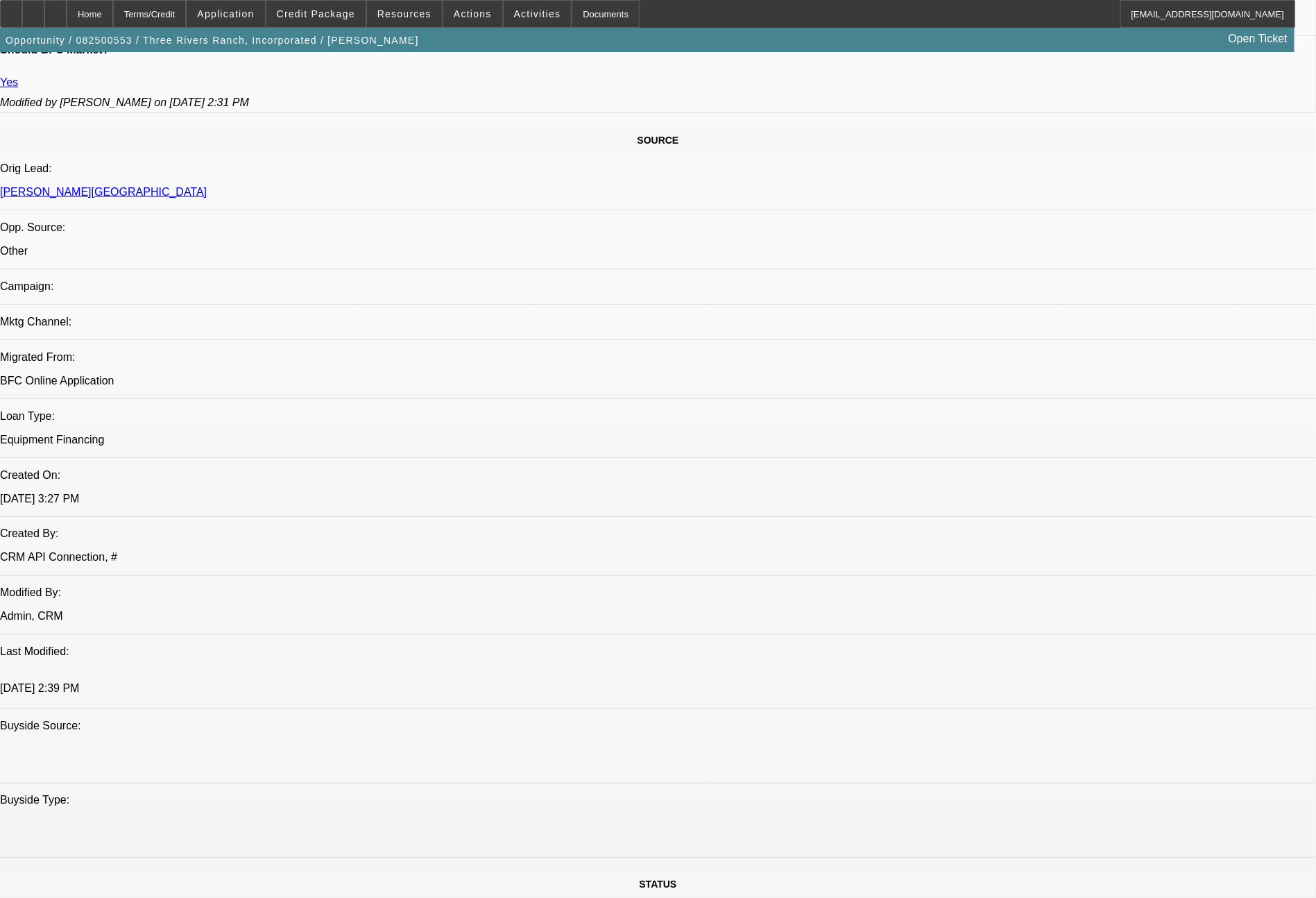
scroll to position [1571, 0]
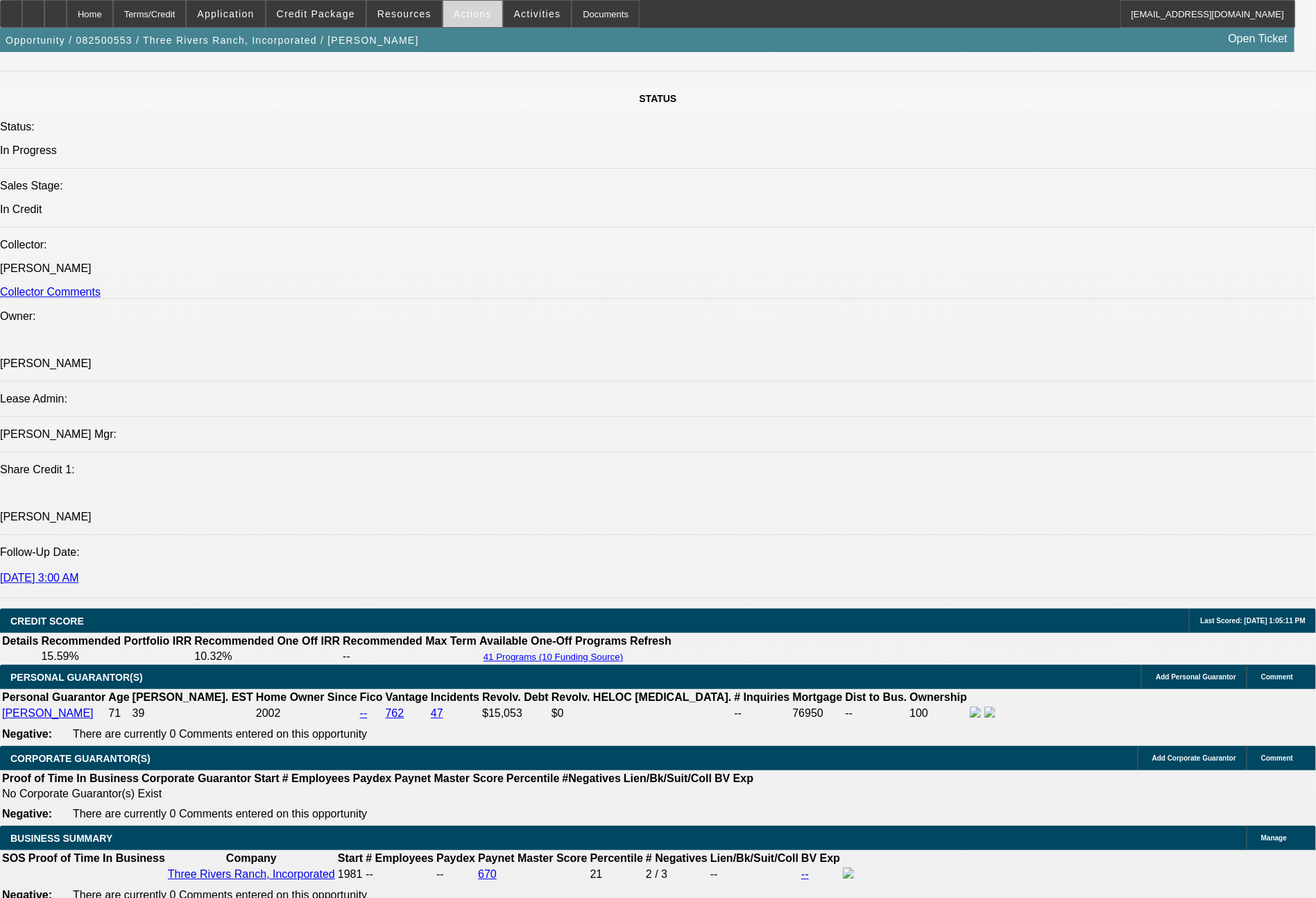
click at [461, 12] on span "Actions" at bounding box center [473, 14] width 38 height 11
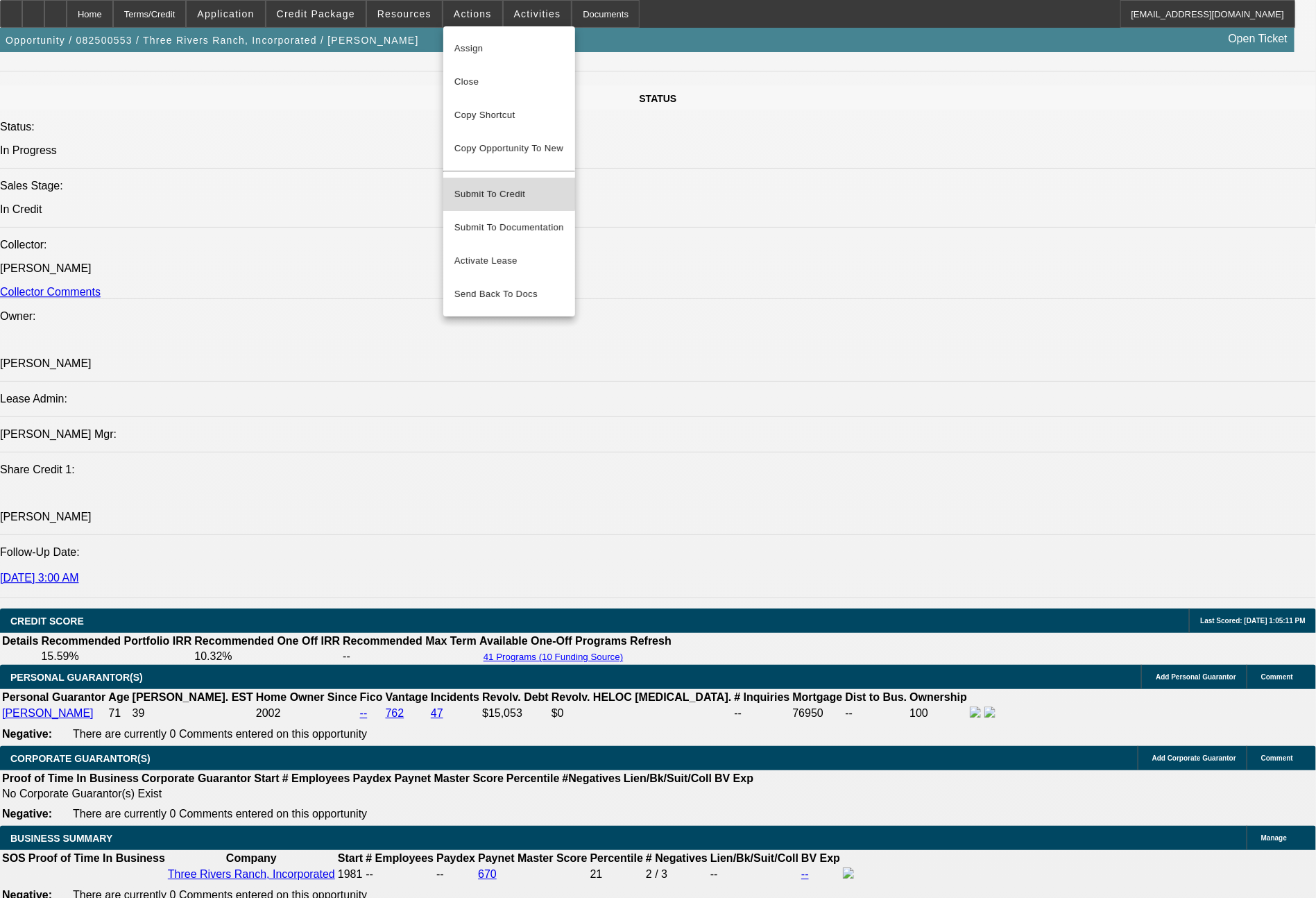
click at [487, 178] on button "Submit To Credit" at bounding box center [509, 194] width 132 height 33
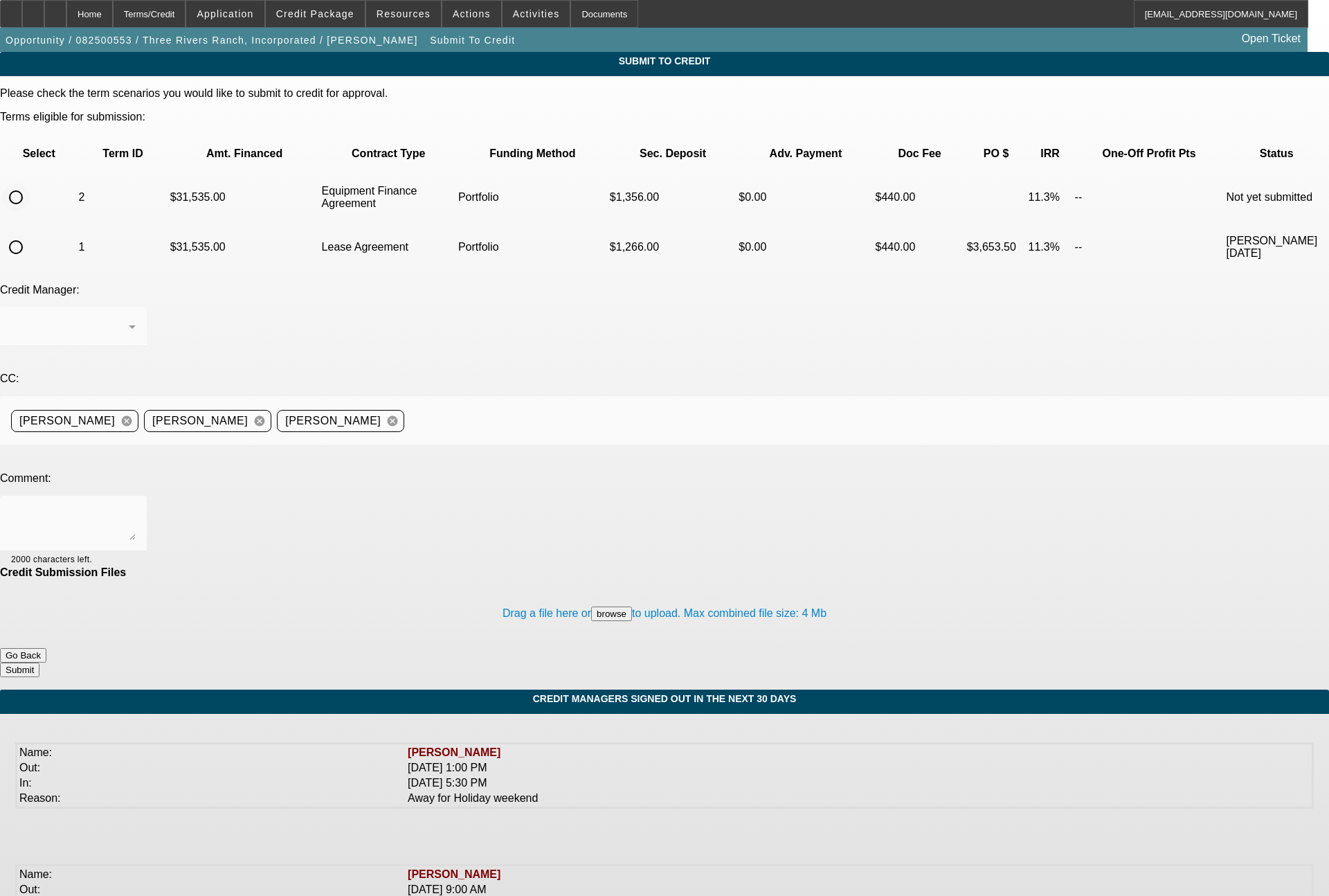
click at [30, 183] on input "radio" at bounding box center [16, 197] width 28 height 28
radio input "true"
click at [129, 318] on div "Arida, Michael" at bounding box center [70, 326] width 118 height 17
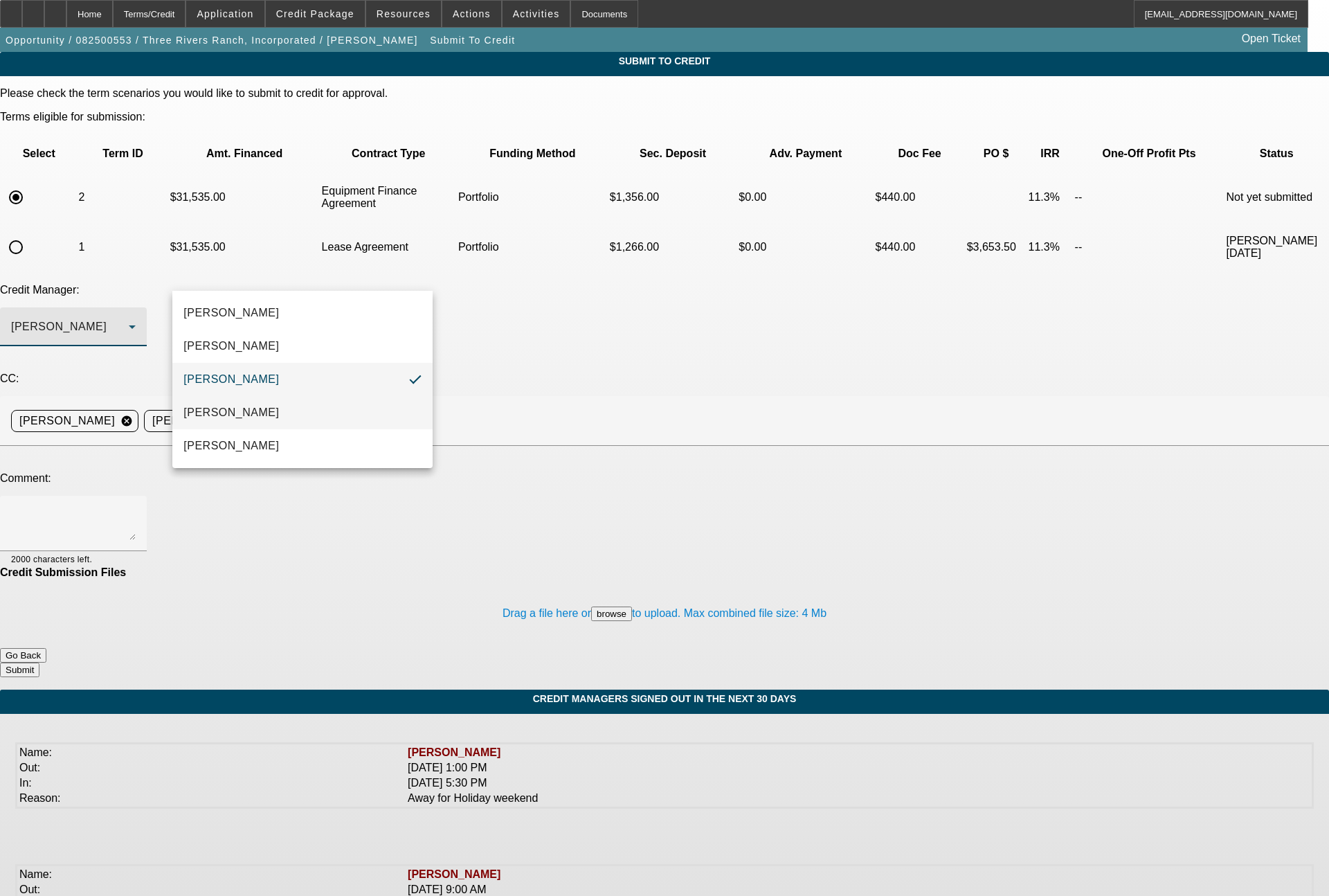
click at [236, 410] on span "[PERSON_NAME]" at bounding box center [230, 412] width 95 height 17
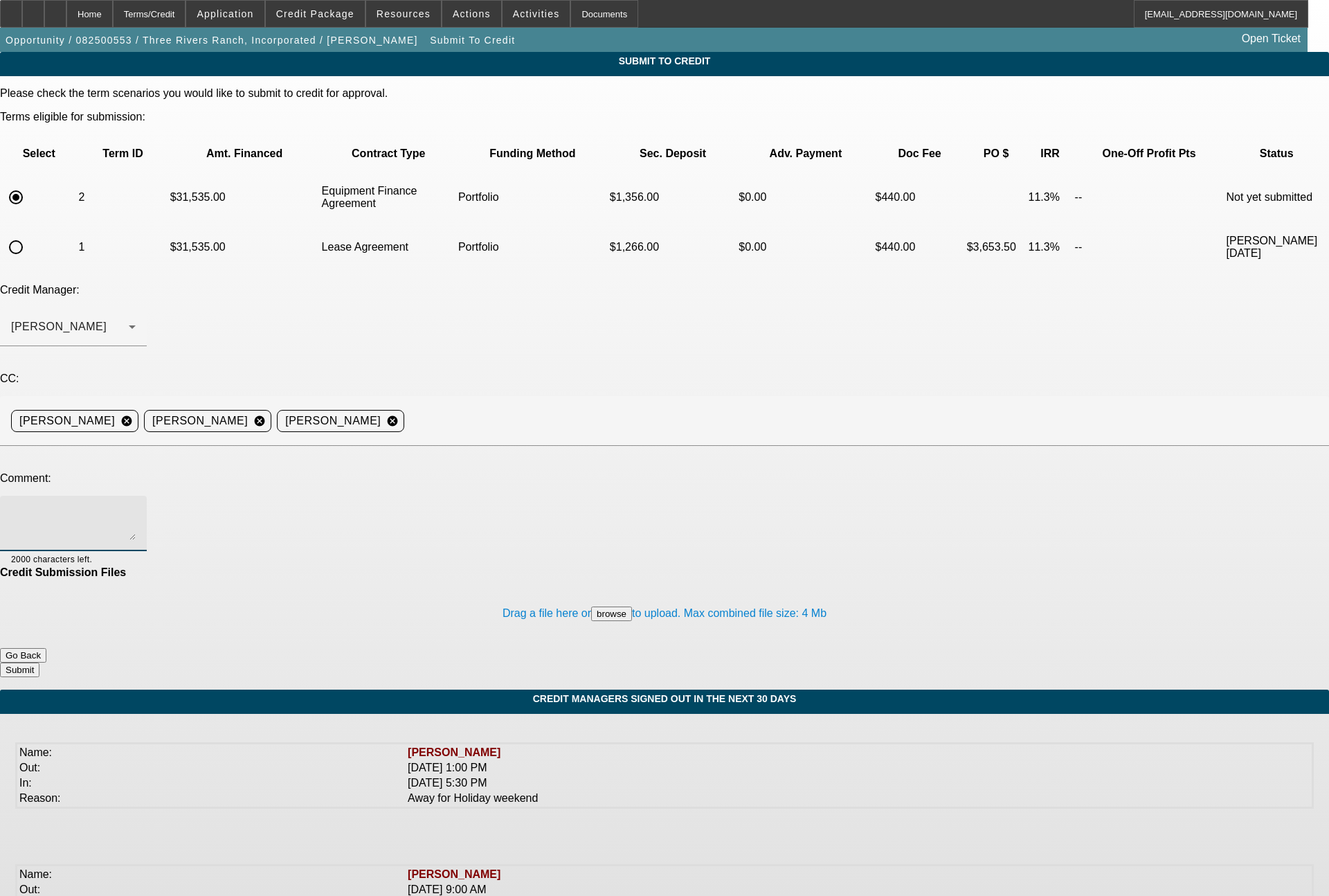
click at [135, 507] on textarea at bounding box center [73, 523] width 125 height 33
type textarea "6 0 month EFA term set"
click at [39, 662] on button "Submit" at bounding box center [19, 669] width 39 height 15
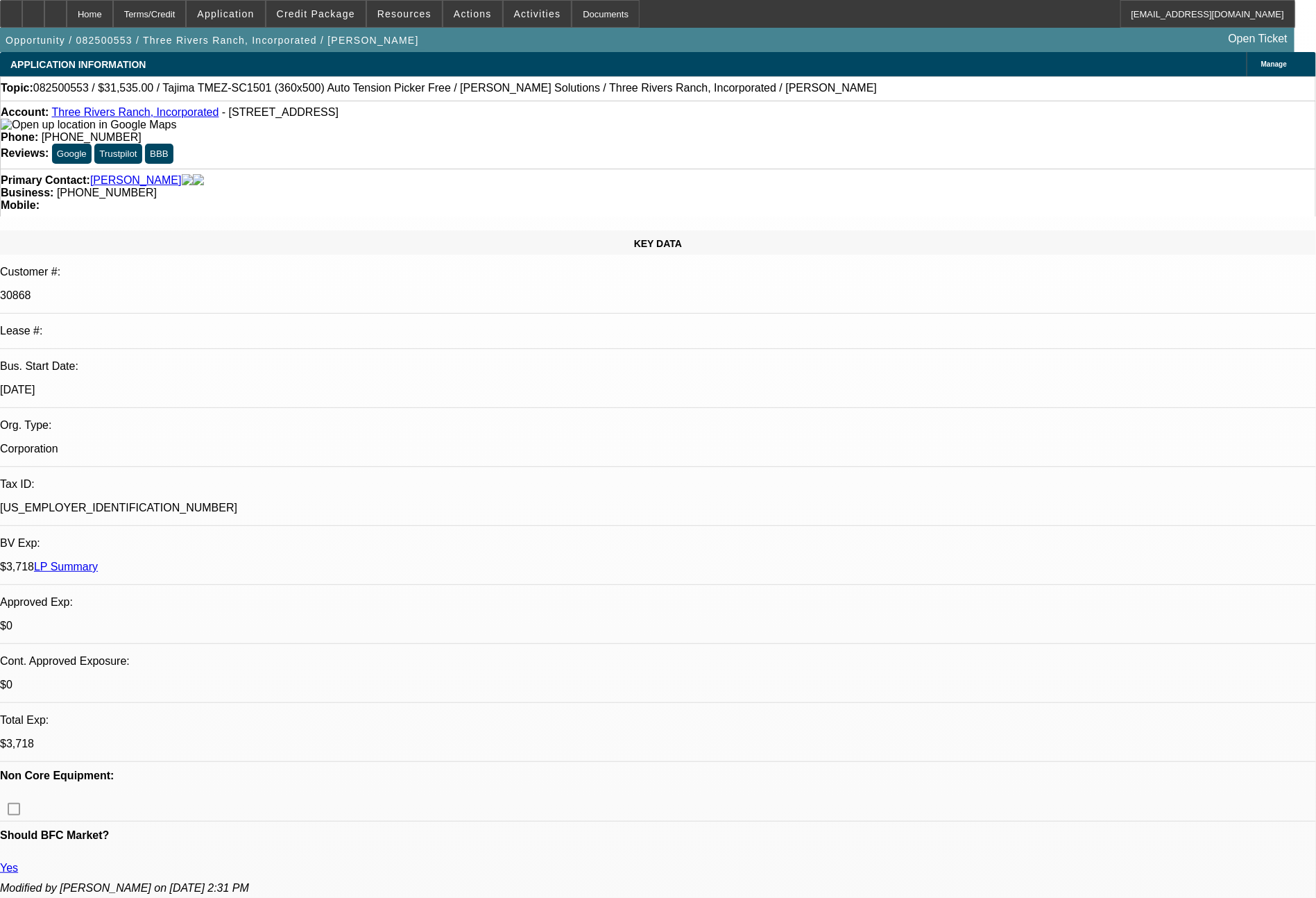
select select "0"
select select "2"
select select "0"
select select "6"
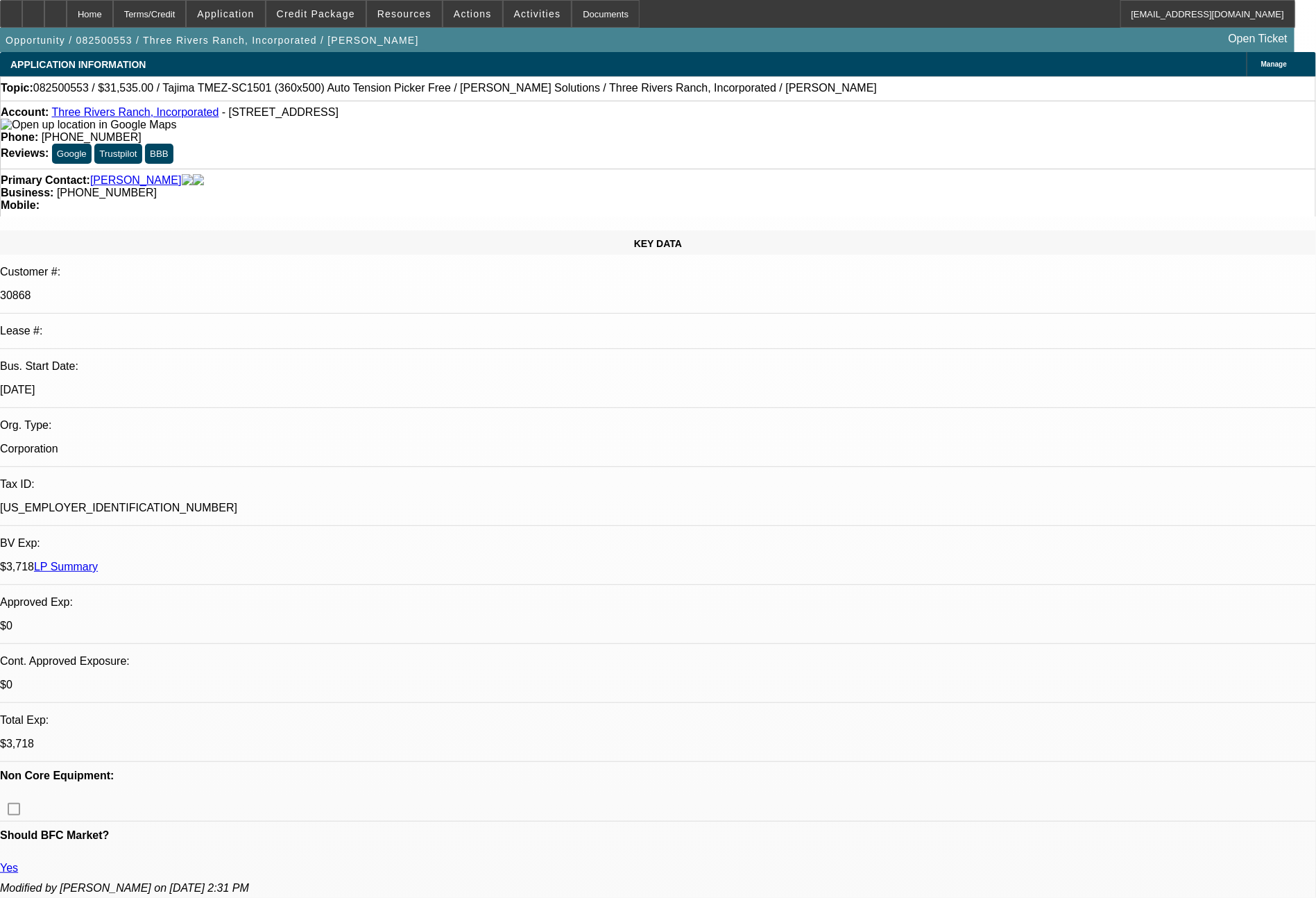
select select "0"
select select "2"
select select "0.1"
select select "4"
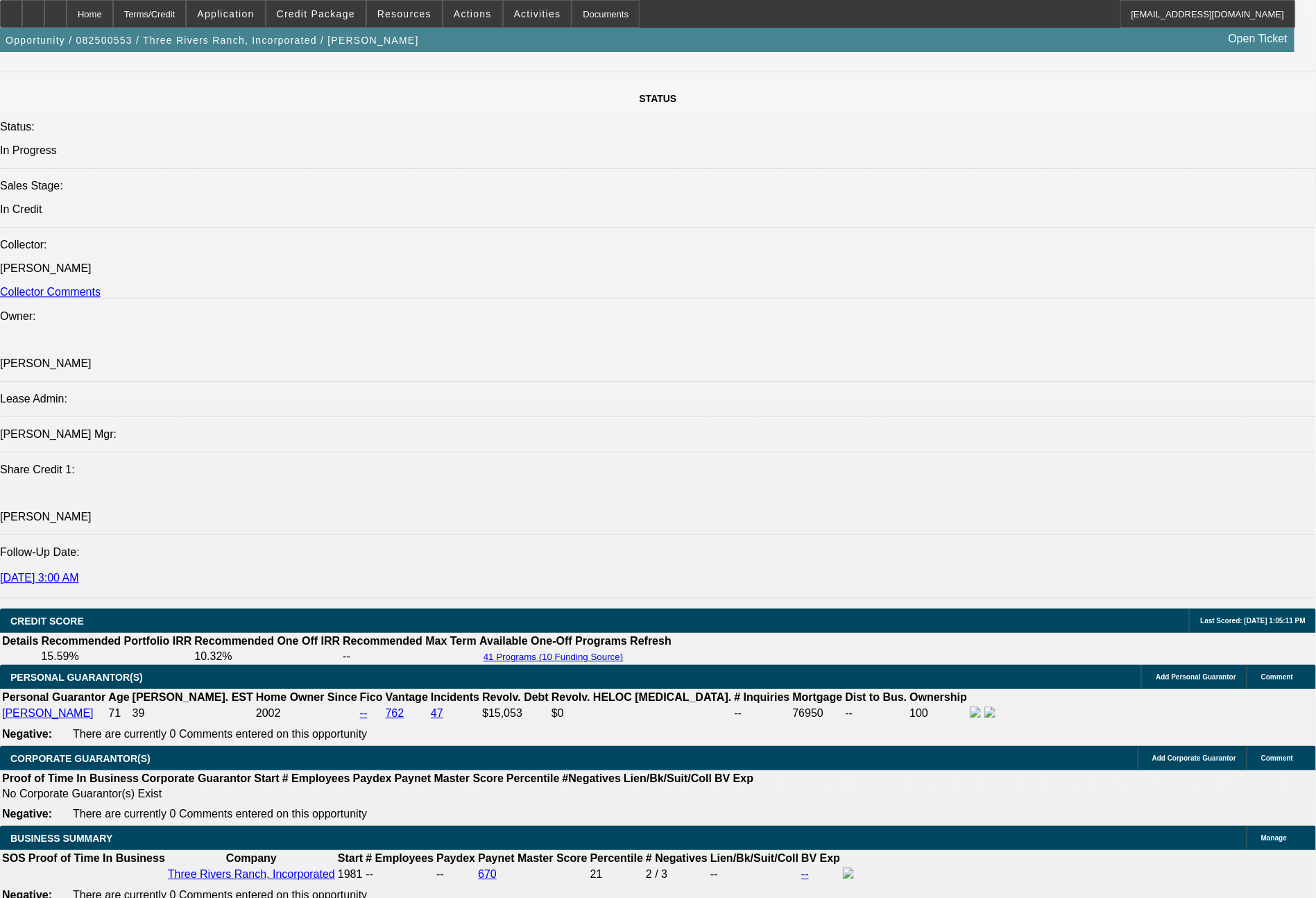
scroll to position [2356, 0]
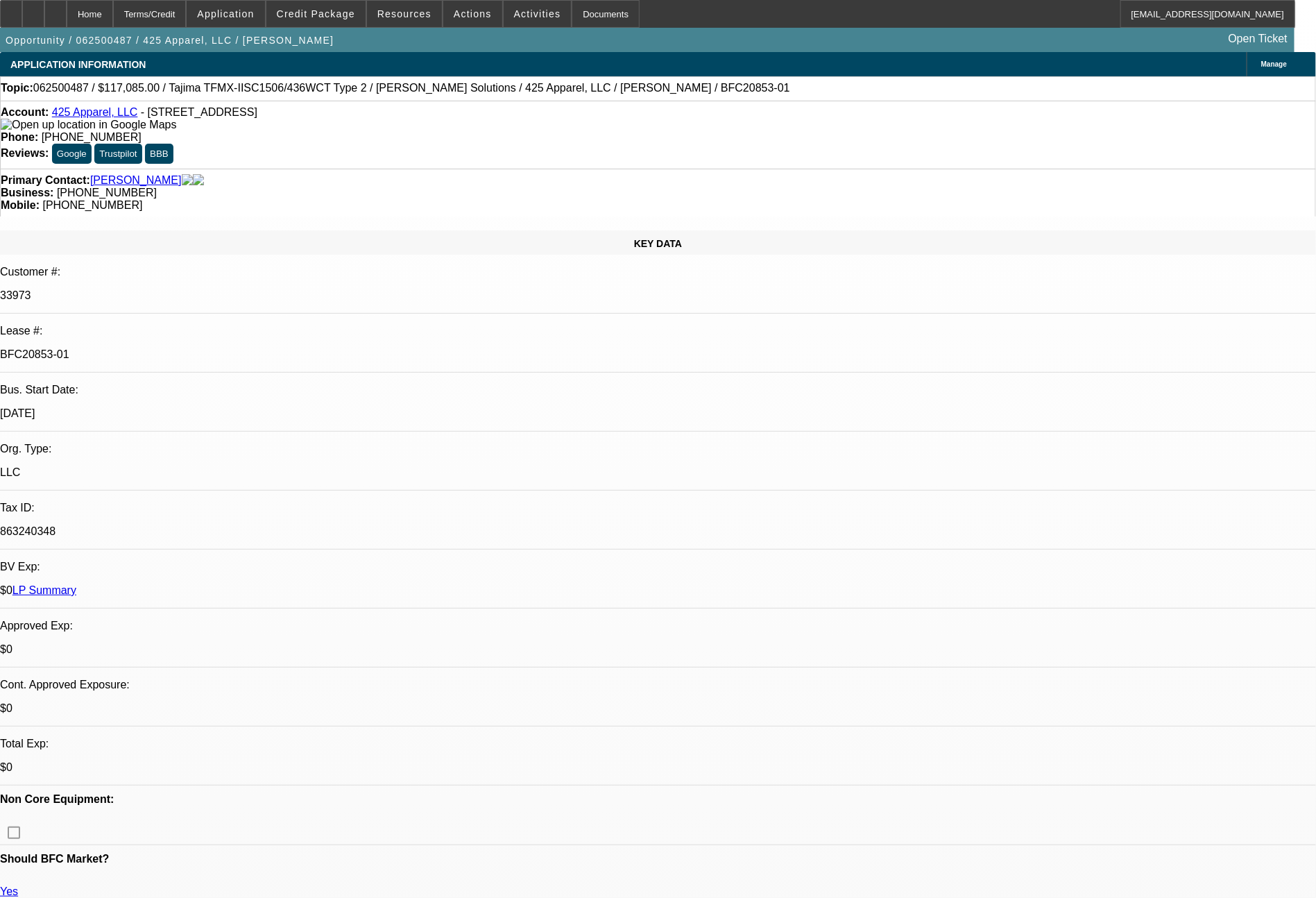
select select "0"
select select "2"
select select "0"
select select "6"
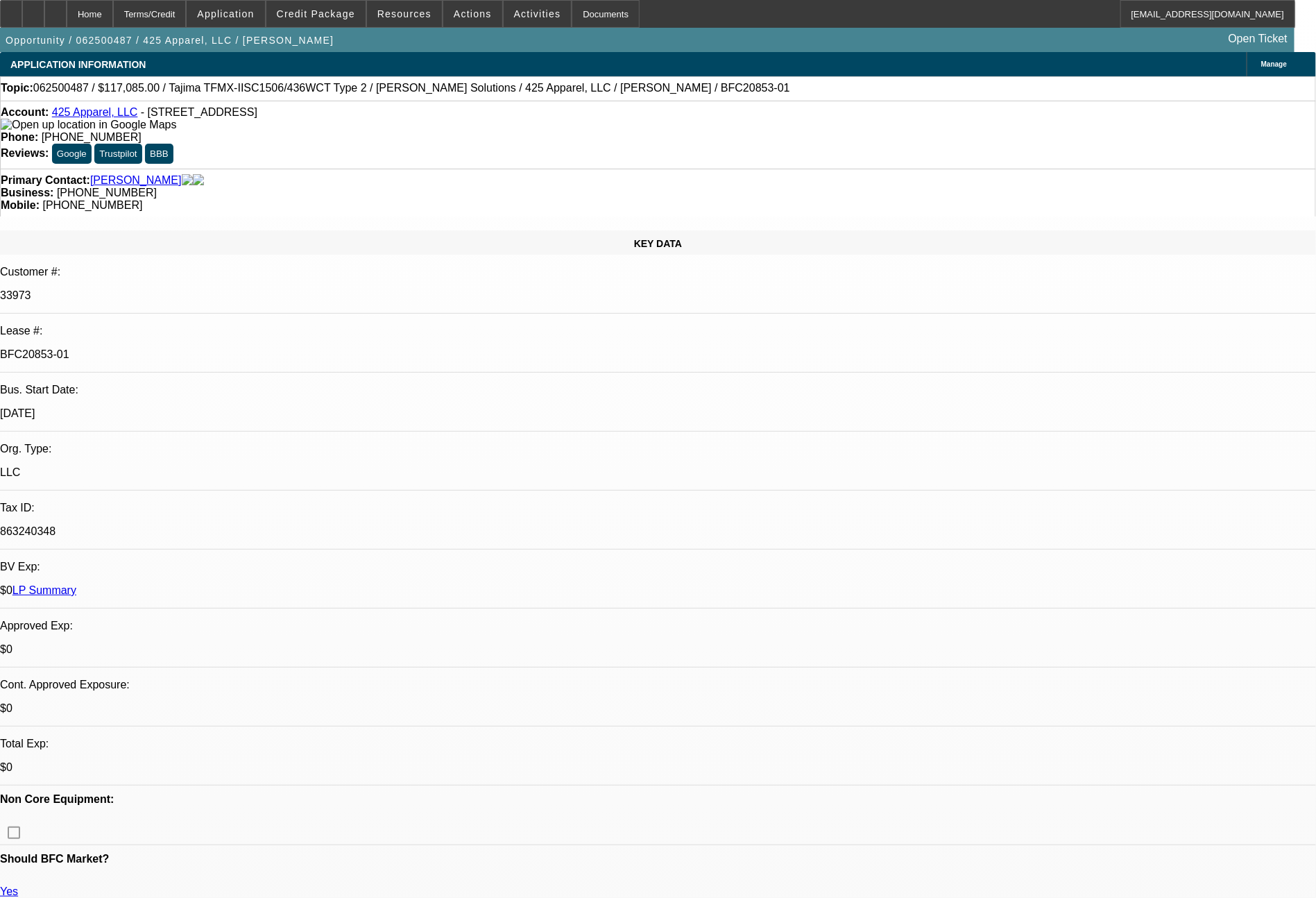
select select "0"
select select "2"
select select "0"
select select "6"
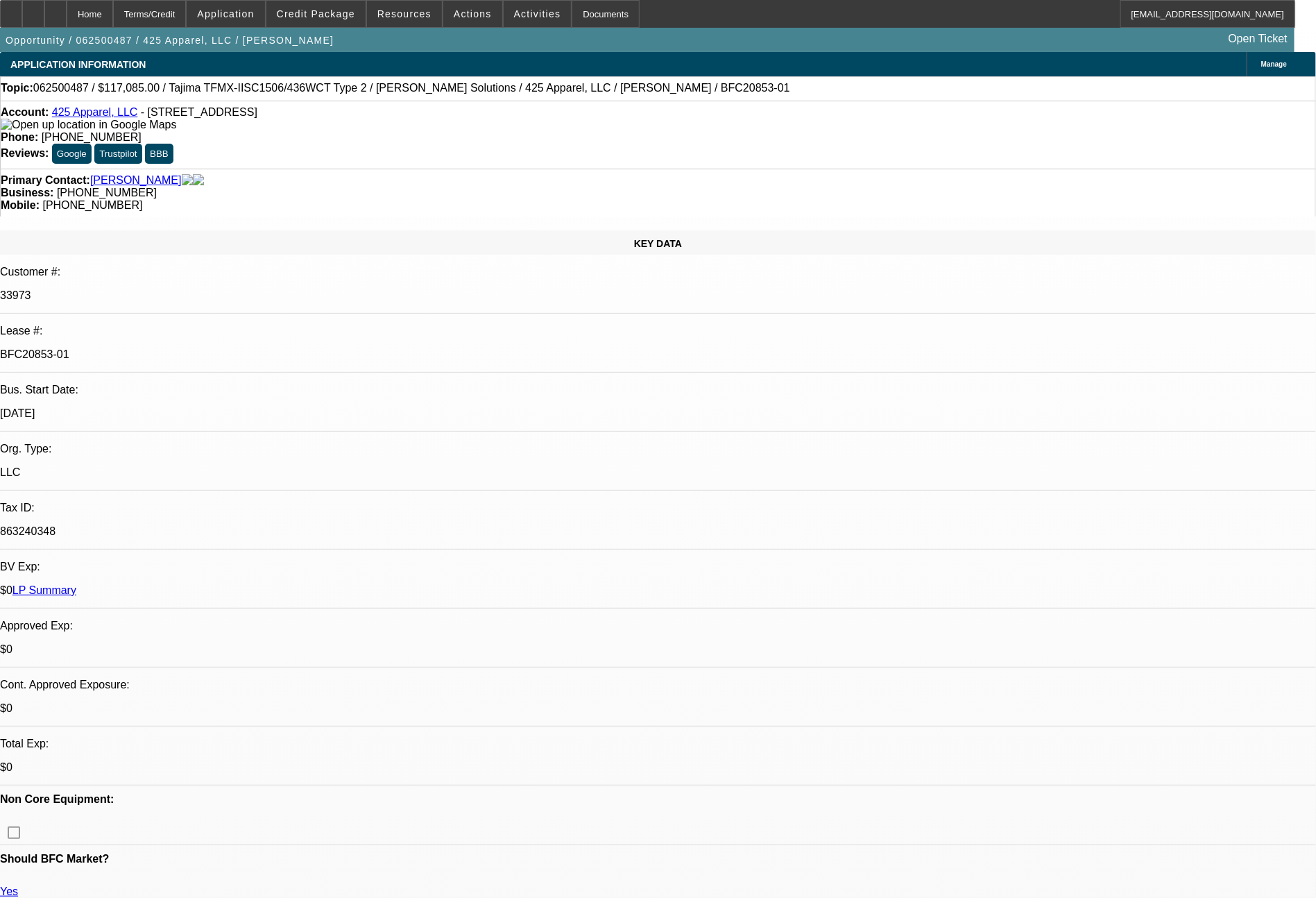
select select "0"
select select "2"
select select "0"
select select "6"
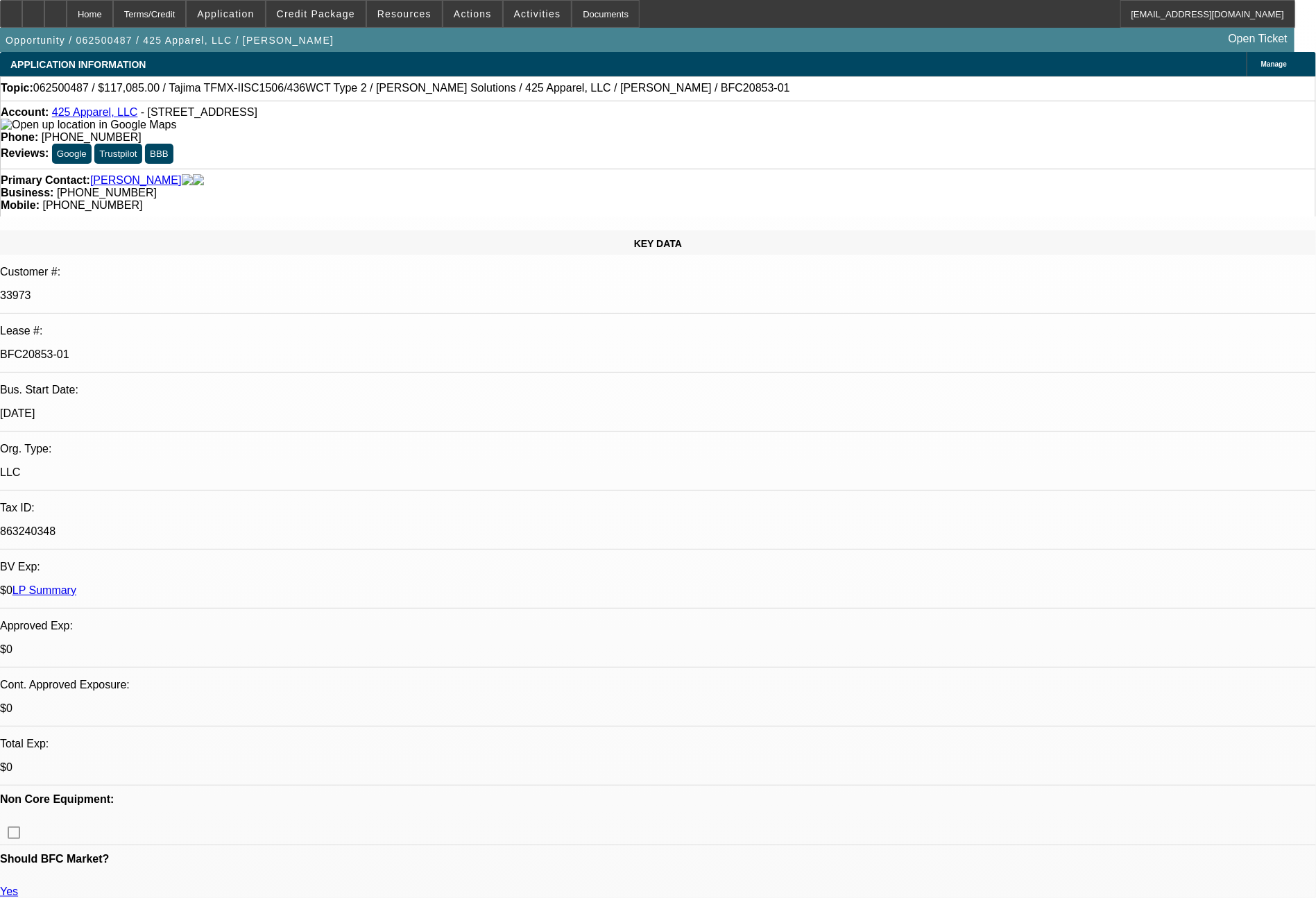
select select "0"
select select "2"
select select "0"
select select "6"
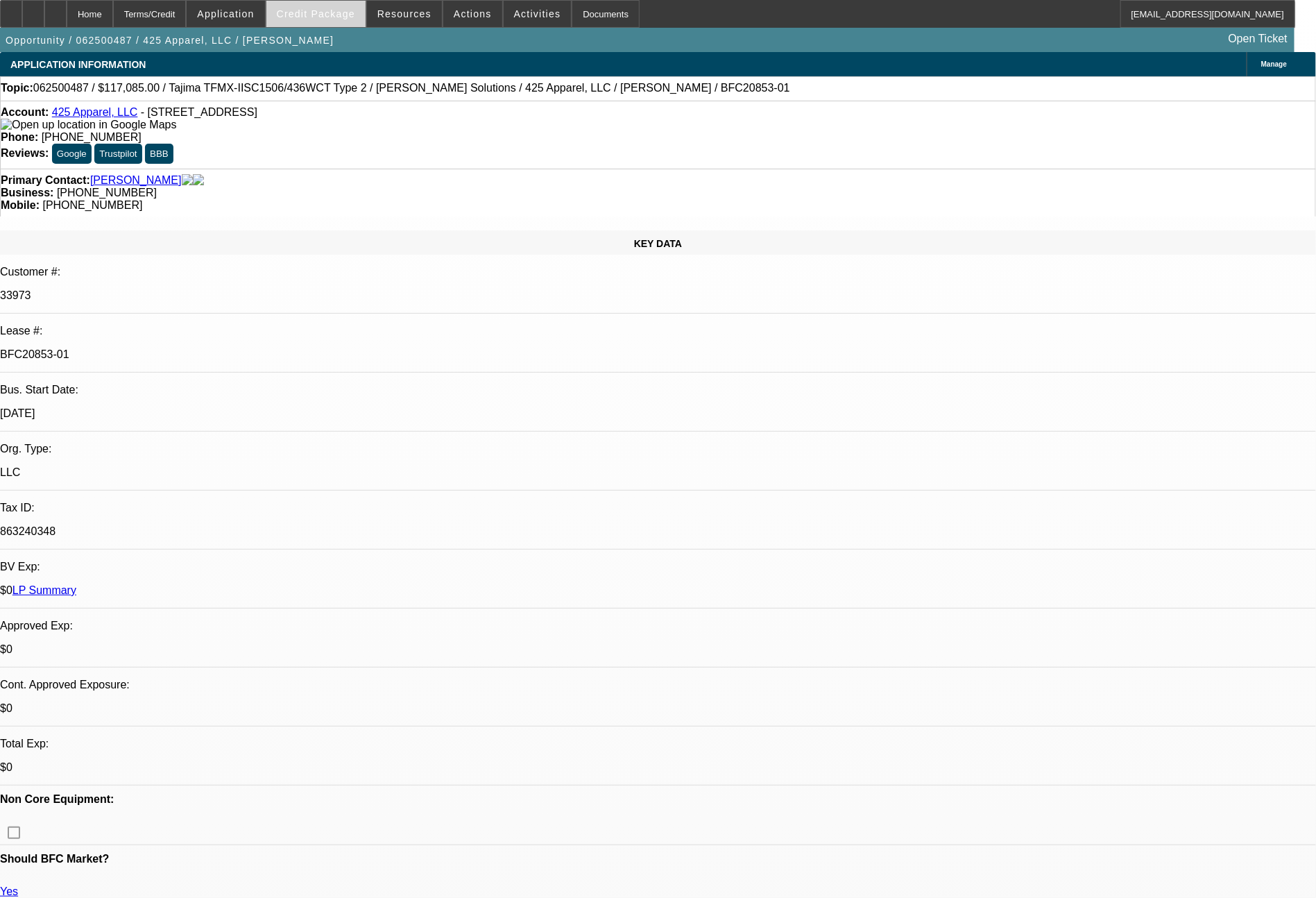
click at [338, 22] on span at bounding box center [316, 14] width 99 height 33
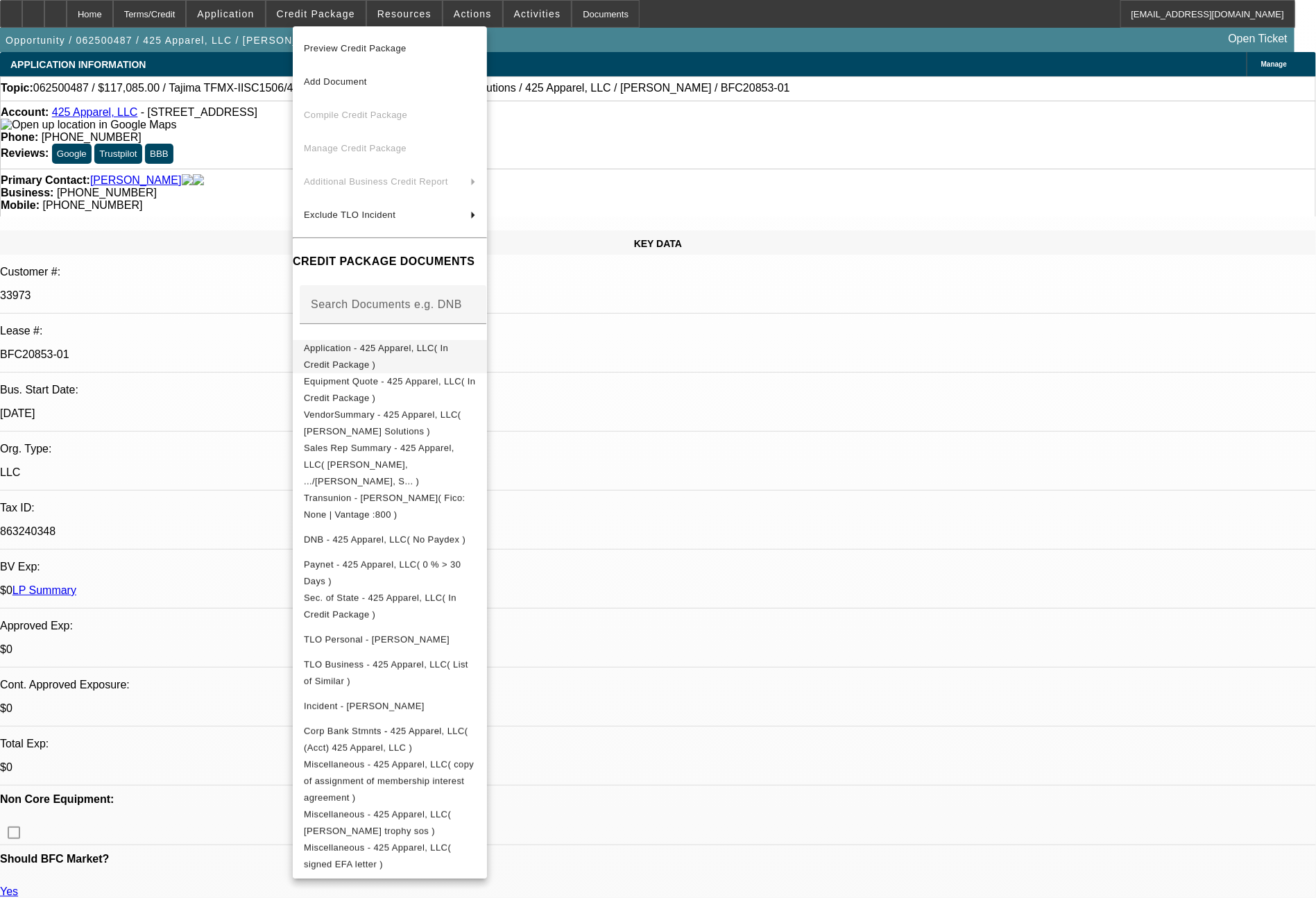
click at [411, 350] on span "Application - 425 Apparel, LLC( In Credit Package )" at bounding box center [375, 356] width 144 height 27
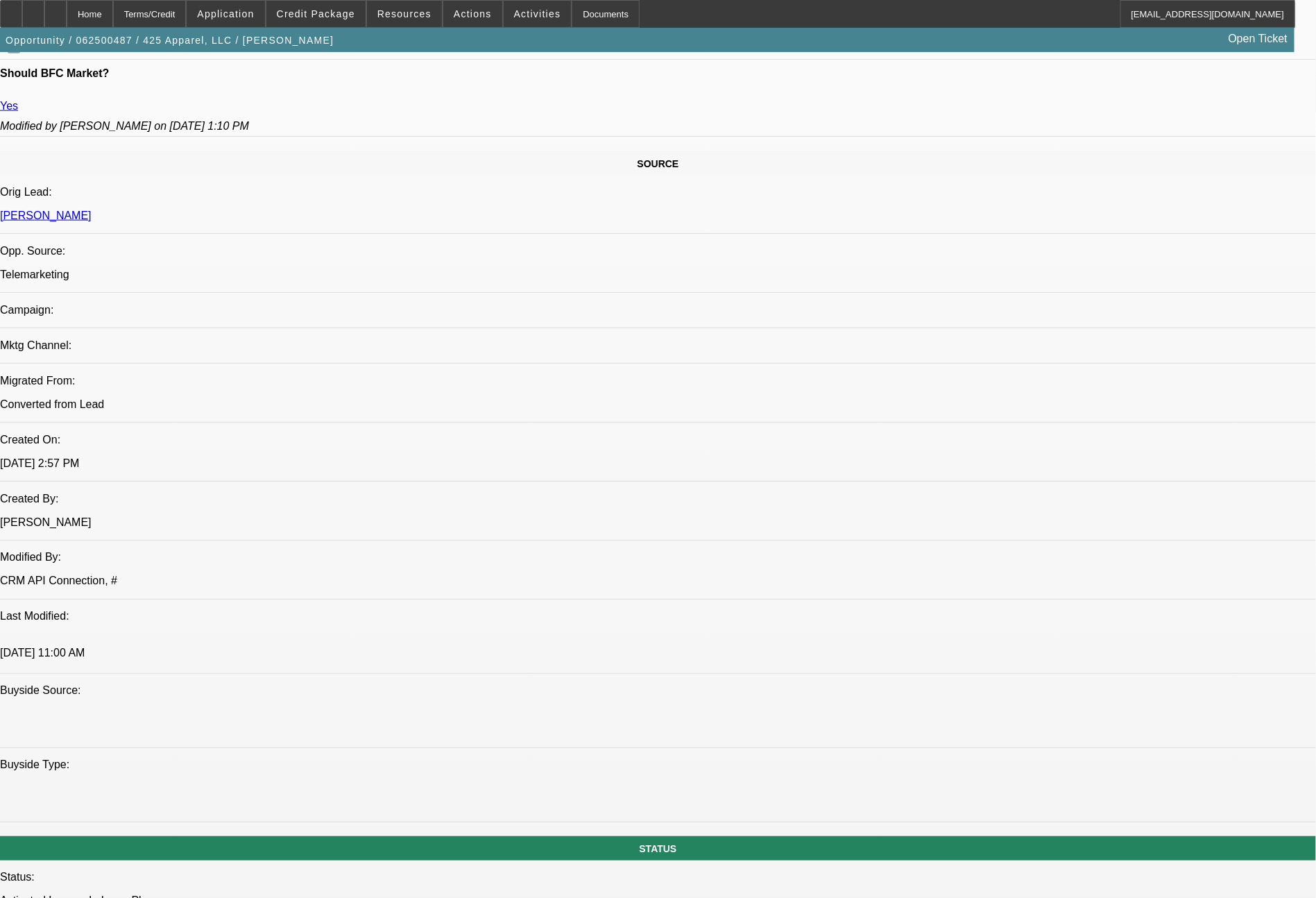
scroll to position [1571, 0]
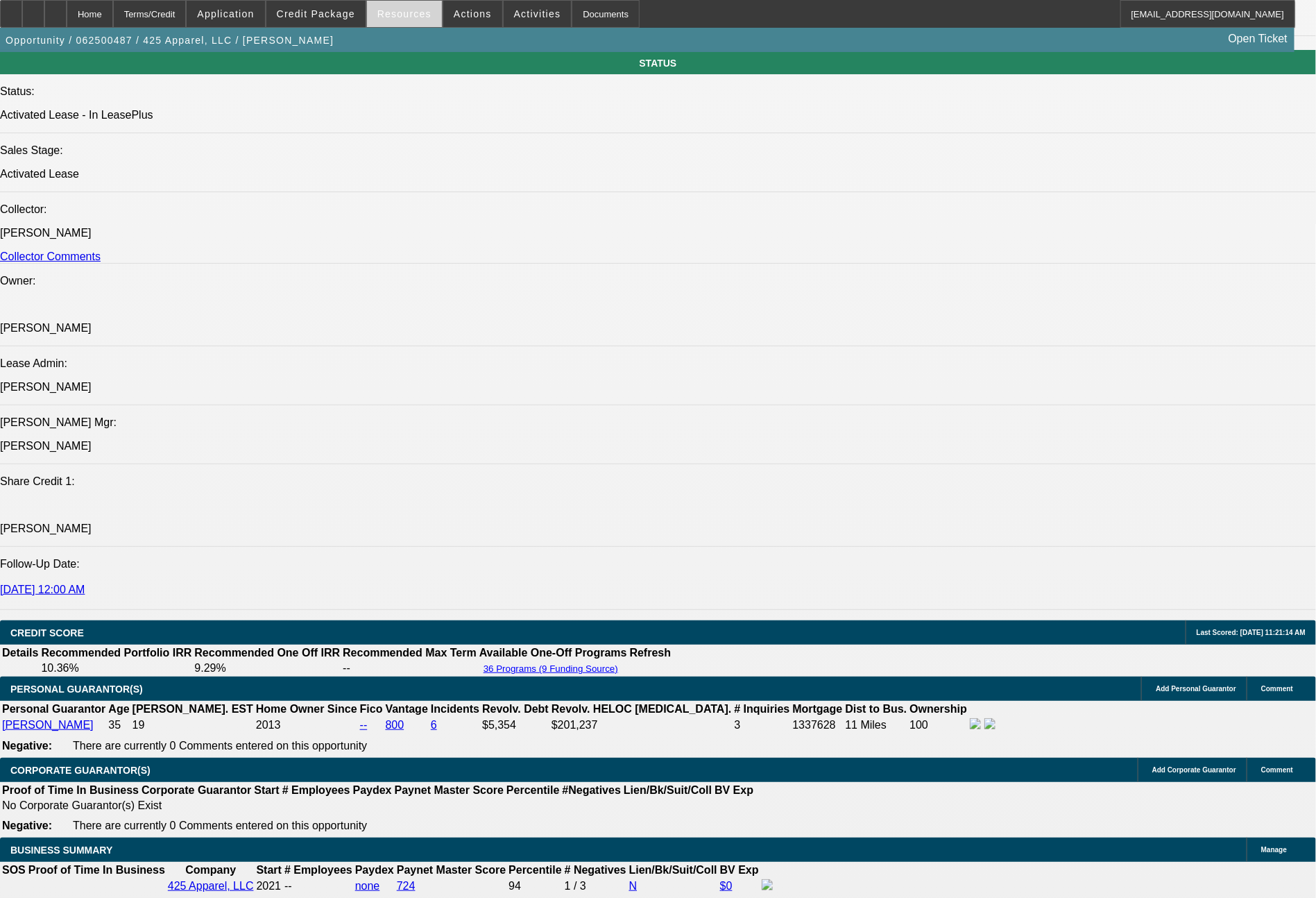
click at [427, 9] on span "Resources" at bounding box center [405, 14] width 54 height 11
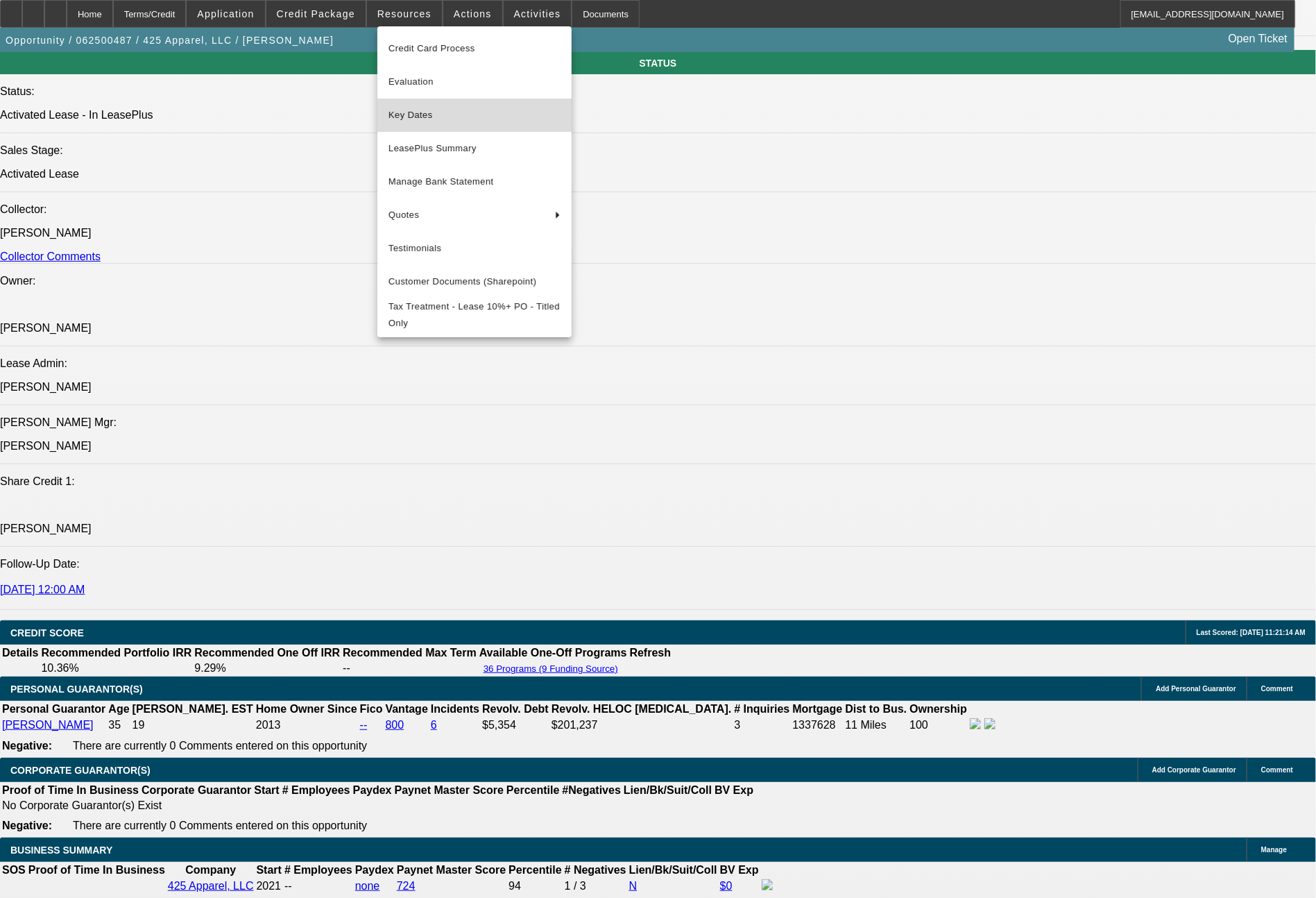
click at [433, 113] on span "Key Dates" at bounding box center [474, 115] width 172 height 17
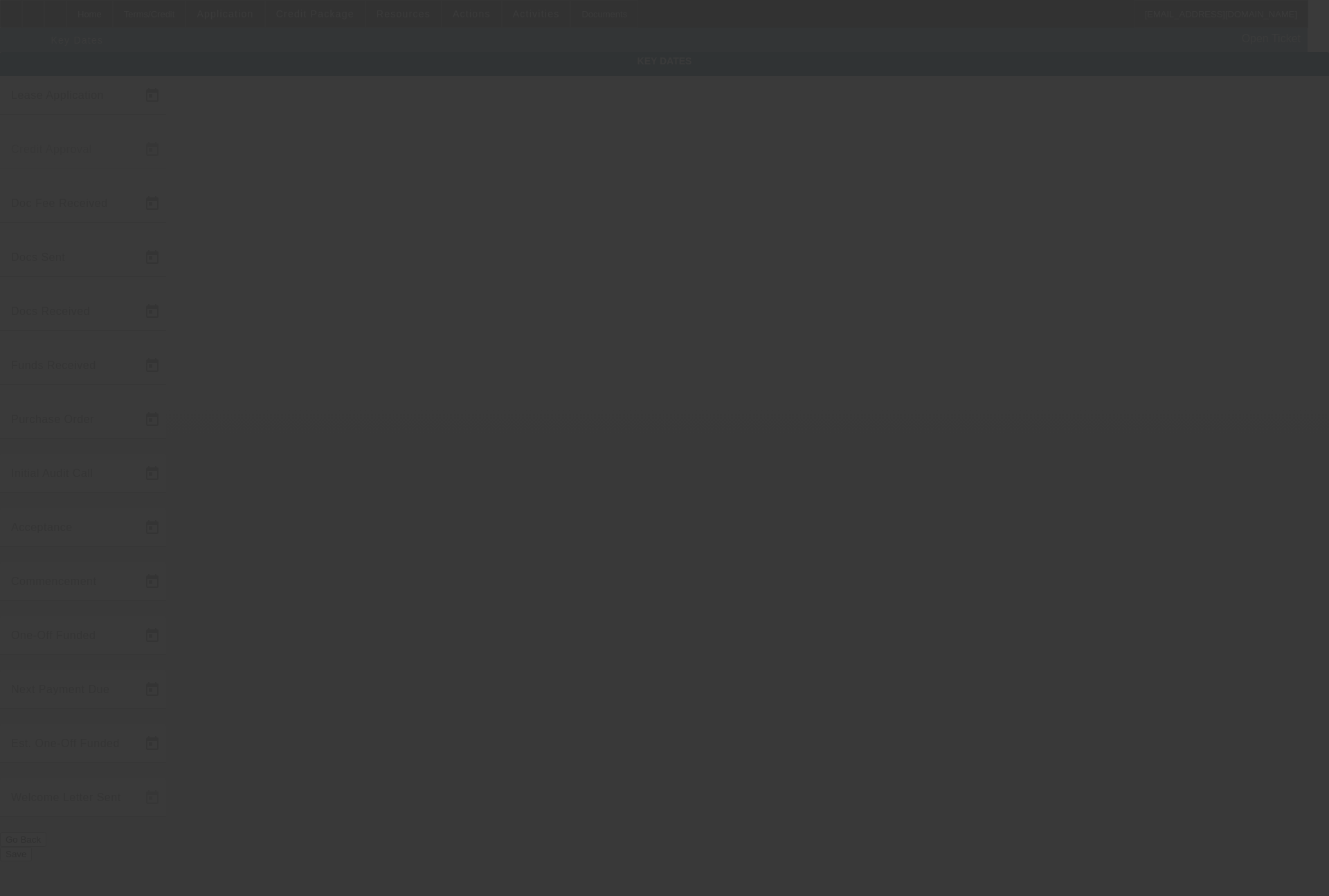
type input "6/19/2025"
type input "6/26/2025"
type input "7/17/2025"
type input "7/10/2025"
type input "7/17/2025"
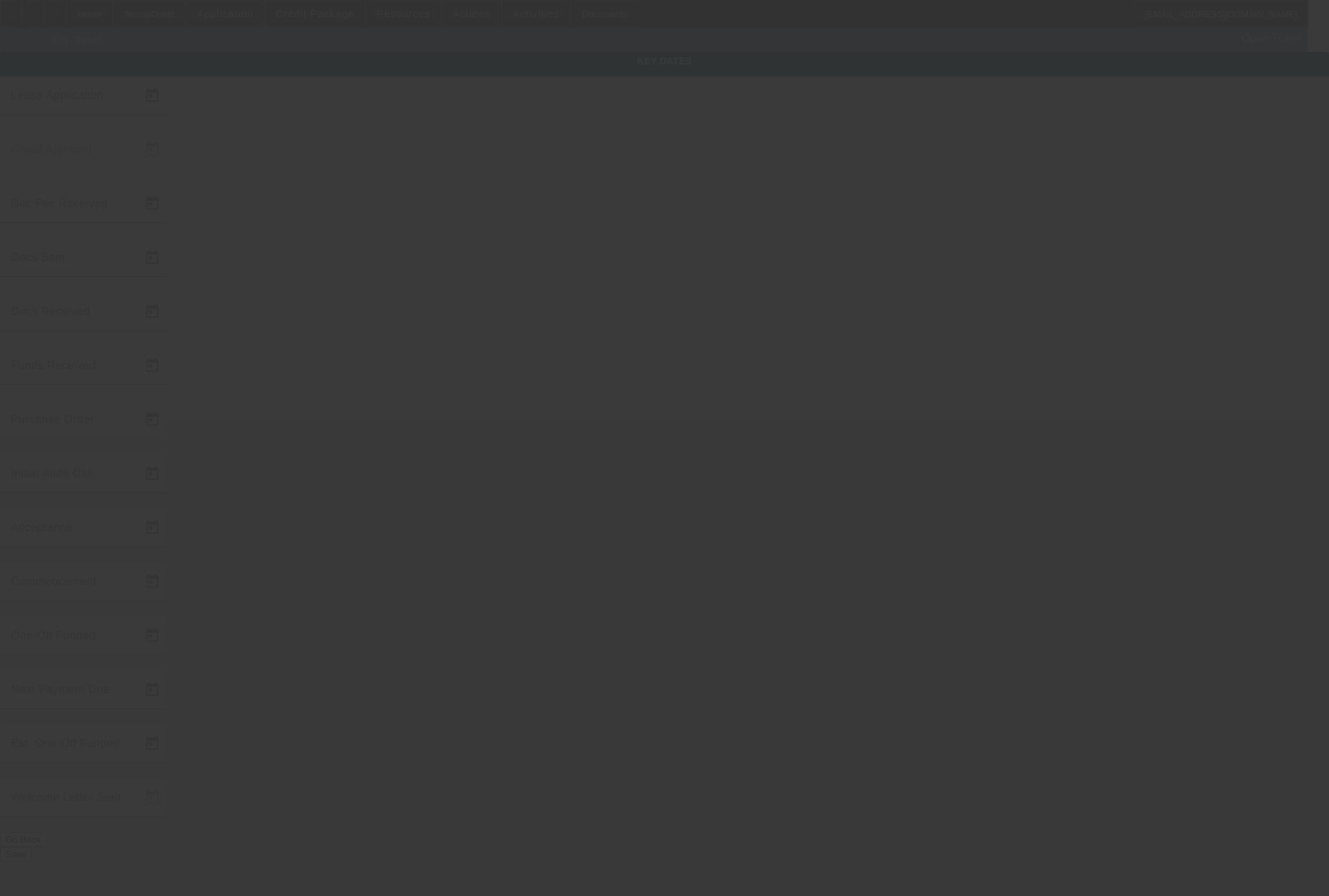
type input "7/17/2025"
type input "8/12/2025"
type input "8/15/2025"
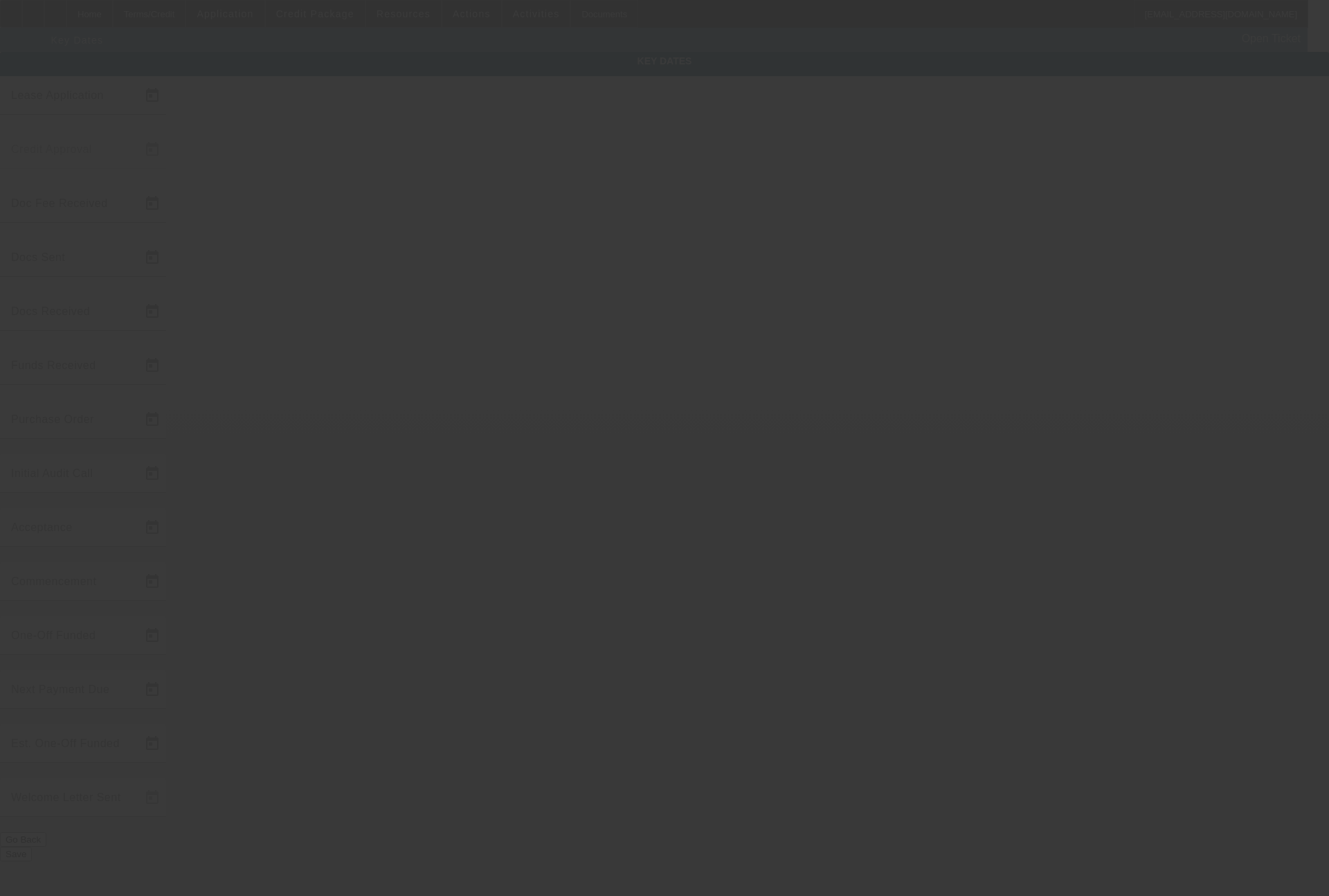
type input "8/14/2025"
type input "9/15/2025"
type input "8/14/2025"
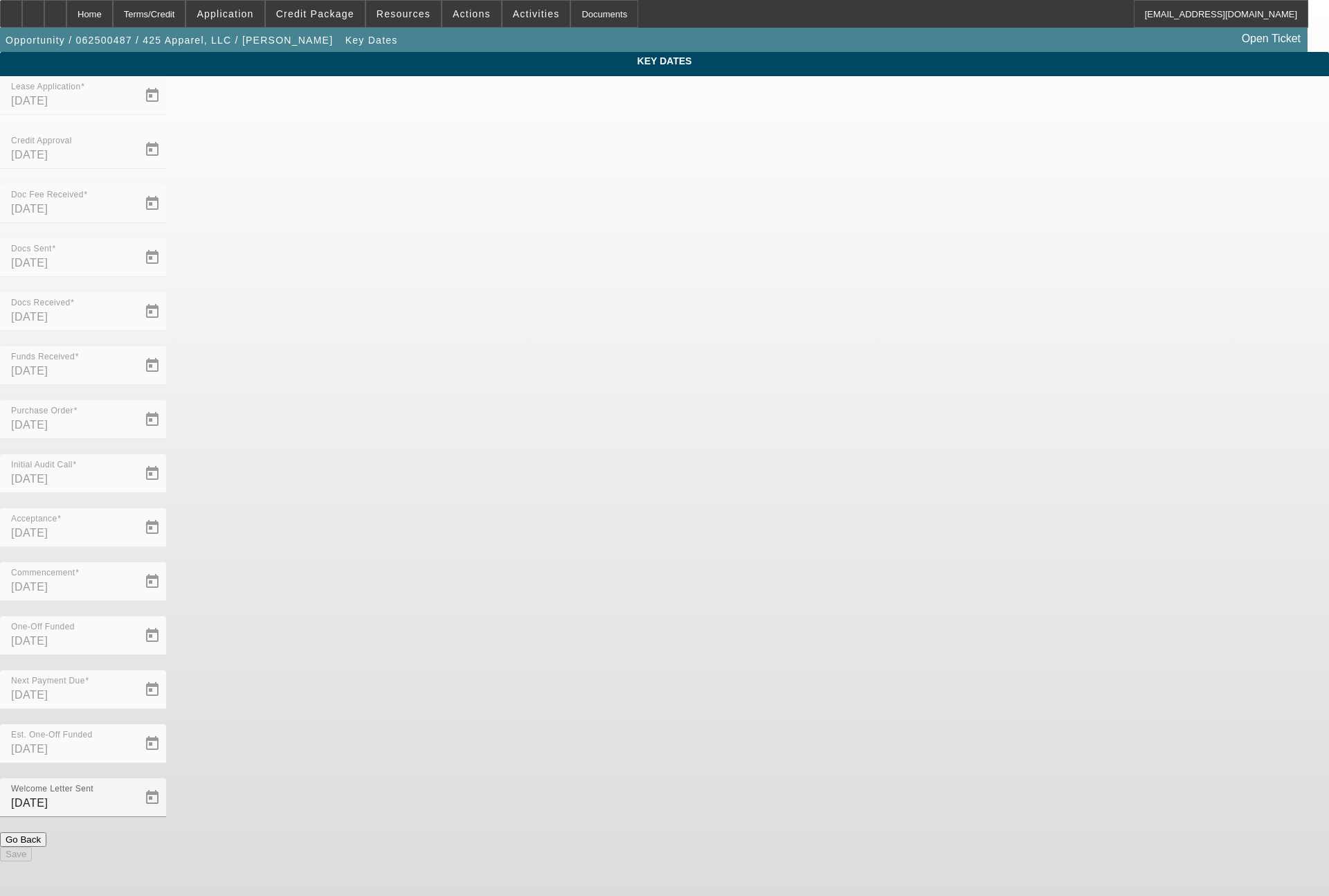
click at [186, 19] on div "Terms/Credit" at bounding box center [149, 14] width 73 height 28
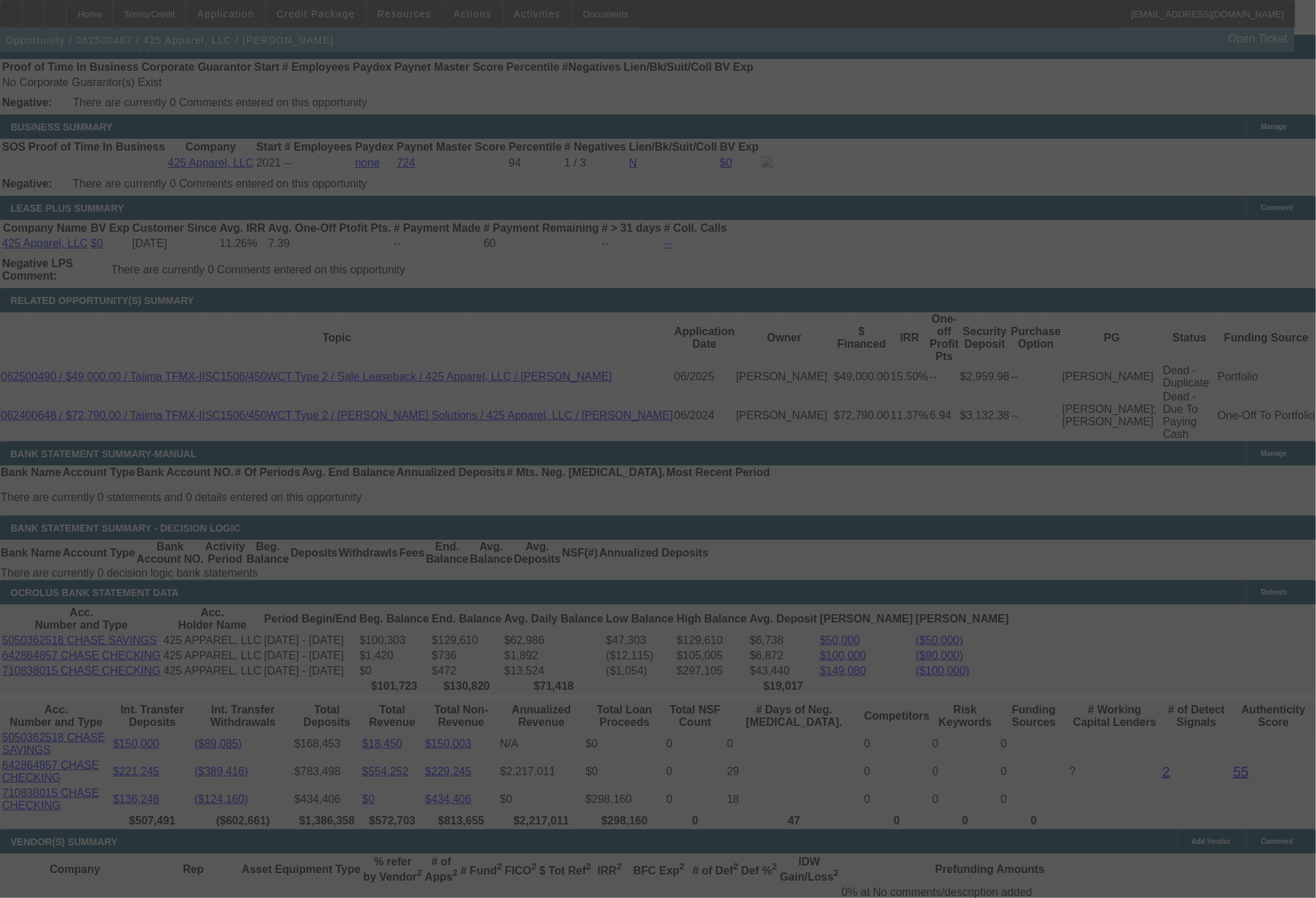
scroll to position [2289, 0]
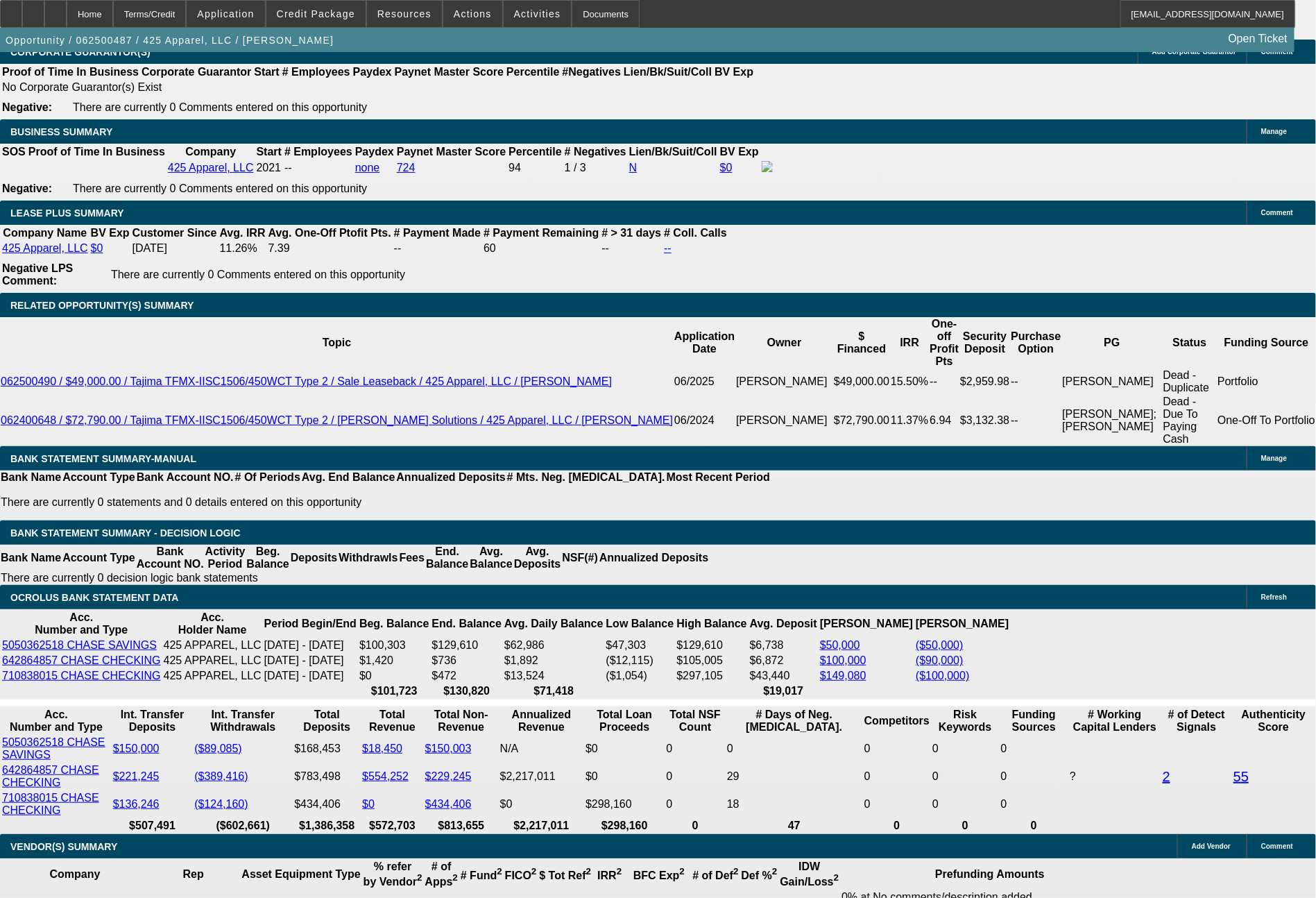
select select "0"
select select "2"
select select "0"
select select "6"
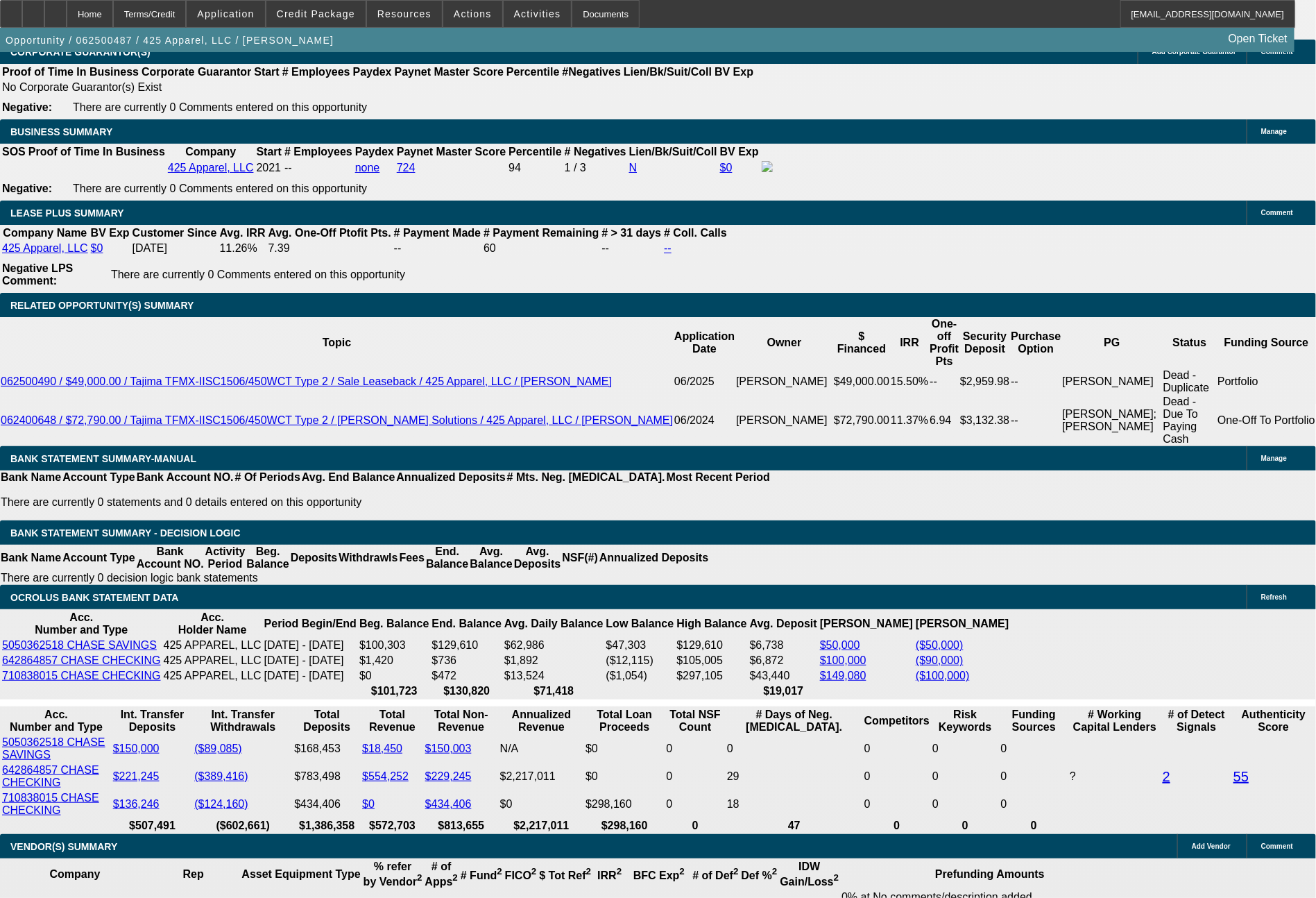
select select "0"
select select "2"
select select "0"
select select "6"
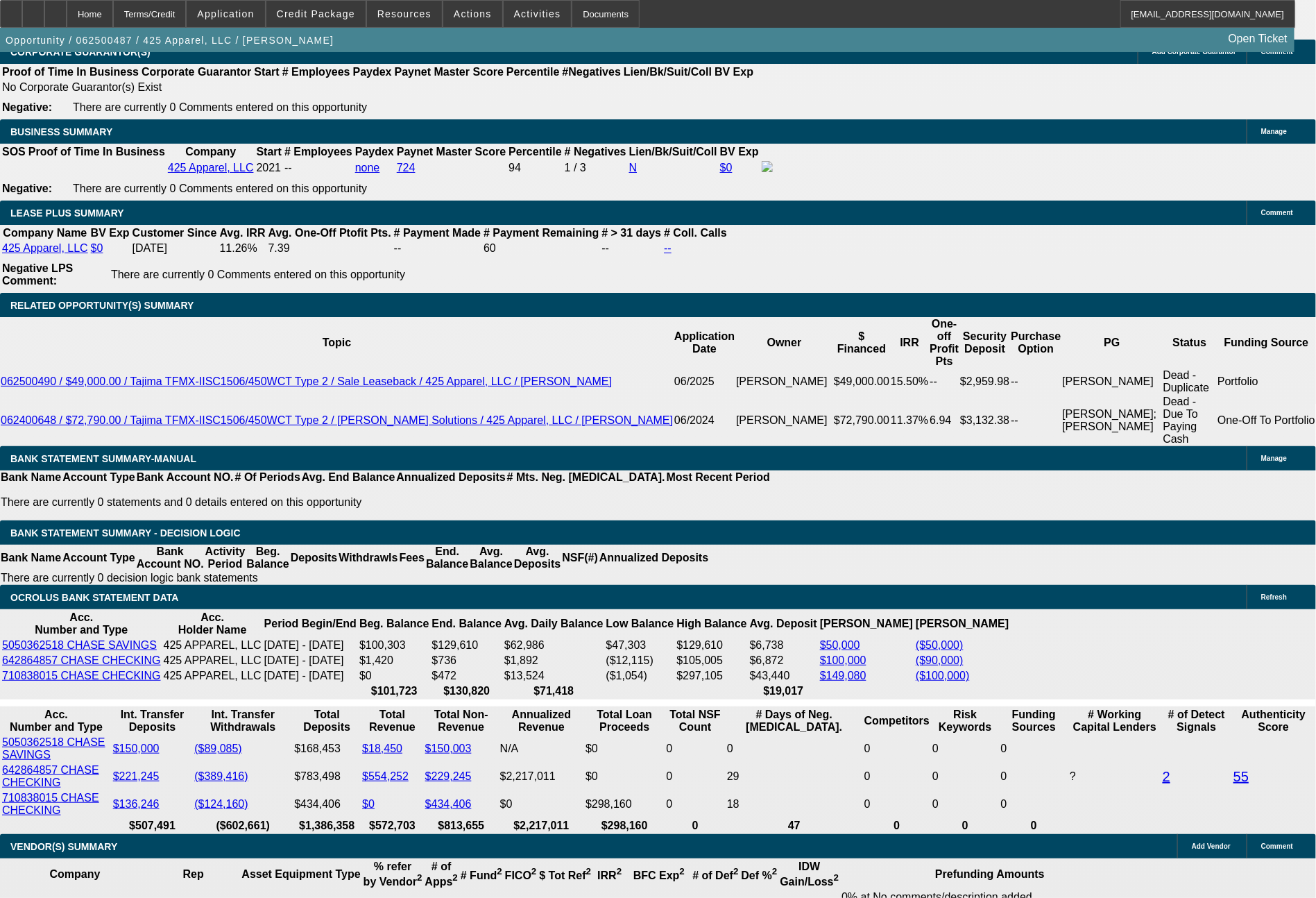
select select "0"
select select "2"
select select "0"
select select "6"
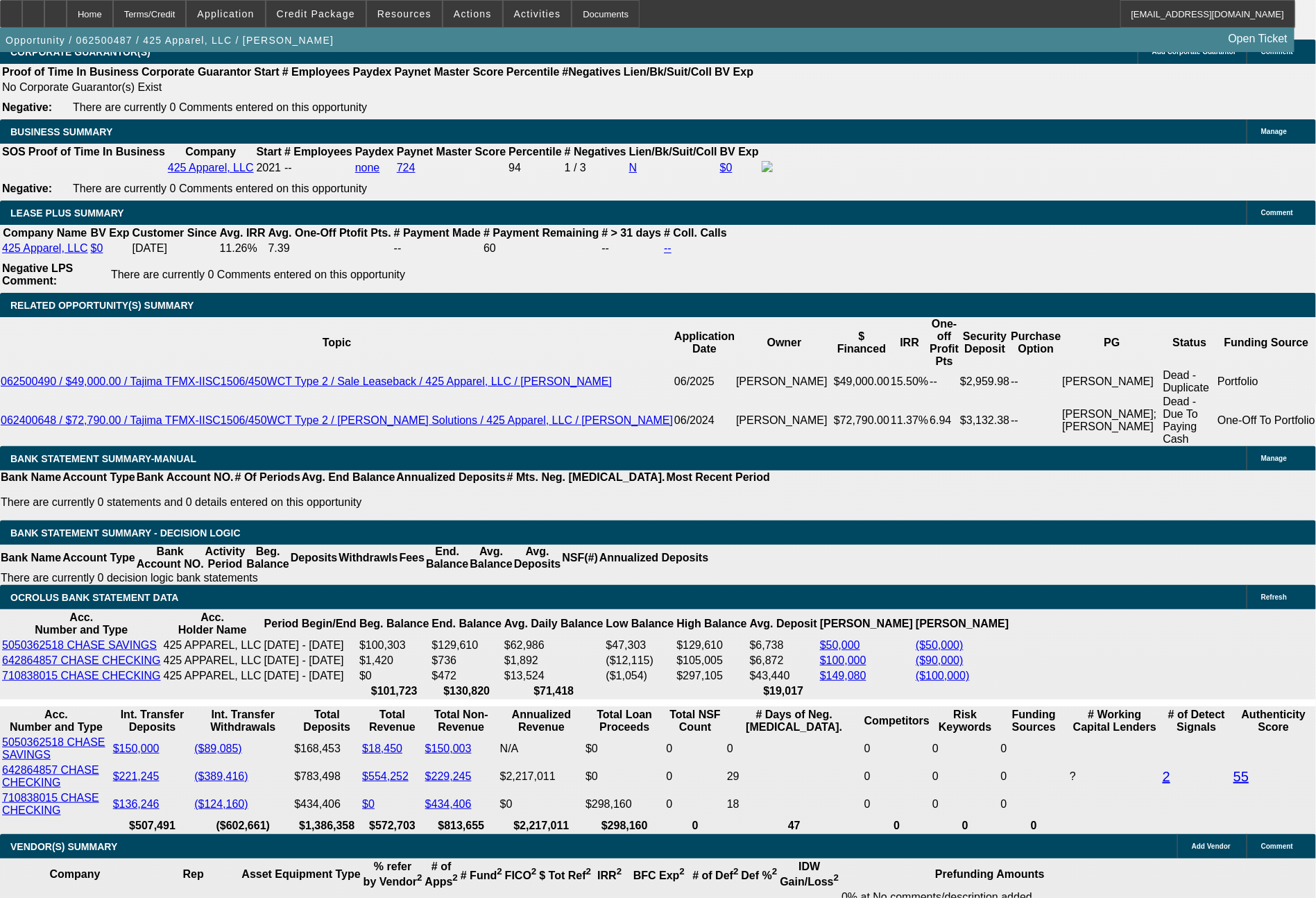
select select "0"
select select "2"
select select "0"
select select "6"
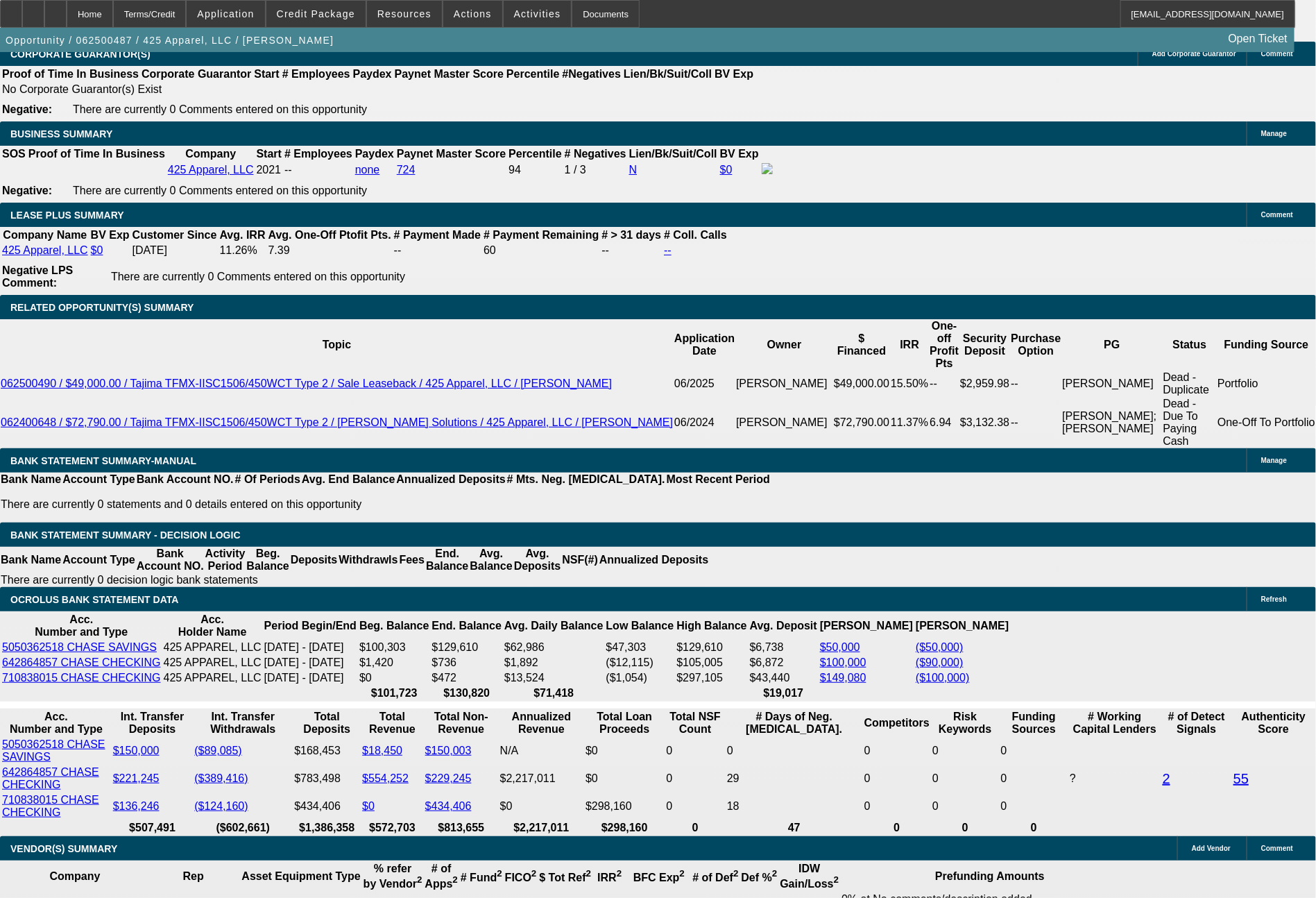
scroll to position [2273, 0]
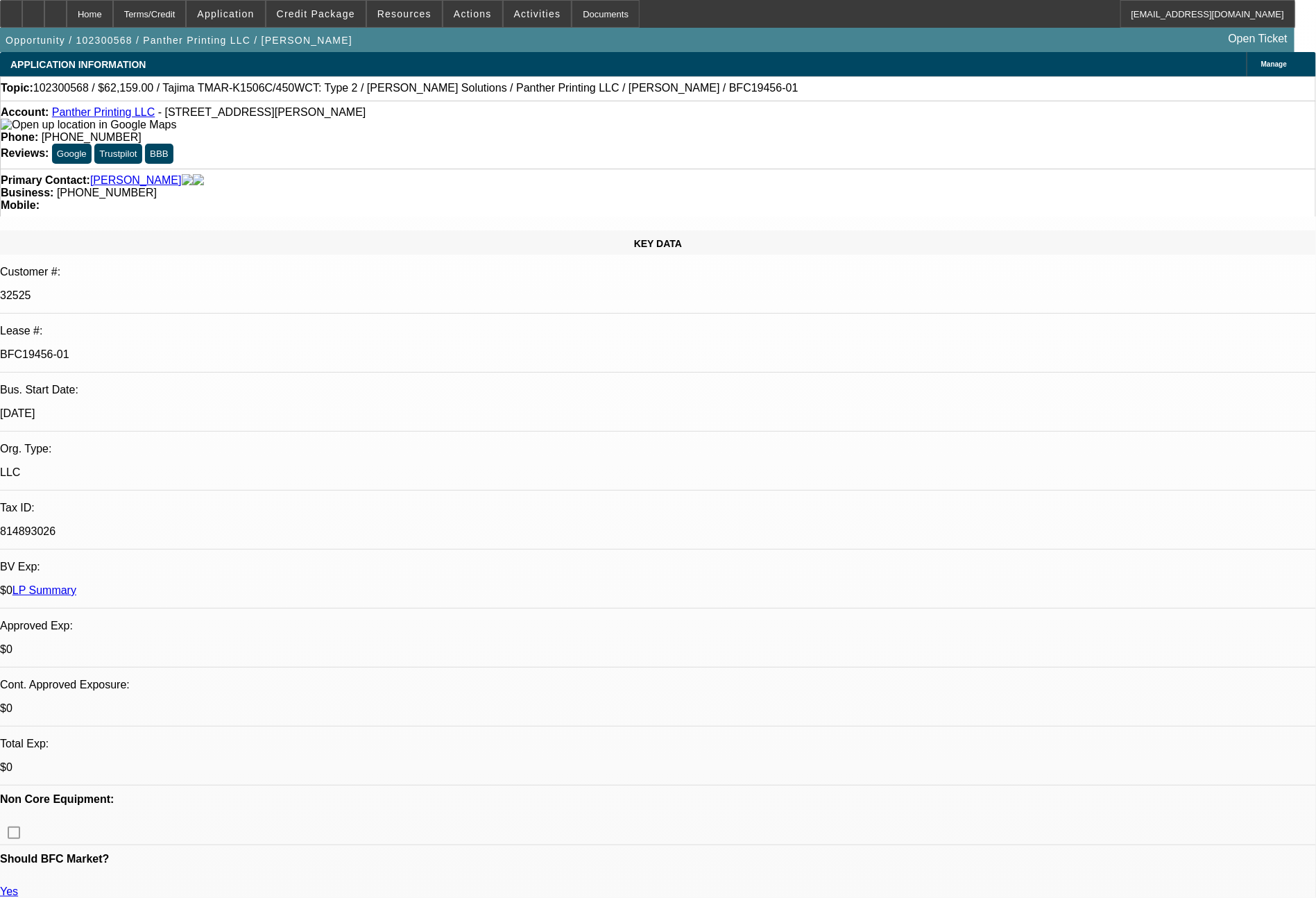
select select "0"
select select "6"
select select "0"
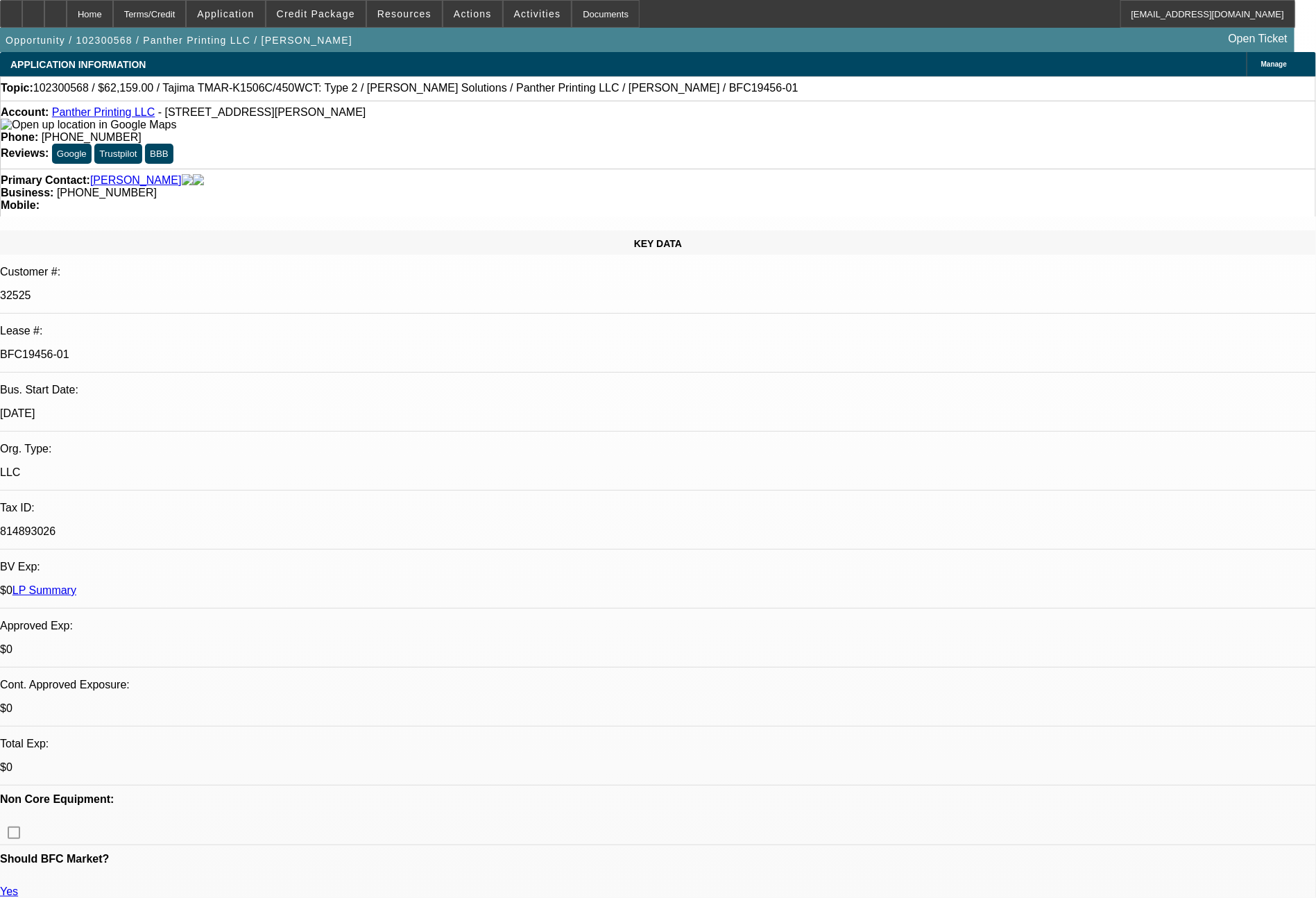
select select "0"
select select "6"
select select "0"
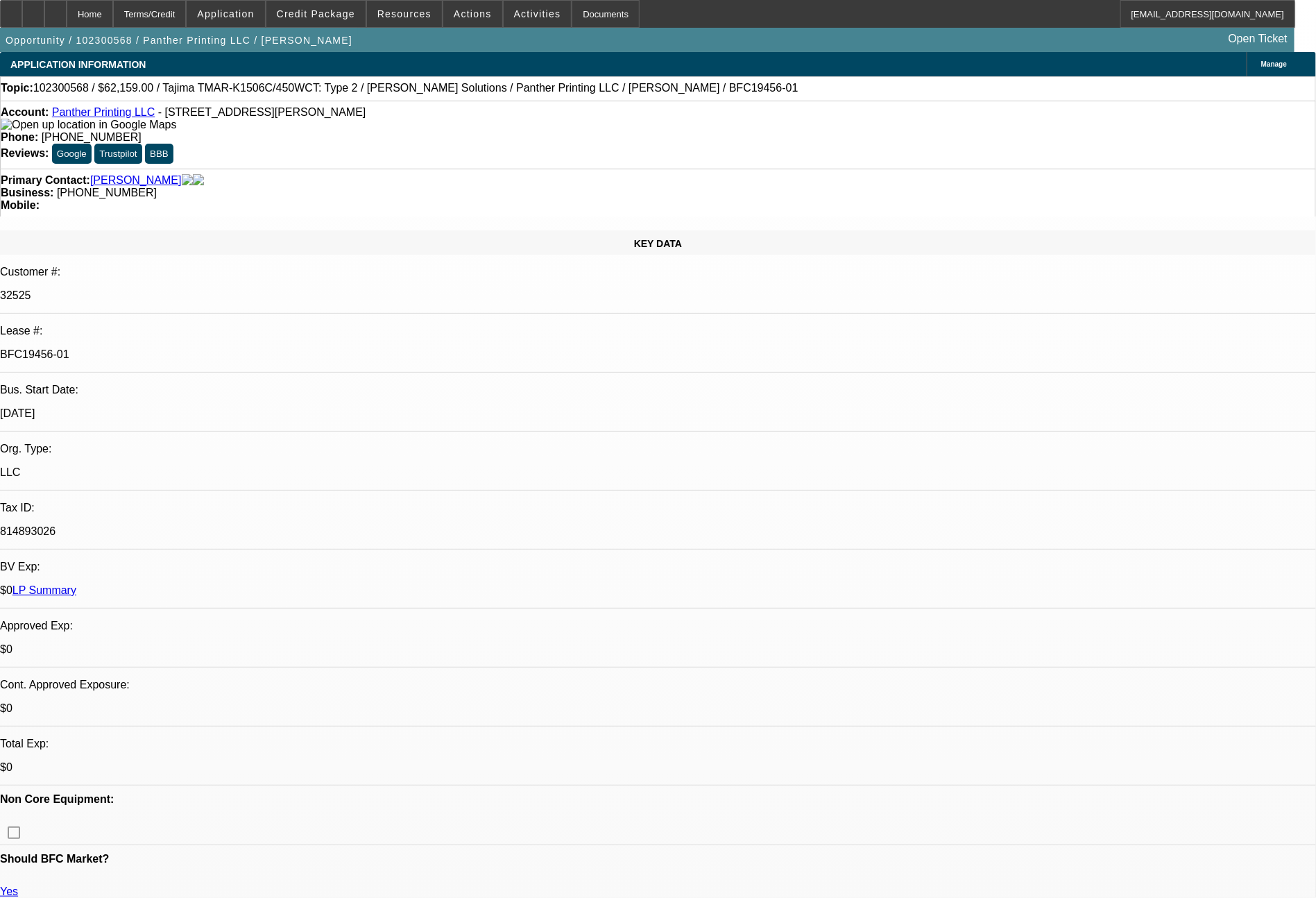
select select "0"
select select "6"
select select "0"
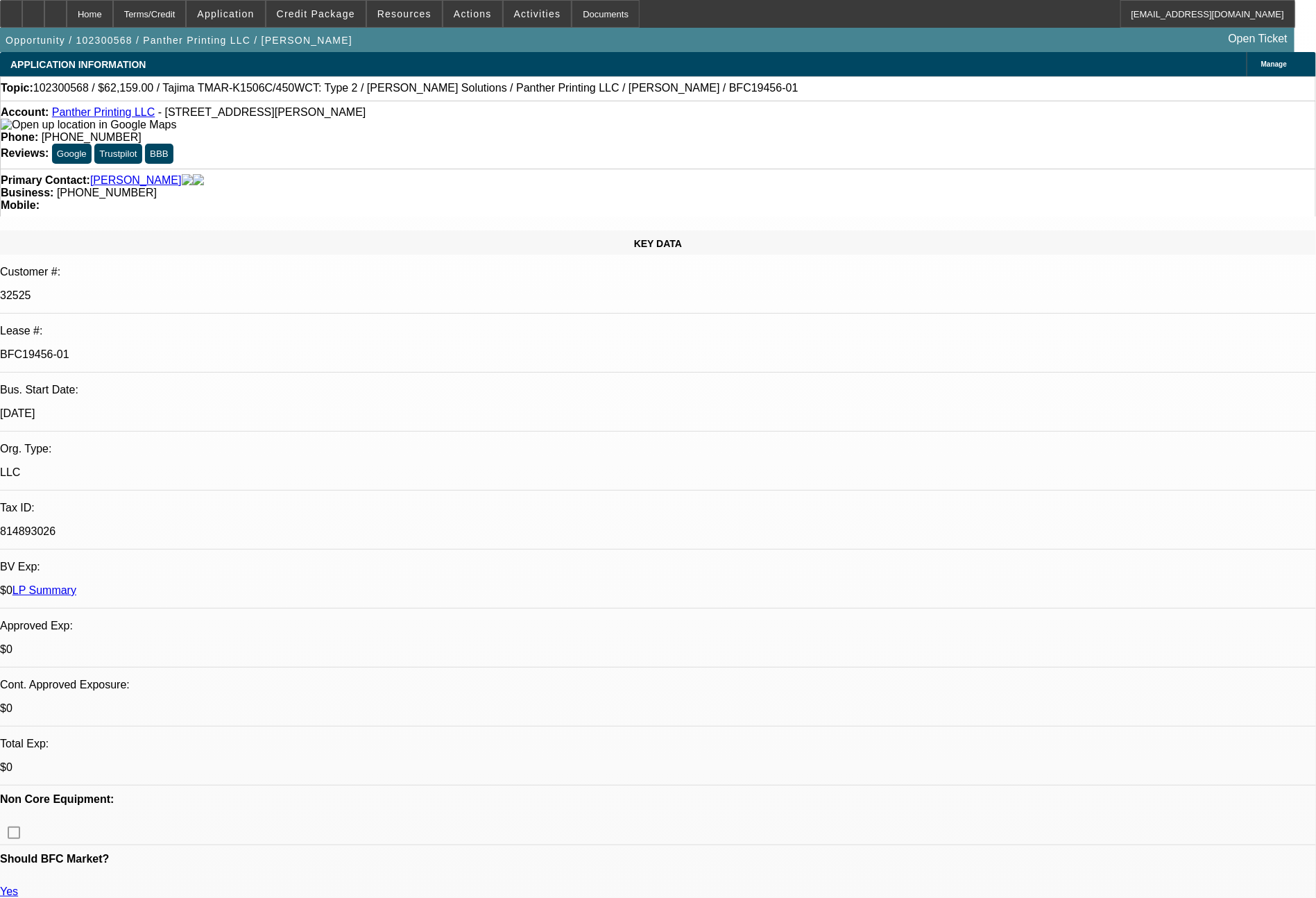
select select "6"
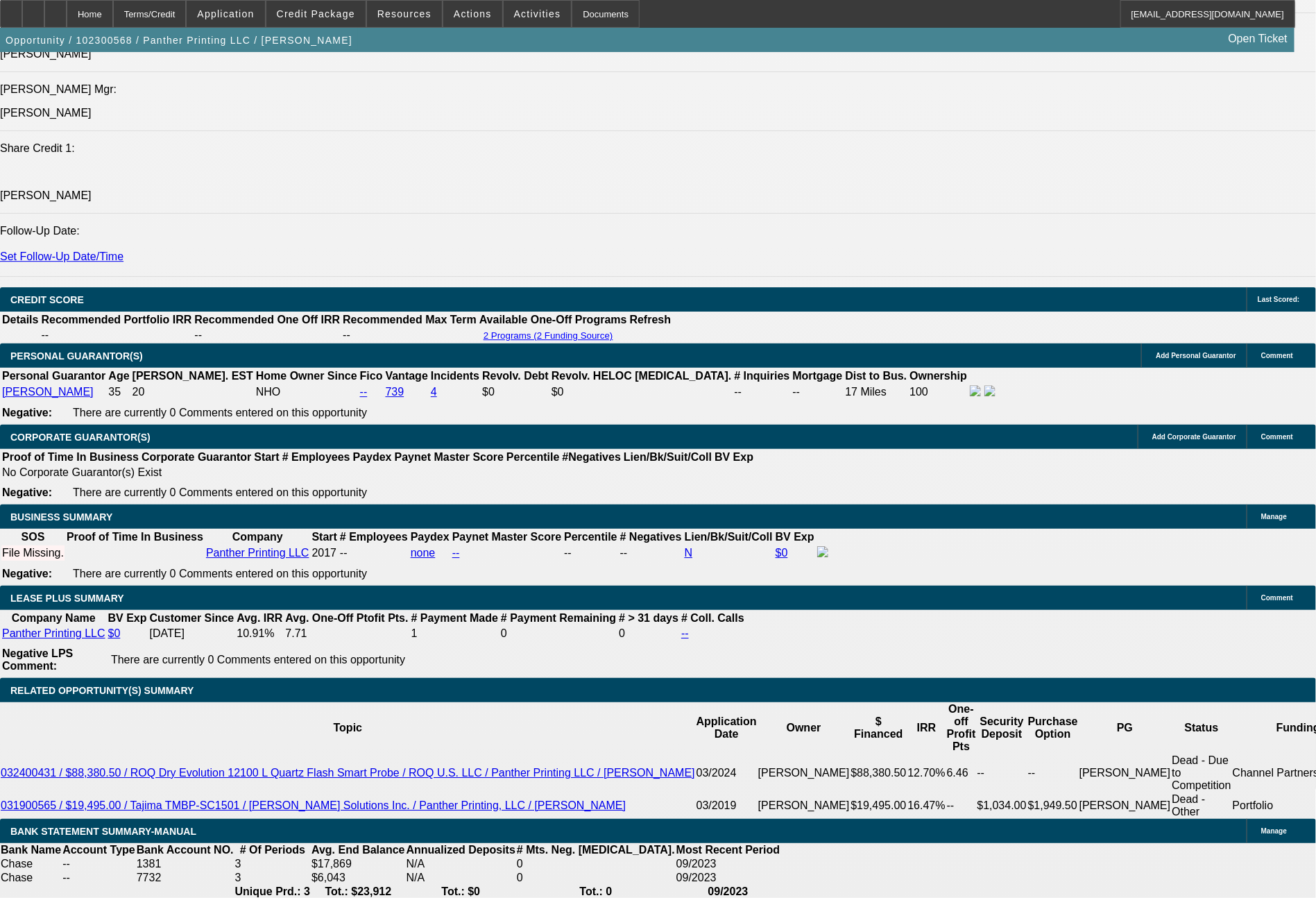
scroll to position [1932, 0]
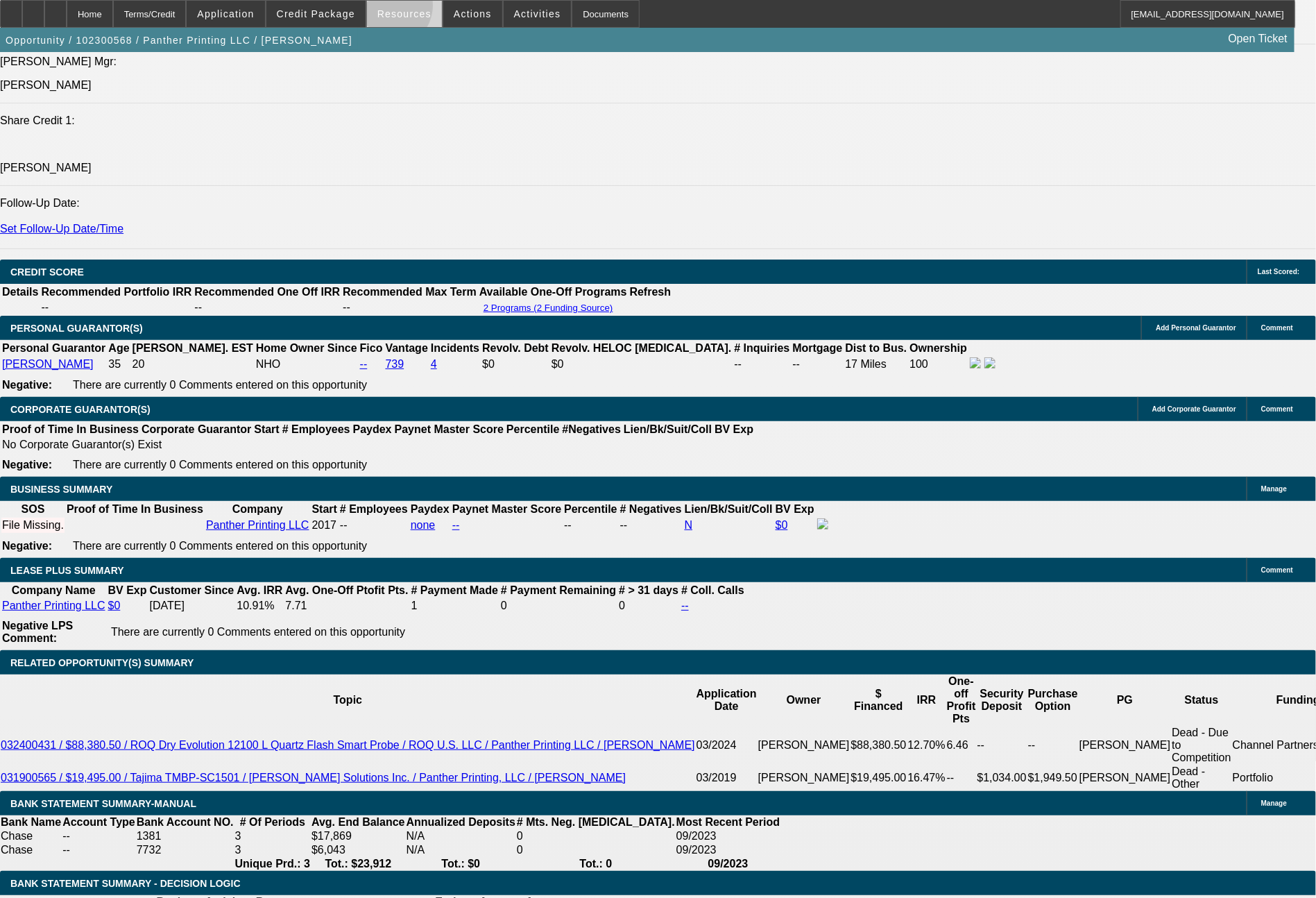
click at [398, 9] on span "Resources" at bounding box center [405, 14] width 54 height 11
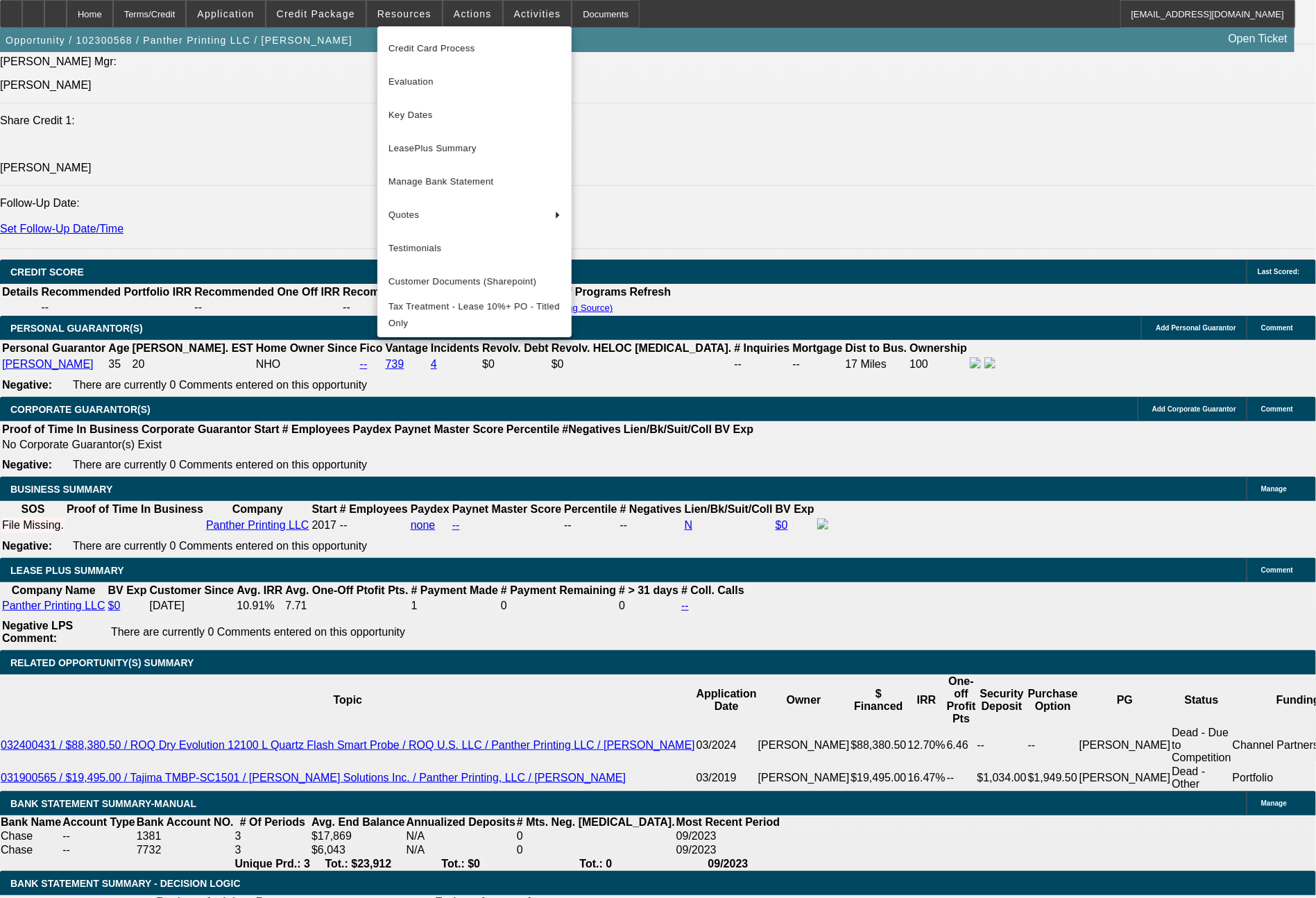
click at [431, 111] on span "Key Dates" at bounding box center [474, 115] width 172 height 17
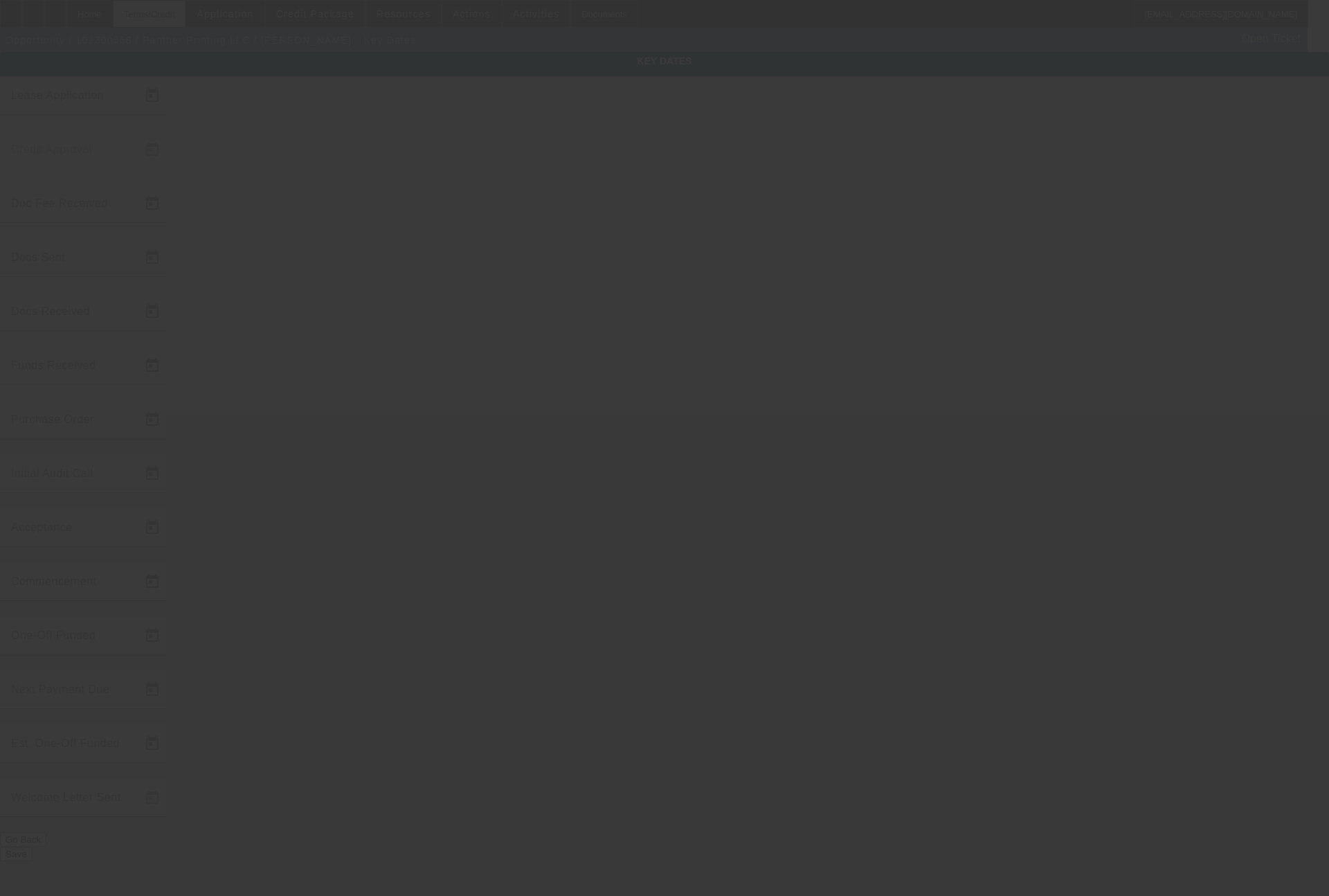
type input "10/24/2023"
type input "[DATE]"
type input "12/15/2023"
type input "10/31/2023"
type input "12/15/2023"
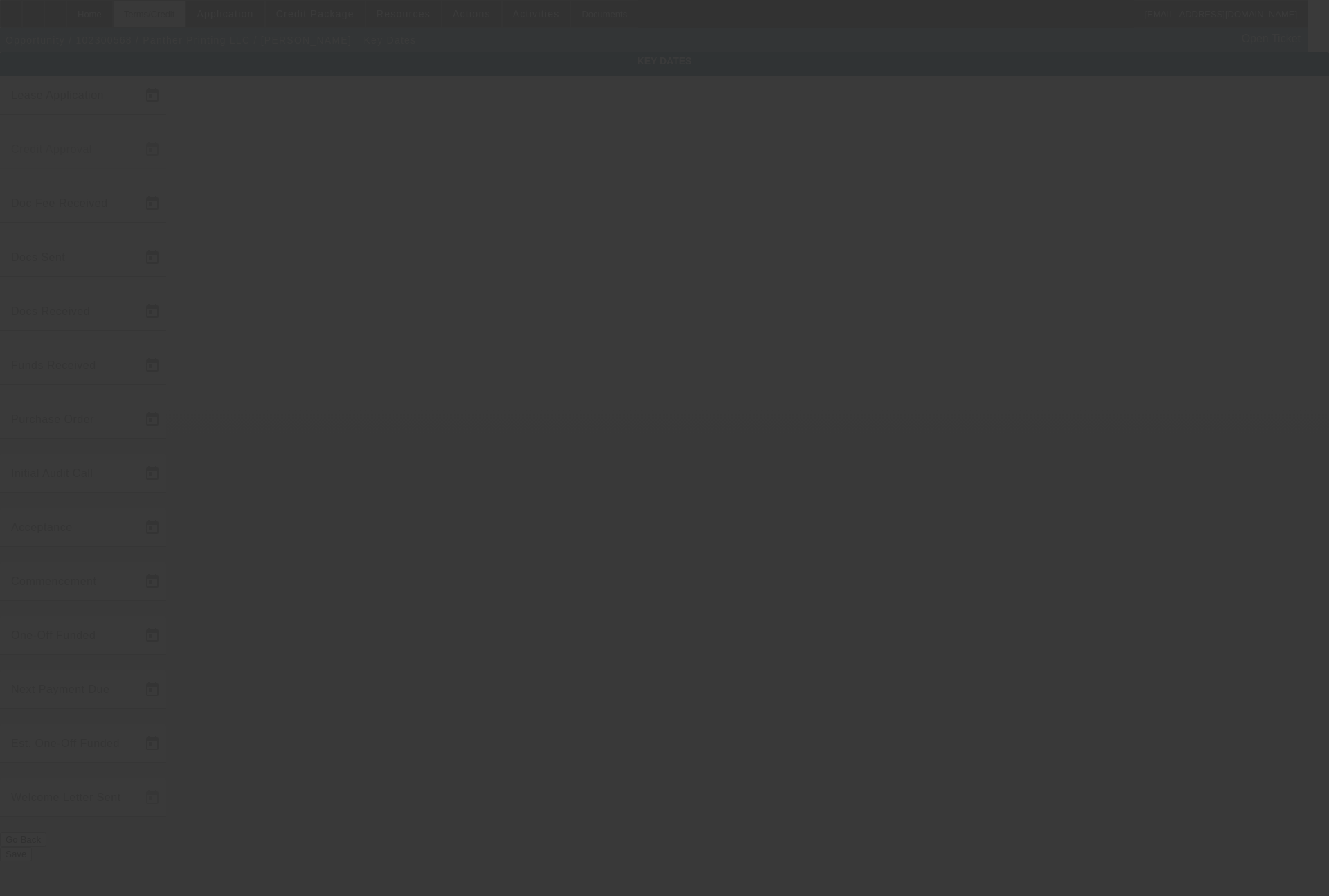
type input "12/15/2023"
type input "1/1/2024"
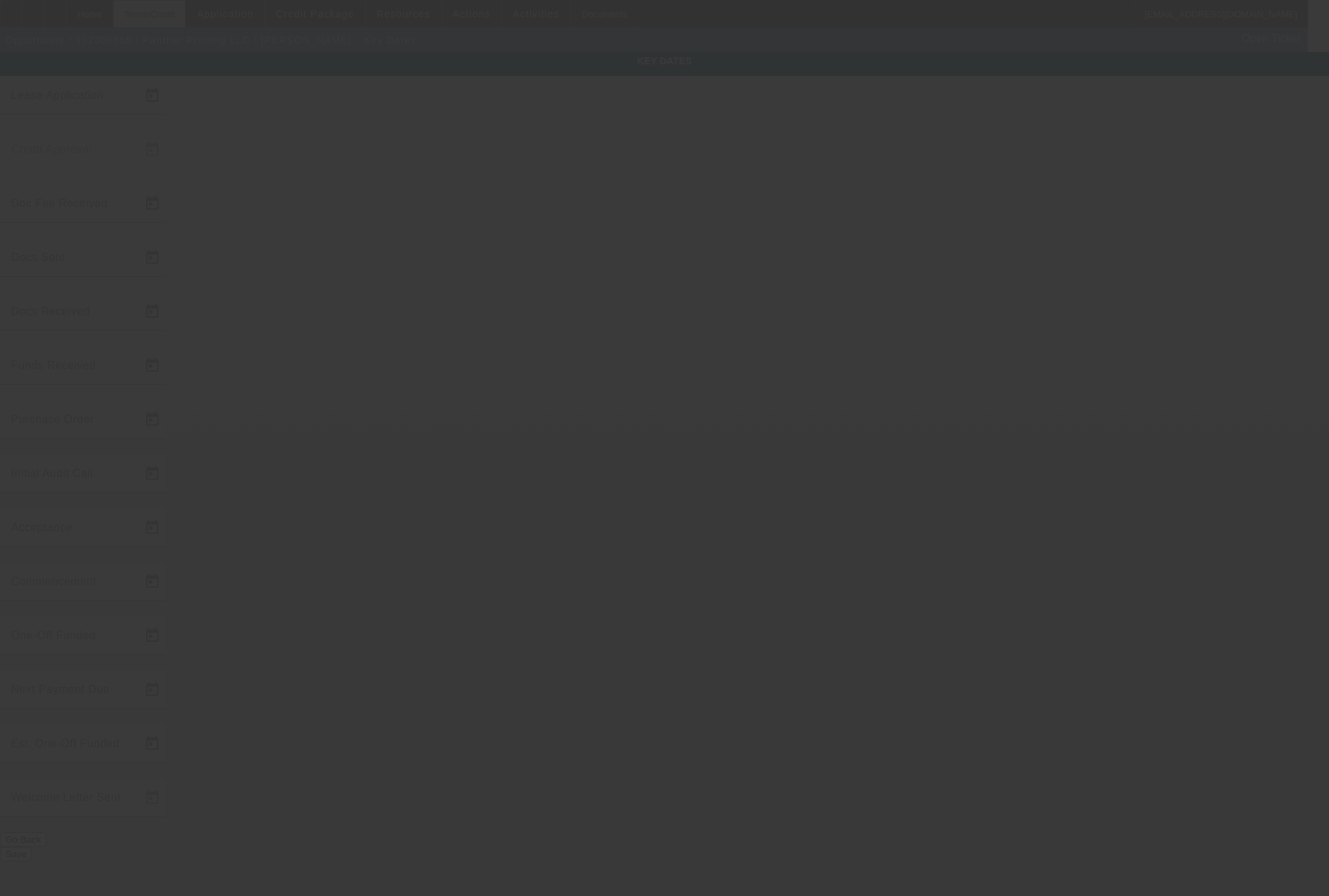
type input "12/19/2023"
type input "2/1/2024"
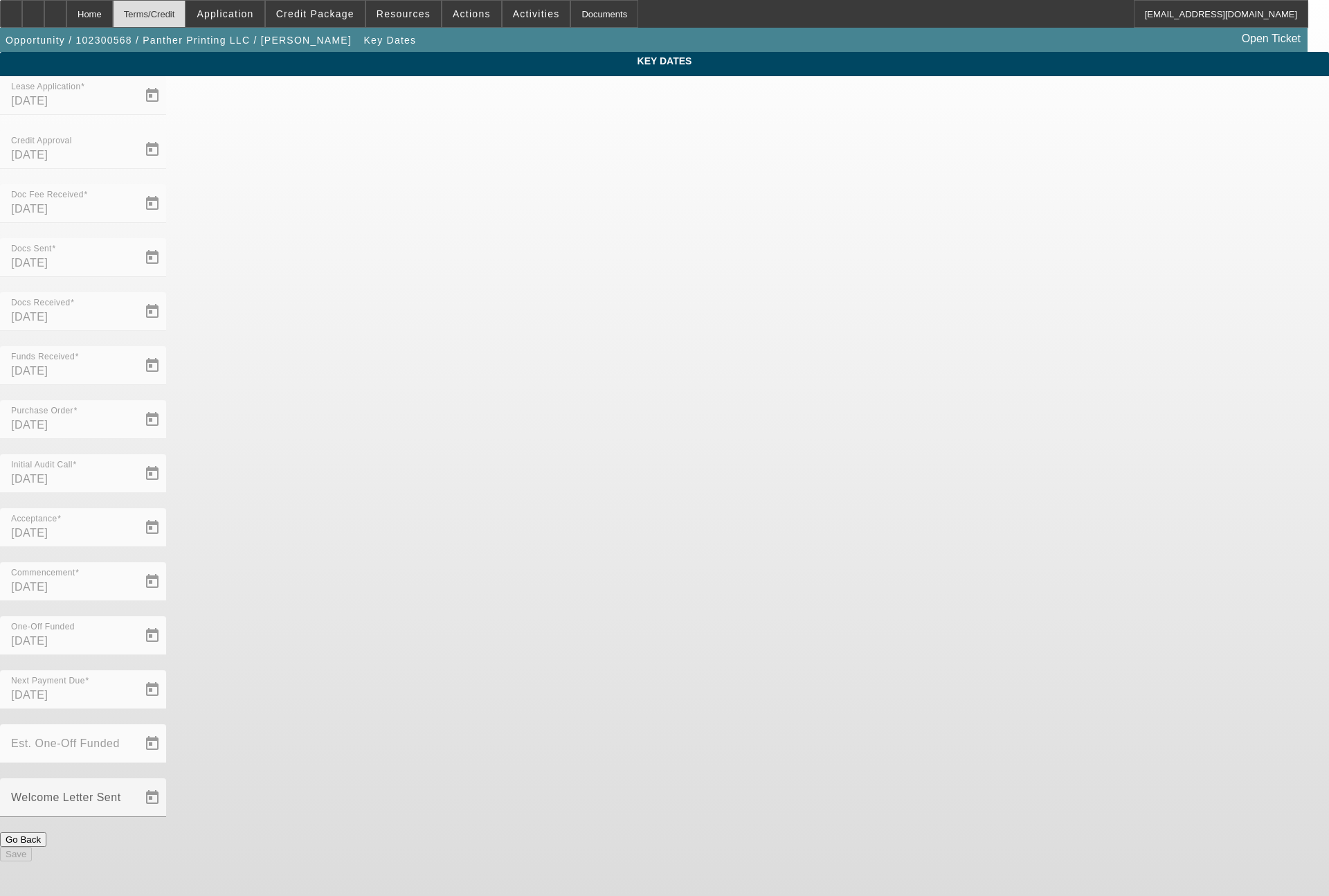
click at [186, 17] on div "Terms/Credit" at bounding box center [149, 14] width 73 height 28
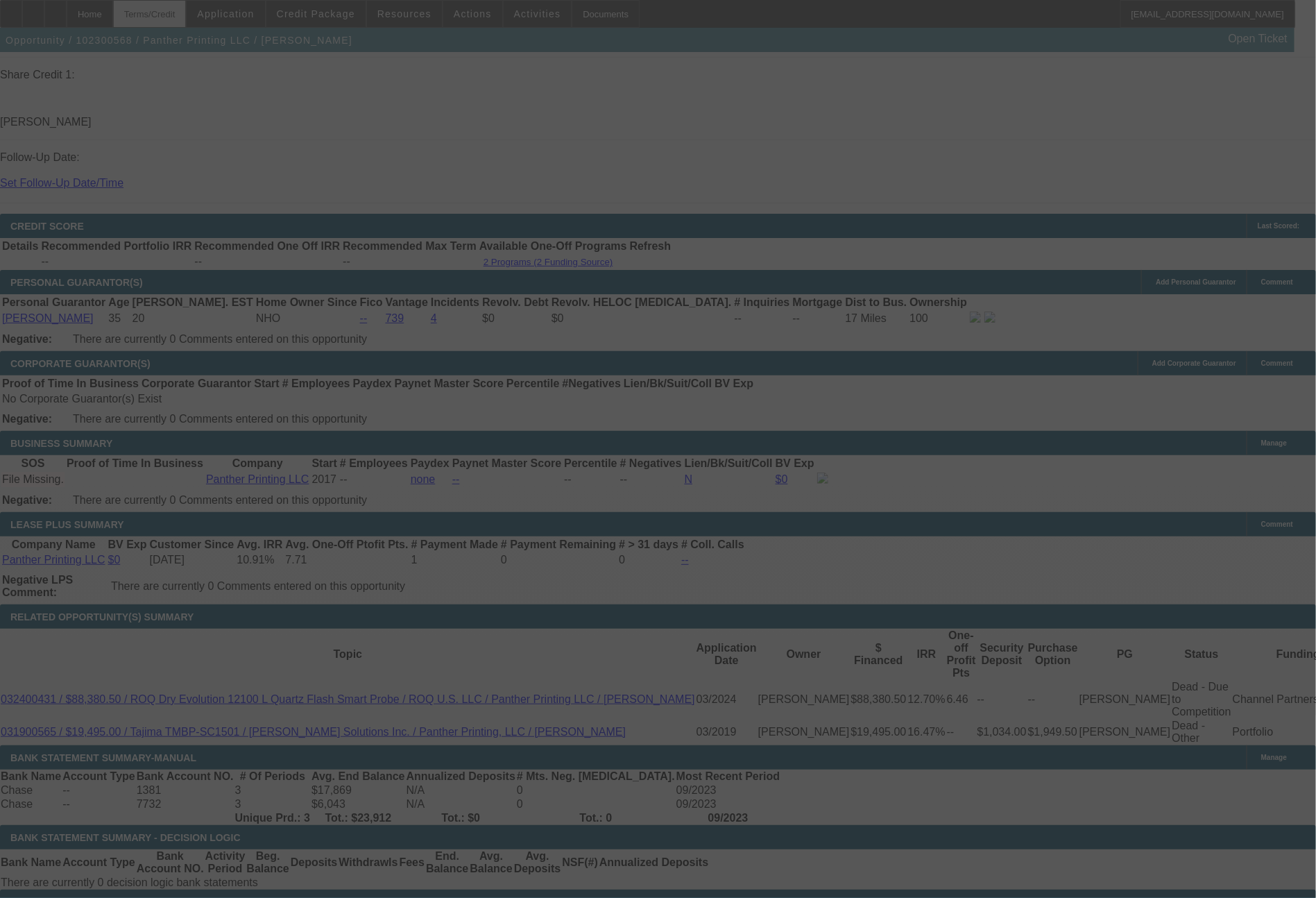
scroll to position [1973, 0]
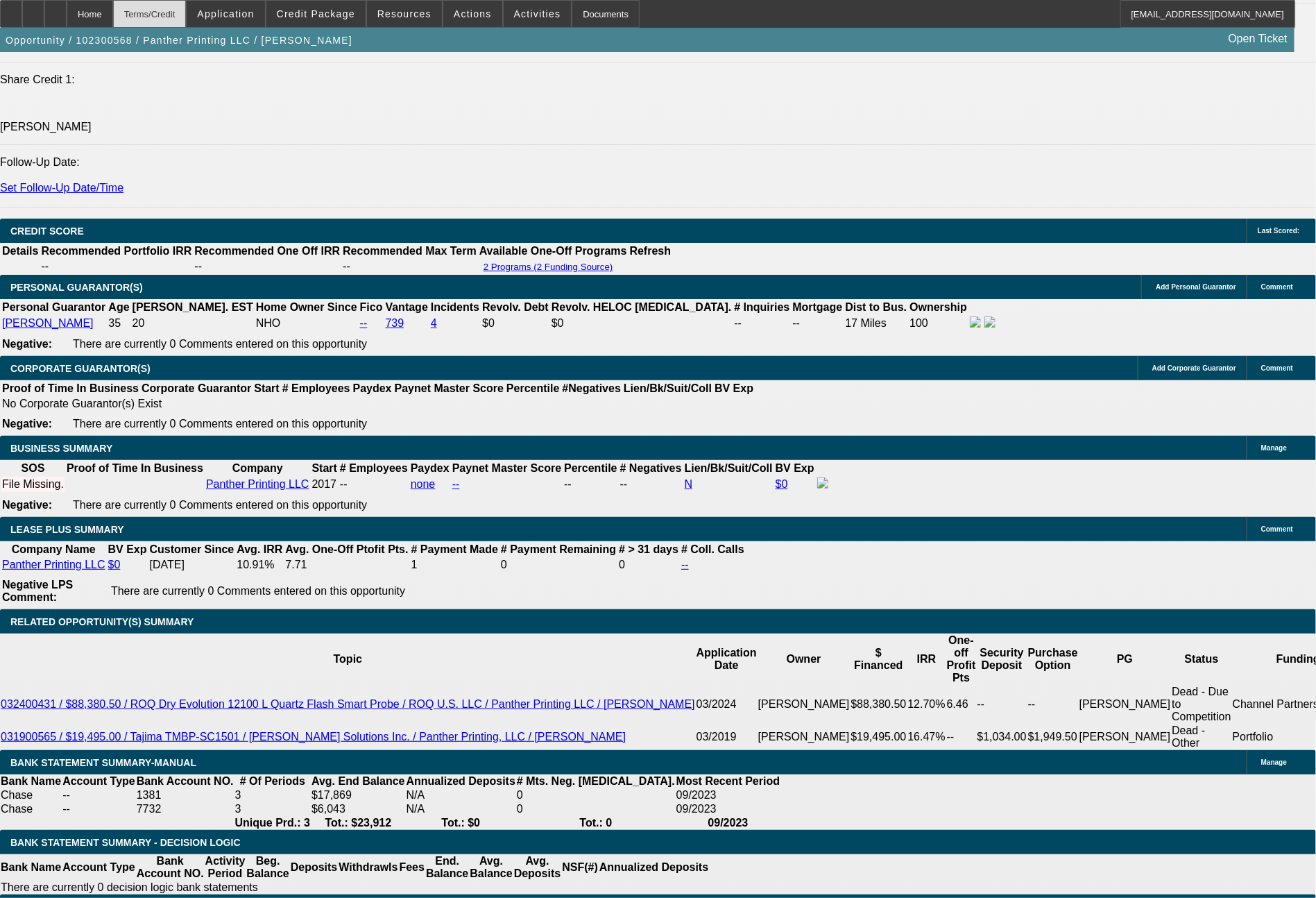
select select "0"
select select "6"
select select "0"
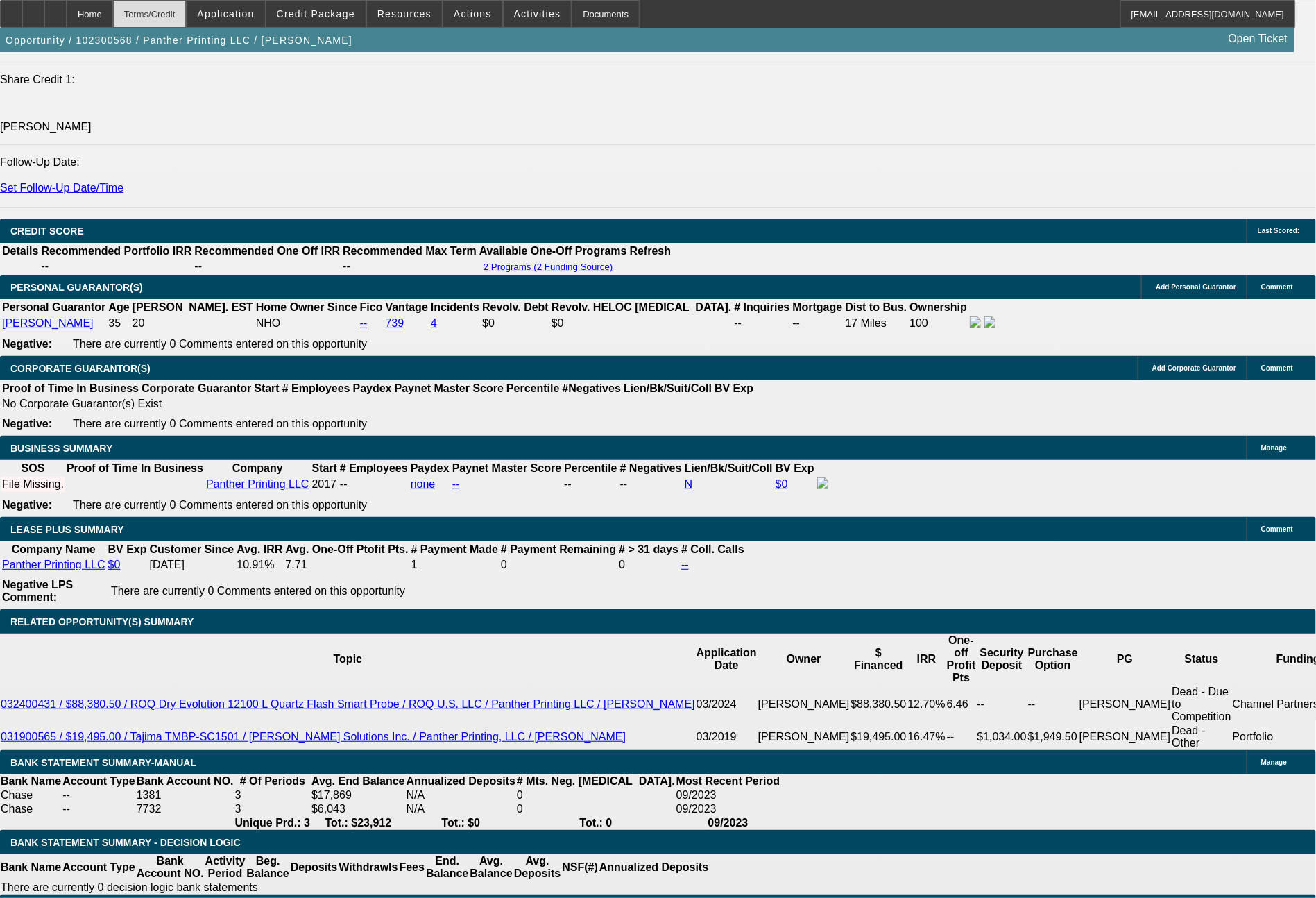
select select "0"
select select "6"
select select "0"
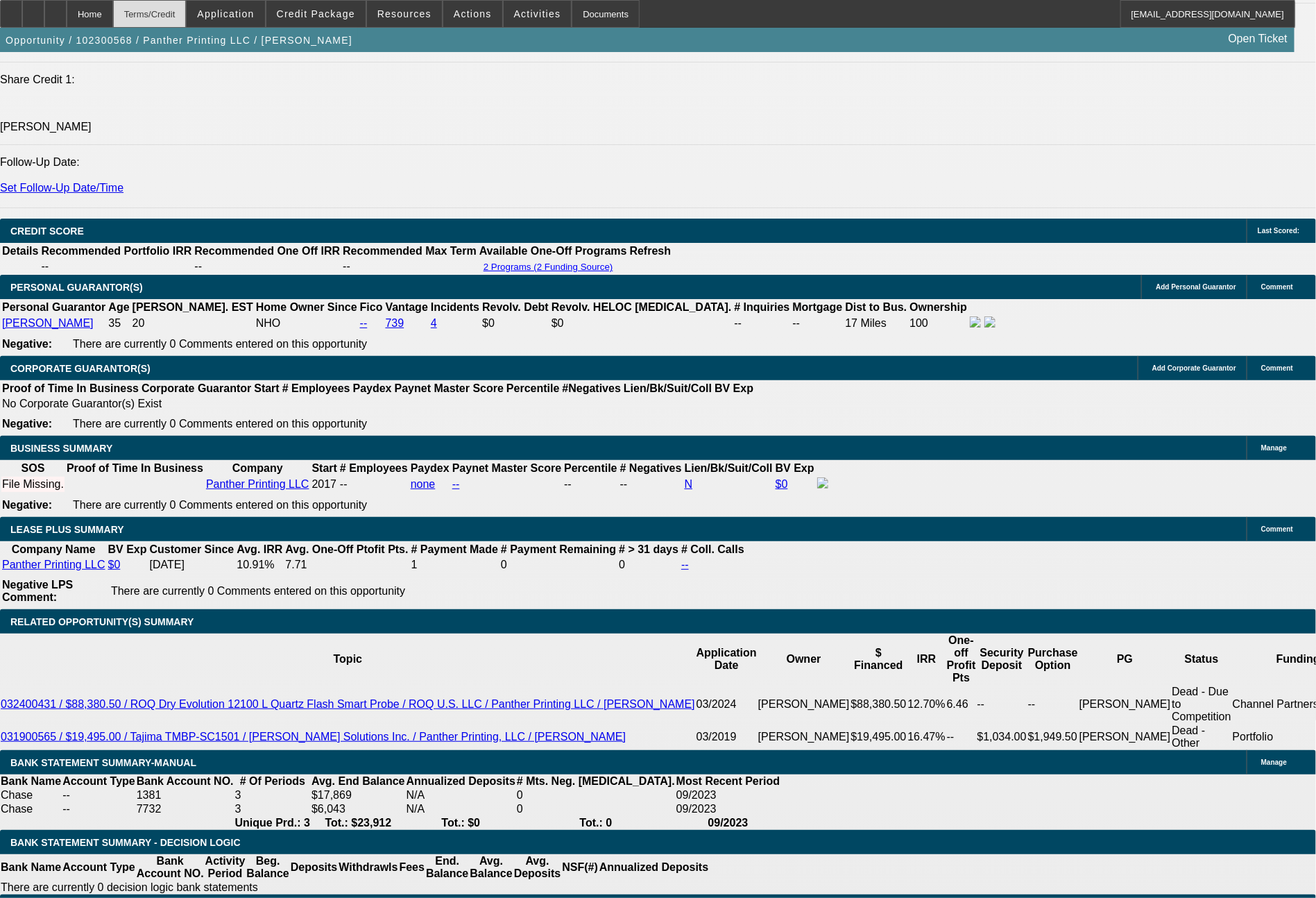
select select "0"
select select "6"
select select "0"
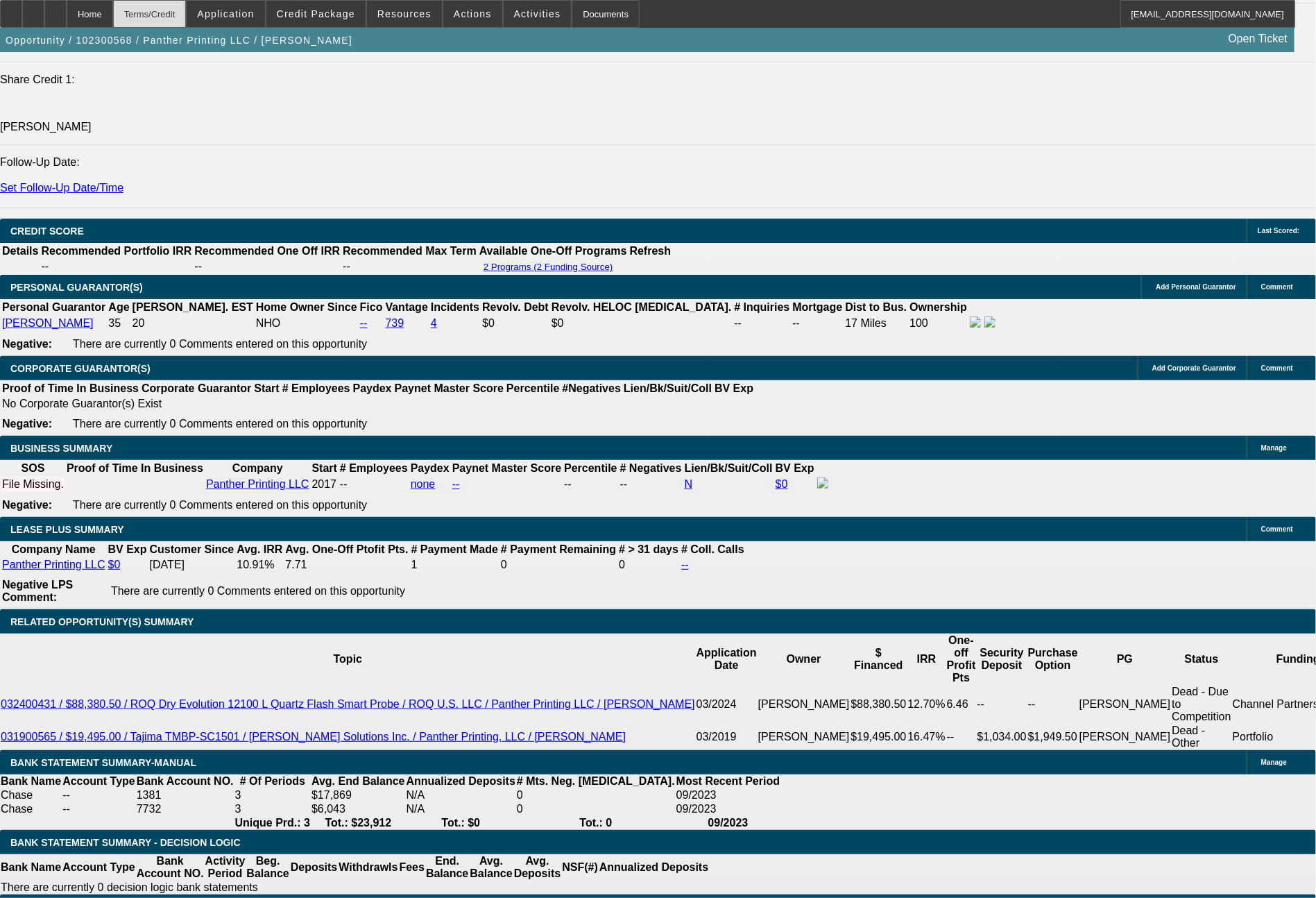
select select "6"
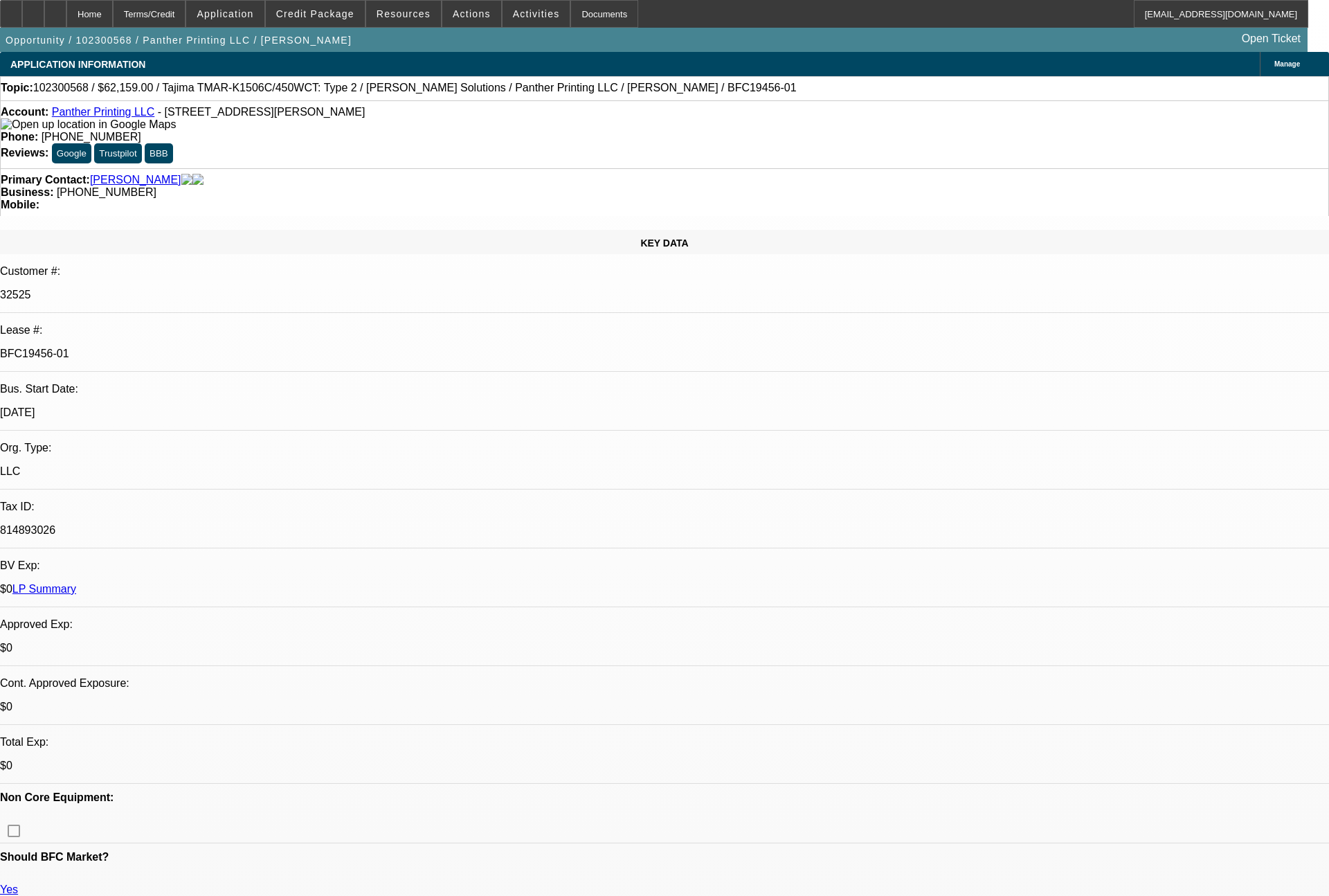
select select "0"
select select "6"
select select "0"
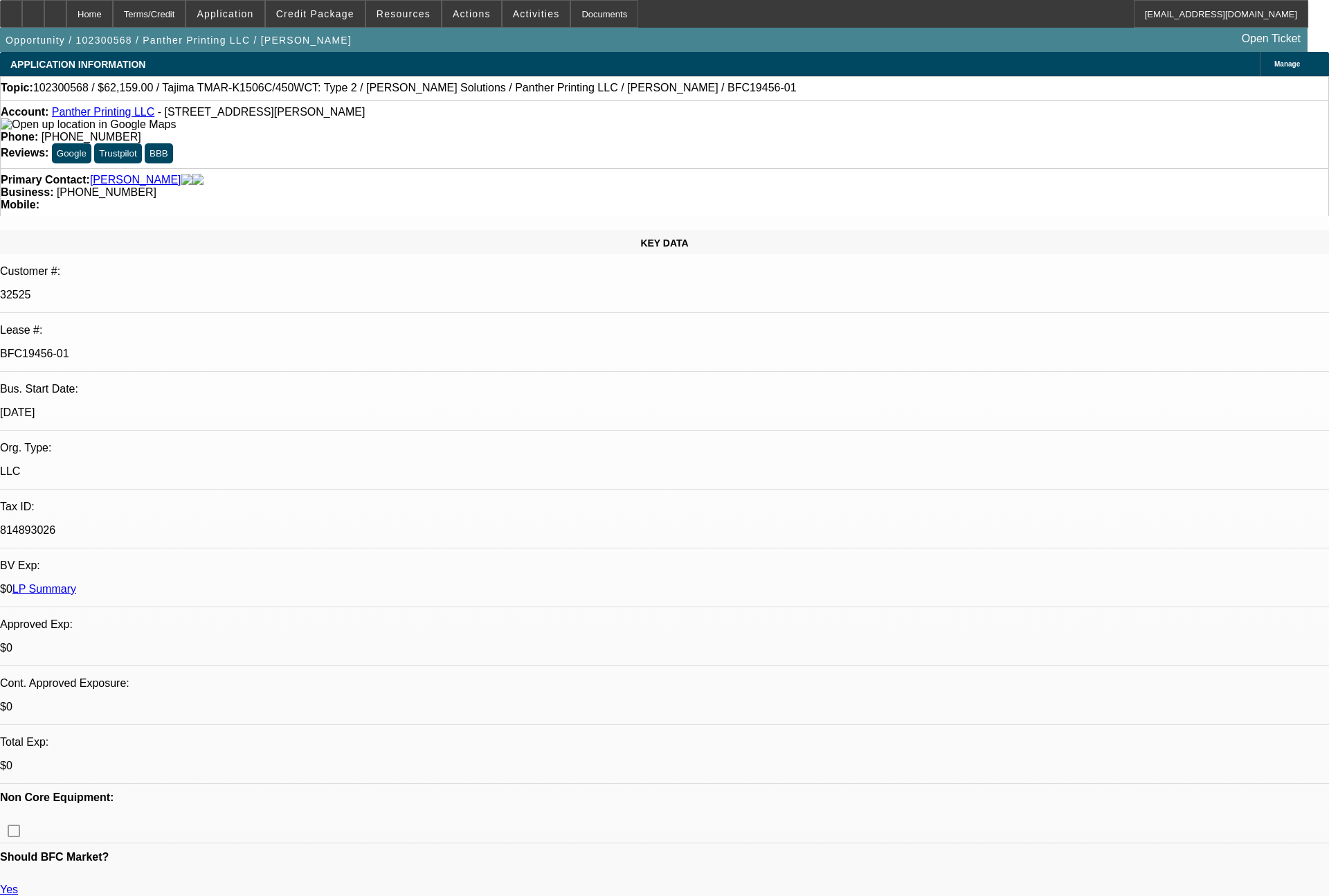
select select "0"
select select "6"
select select "0"
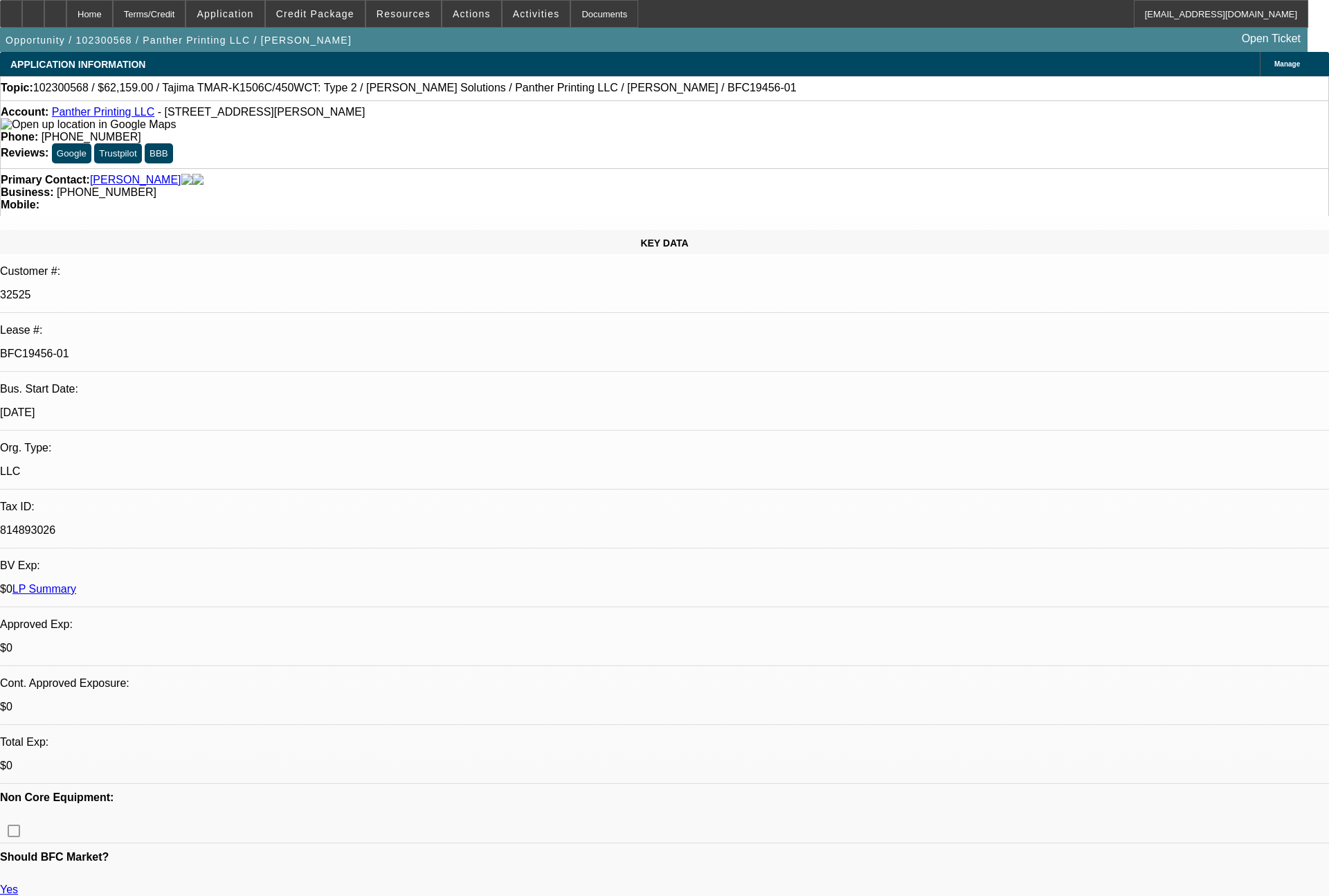
select select "0"
select select "6"
select select "0"
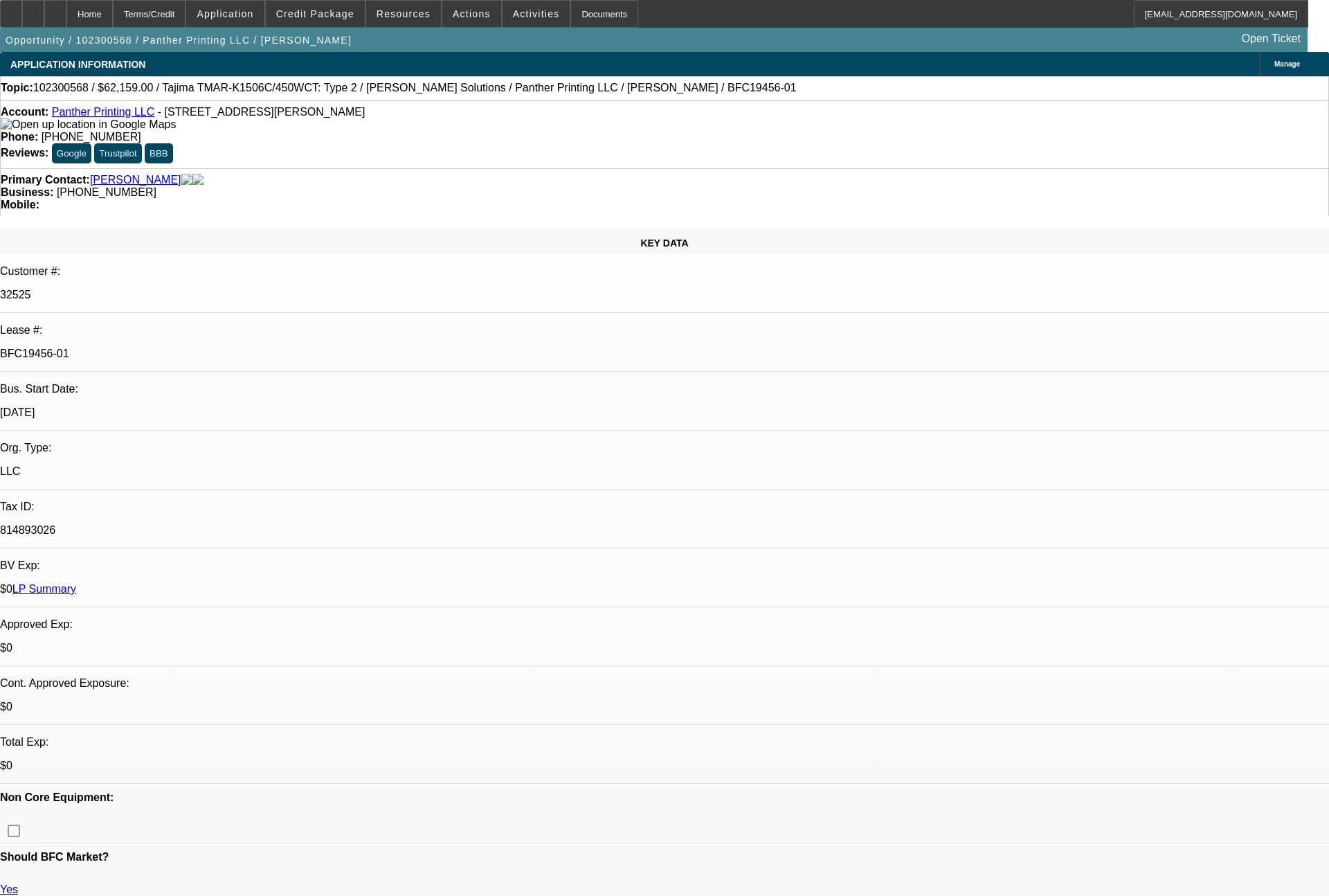
select select "6"
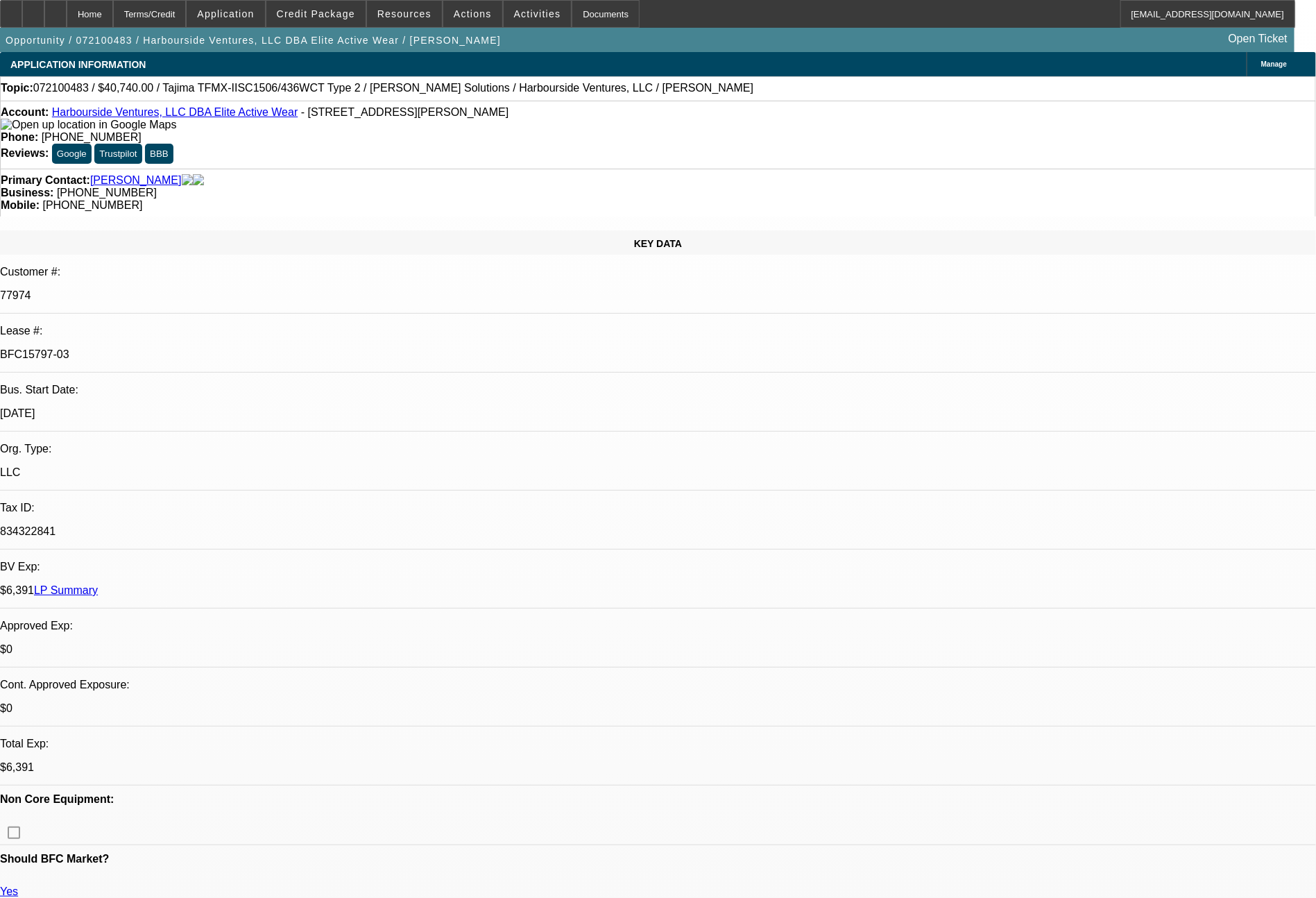
select select "0"
select select "0.1"
select select "4"
select select "0"
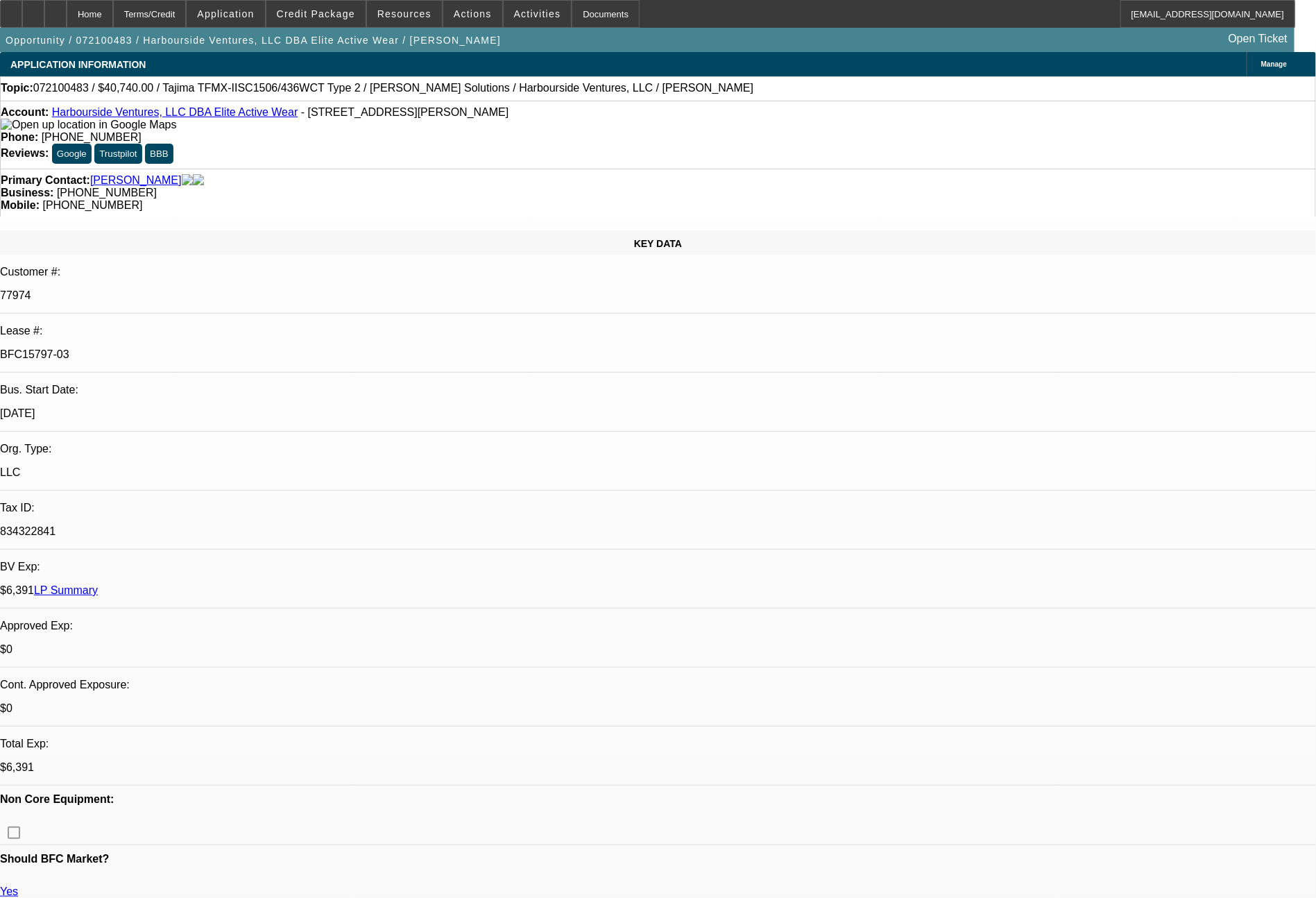
select select "2"
select select "0.1"
select select "4"
select select "0"
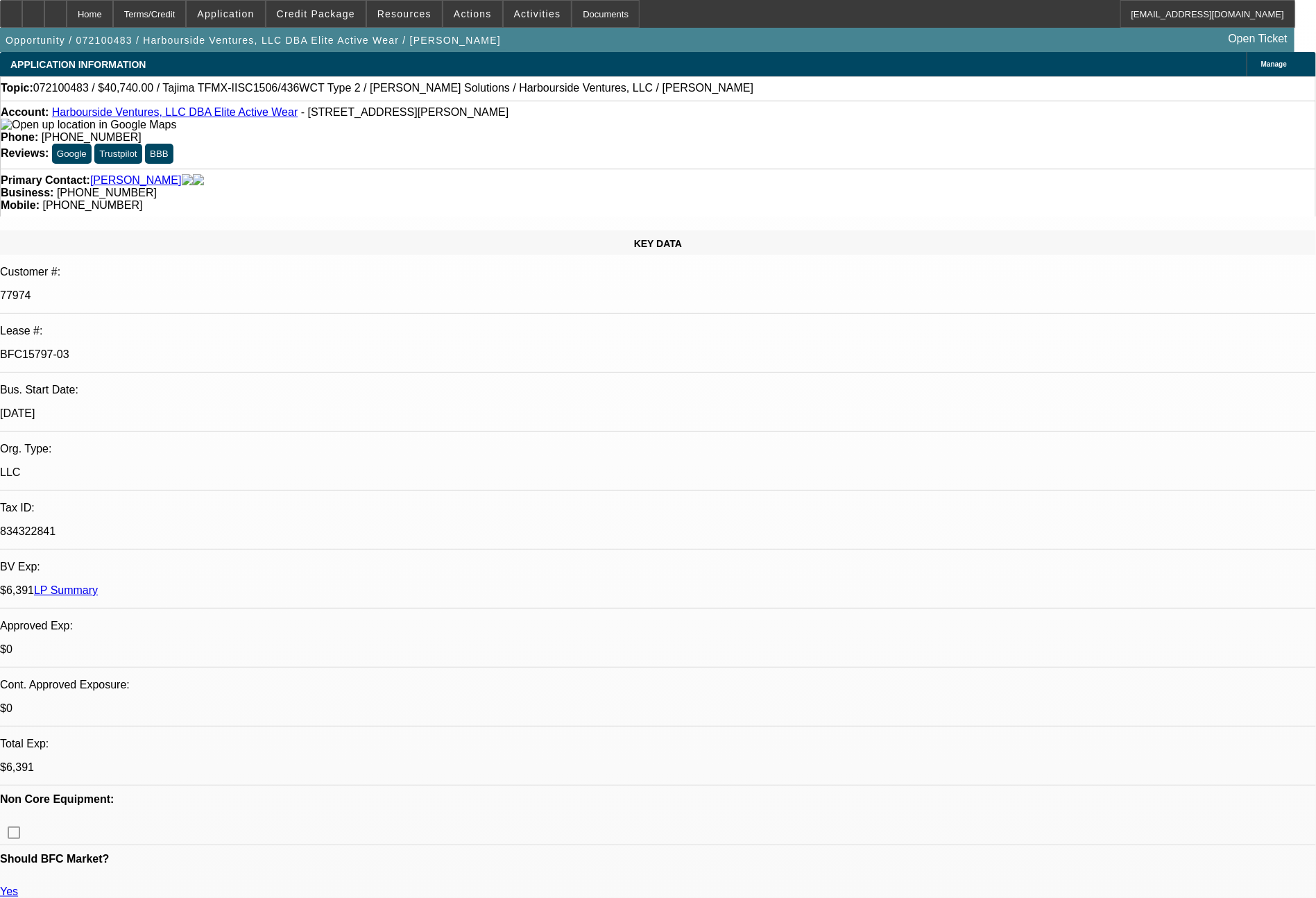
select select "2"
select select "0.1"
select select "4"
select select "0"
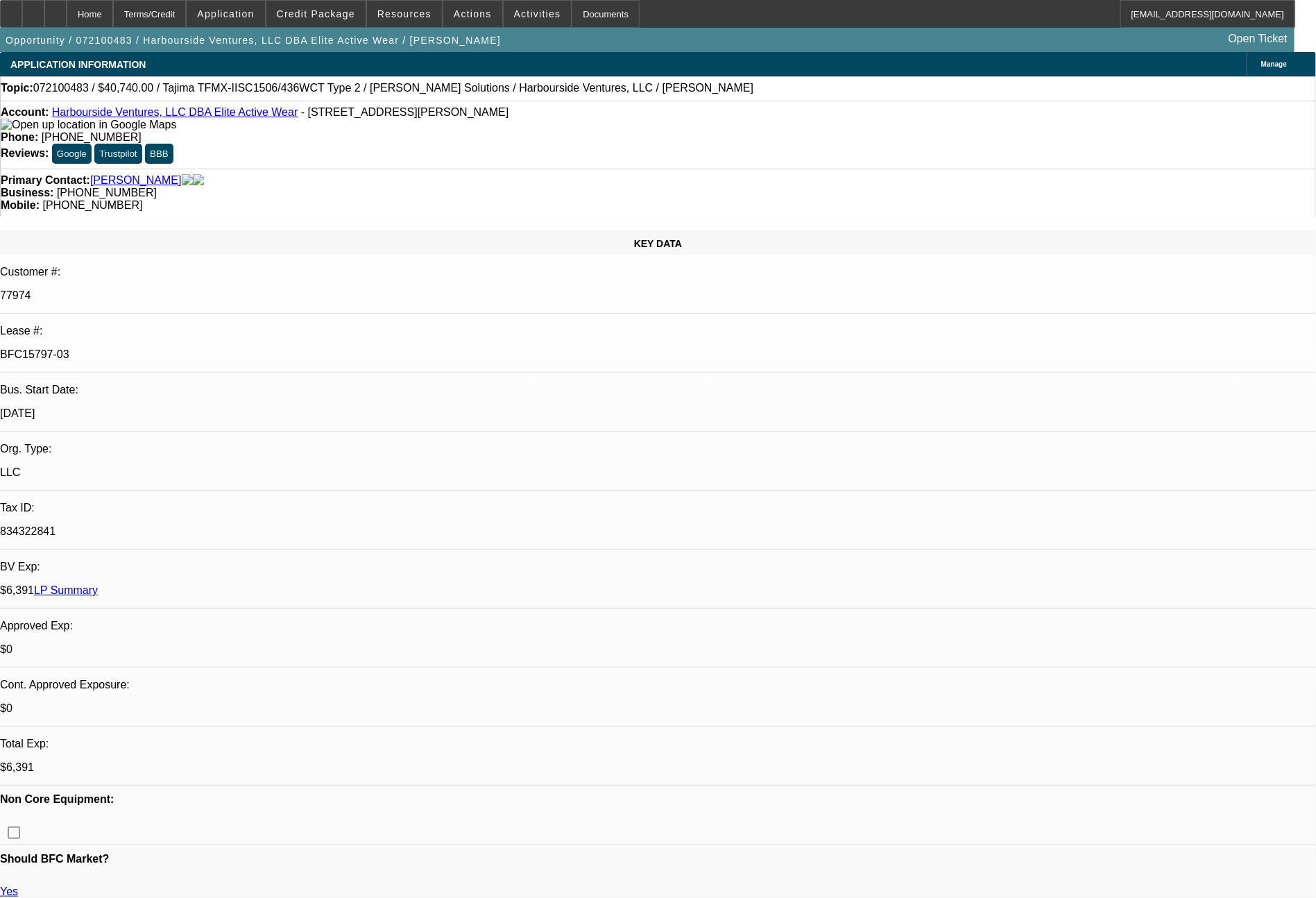
select select "2"
select select "0.1"
select select "4"
select select "0"
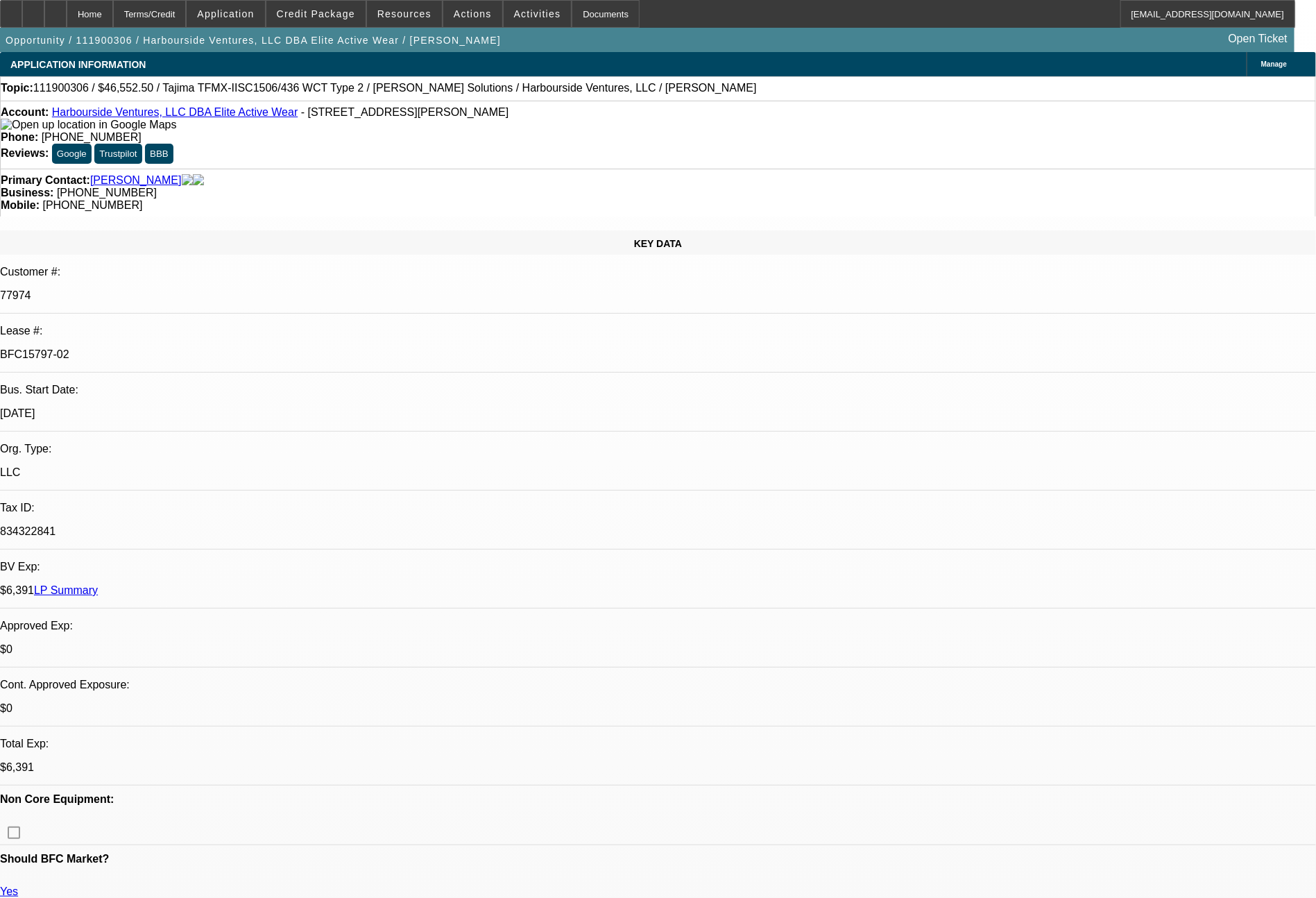
select select "0"
select select "2"
select select "0.1"
select select "4"
select select "0"
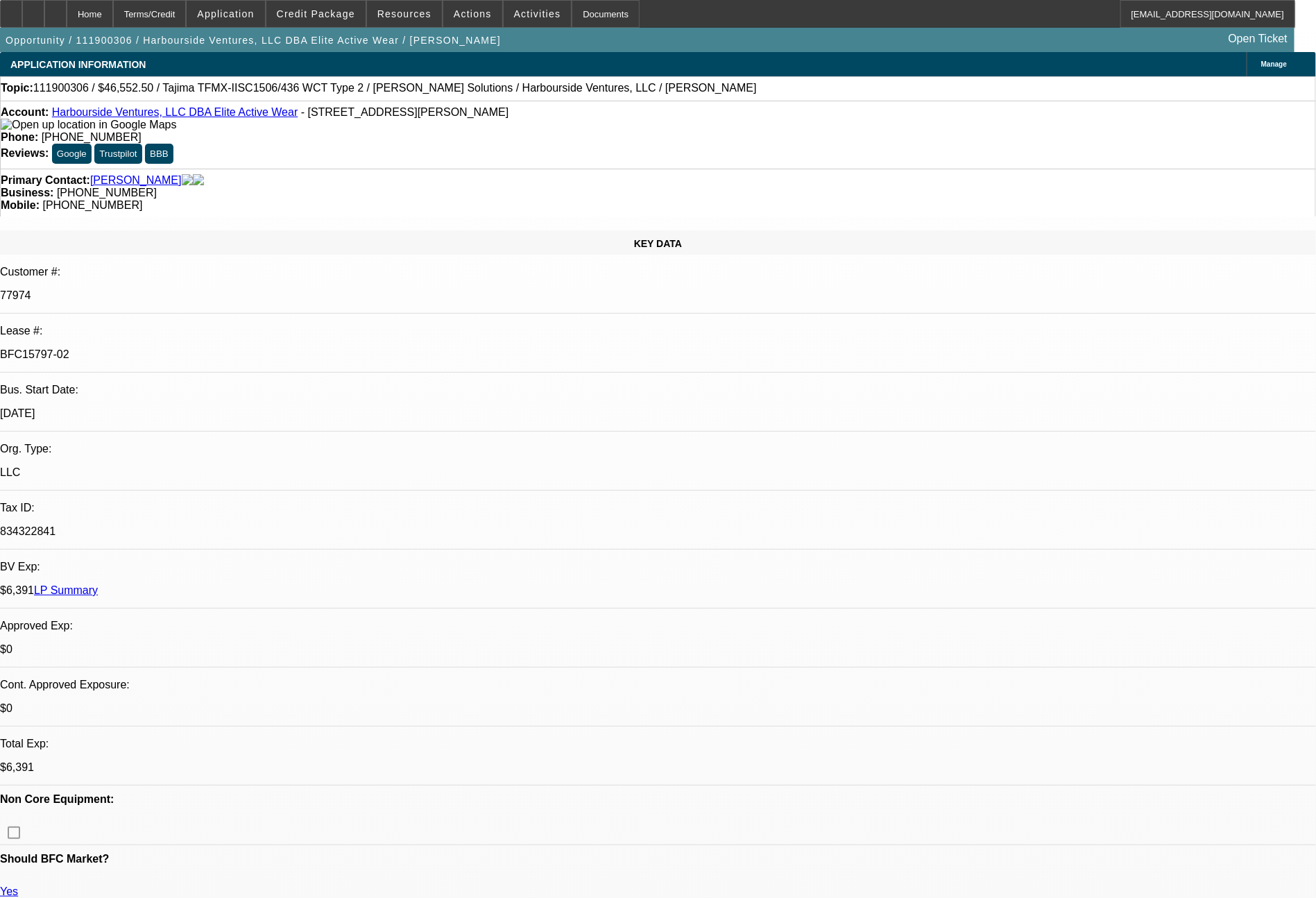
select select "0"
select select "2"
select select "0.1"
select select "4"
select select "0"
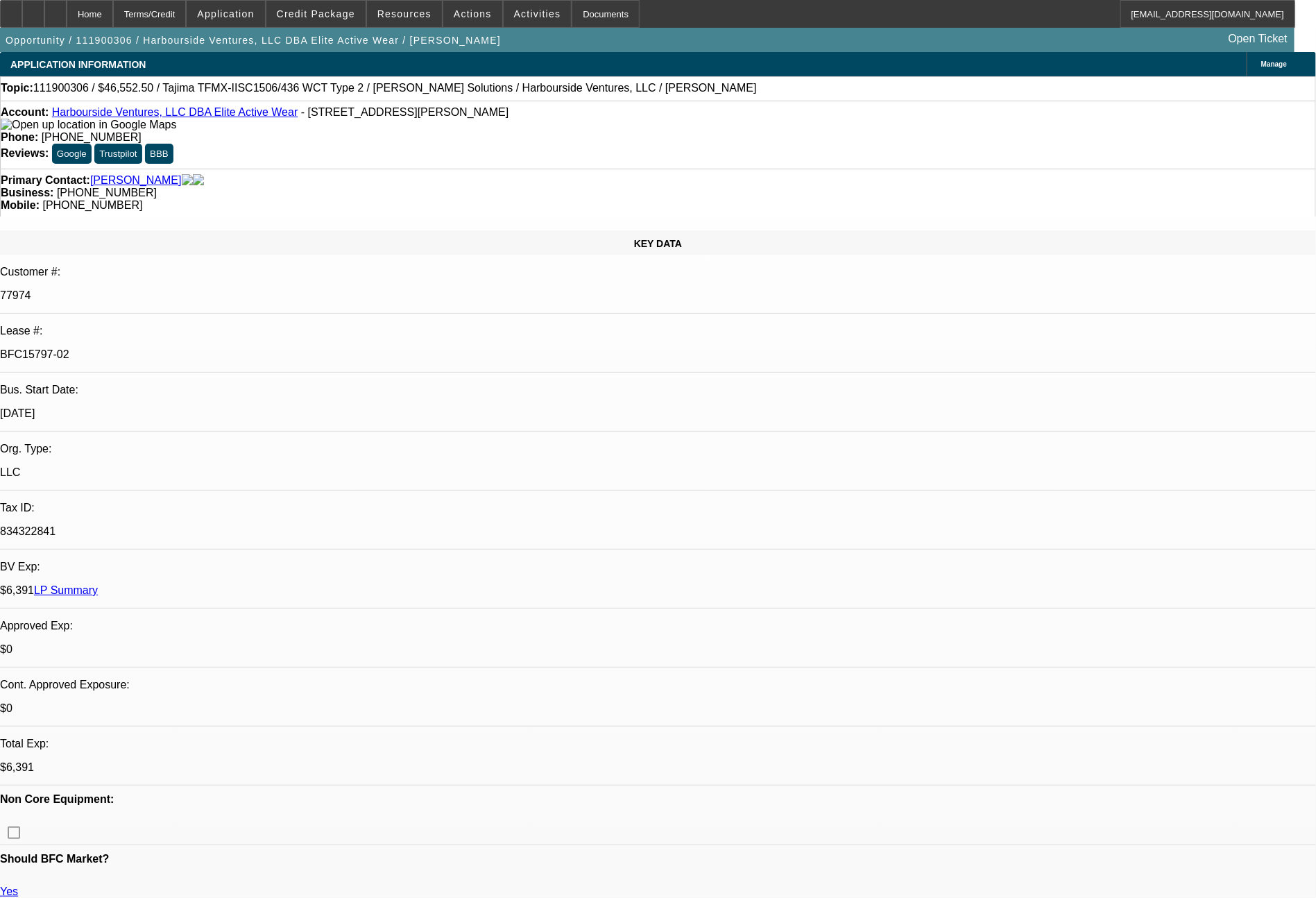
select select "0"
select select "2"
select select "0.1"
select select "4"
select select "0"
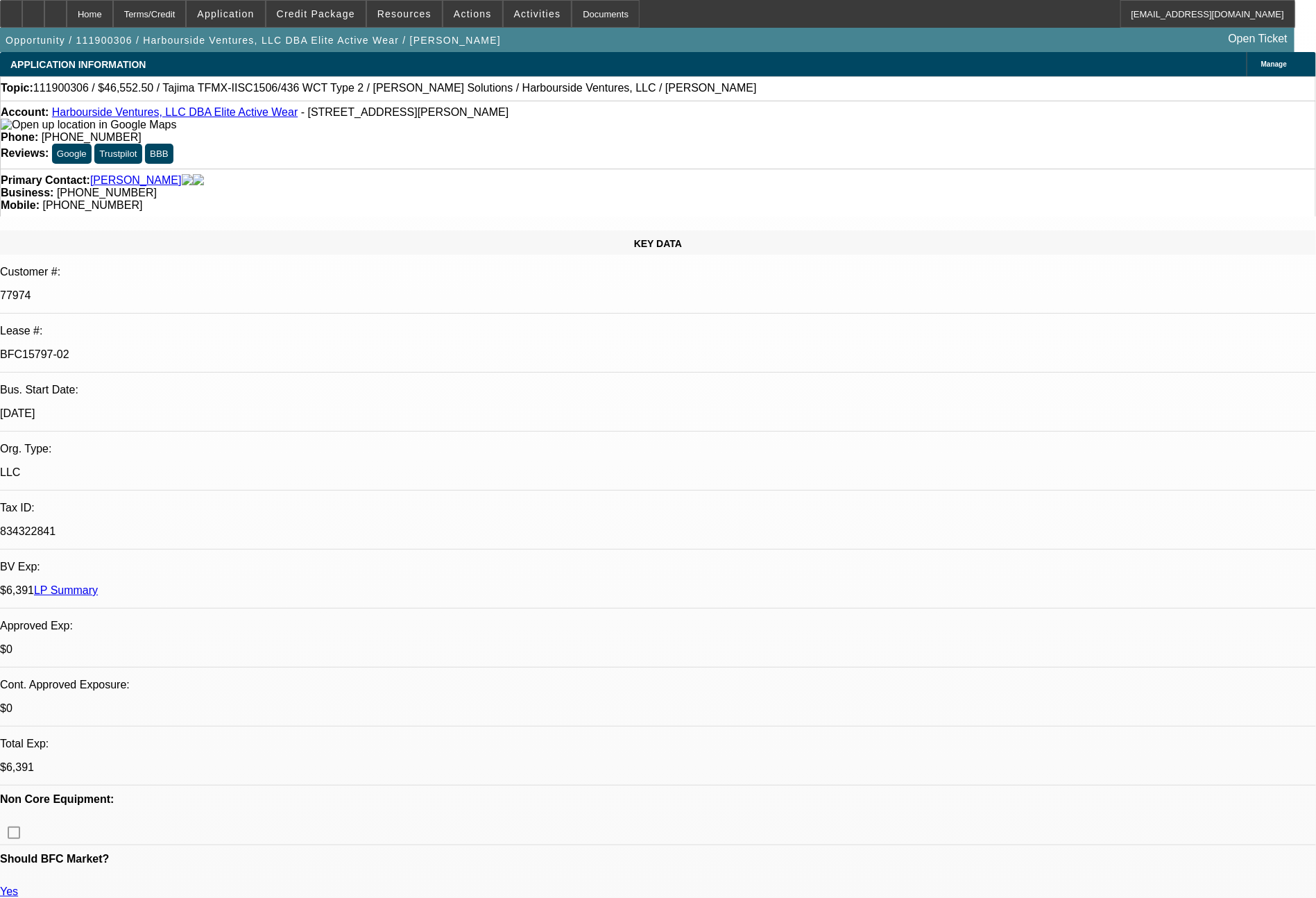
select select "0"
select select "2"
select select "0.1"
select select "4"
select select "0"
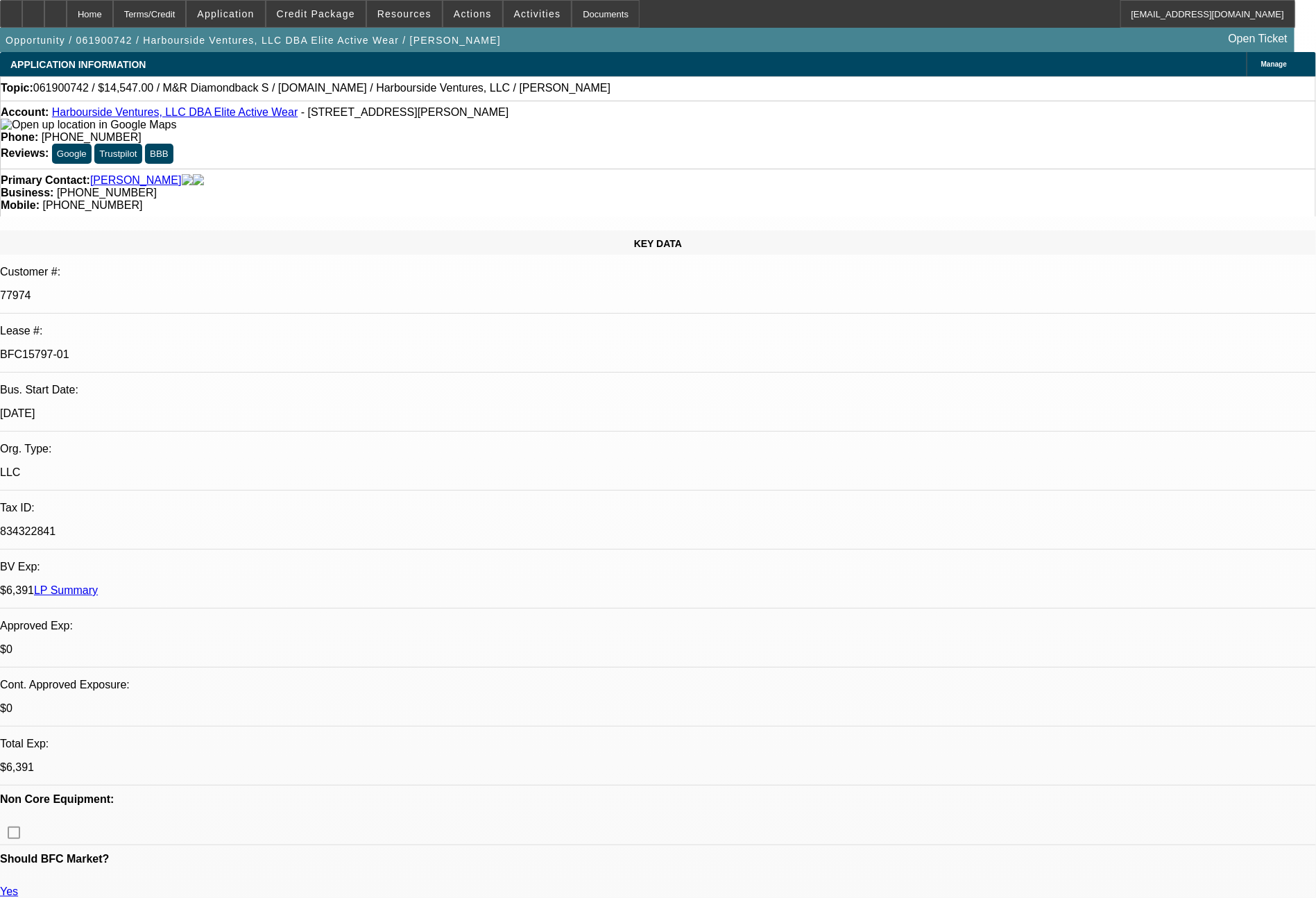
select select "0"
select select "0.1"
select select "0"
select select "0.1"
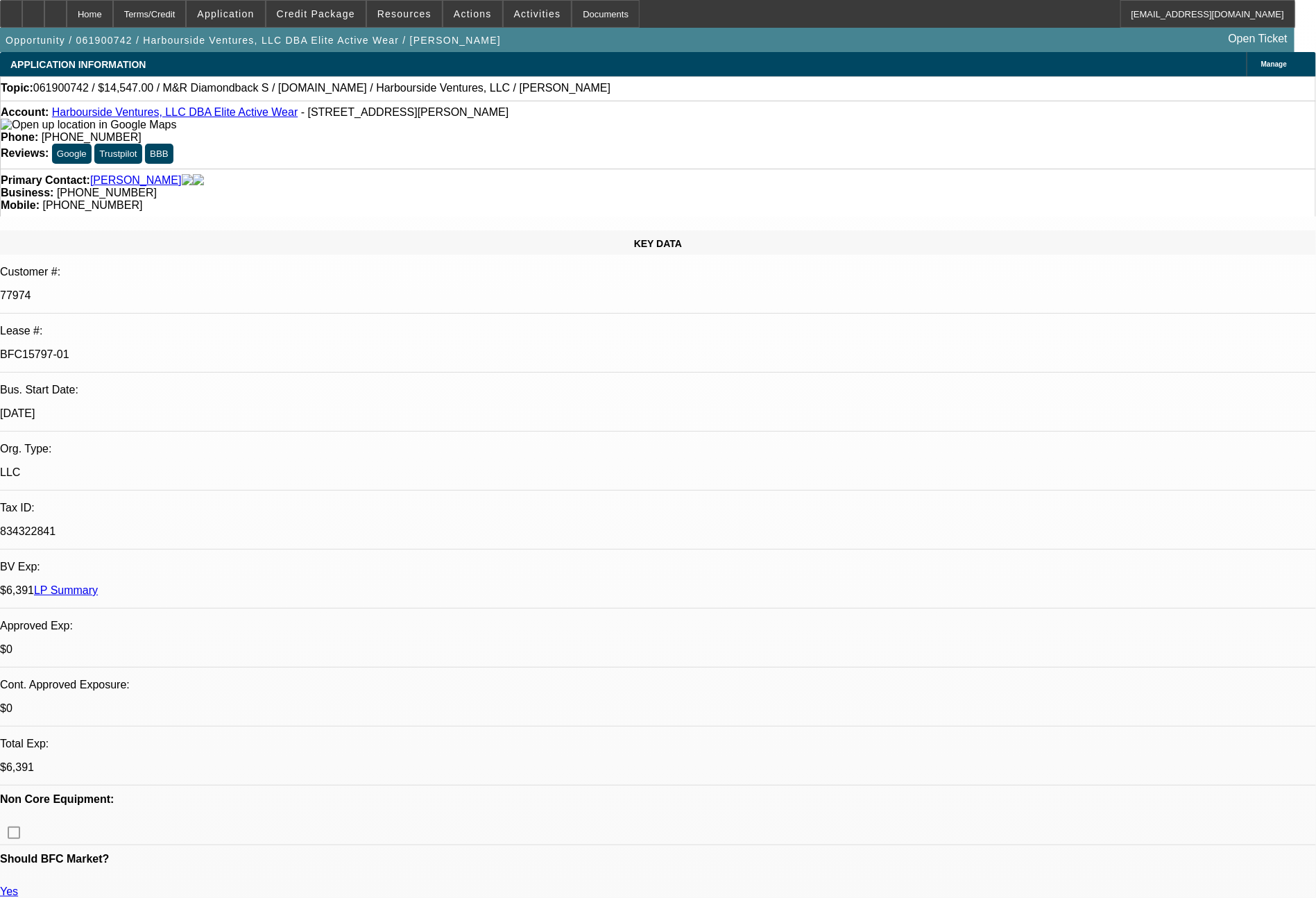
select select "0"
select select "0.1"
select select "0"
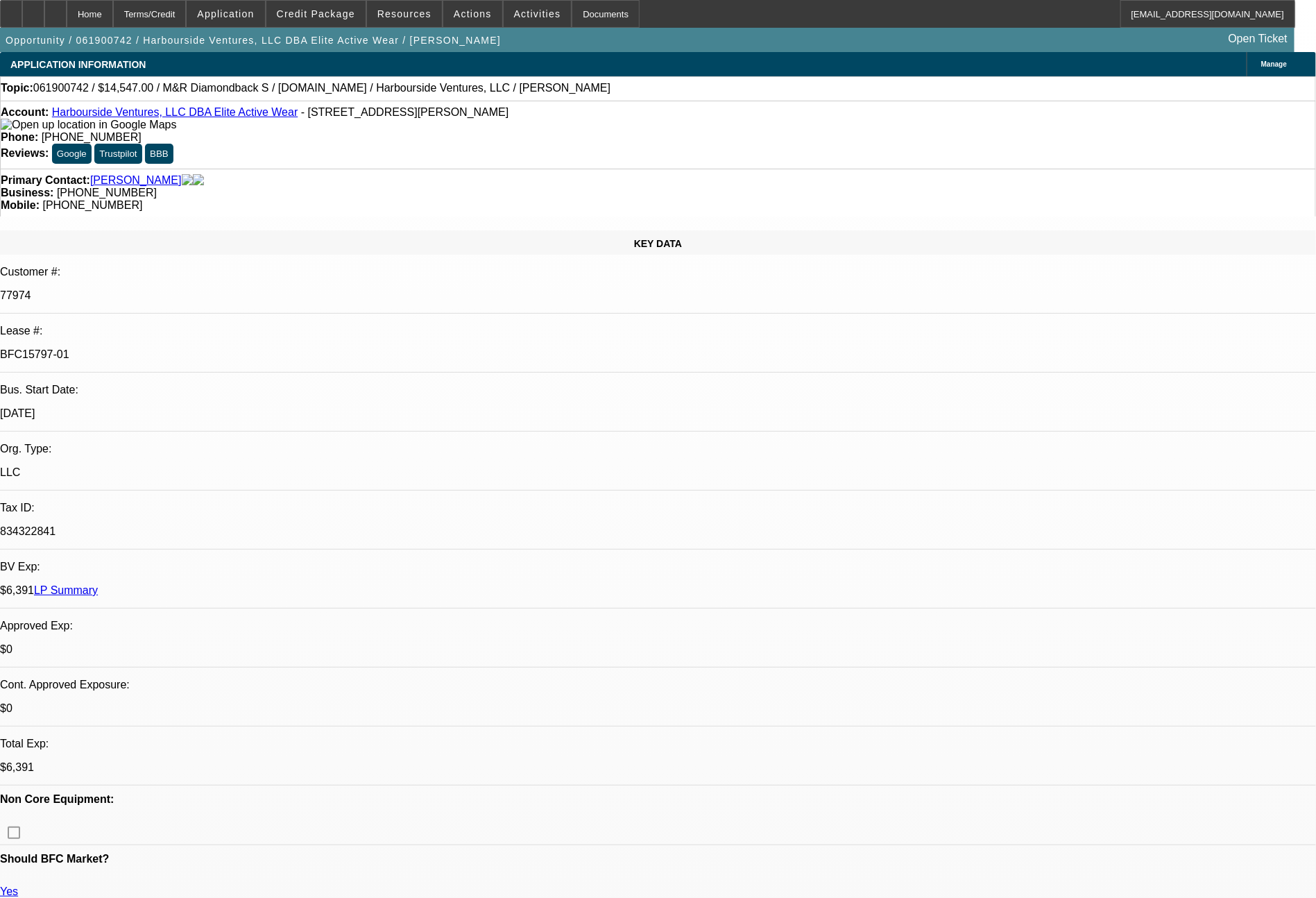
select select "0.1"
select select "2"
select select "4"
select select "2"
select select "4"
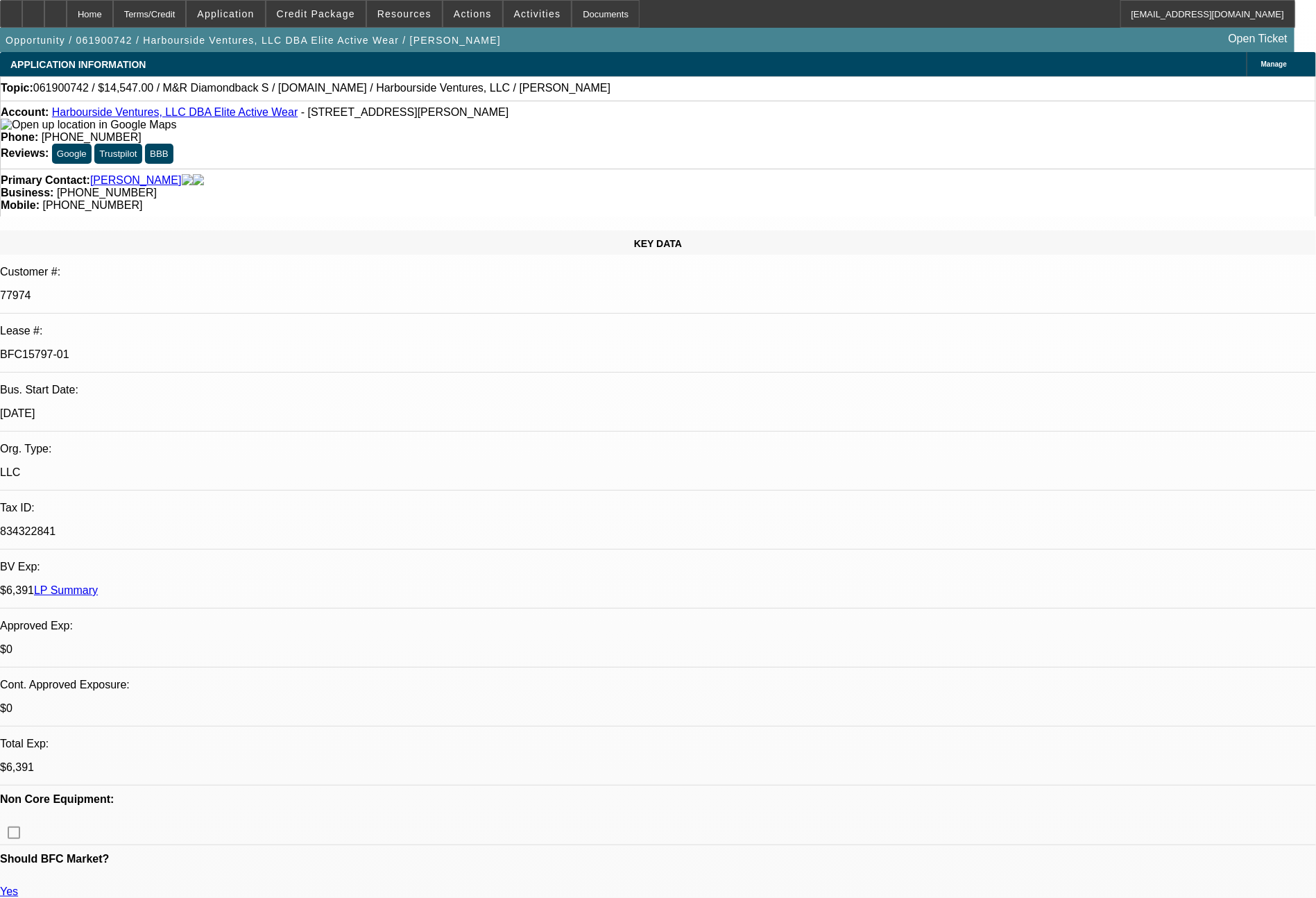
select select "2"
select select "4"
select select "2"
select select "4"
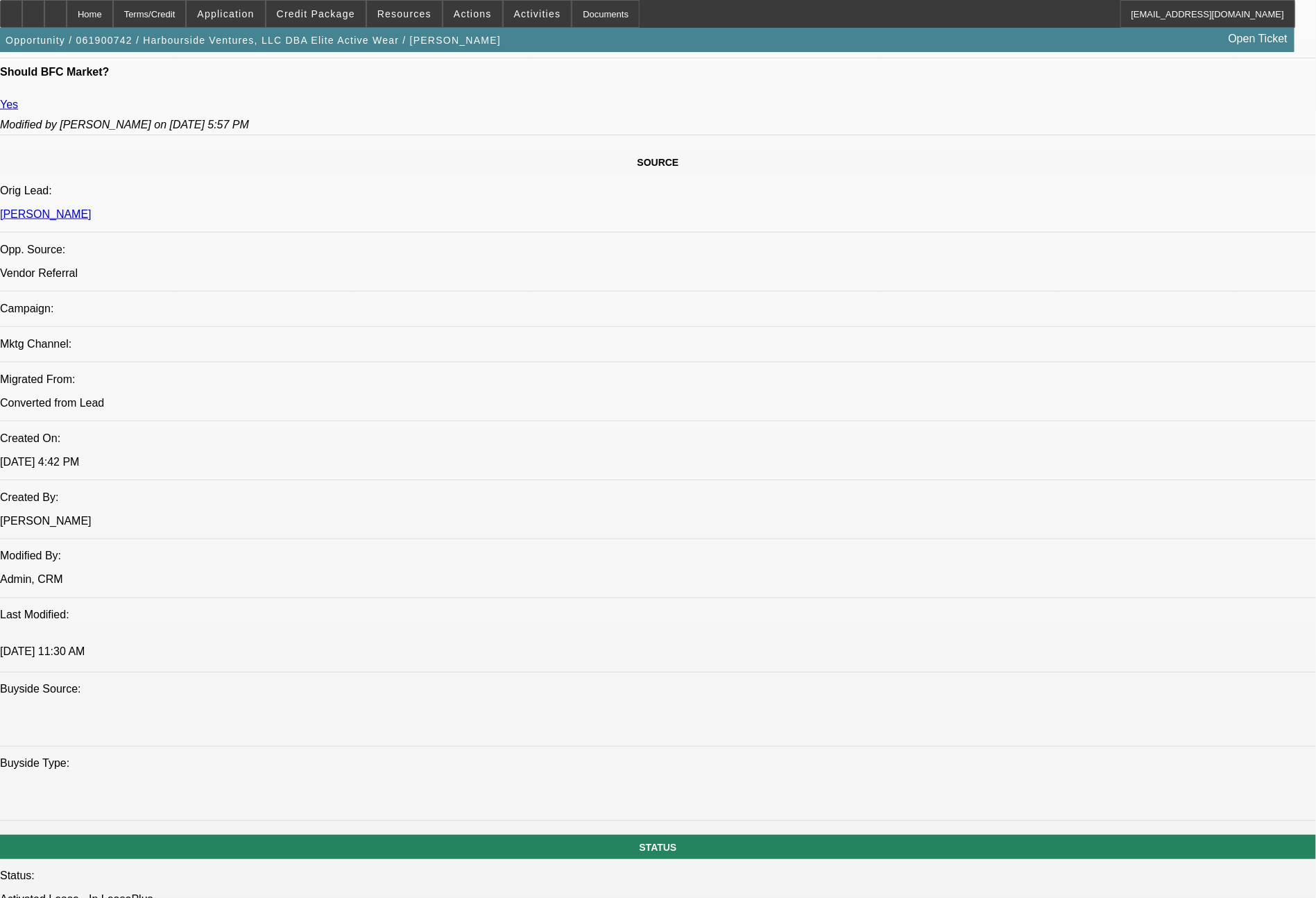
scroll to position [1572, 0]
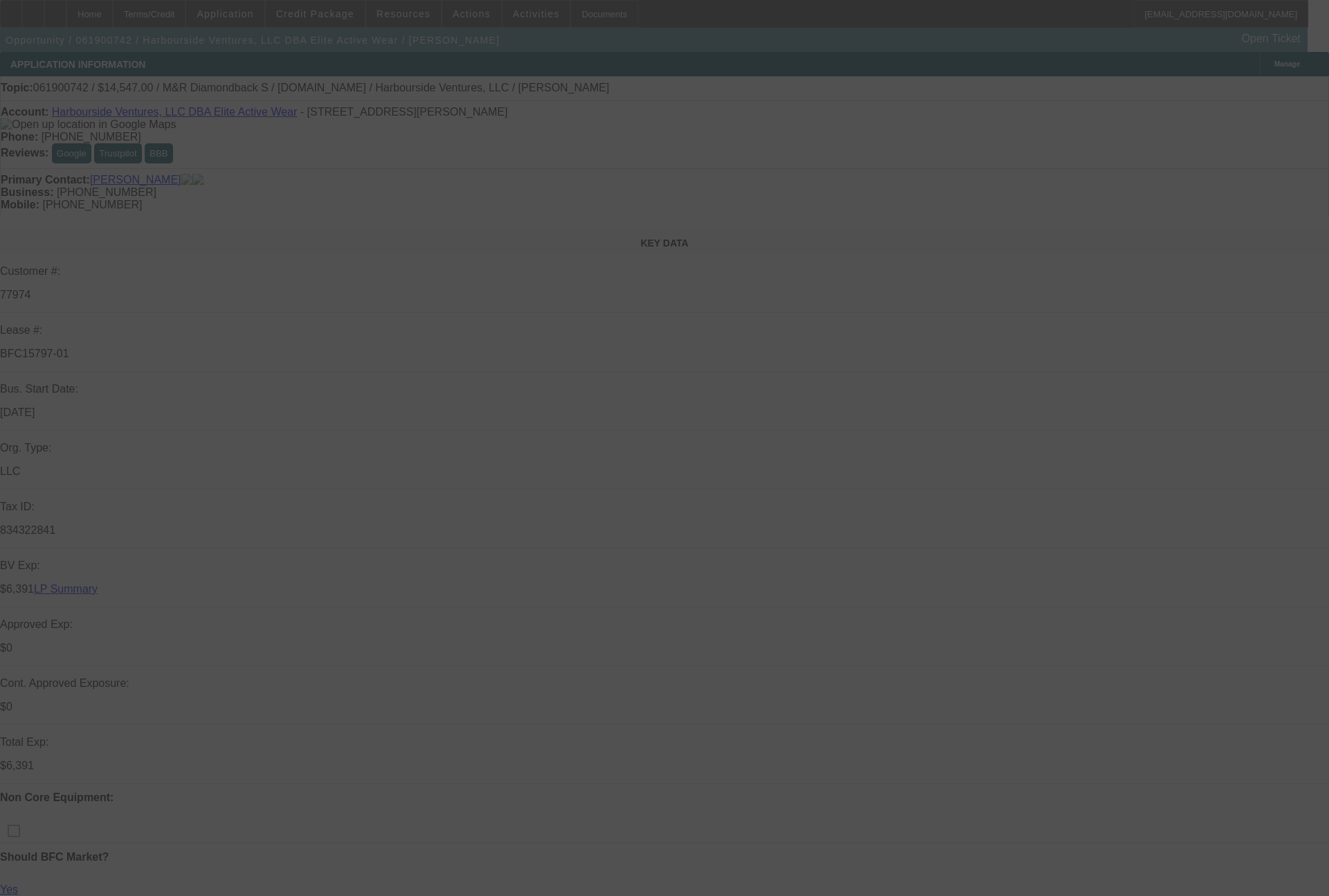
select select "0"
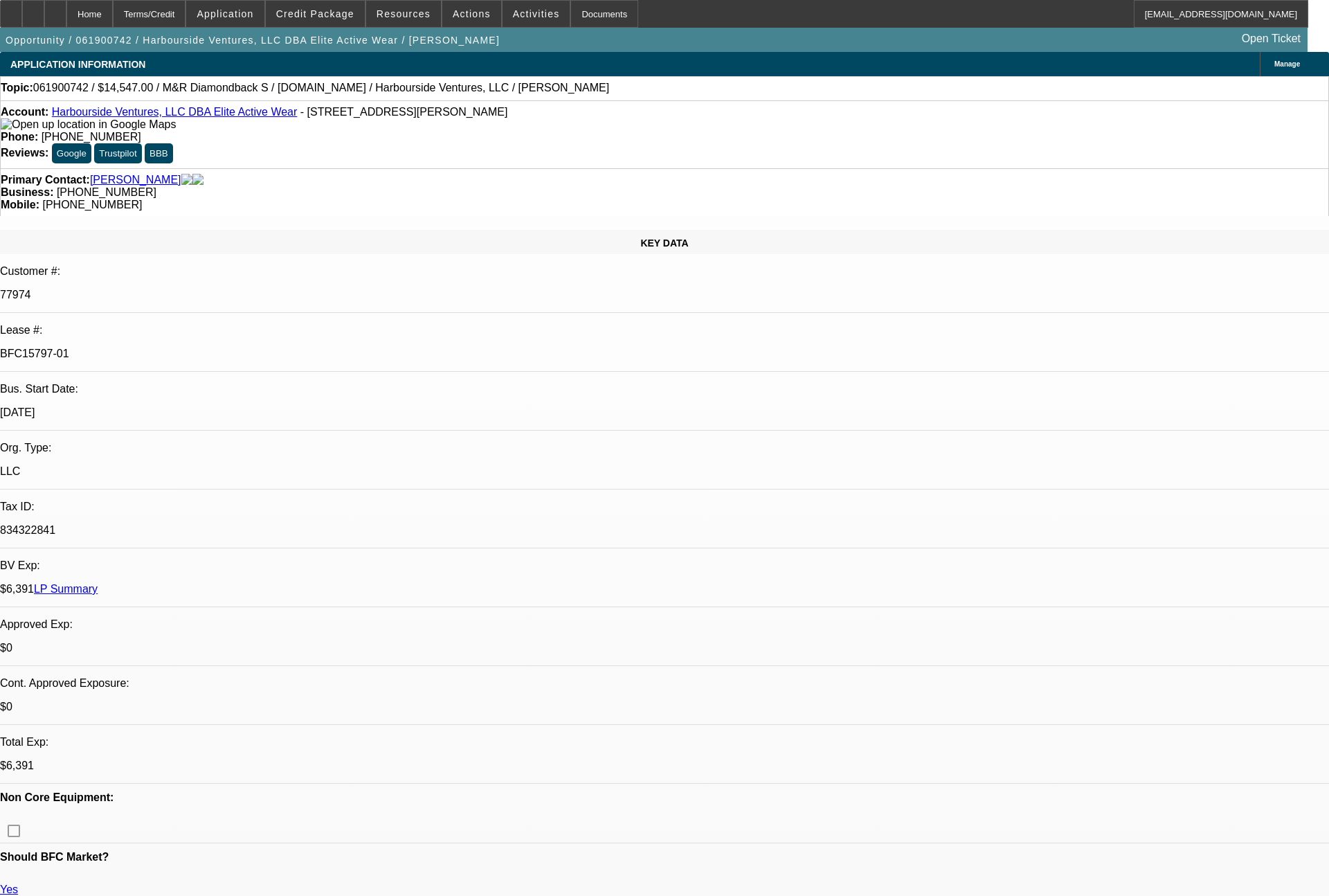
select select "0"
select select "2"
select select "0.1"
select select "4"
select select "0"
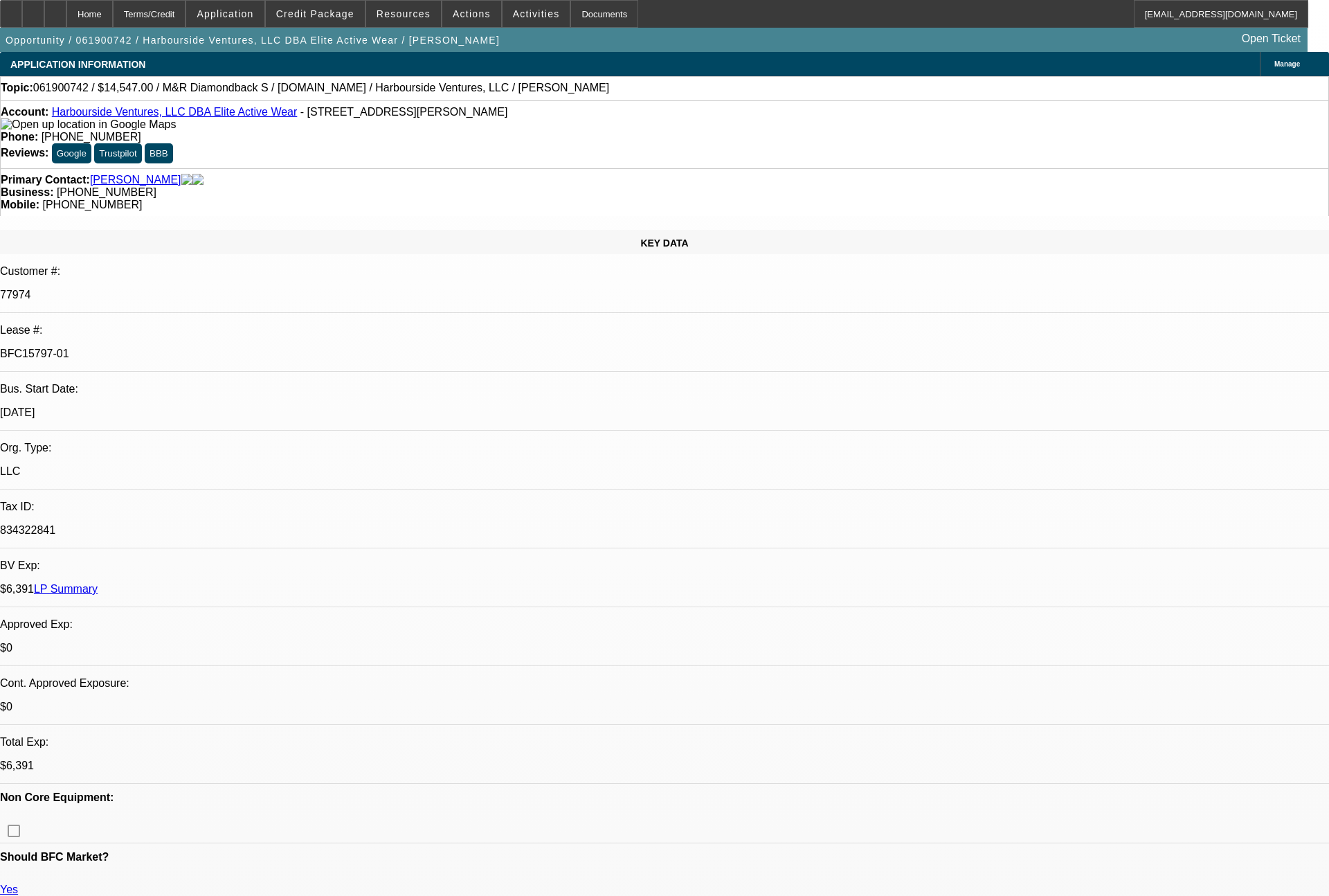
select select "0"
select select "2"
select select "0.1"
select select "4"
select select "0"
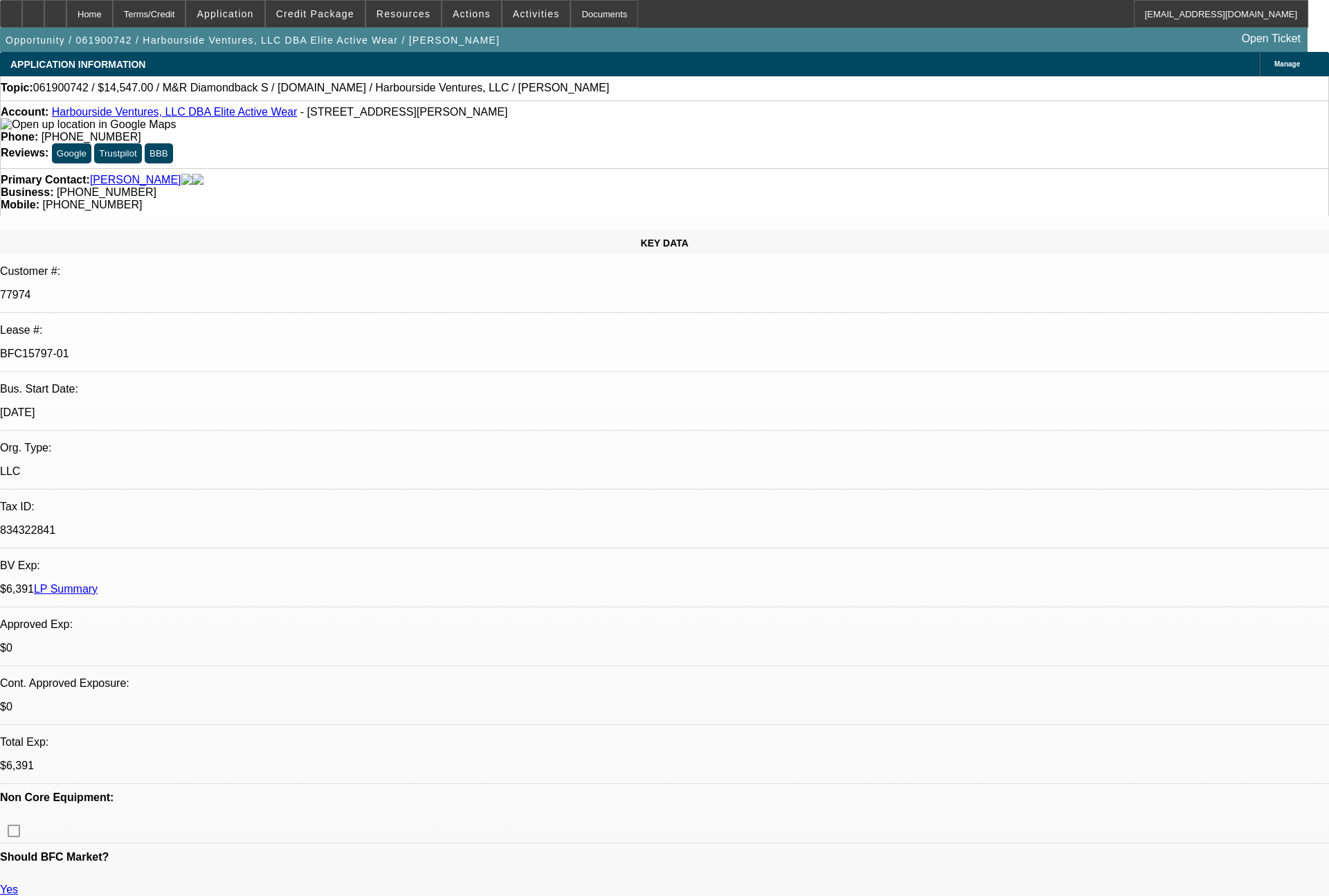
select select "0"
select select "2"
select select "0.1"
select select "4"
select select "0"
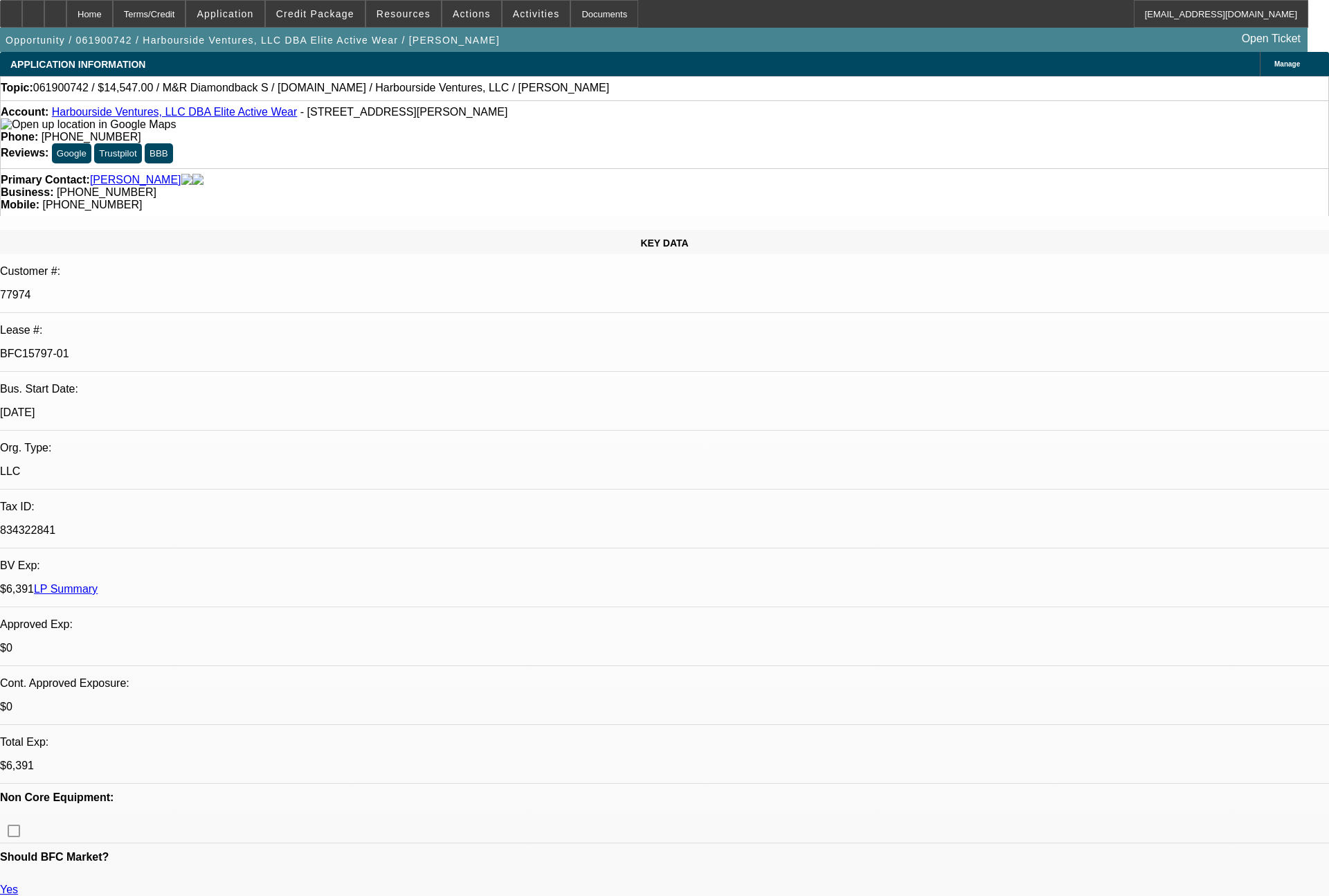
select select "0"
select select "2"
select select "0.1"
select select "4"
